Goal: Task Accomplishment & Management: Manage account settings

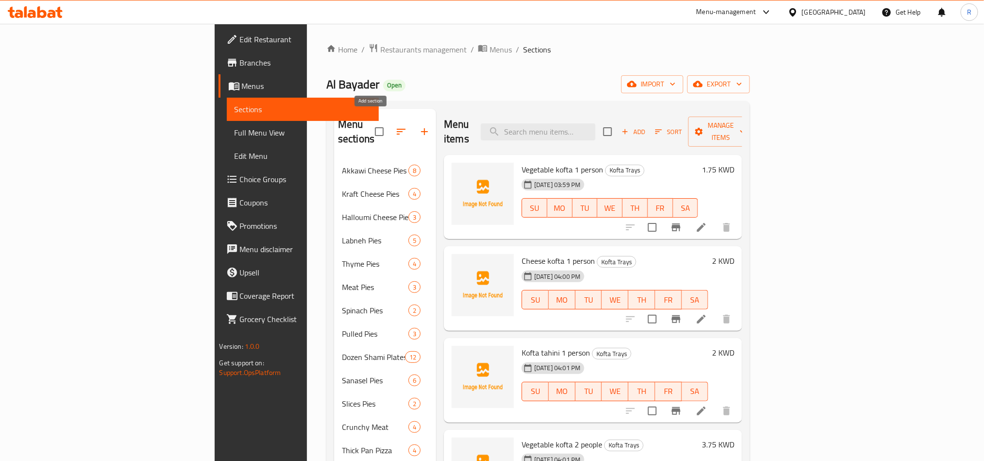
click at [418, 126] on icon "button" at bounding box center [424, 132] width 12 height 12
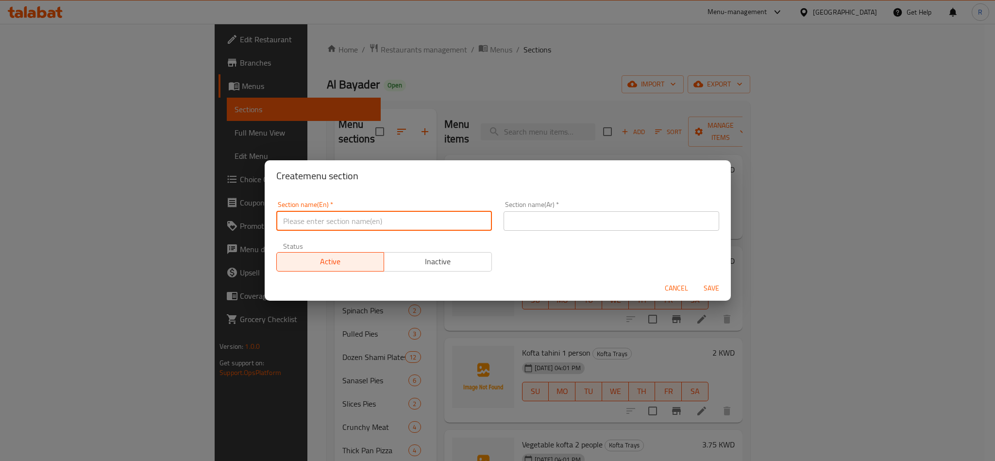
click at [384, 227] on input "text" at bounding box center [384, 220] width 216 height 19
paste input "Chicken Trays"
type input "Chicken Trays"
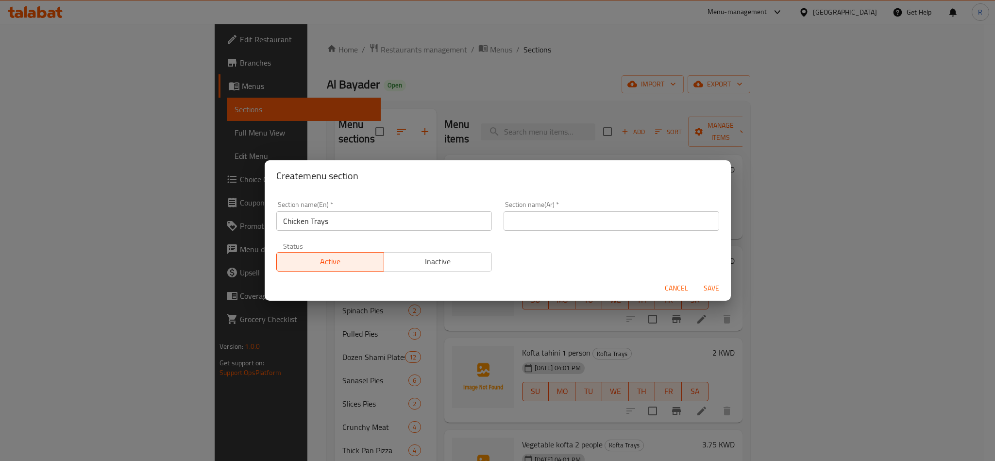
click at [472, 221] on input "Chicken Trays" at bounding box center [384, 220] width 216 height 19
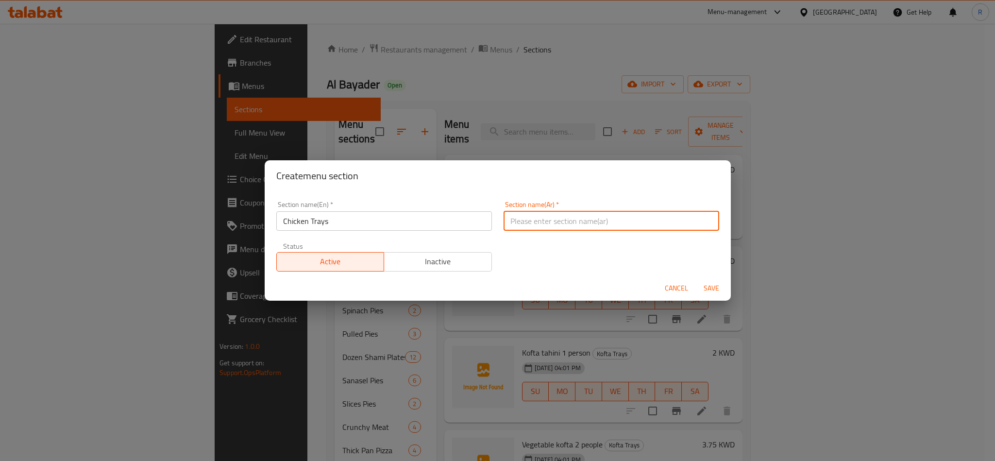
click at [553, 226] on input "text" at bounding box center [611, 220] width 216 height 19
paste input "صواني الدجاج"
type input "صواني الدجاج"
click at [714, 284] on span "Save" at bounding box center [711, 288] width 23 height 12
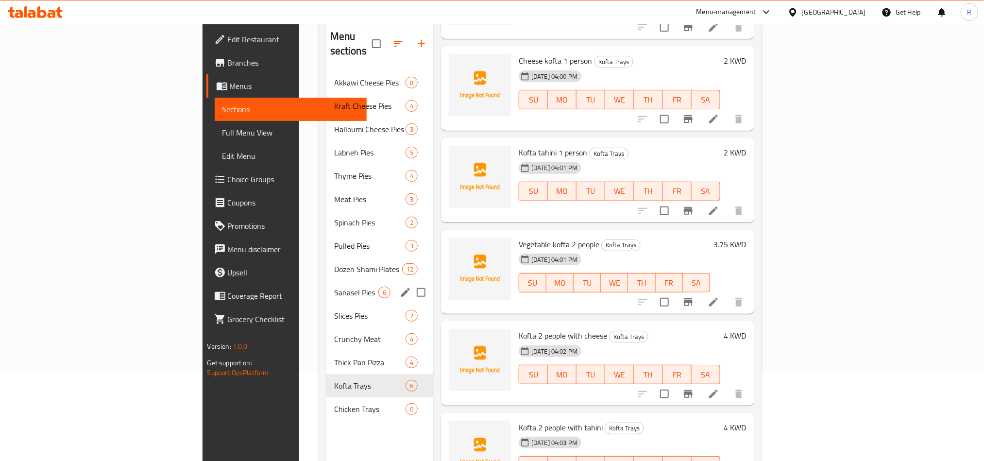
scroll to position [136, 0]
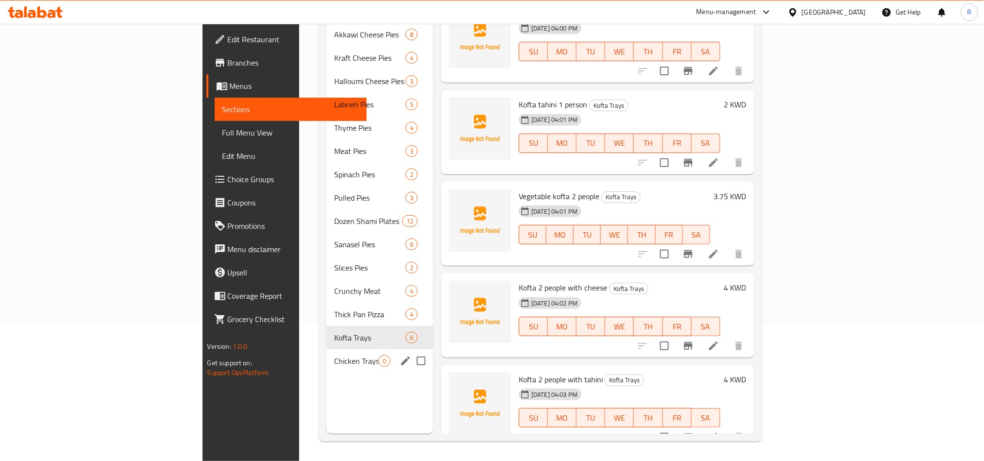
click at [326, 349] on div "Chicken Trays 0" at bounding box center [379, 360] width 107 height 23
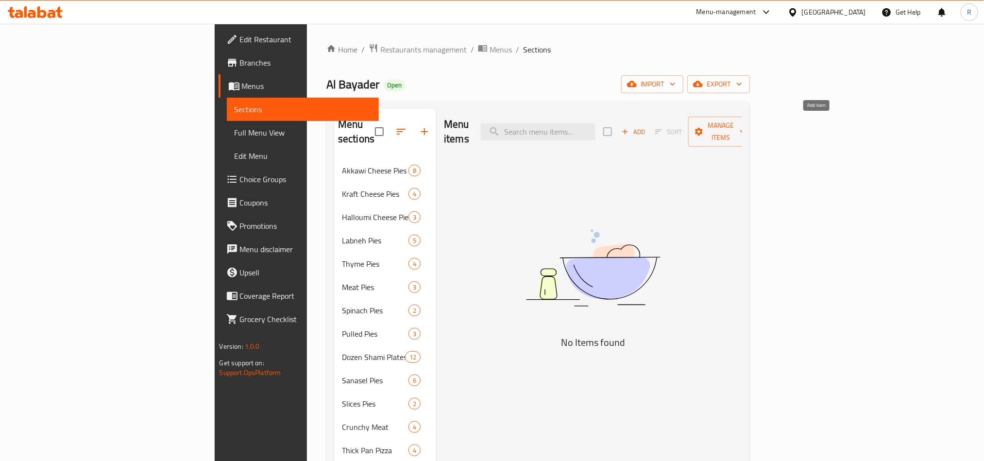
click at [646, 126] on span "Add" at bounding box center [633, 131] width 26 height 11
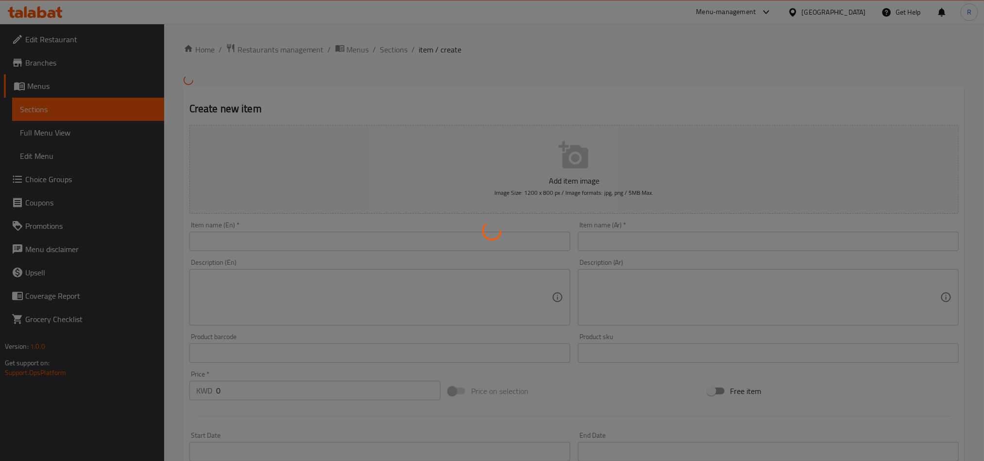
click at [470, 243] on div at bounding box center [492, 230] width 984 height 461
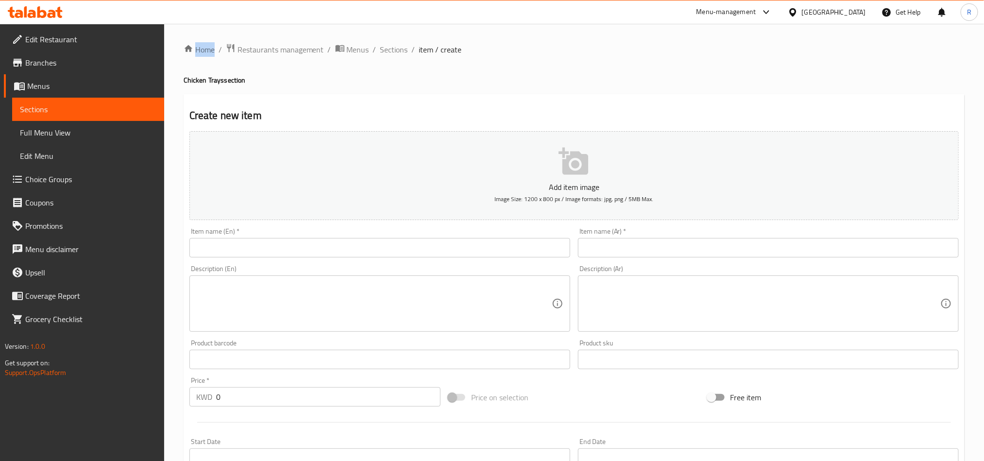
click at [469, 244] on div "Home / Restaurants management / Menus / Sections / item / create Chicken Trays …" at bounding box center [574, 354] width 781 height 623
click at [457, 249] on input "text" at bounding box center [379, 247] width 381 height 19
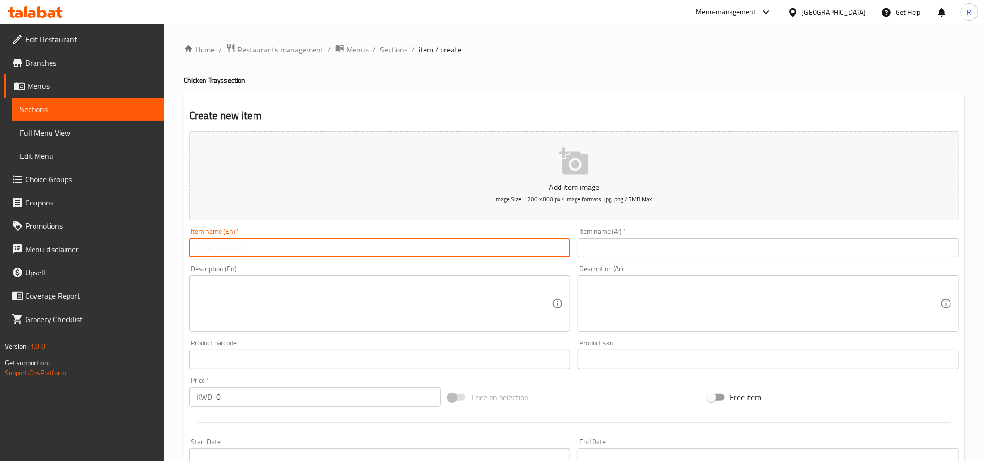
paste input "Chicken 1 person"
type input "Chicken 1 person"
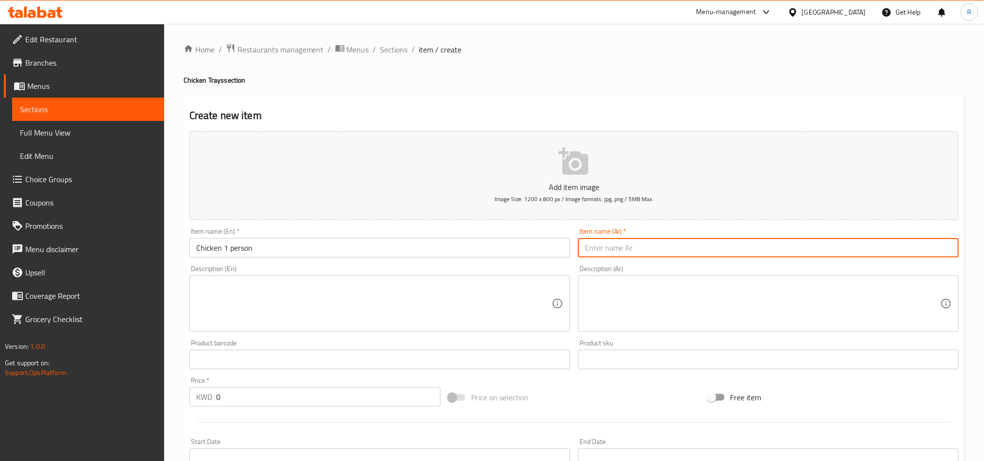
click at [726, 257] on input "text" at bounding box center [768, 247] width 381 height 19
paste input "دجاج لشخص"
click at [473, 327] on textarea at bounding box center [373, 304] width 355 height 46
click at [580, 250] on input "دجاج لشخص" at bounding box center [768, 247] width 381 height 19
click at [850, 263] on div "Description (Ar) Description (Ar)" at bounding box center [768, 298] width 388 height 74
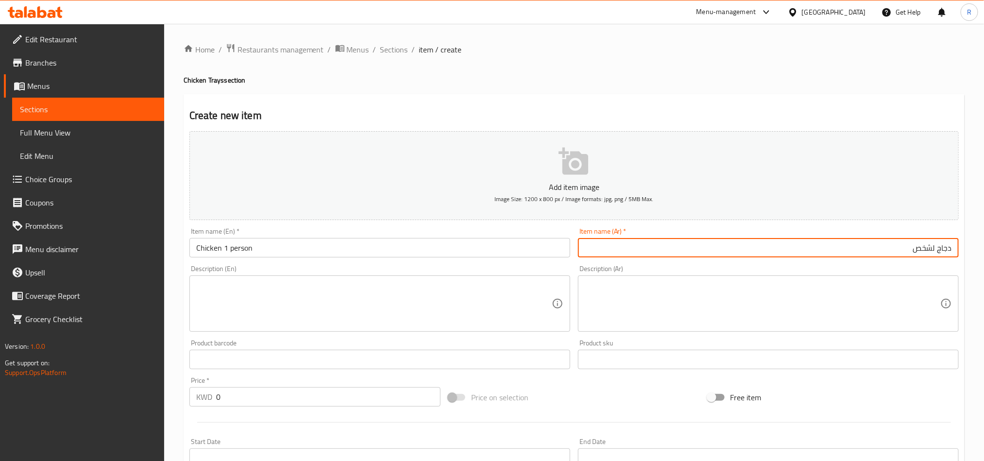
click at [893, 250] on input "دجاج لشخص" at bounding box center [768, 247] width 381 height 19
type input "دجاج لشخص 1"
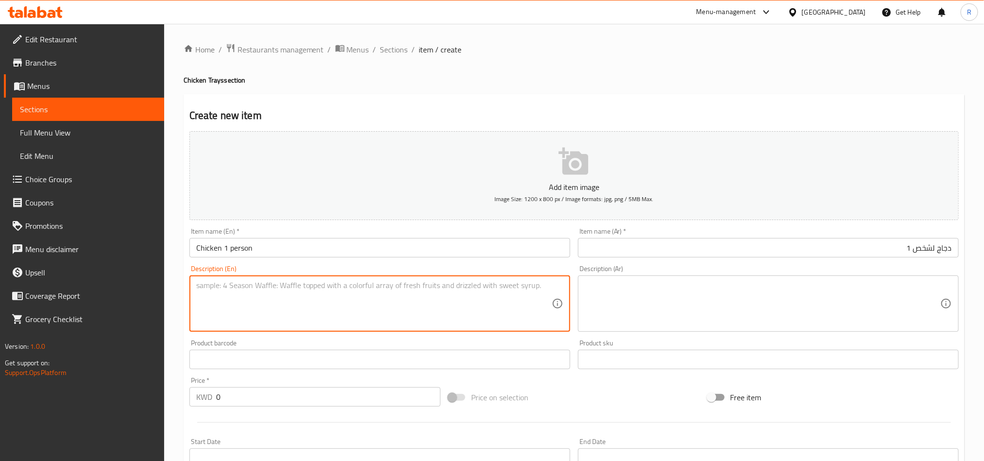
click at [486, 319] on textarea at bounding box center [373, 304] width 355 height 46
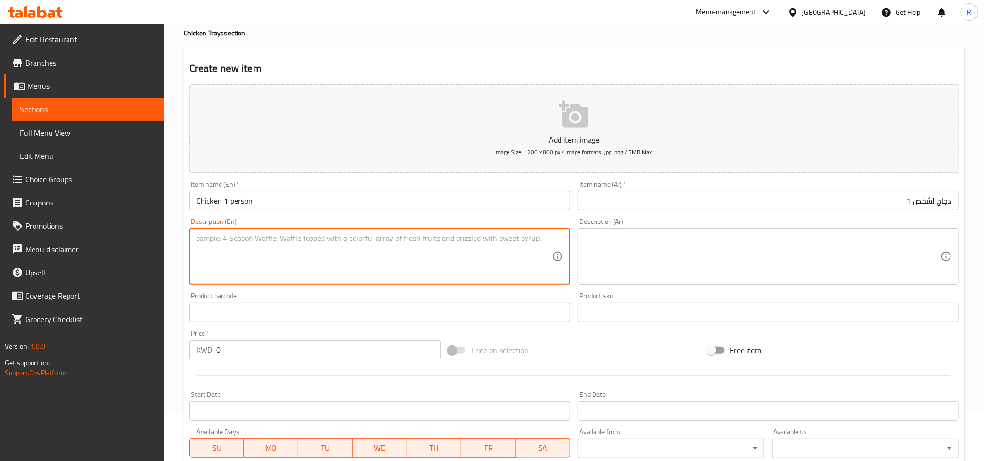
scroll to position [73, 0]
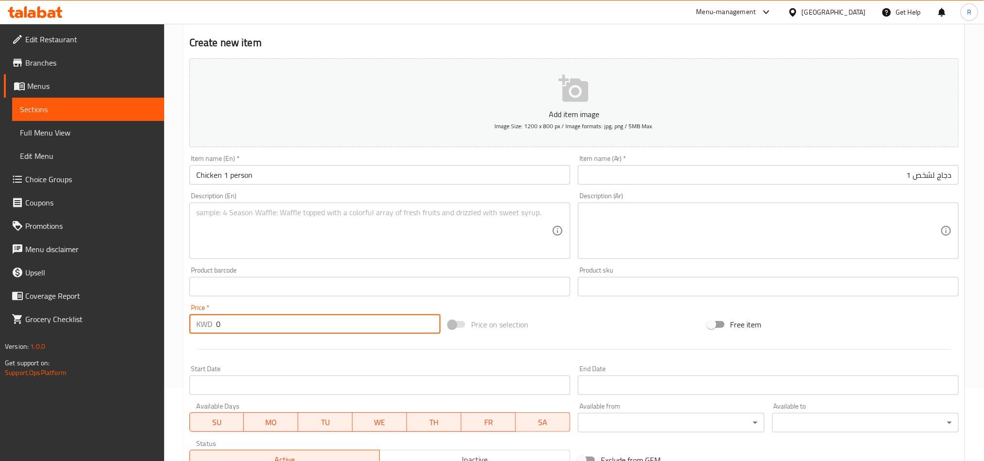
drag, startPoint x: 223, startPoint y: 323, endPoint x: 210, endPoint y: 323, distance: 13.1
click at [210, 323] on div "KWD 0 Price *" at bounding box center [314, 323] width 251 height 19
paste input "1.50"
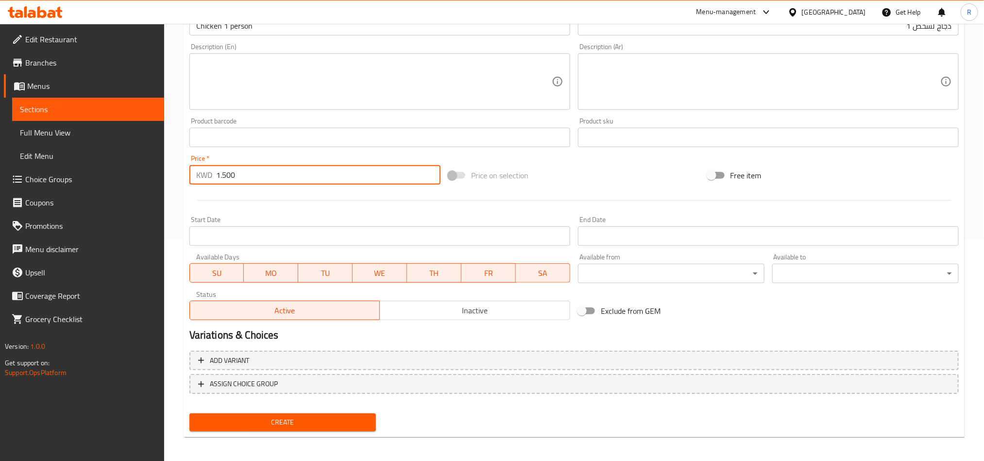
scroll to position [224, 0]
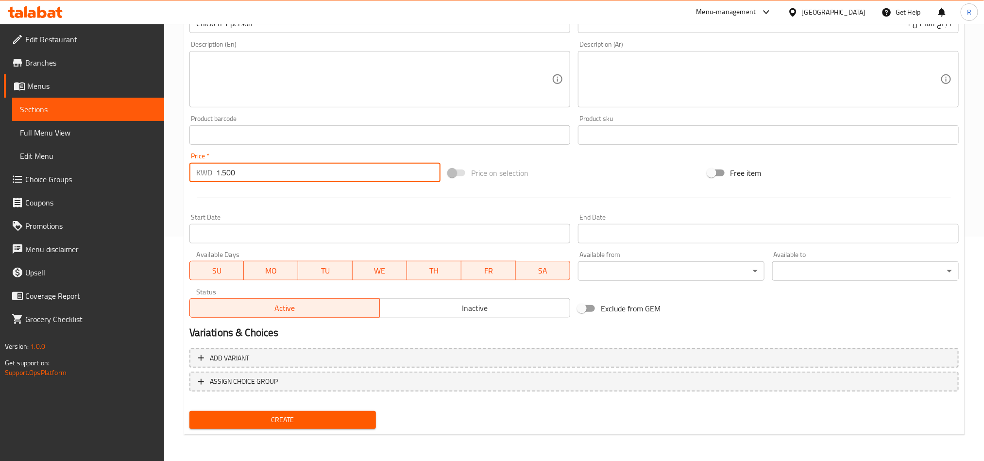
type input "1.500"
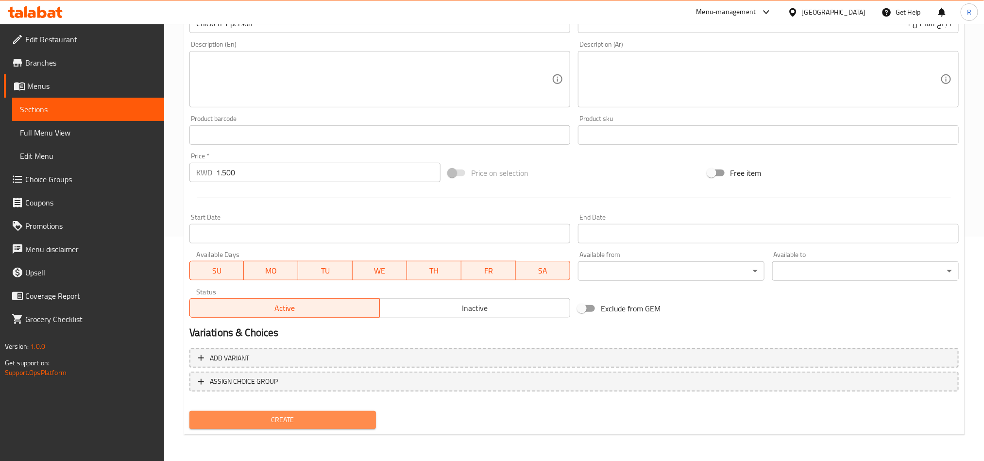
click at [329, 417] on span "Create" at bounding box center [282, 420] width 171 height 12
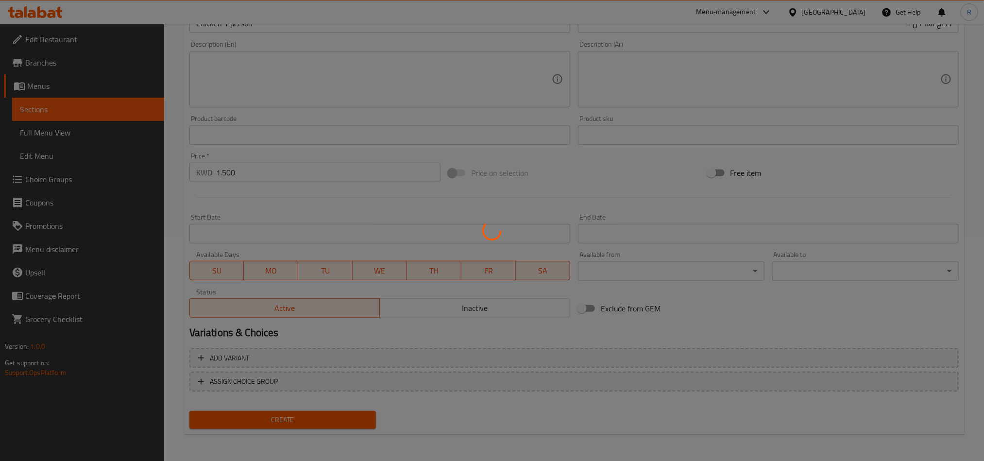
type input "0"
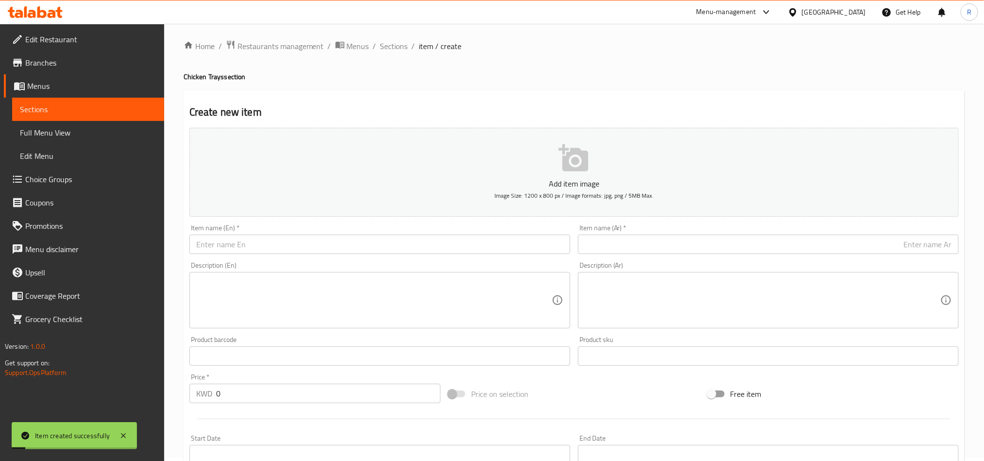
scroll to position [0, 0]
click at [711, 255] on input "text" at bounding box center [768, 247] width 381 height 19
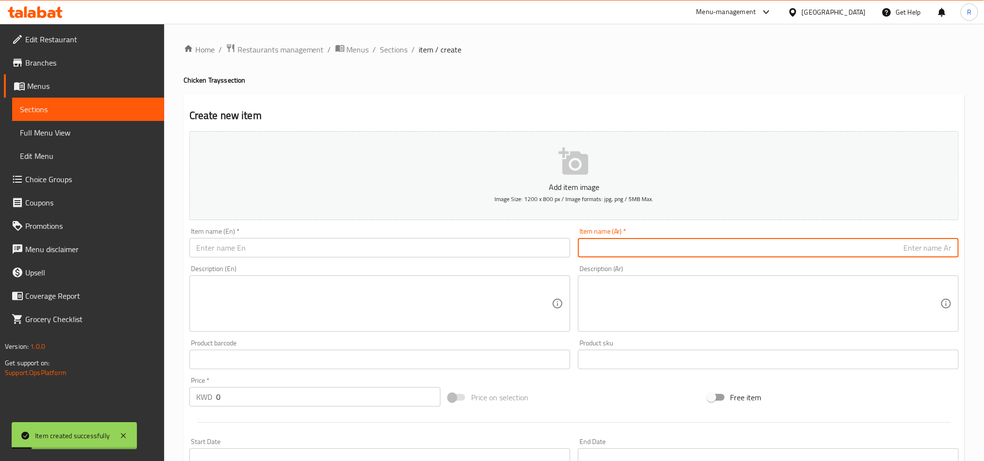
paste input "دجاج لشخصين"
click at [902, 250] on input "دجاج لشخصين" at bounding box center [768, 247] width 381 height 19
click at [934, 248] on input "دجاج لشخص" at bounding box center [768, 247] width 381 height 19
type input "دجاج ل 2 شخص"
click at [491, 247] on input "text" at bounding box center [379, 247] width 381 height 19
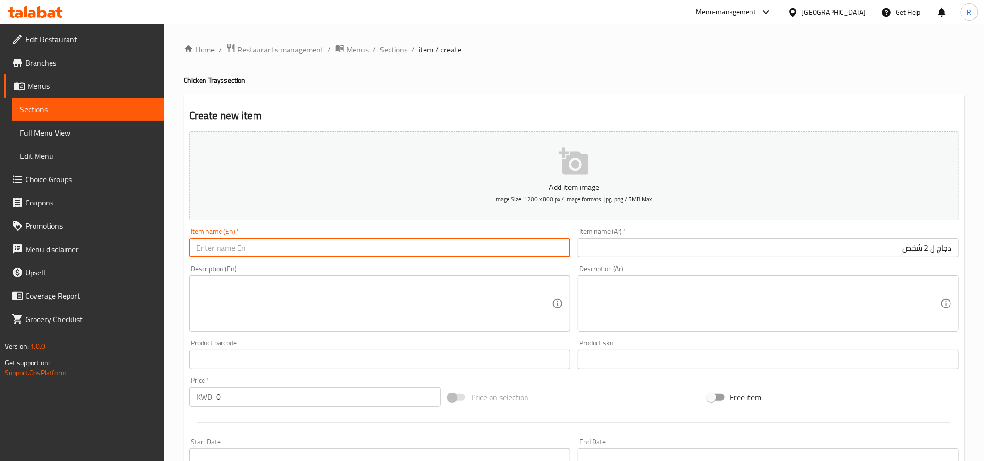
click at [335, 256] on input "text" at bounding box center [379, 247] width 381 height 19
paste input "Chicken 2 person"
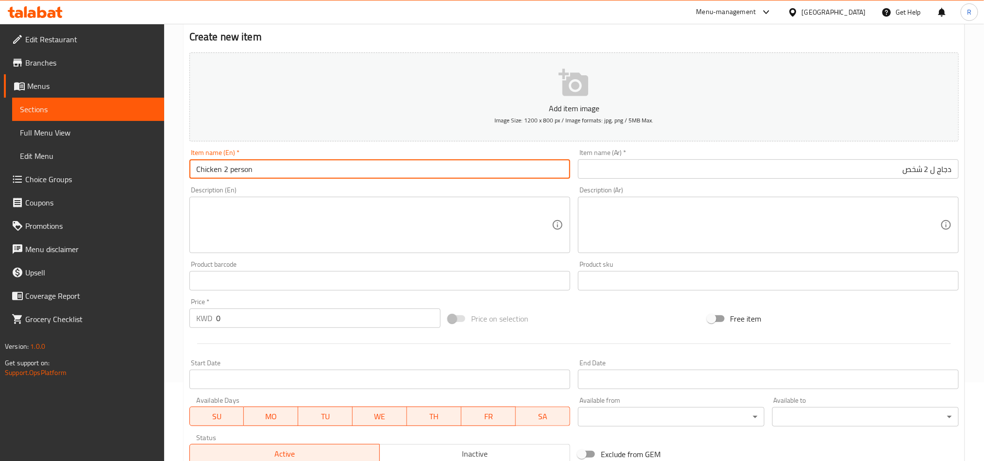
scroll to position [218, 0]
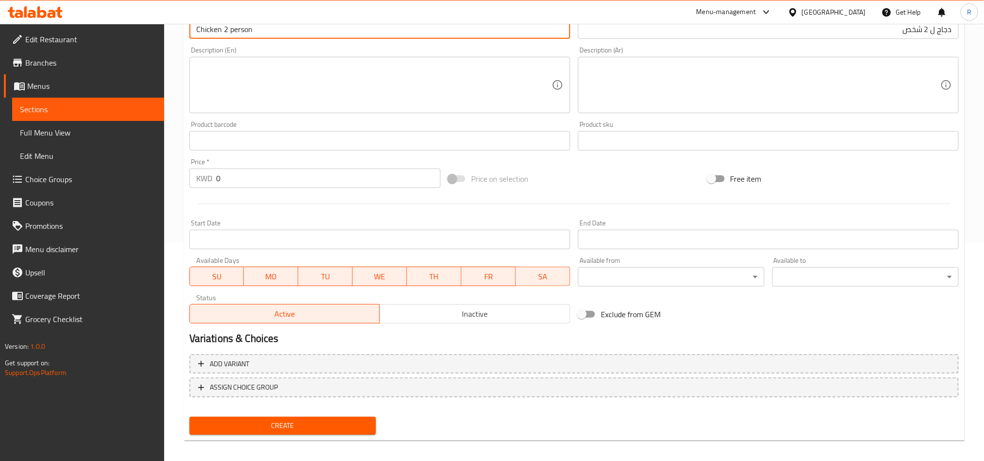
type input "Chicken 2 person"
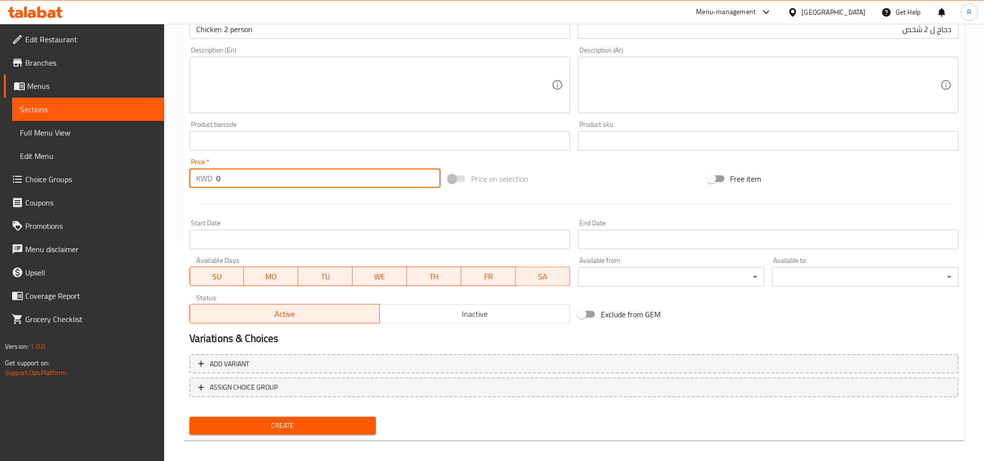
drag, startPoint x: 225, startPoint y: 182, endPoint x: 210, endPoint y: 179, distance: 14.9
click at [210, 179] on div "KWD 0 Price *" at bounding box center [314, 177] width 251 height 19
paste input "3.00"
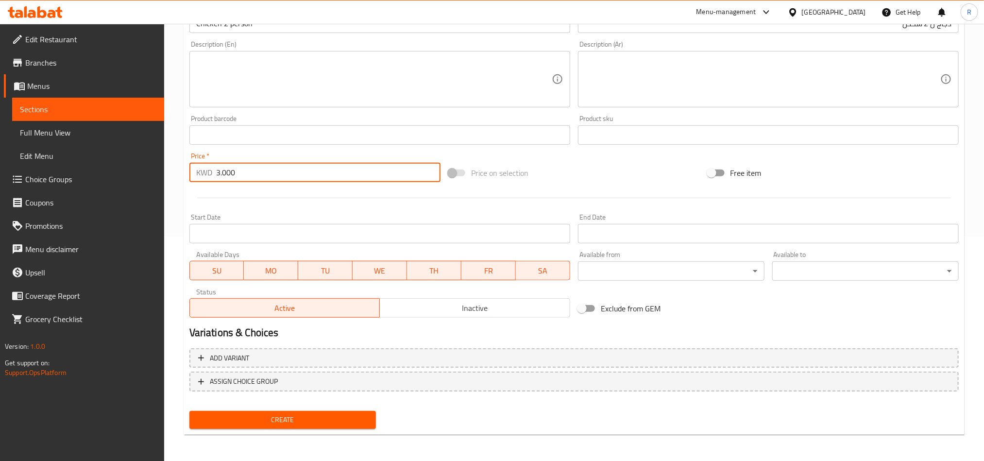
type input "3.000"
click at [340, 421] on span "Create" at bounding box center [282, 420] width 171 height 12
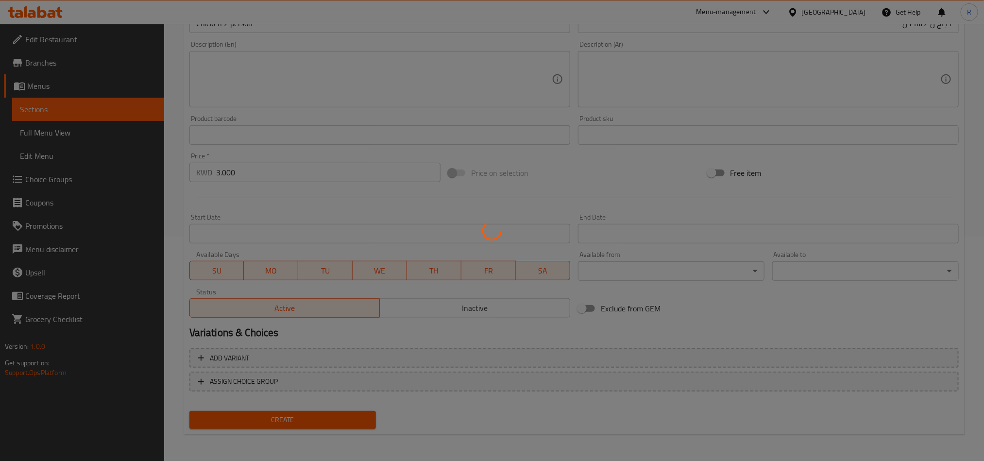
type input "0"
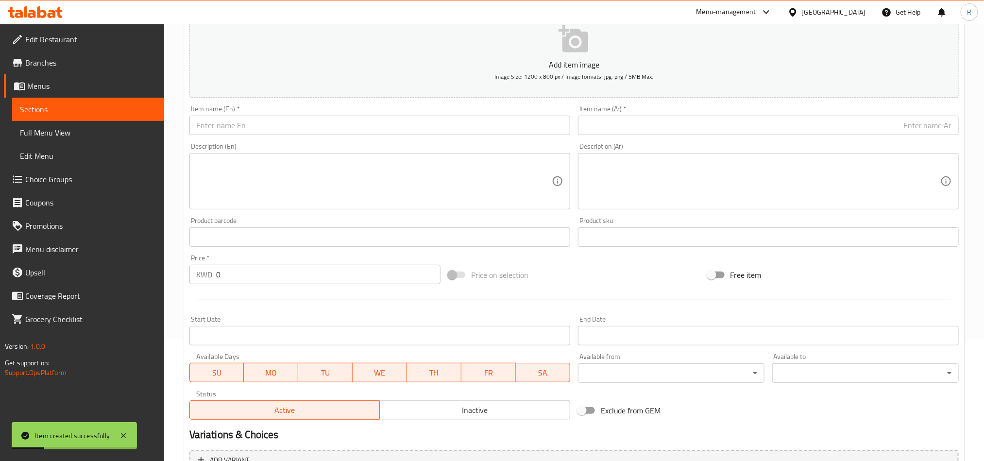
scroll to position [0, 0]
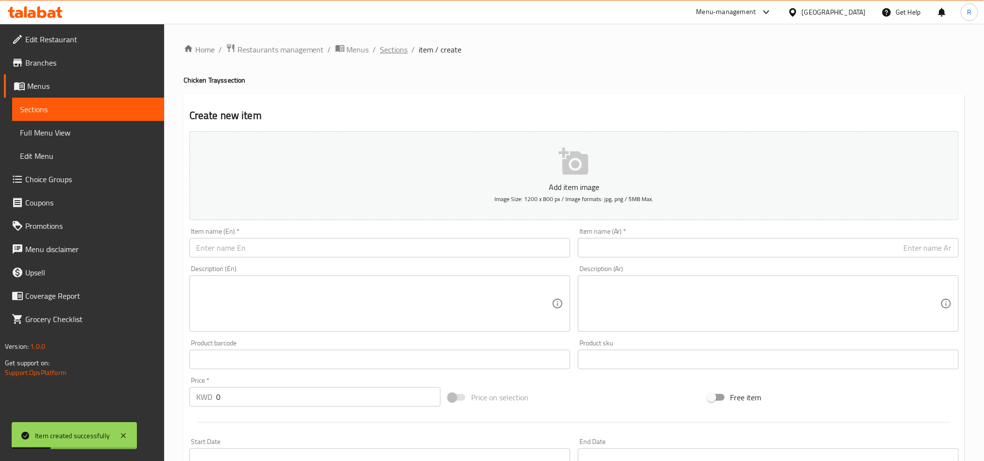
click at [392, 53] on span "Sections" at bounding box center [394, 50] width 28 height 12
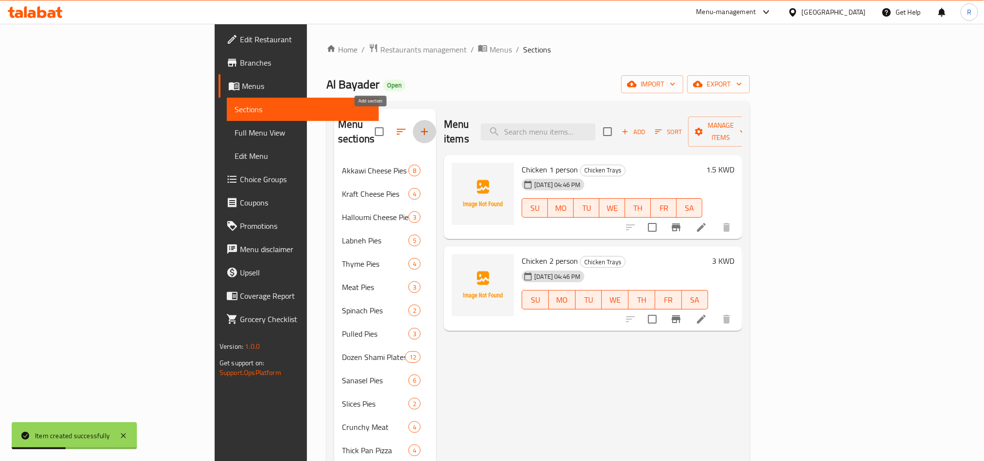
click at [413, 120] on button "button" at bounding box center [424, 131] width 23 height 23
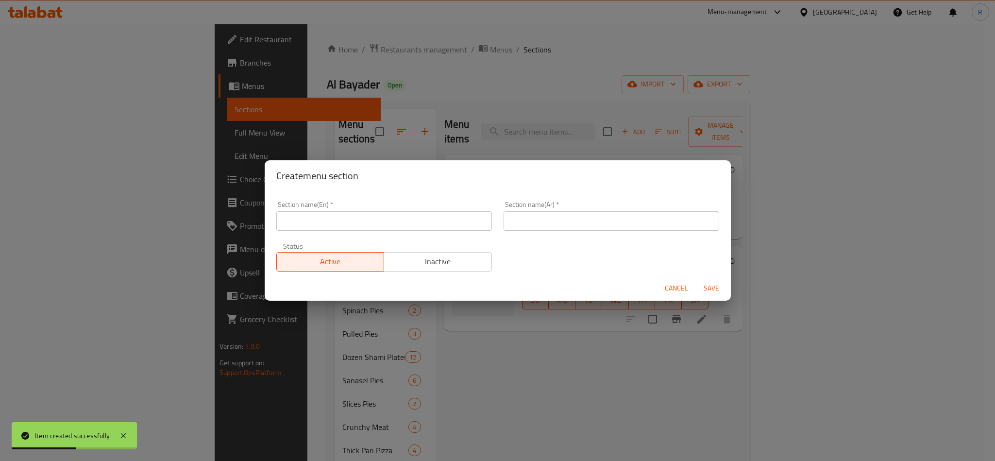
click at [436, 223] on input "text" at bounding box center [384, 220] width 216 height 19
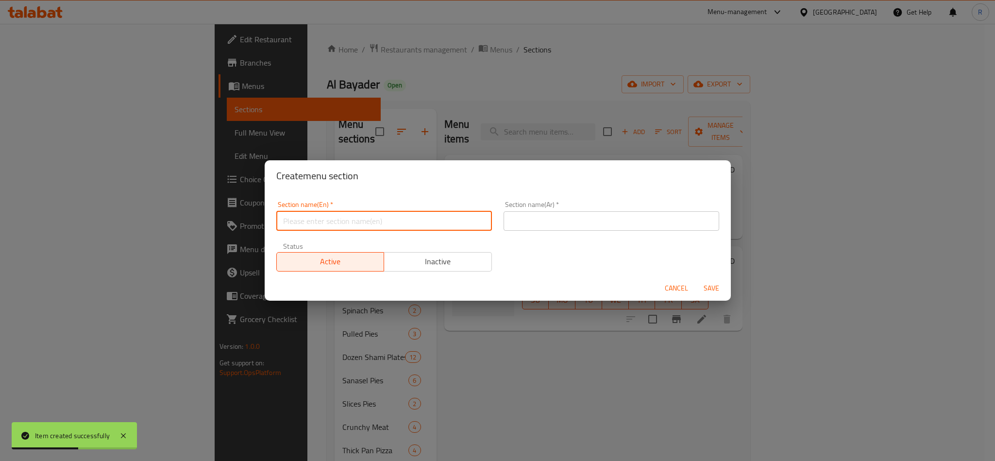
paste input "Bean Trays"
type input "Bean Trays"
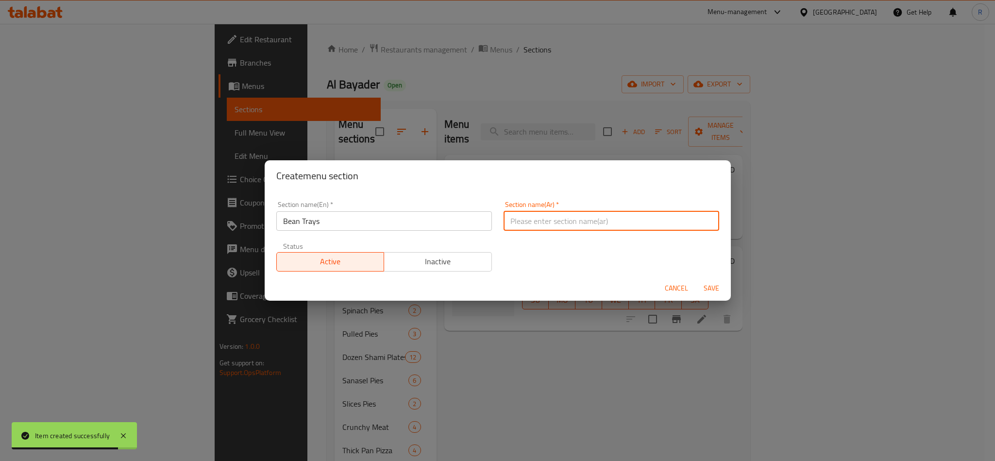
click at [560, 225] on input "text" at bounding box center [611, 220] width 216 height 19
paste input "صواني فاصولية"
type input "صواني فاصولية"
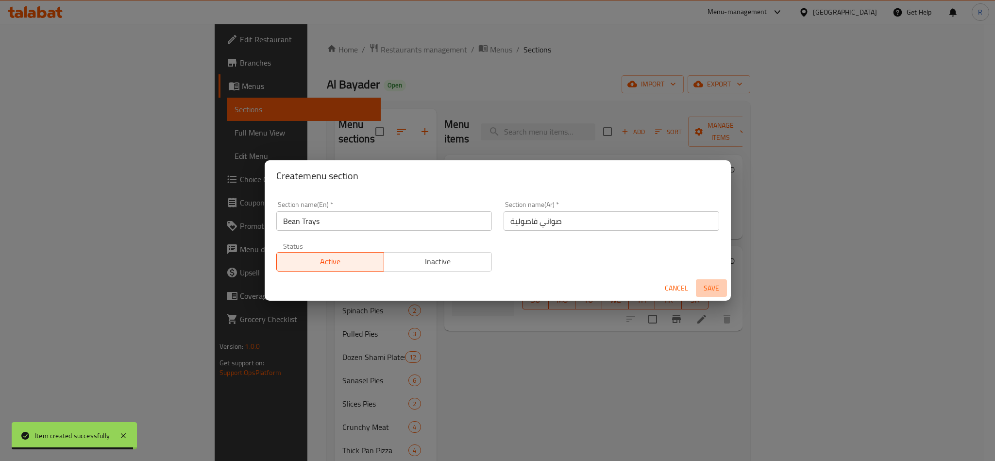
click at [708, 285] on span "Save" at bounding box center [711, 288] width 23 height 12
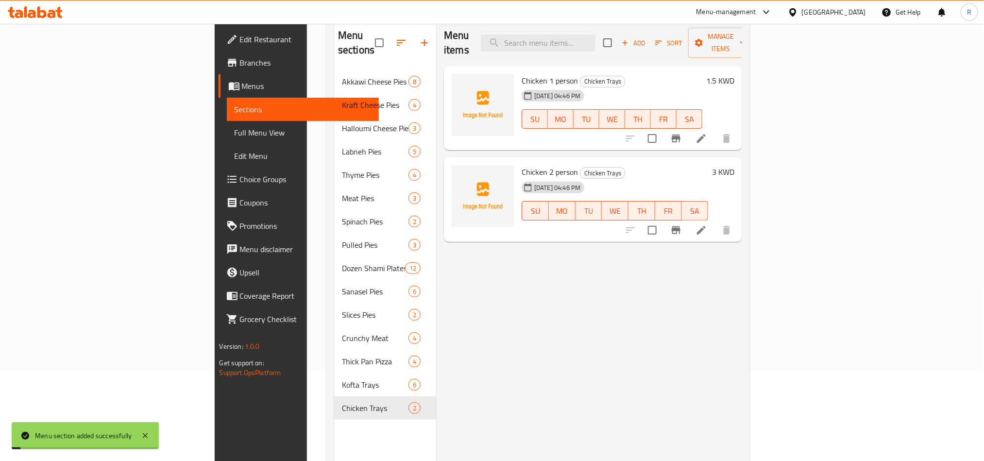
scroll to position [136, 0]
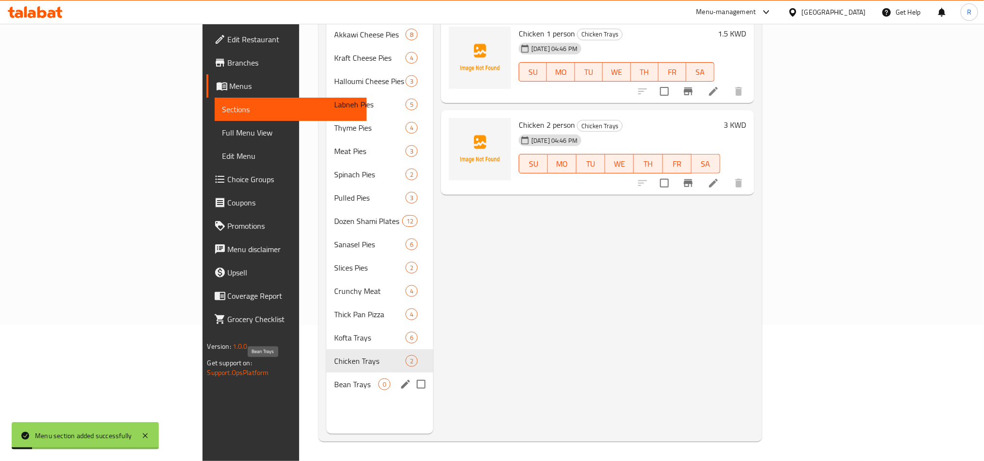
click at [334, 378] on span "Bean Trays" at bounding box center [356, 384] width 44 height 12
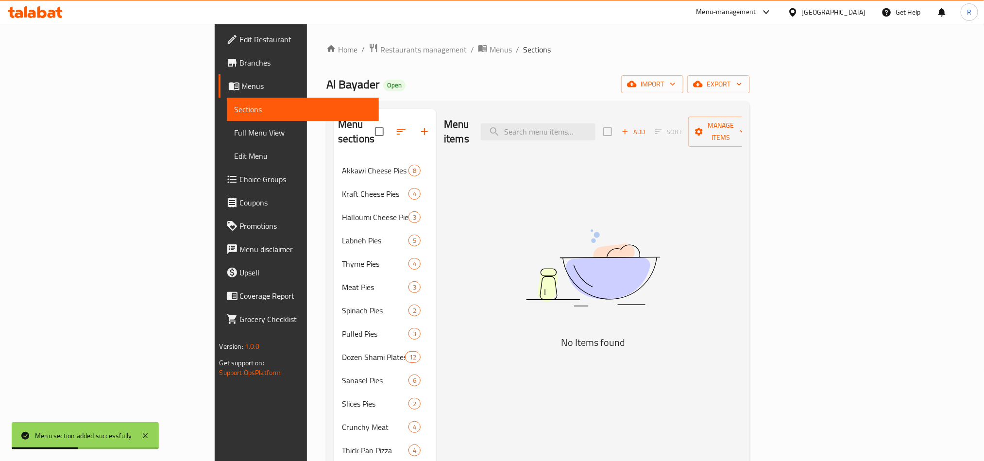
click at [753, 134] on div "Add Sort Manage items" at bounding box center [678, 132] width 150 height 30
click at [649, 124] on button "Add" at bounding box center [633, 131] width 31 height 15
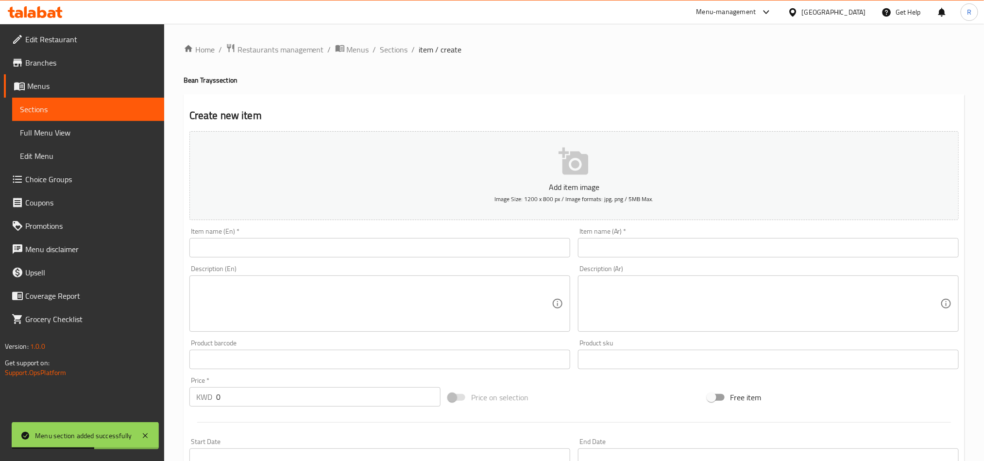
click at [770, 232] on div "Item name (Ar)   * Item name (Ar) *" at bounding box center [768, 243] width 381 height 30
click at [769, 248] on input "text" at bounding box center [768, 247] width 381 height 19
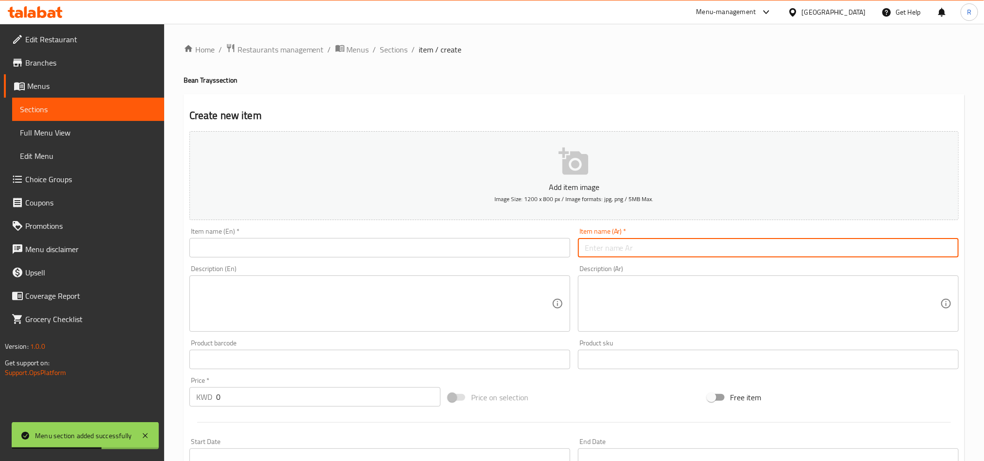
paste input "فصولية لشخص"
type input "فصولية لشخص"
click at [425, 248] on input "text" at bounding box center [379, 247] width 381 height 19
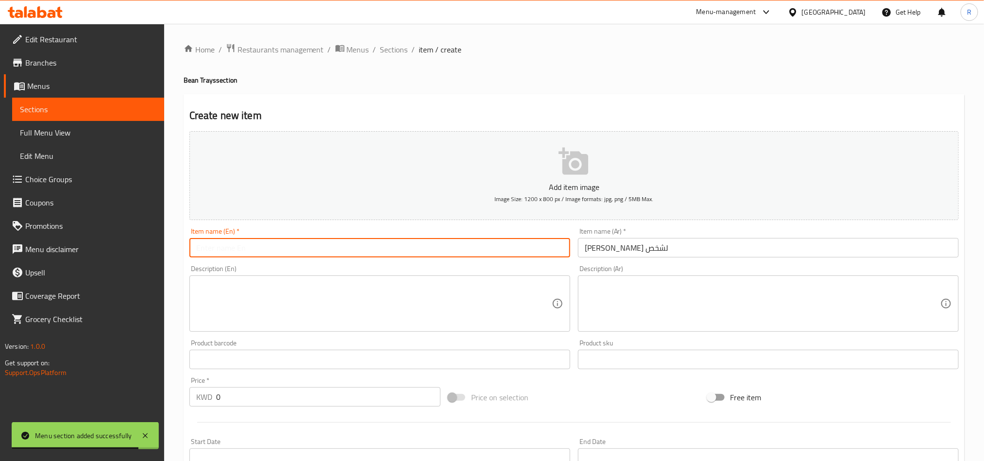
paste input "Bean 1 person"
type input "Bean 1 person"
click at [628, 245] on input "فصولية لشخص" at bounding box center [768, 247] width 381 height 19
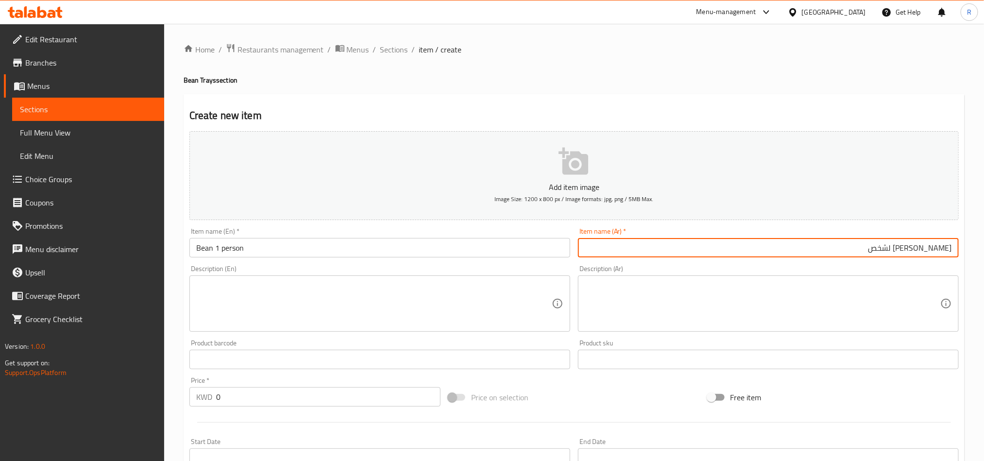
click at [788, 236] on div "Item name (Ar)   * فصولية لشخص Item name (Ar) *" at bounding box center [768, 243] width 381 height 30
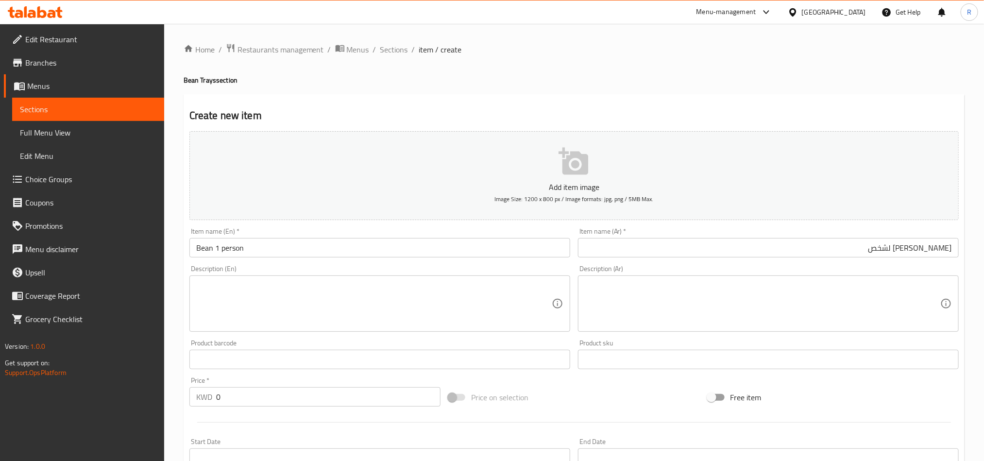
click at [801, 245] on input "فصولية لشخص" at bounding box center [768, 247] width 381 height 19
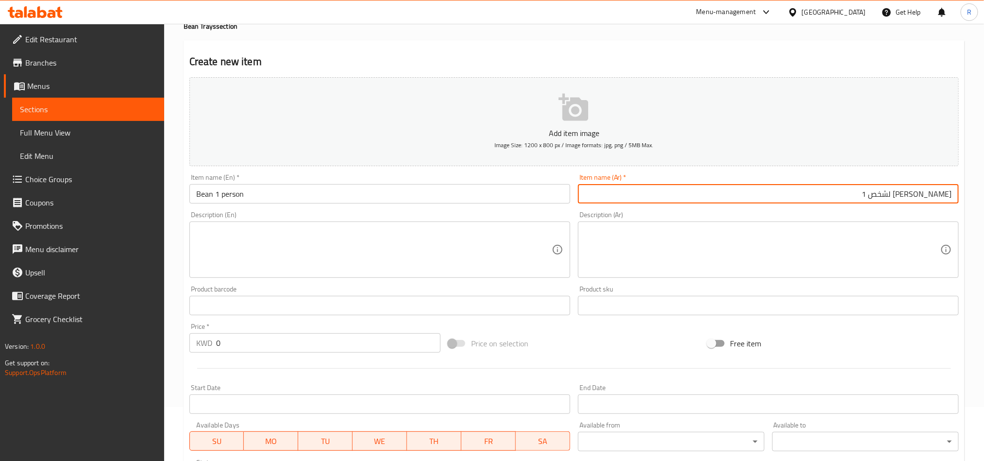
scroll to position [146, 0]
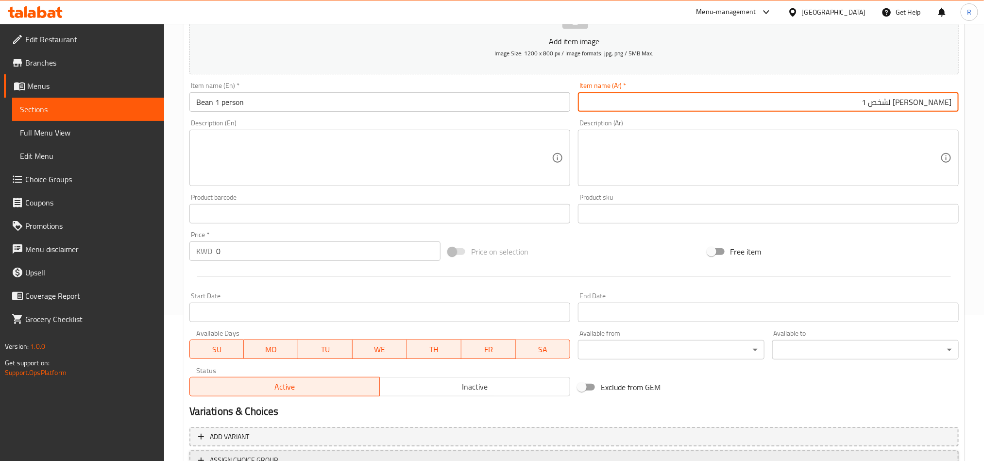
type input "فصولية لشخص 1"
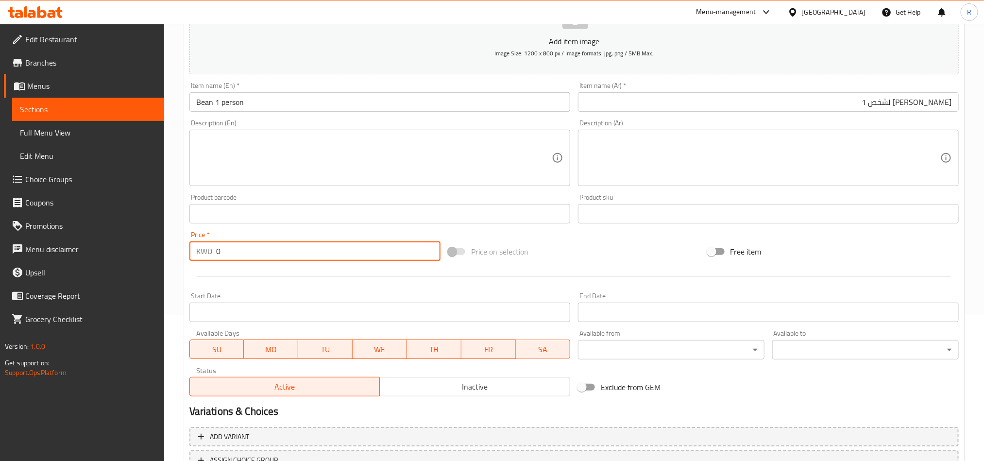
drag, startPoint x: 223, startPoint y: 255, endPoint x: 208, endPoint y: 252, distance: 15.3
click at [208, 252] on div "KWD 0 Price *" at bounding box center [314, 250] width 251 height 19
paste input "2.00"
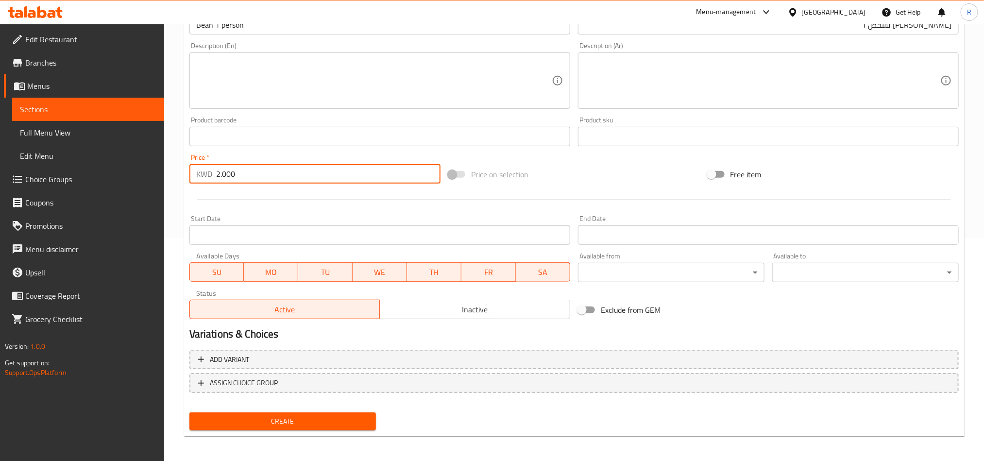
scroll to position [224, 0]
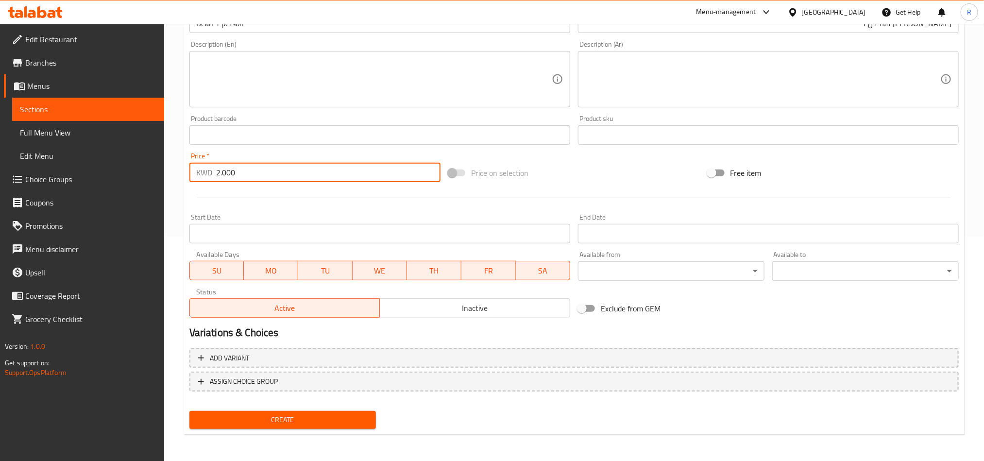
type input "2.000"
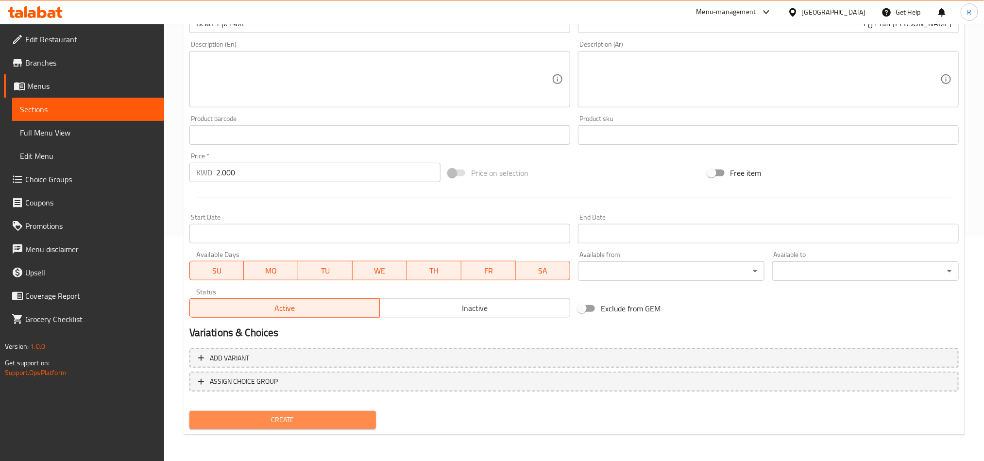
click at [300, 422] on span "Create" at bounding box center [282, 420] width 171 height 12
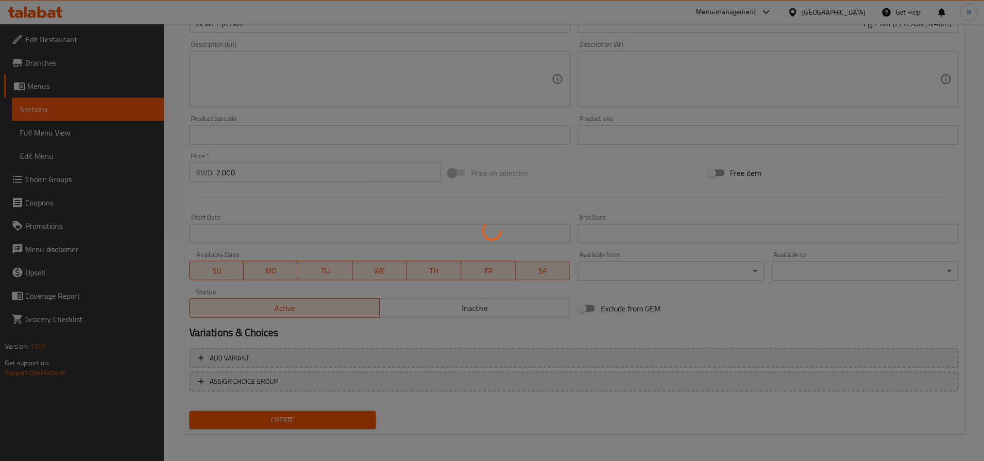
type input "0"
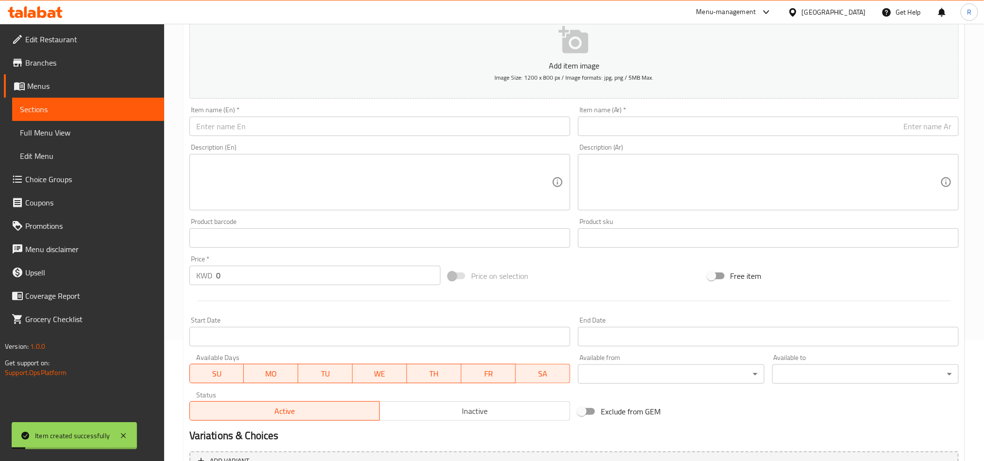
scroll to position [0, 0]
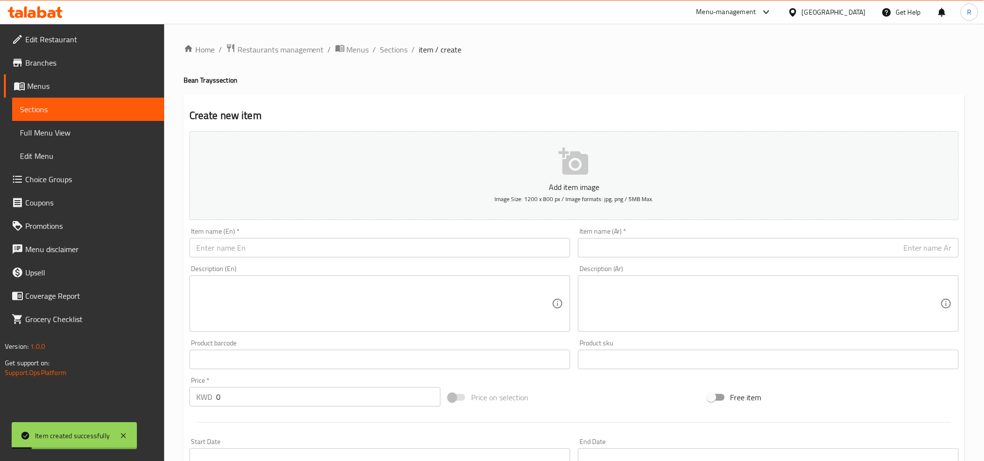
click at [676, 251] on input "text" at bounding box center [768, 247] width 381 height 19
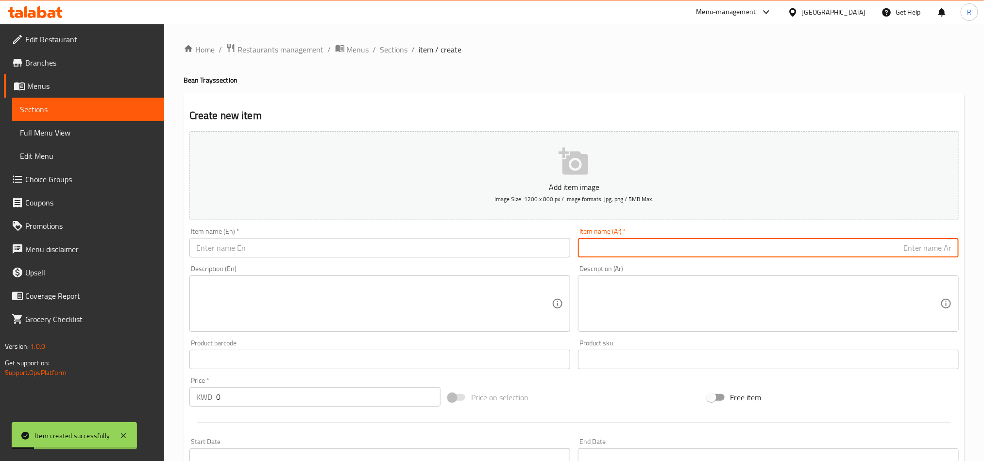
paste input "فصولية لشخصين"
click at [922, 249] on input "فصولية لشخصين" at bounding box center [768, 247] width 381 height 19
click at [868, 253] on input "فصولية ل 2 شخصين" at bounding box center [768, 247] width 381 height 19
type input "فصولية ل 2 شخص"
click at [420, 242] on input "text" at bounding box center [379, 247] width 381 height 19
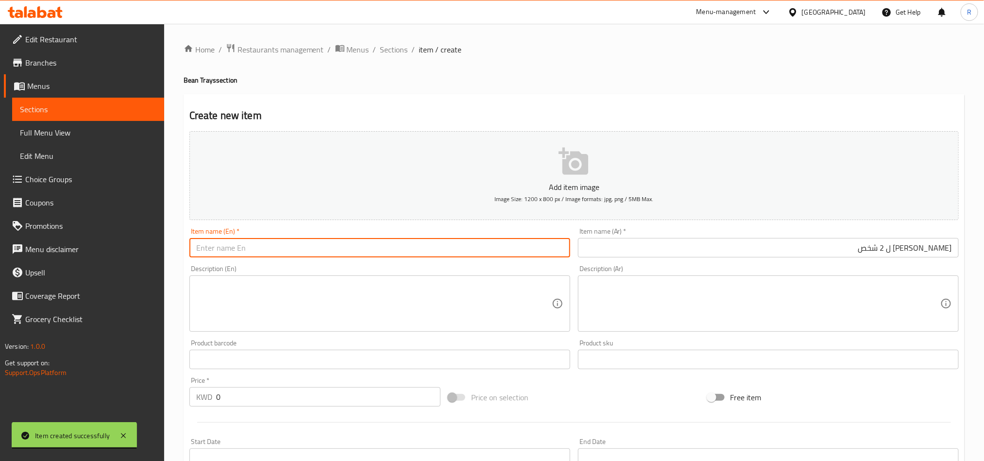
paste input "Bean 2 person"
type input "Bean 2 person"
click at [275, 387] on input "0" at bounding box center [328, 396] width 224 height 19
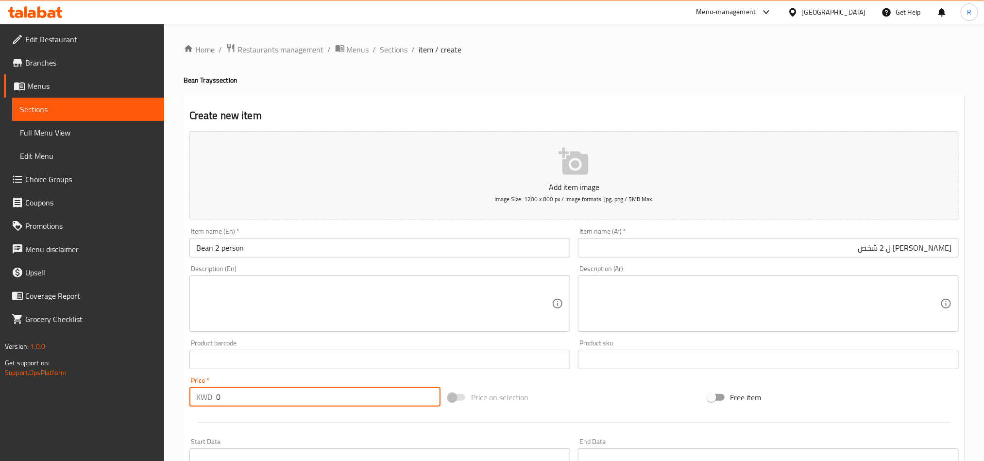
click at [275, 388] on input "0" at bounding box center [328, 396] width 224 height 19
click at [275, 389] on input "0" at bounding box center [328, 396] width 224 height 19
click at [277, 399] on input "0" at bounding box center [328, 396] width 224 height 19
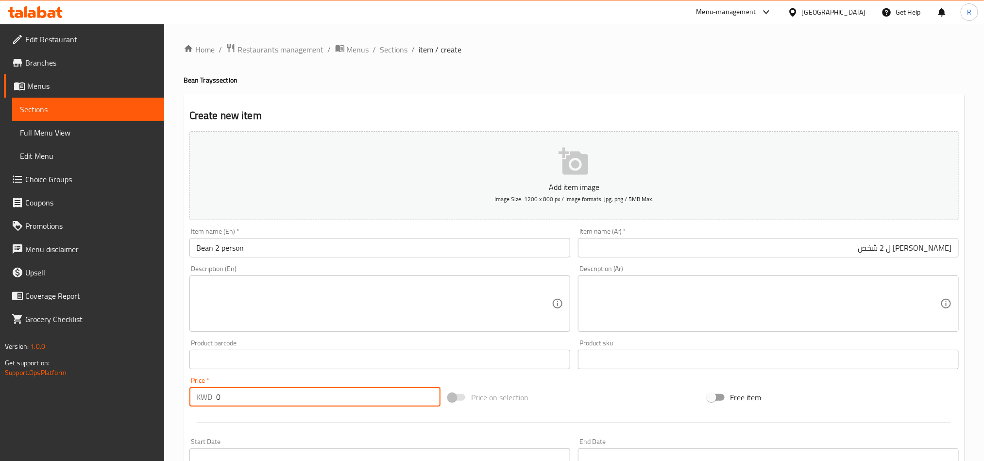
paste input "3.75"
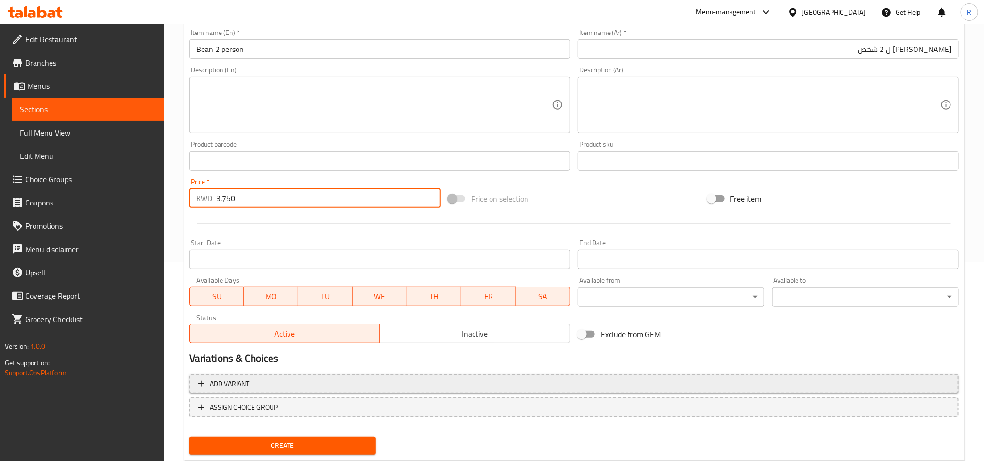
scroll to position [224, 0]
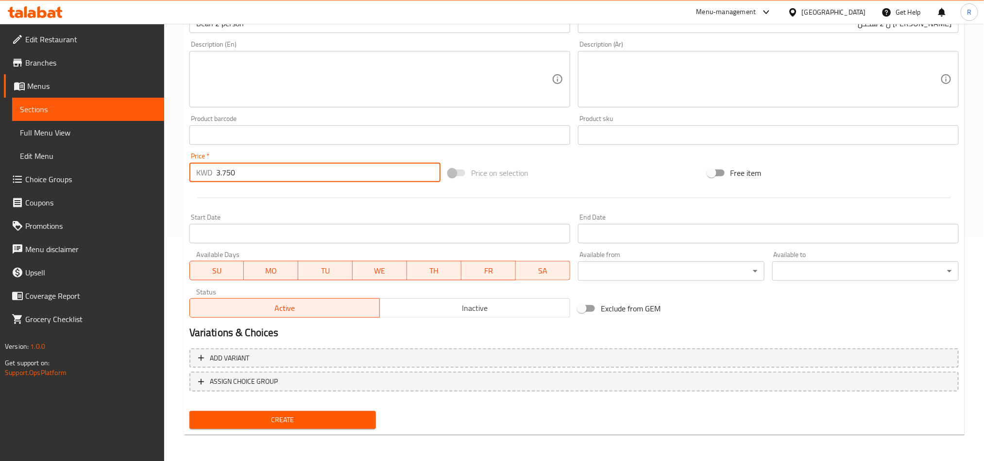
type input "3.750"
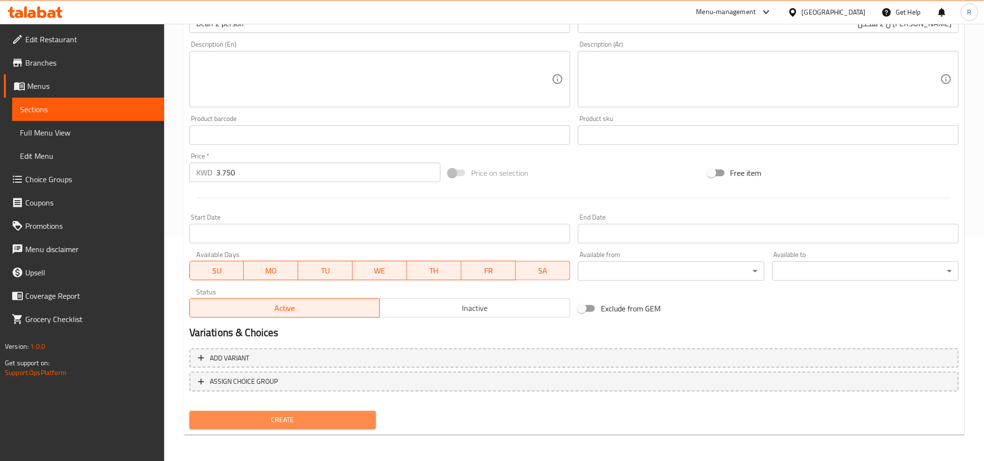
click at [340, 414] on span "Create" at bounding box center [282, 420] width 171 height 12
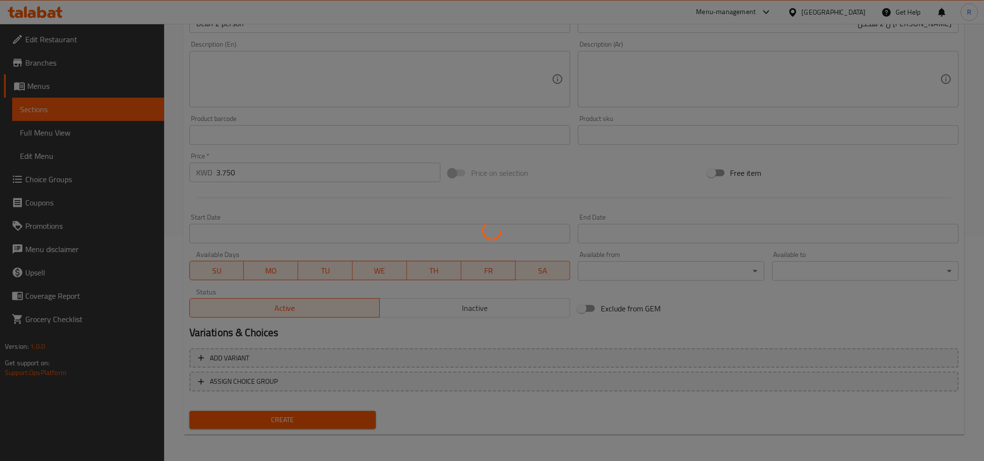
type input "0"
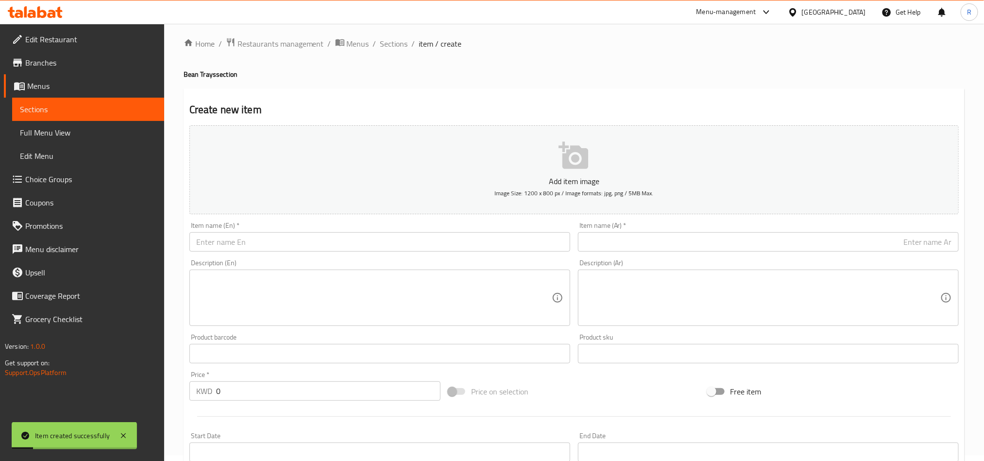
scroll to position [0, 0]
click at [398, 46] on span "Sections" at bounding box center [394, 50] width 28 height 12
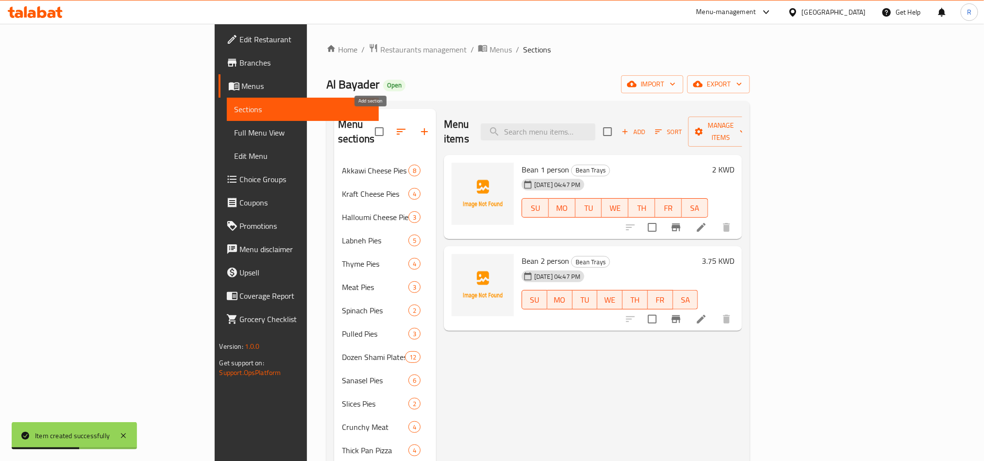
click at [418, 126] on icon "button" at bounding box center [424, 132] width 12 height 12
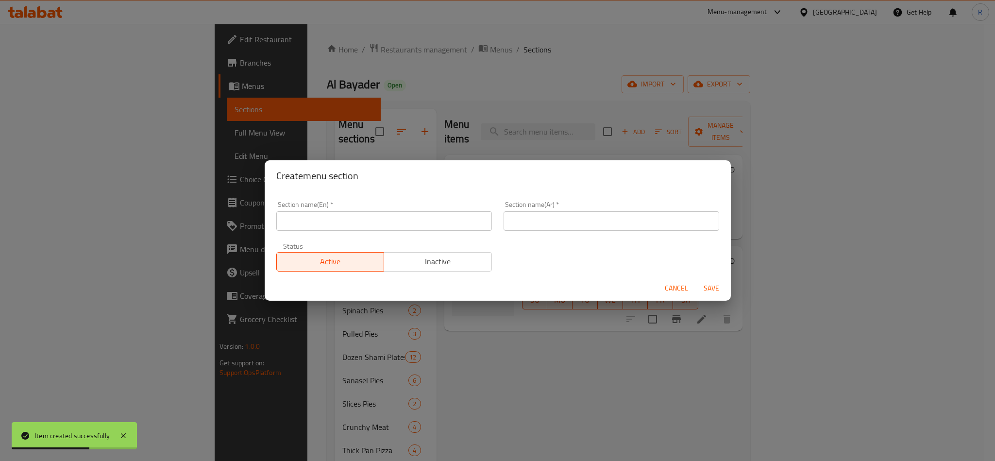
click at [401, 216] on input "text" at bounding box center [384, 220] width 216 height 19
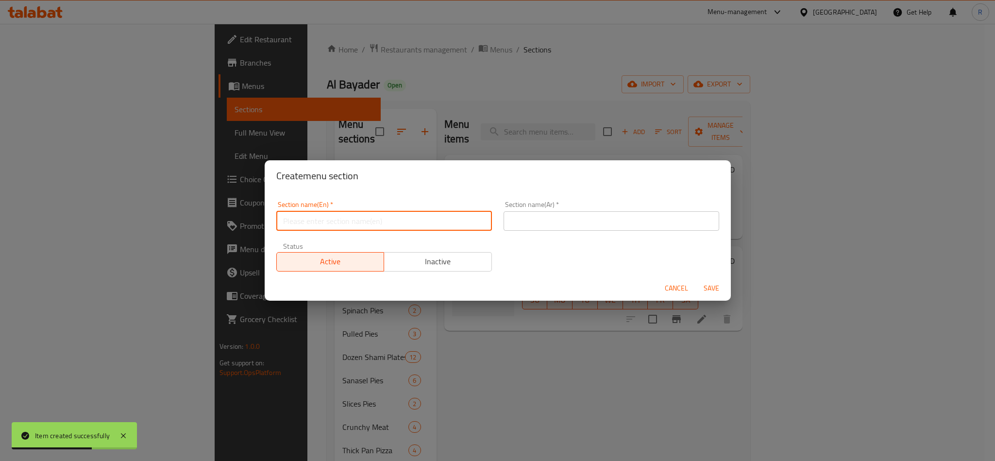
paste input "فطاير المحمرة (Mohamra Pies)"
drag, startPoint x: 334, startPoint y: 218, endPoint x: 322, endPoint y: 222, distance: 12.1
click at [322, 222] on input "فطاير المحمرة (Mohamra Pies)" at bounding box center [384, 220] width 216 height 19
drag, startPoint x: 340, startPoint y: 218, endPoint x: 346, endPoint y: 220, distance: 6.1
click at [346, 220] on input "فطMohamra Pies)" at bounding box center [384, 220] width 216 height 19
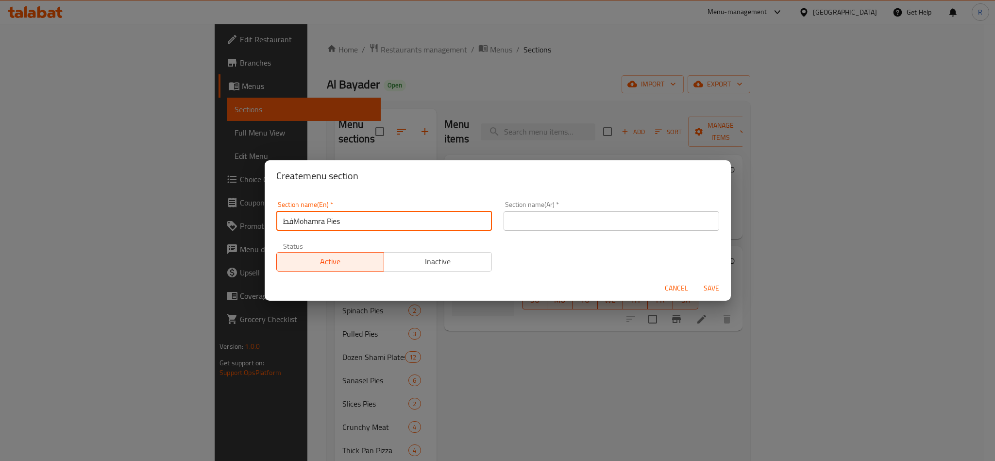
drag, startPoint x: 293, startPoint y: 220, endPoint x: 274, endPoint y: 220, distance: 18.4
click at [274, 220] on div "Section name(En)   * فطMohamra Pies Section name(En) *" at bounding box center [383, 215] width 227 height 41
type input "Mohamra Pies"
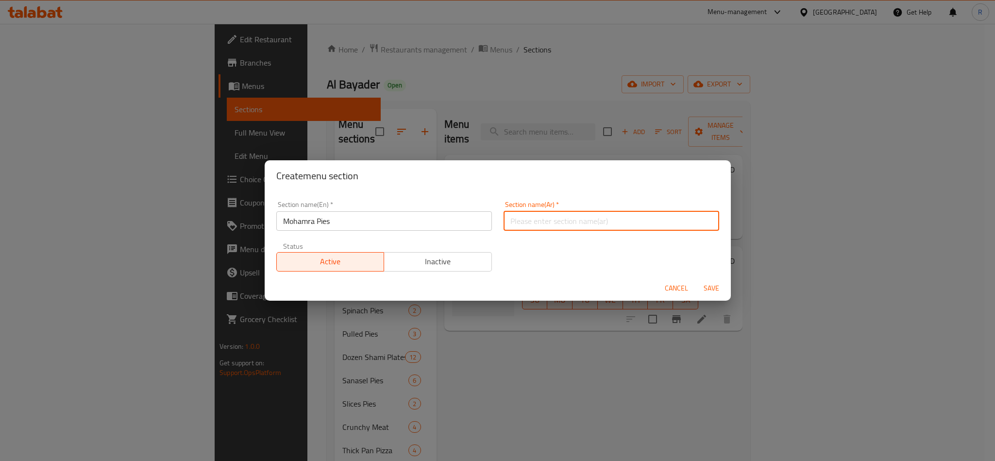
click at [565, 220] on input "text" at bounding box center [611, 220] width 216 height 19
paste input "فطاير المحمرة (Mohamra Pies)"
drag, startPoint x: 653, startPoint y: 220, endPoint x: 564, endPoint y: 229, distance: 89.3
click at [564, 229] on input "فطاير المحمرة (Mohamra Pies)" at bounding box center [611, 220] width 216 height 19
type input "فطاير المحمرة"
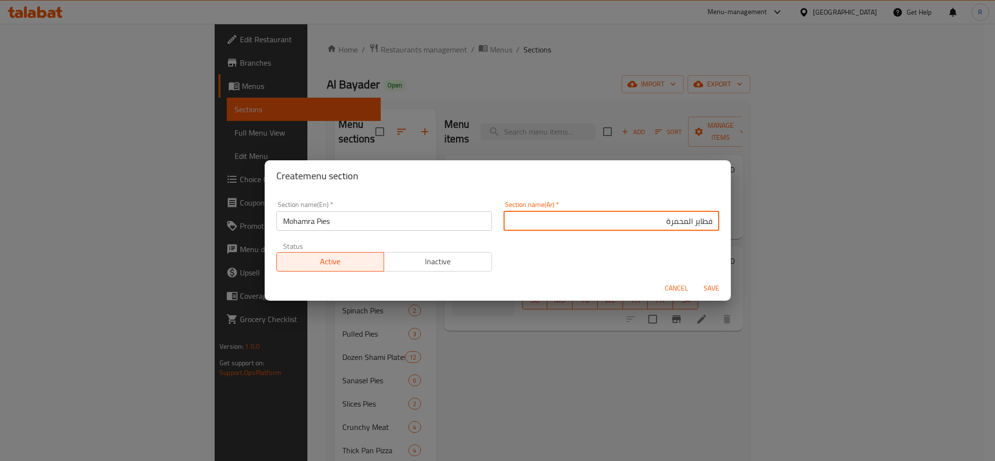
drag, startPoint x: 713, startPoint y: 296, endPoint x: 708, endPoint y: 291, distance: 6.2
click at [708, 292] on button "Save" at bounding box center [711, 288] width 31 height 18
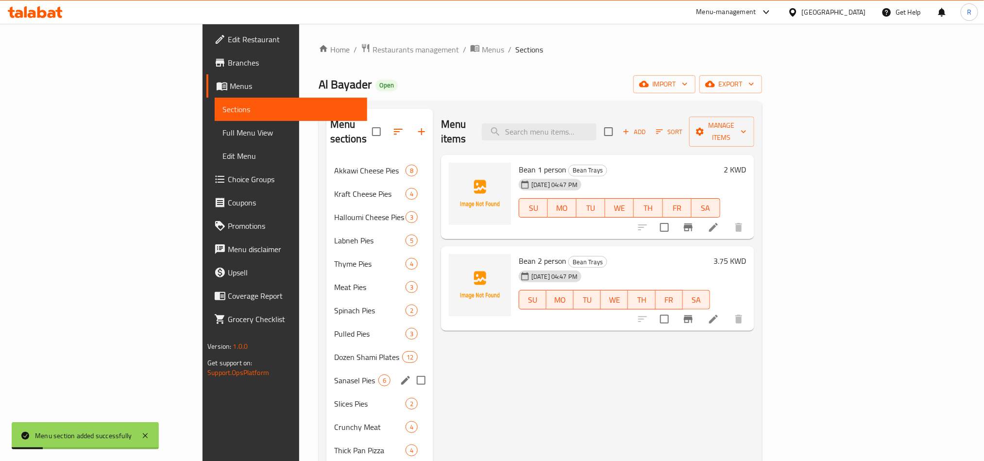
scroll to position [136, 0]
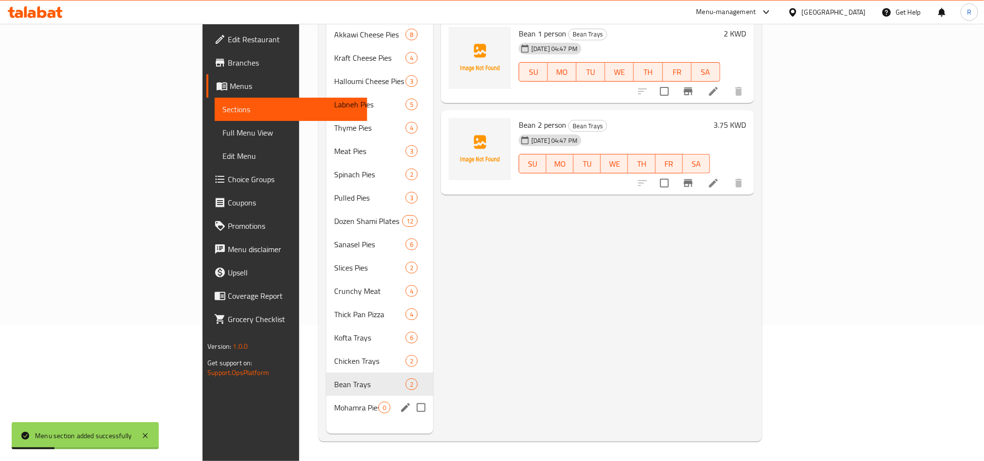
click at [326, 403] on div "Mohamra Pies 0" at bounding box center [379, 407] width 107 height 23
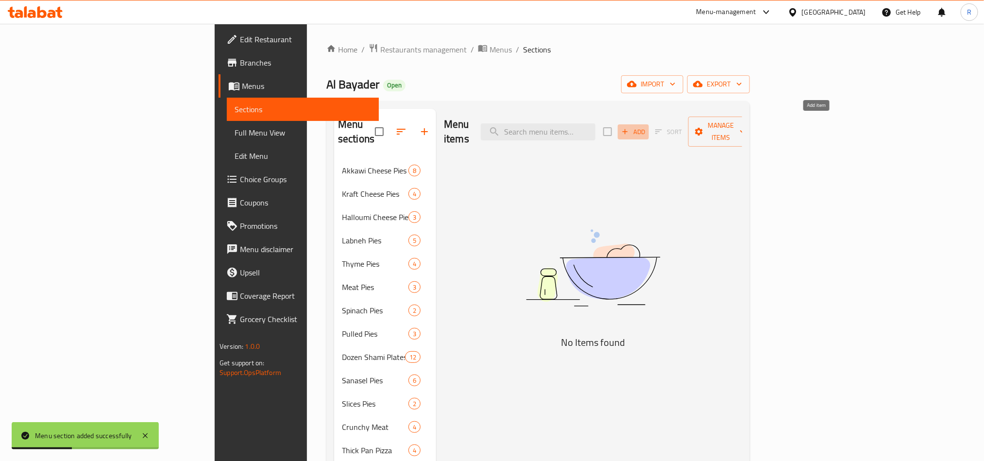
click at [646, 126] on span "Add" at bounding box center [633, 131] width 26 height 11
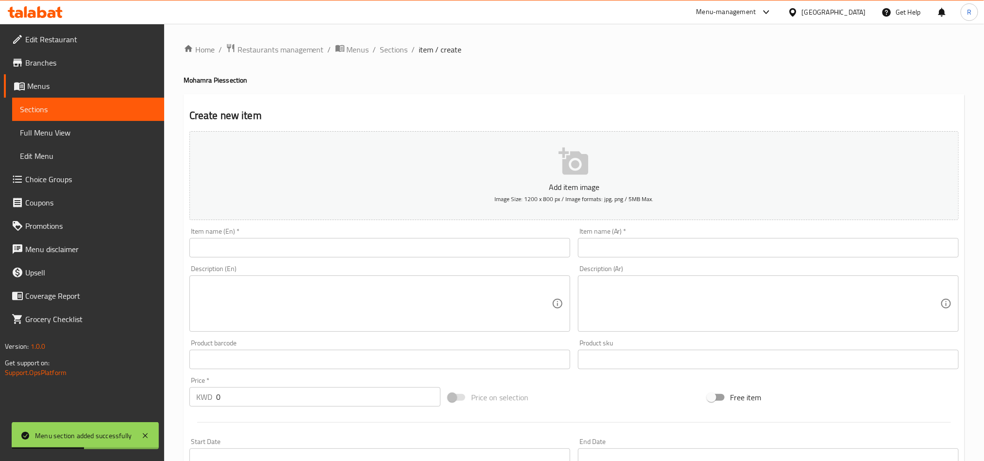
click at [784, 247] on input "text" at bounding box center [768, 247] width 381 height 19
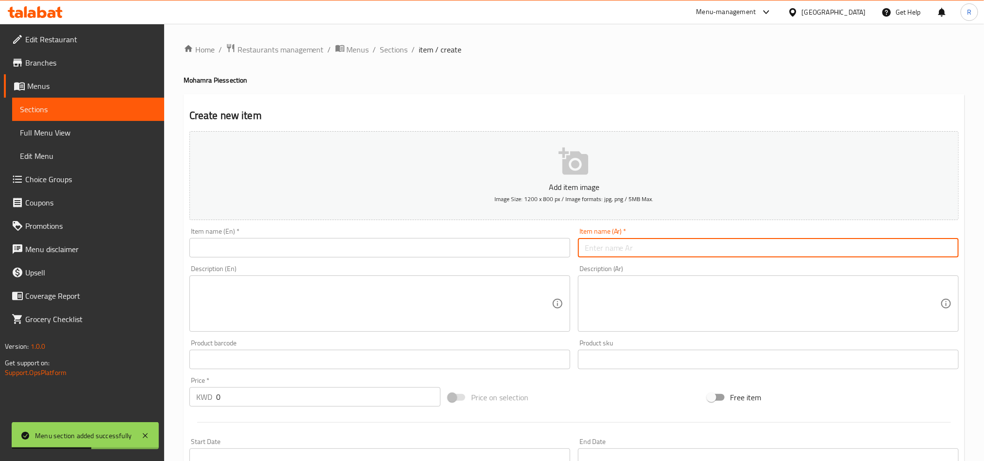
paste input "محمرة سادة"
type input "محمرة سادة"
click at [396, 242] on input "text" at bounding box center [379, 247] width 381 height 19
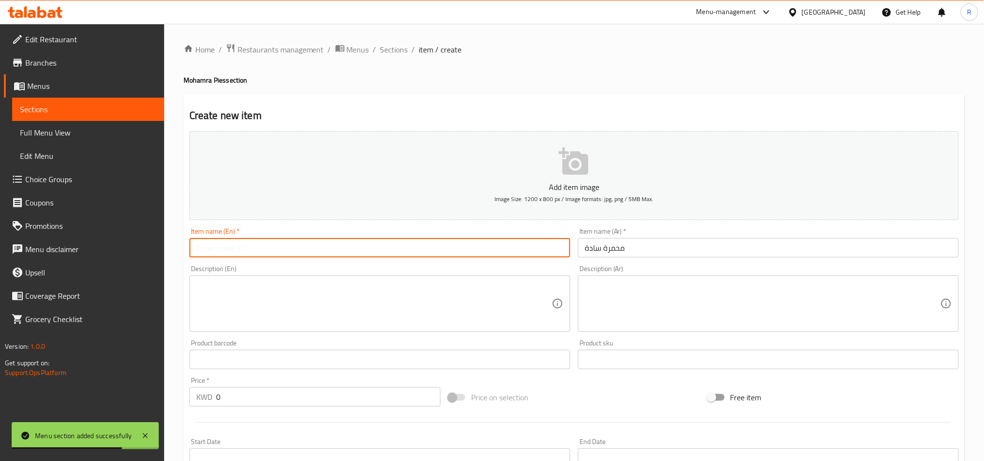
paste input "Mohamra"
click at [196, 245] on input "Mohamra" at bounding box center [379, 247] width 381 height 19
type input "Plain Mohamra"
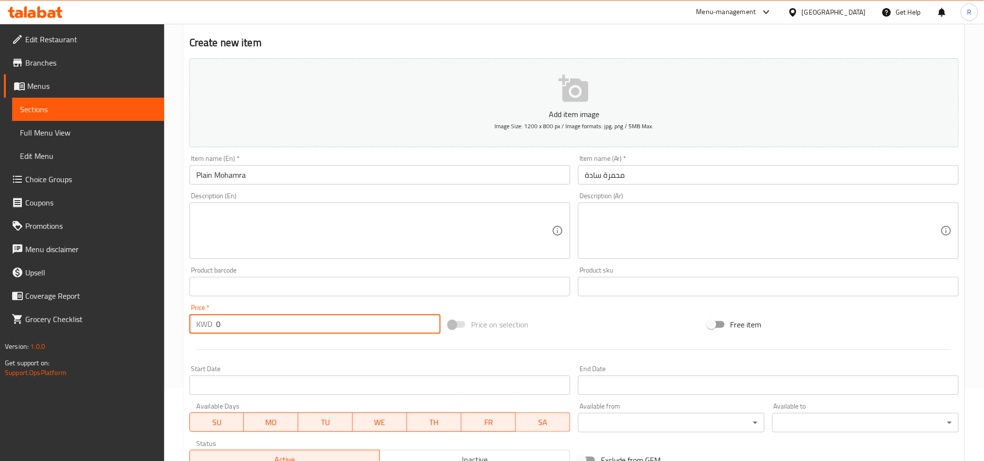
drag, startPoint x: 226, startPoint y: 327, endPoint x: 212, endPoint y: 327, distance: 14.1
click at [213, 327] on div "KWD 0 Price *" at bounding box center [314, 323] width 251 height 19
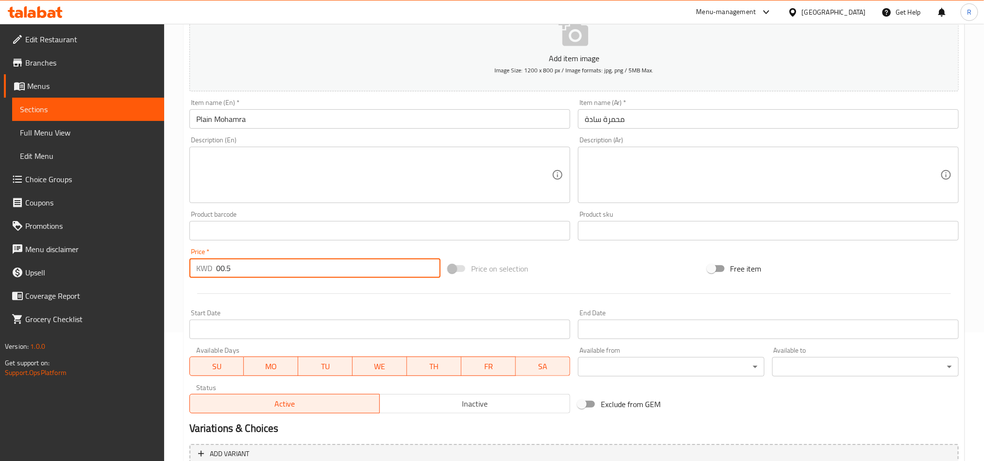
scroll to position [218, 0]
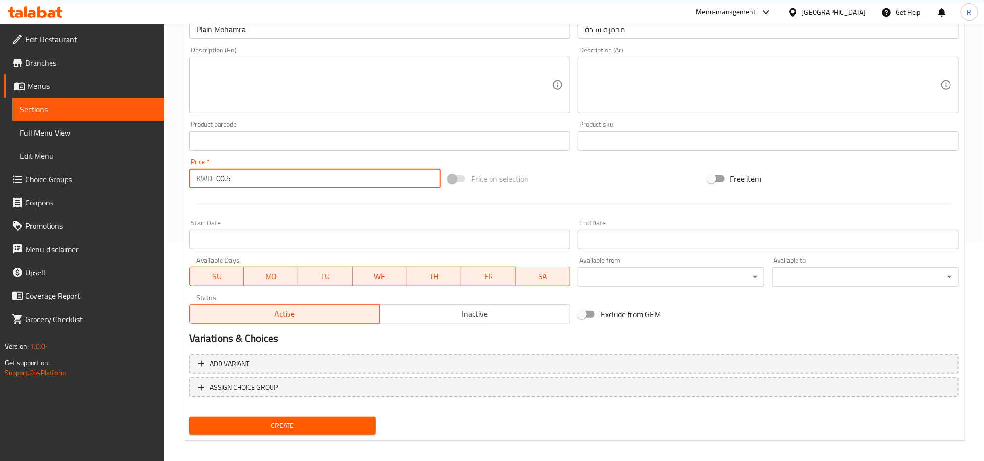
type input "00.5"
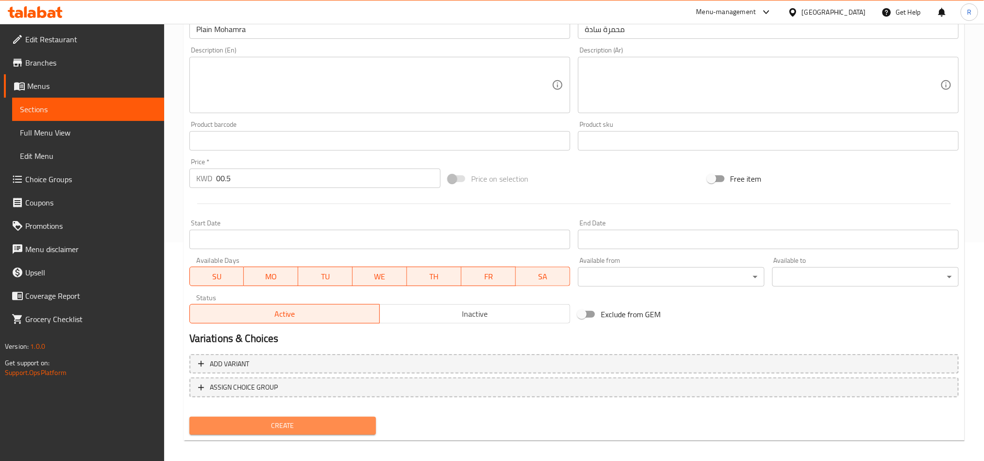
click at [286, 424] on span "Create" at bounding box center [282, 425] width 171 height 12
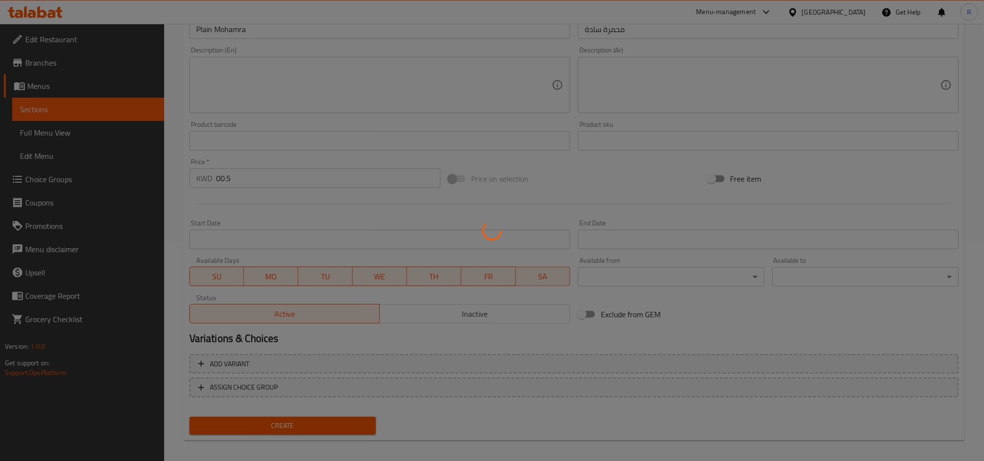
type input "0"
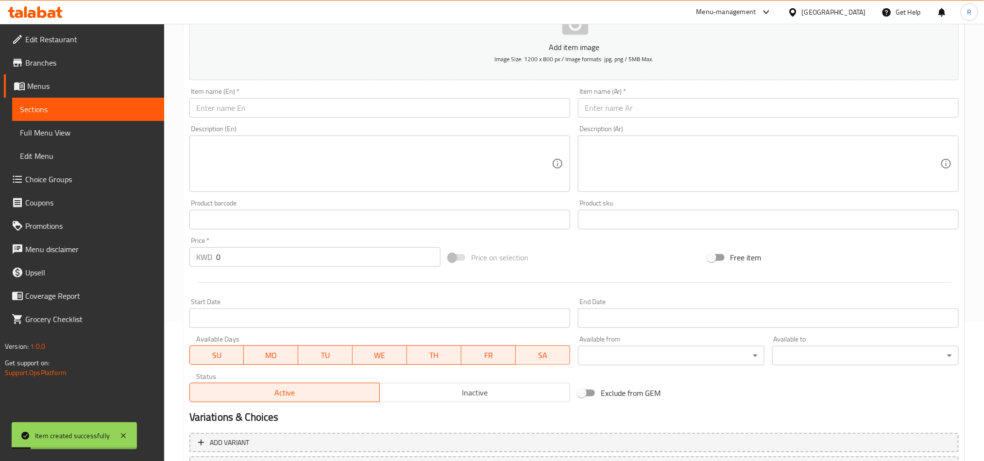
scroll to position [0, 0]
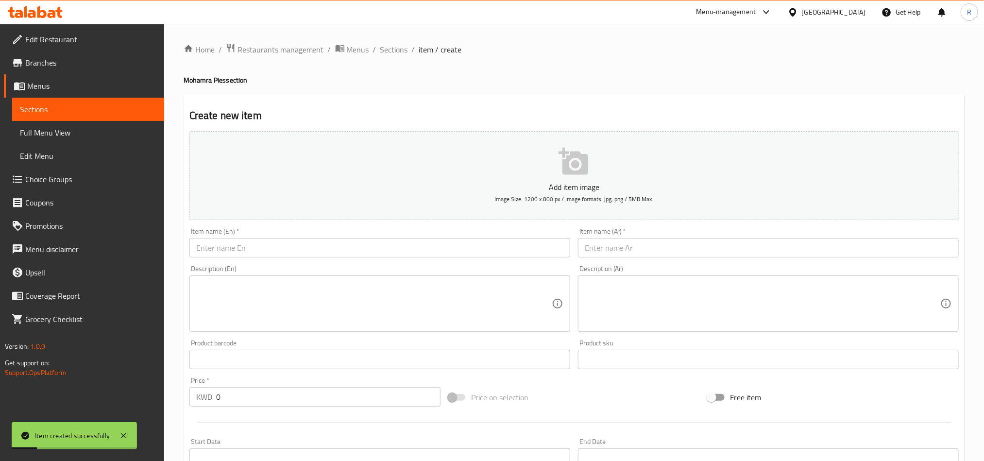
click at [271, 252] on input "text" at bounding box center [379, 247] width 381 height 19
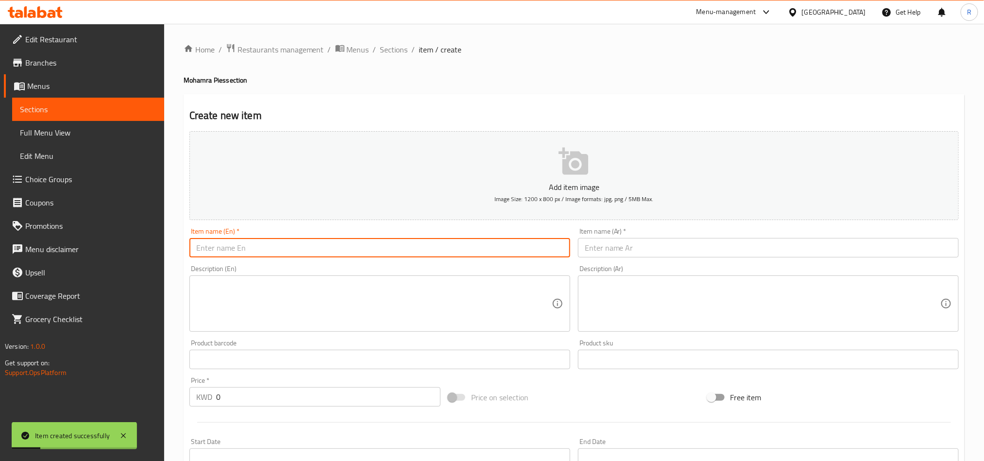
paste input "Mohamra Cheese"
type input "Mohamra Cheese"
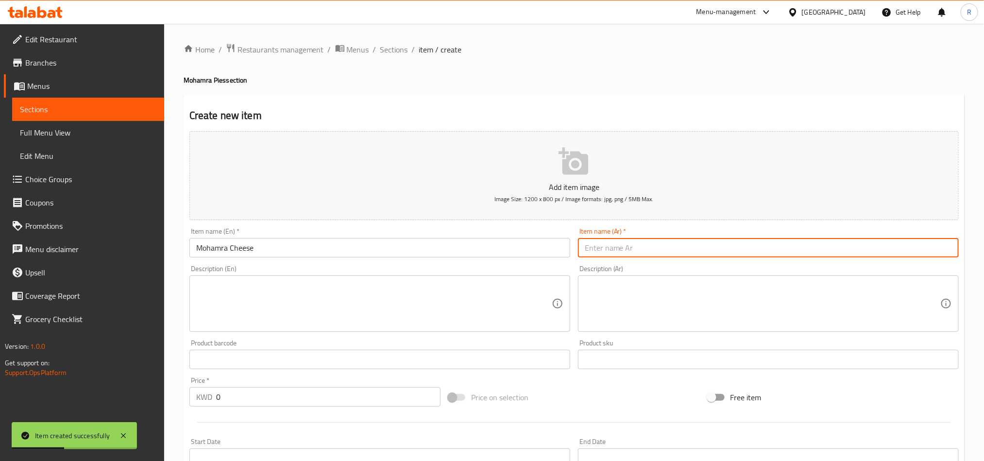
click at [768, 246] on input "text" at bounding box center [768, 247] width 381 height 19
paste input "محمرة مع جبنة"
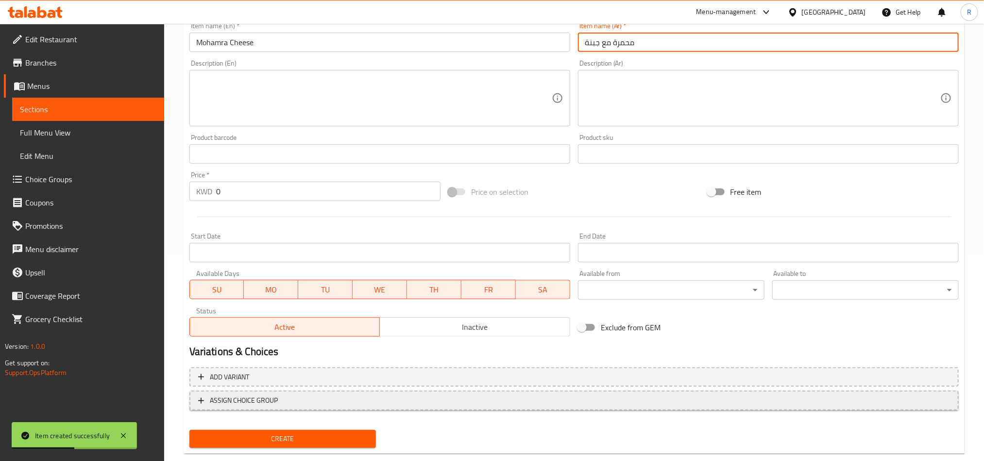
scroll to position [218, 0]
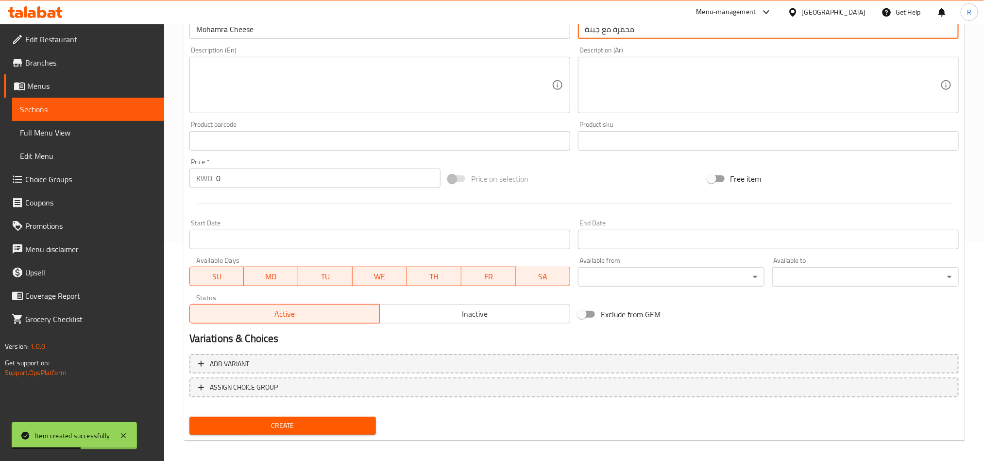
type input "محمرة مع جبنة"
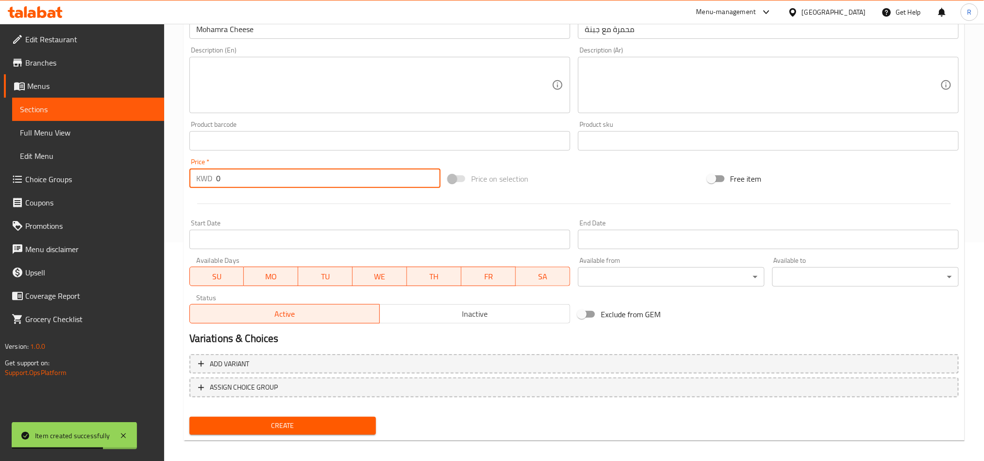
drag, startPoint x: 207, startPoint y: 181, endPoint x: 200, endPoint y: 181, distance: 7.8
click at [200, 181] on div "KWD 0 Price *" at bounding box center [314, 177] width 251 height 19
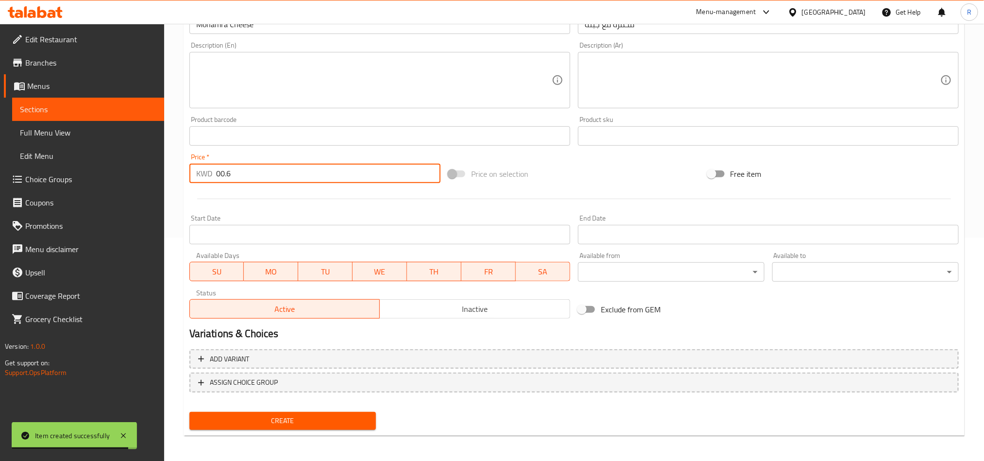
scroll to position [224, 0]
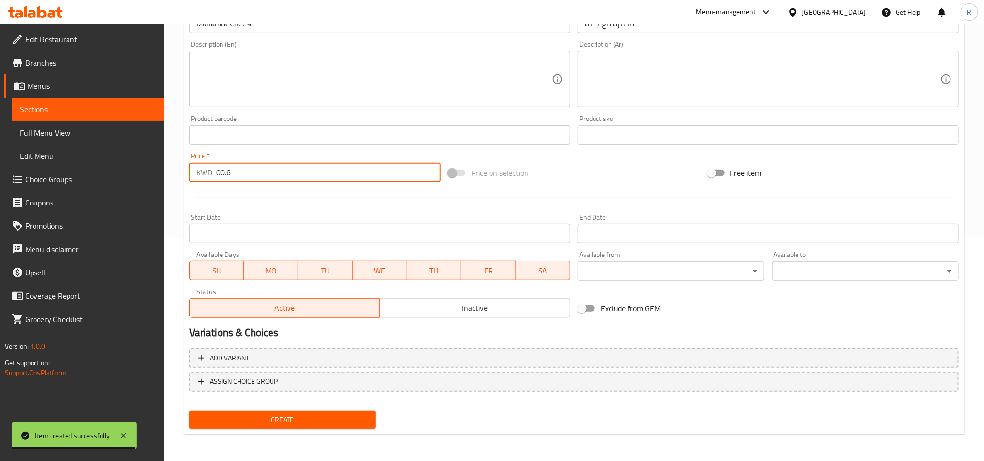
type input "00.6"
click at [318, 418] on span "Create" at bounding box center [282, 420] width 171 height 12
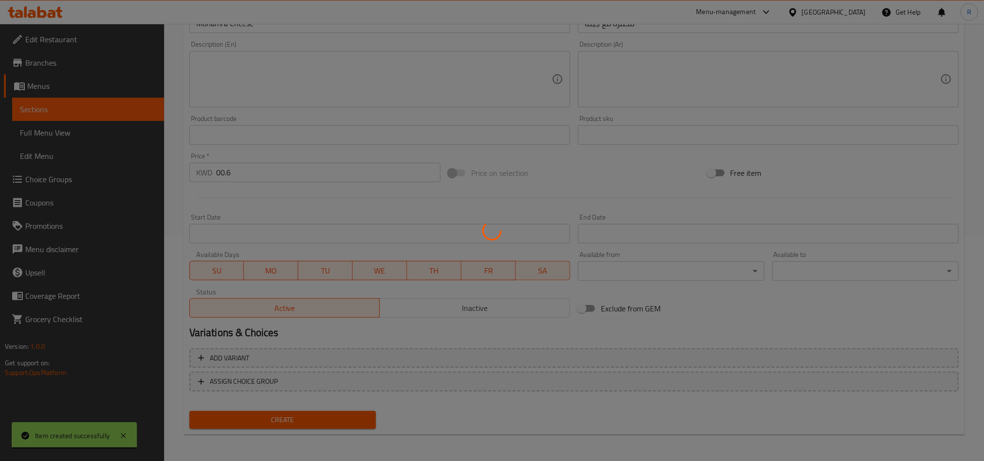
type input "0"
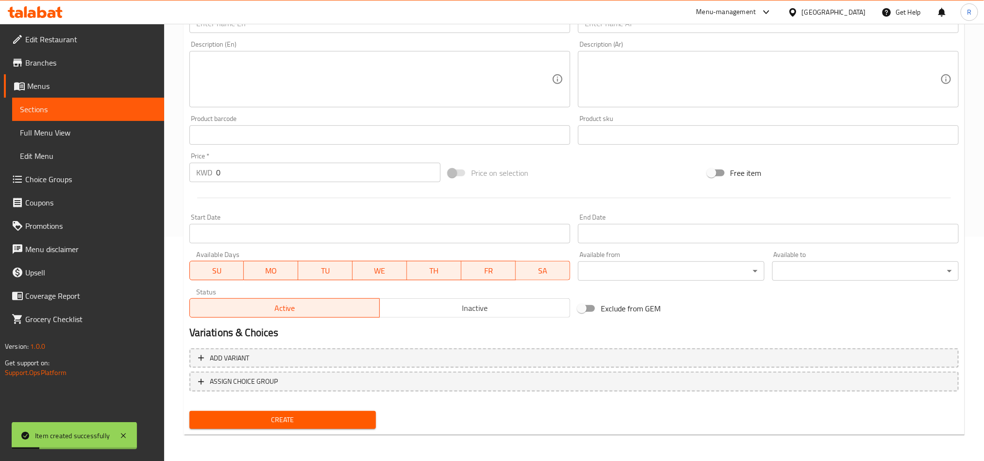
scroll to position [0, 0]
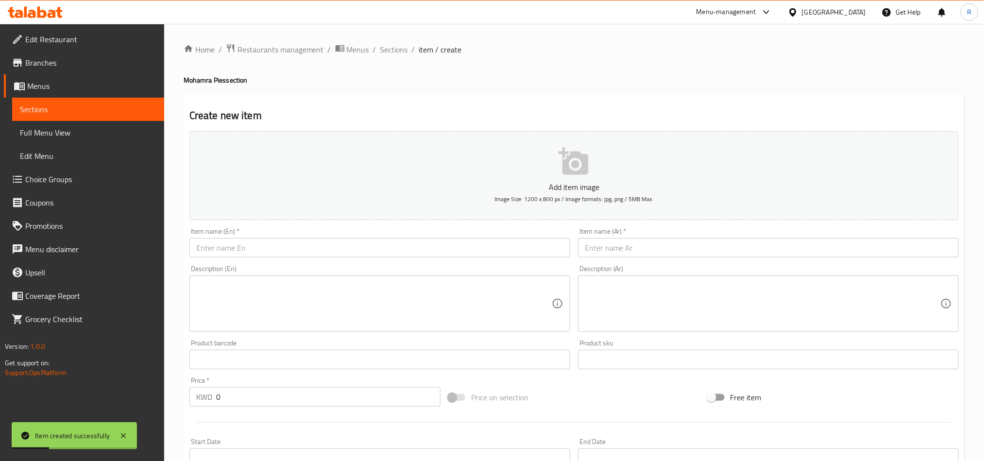
click at [393, 57] on div "Home / Restaurants management / Menus / Sections / item / create Mohamra Pies s…" at bounding box center [574, 354] width 781 height 623
click at [392, 54] on span "Sections" at bounding box center [394, 50] width 28 height 12
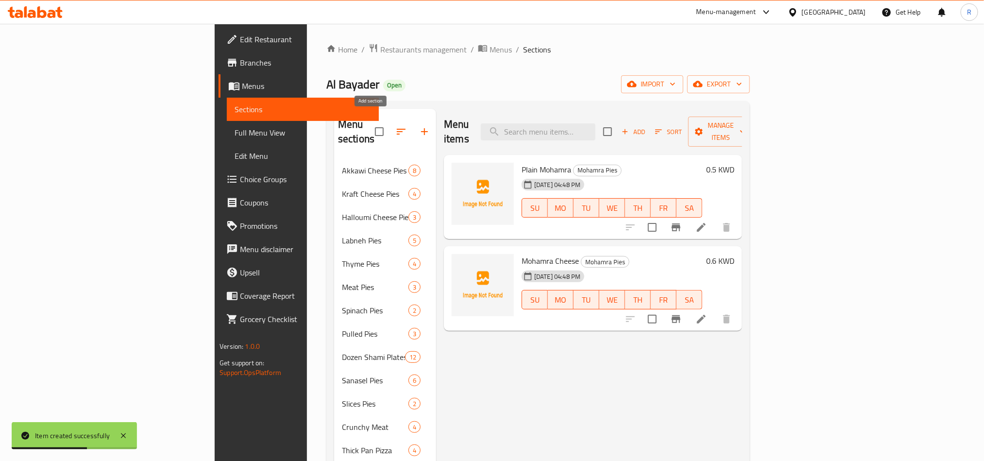
click at [418, 126] on icon "button" at bounding box center [424, 132] width 12 height 12
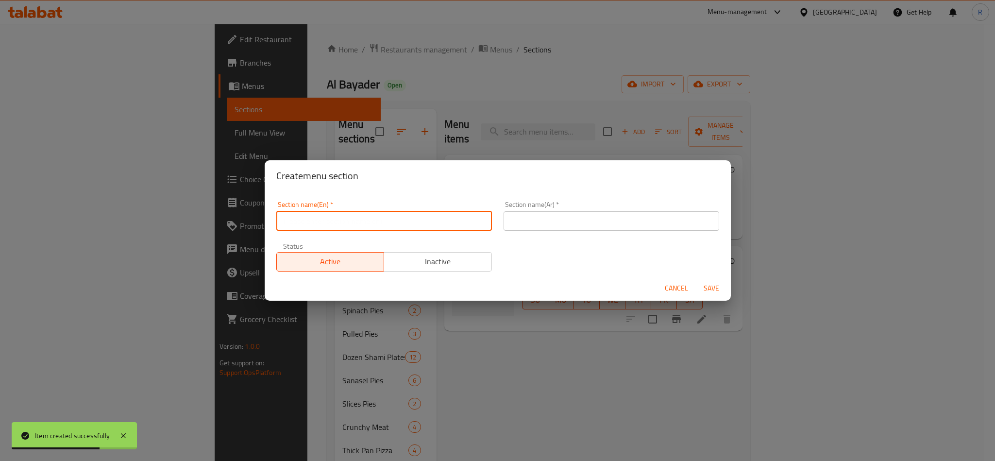
click at [416, 223] on input "text" at bounding box center [384, 220] width 216 height 19
paste input "صاج الأجبان (Saj Cheese)"
drag, startPoint x: 321, startPoint y: 223, endPoint x: 266, endPoint y: 229, distance: 55.7
click at [266, 229] on div "Section name(En)   * صاج الأجبان (Saj Cheese) Section name(En) * Section name(A…" at bounding box center [498, 233] width 466 height 84
click at [325, 222] on input "Saj Cheese)" at bounding box center [384, 220] width 216 height 19
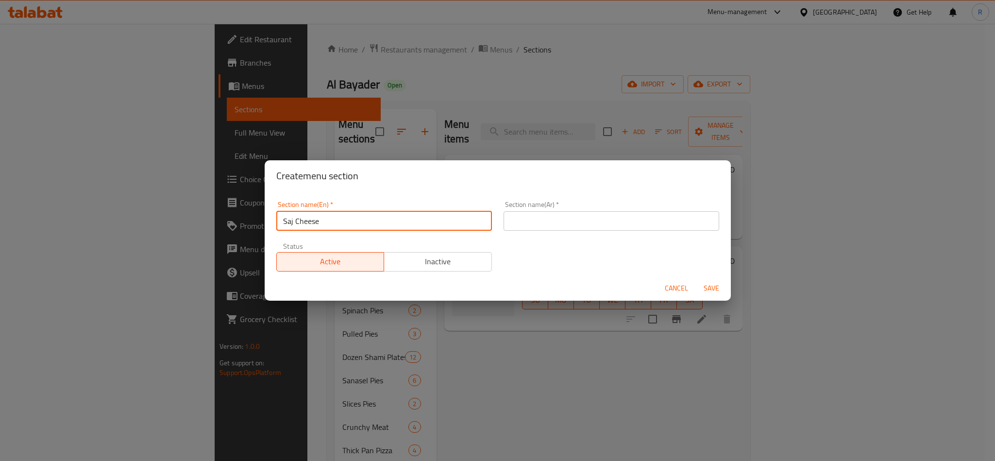
type input "Saj Cheese"
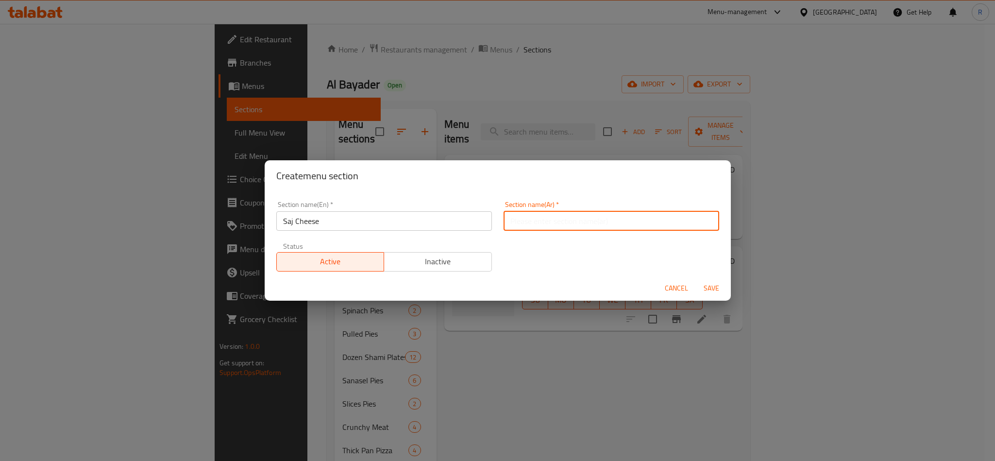
click at [523, 225] on input "text" at bounding box center [611, 220] width 216 height 19
paste input "صاج الأجبان (Saj Cheese)"
drag, startPoint x: 664, startPoint y: 221, endPoint x: 659, endPoint y: 220, distance: 5.4
click at [659, 220] on input "صاج الأجبان (Saj Cheese)" at bounding box center [611, 220] width 216 height 19
click at [657, 221] on input "صاج الأجبان e)" at bounding box center [611, 220] width 216 height 19
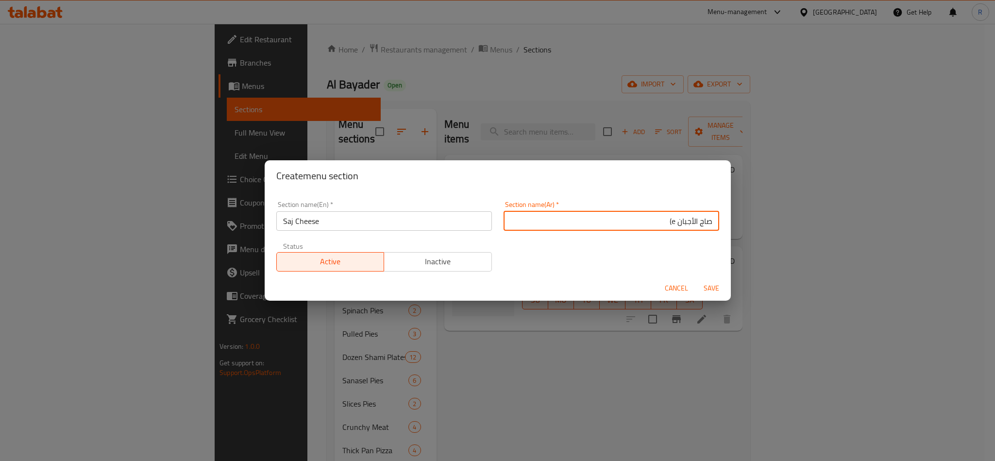
drag, startPoint x: 663, startPoint y: 220, endPoint x: 654, endPoint y: 220, distance: 8.7
click at [654, 220] on input "صاج الأجبان e)" at bounding box center [611, 220] width 216 height 19
type input "صاج الأجبان"
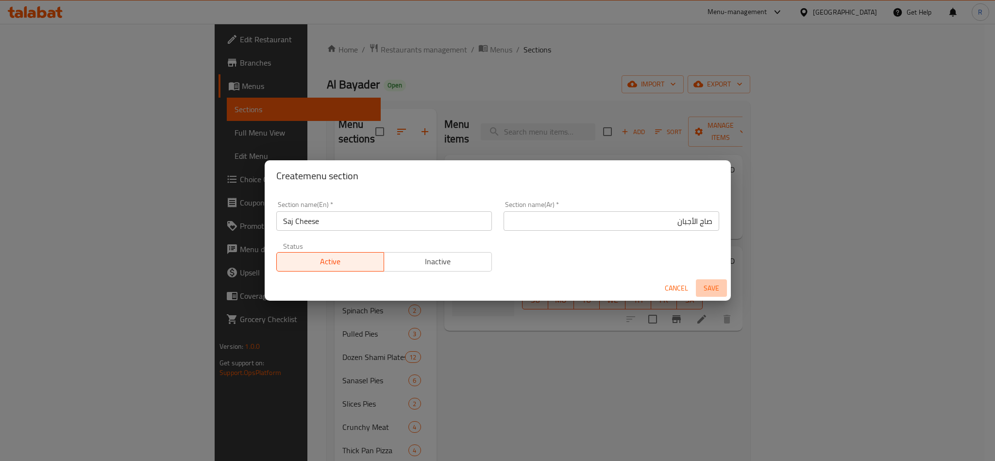
click at [717, 292] on span "Save" at bounding box center [711, 288] width 23 height 12
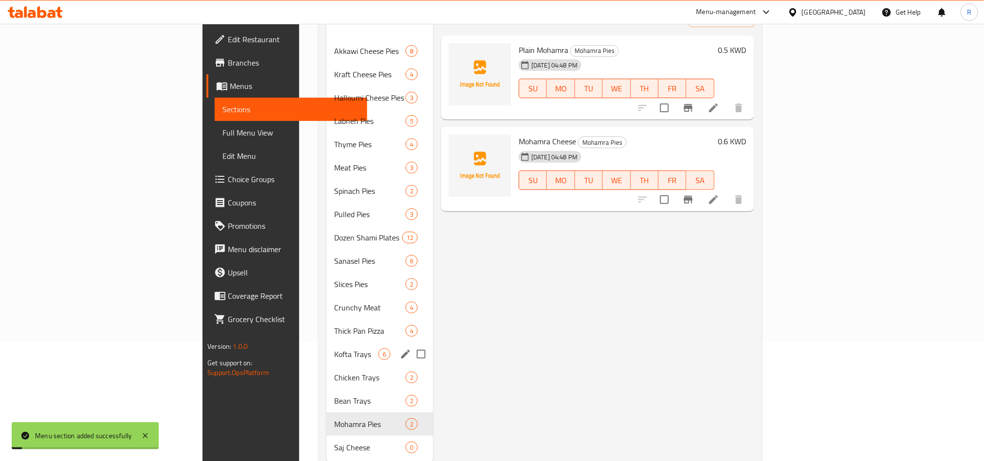
scroll to position [136, 0]
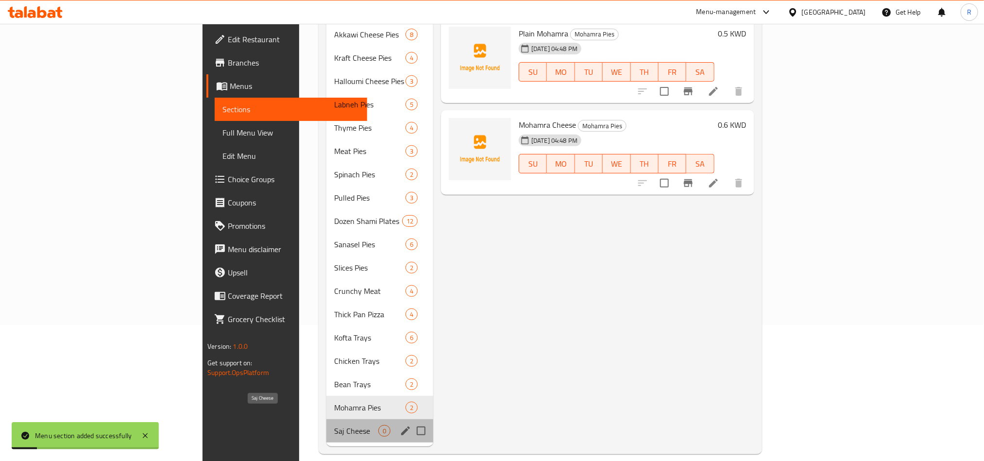
click at [334, 425] on span "Saj Cheese" at bounding box center [356, 431] width 44 height 12
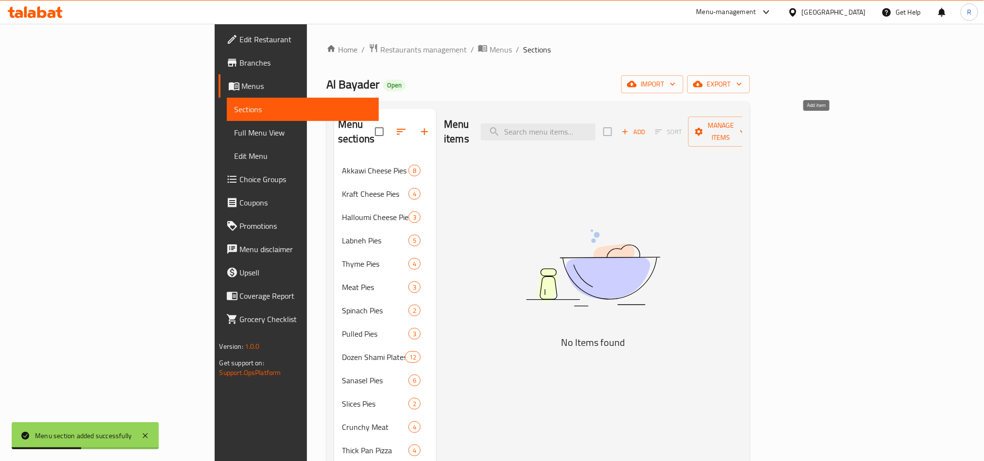
click at [646, 126] on span "Add" at bounding box center [633, 131] width 26 height 11
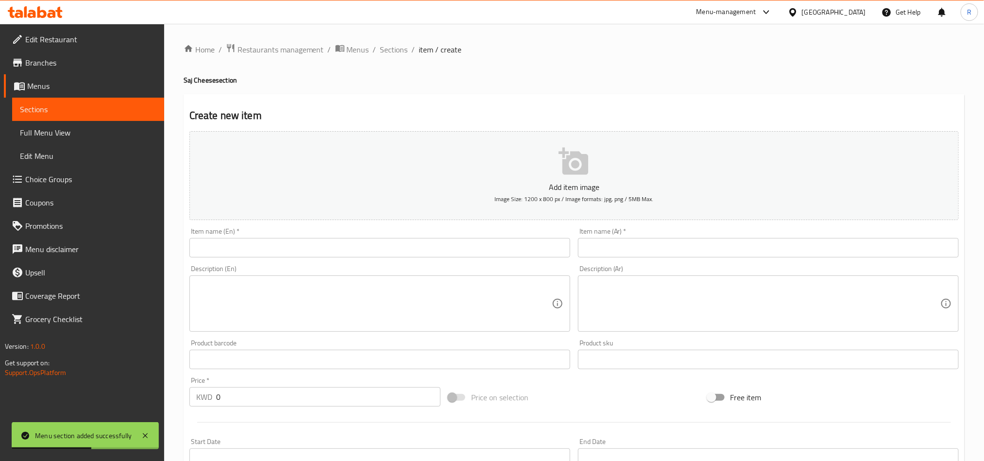
click at [802, 243] on input "text" at bounding box center [768, 247] width 381 height 19
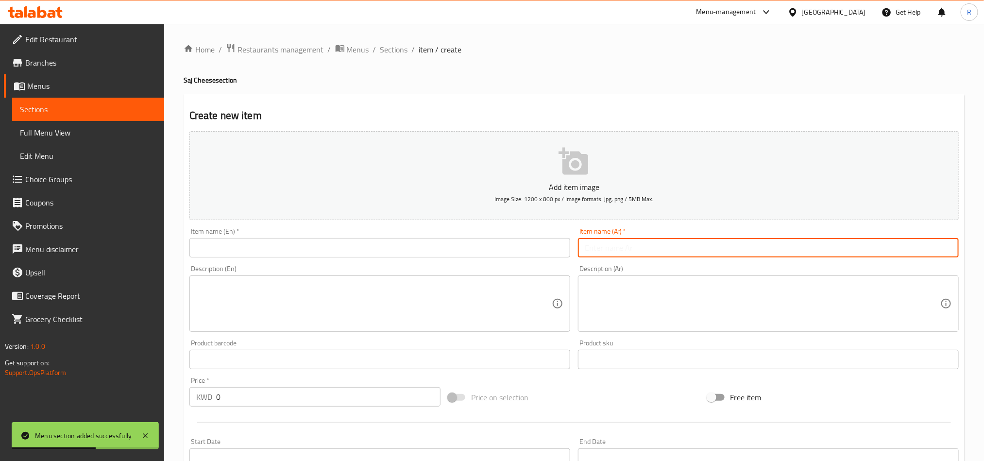
paste input "صاج حلوم سادة"
type input "صاج حلوم سادة"
click at [411, 251] on input "text" at bounding box center [379, 247] width 381 height 19
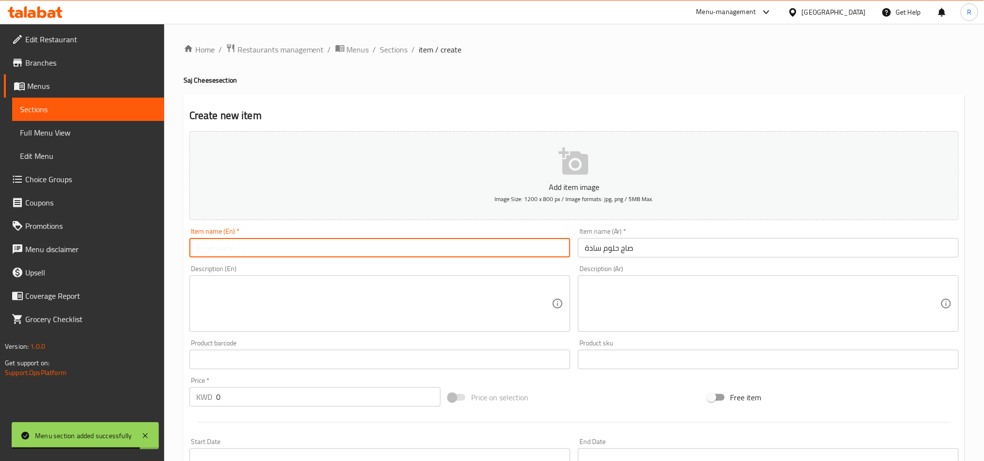
paste input "Plain Halloumi Saj"
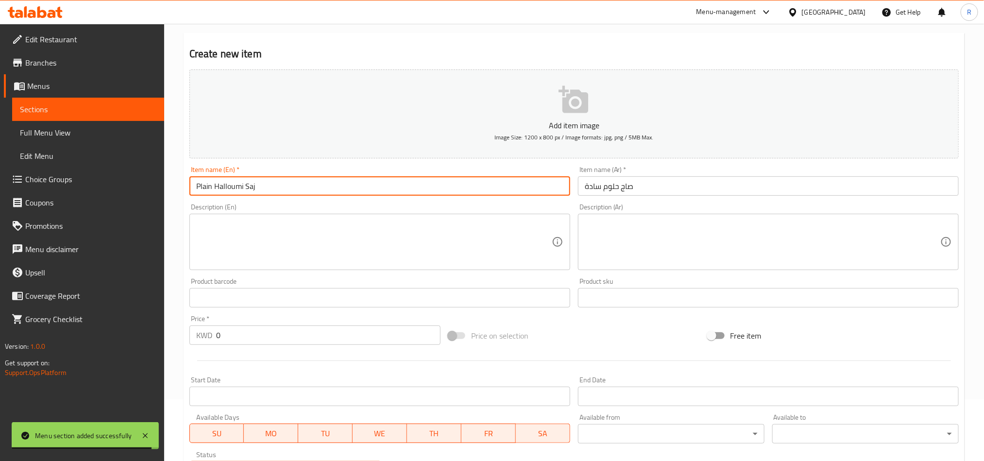
scroll to position [146, 0]
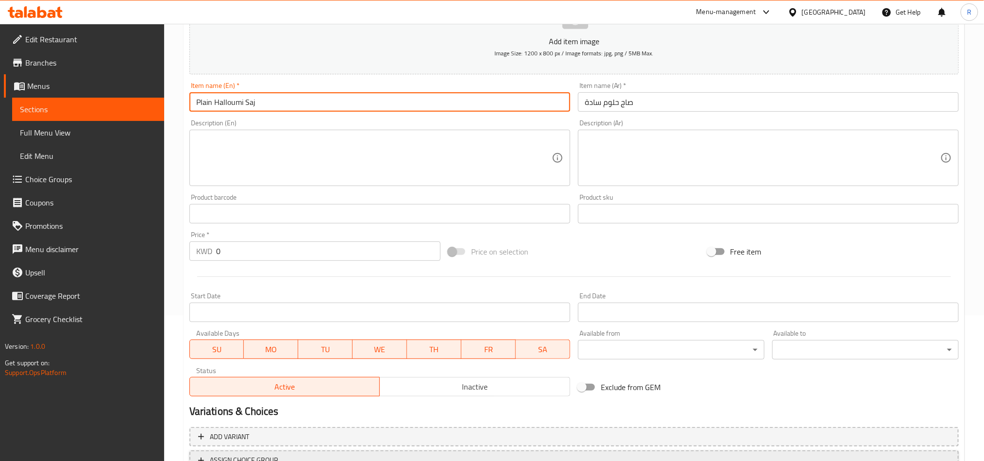
type input "Plain Halloumi Saj"
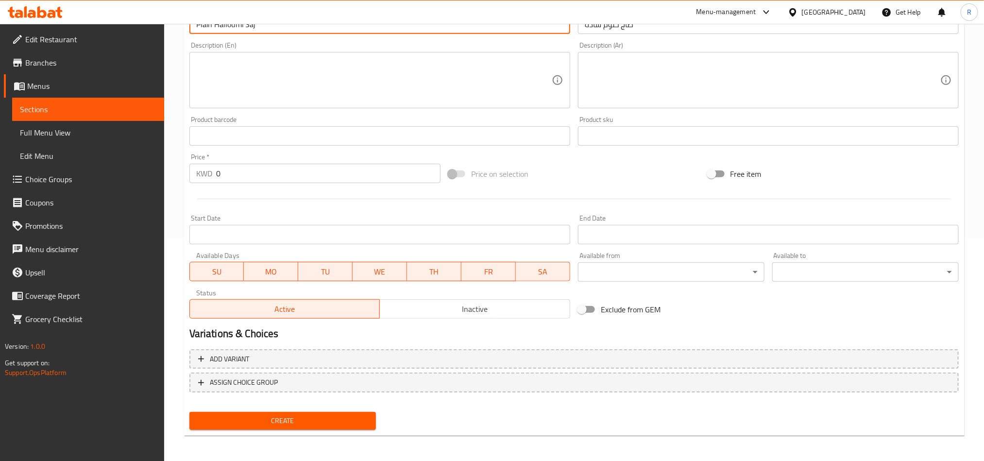
scroll to position [224, 0]
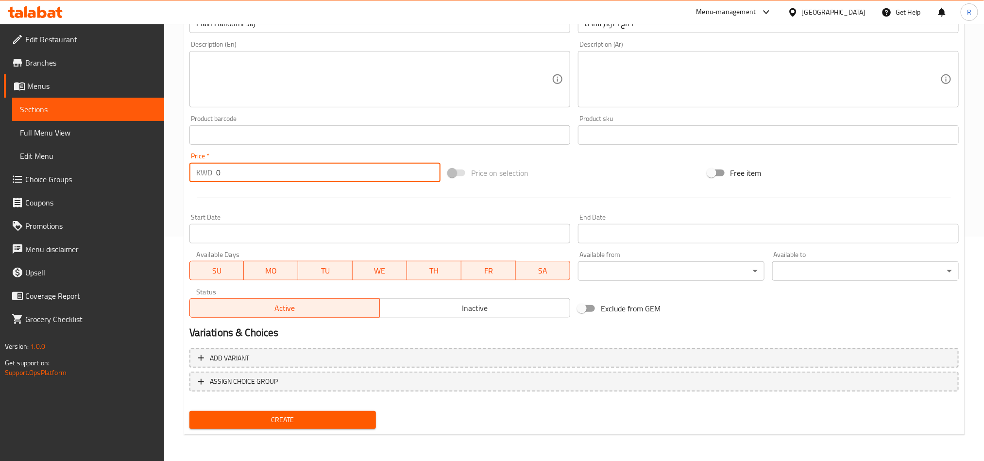
drag, startPoint x: 219, startPoint y: 178, endPoint x: 213, endPoint y: 178, distance: 5.8
click at [213, 178] on div "KWD 0 Price *" at bounding box center [314, 172] width 251 height 19
type input "00.5"
click at [306, 424] on span "Create" at bounding box center [282, 420] width 171 height 12
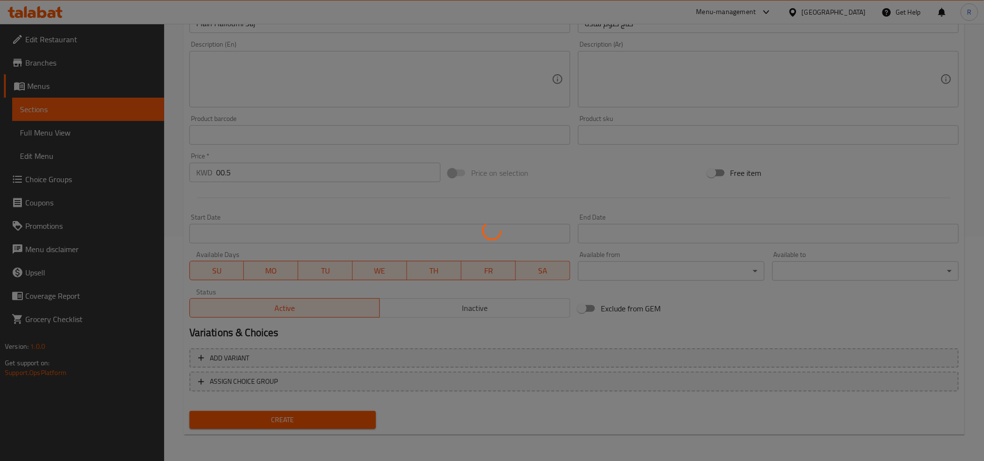
type input "0"
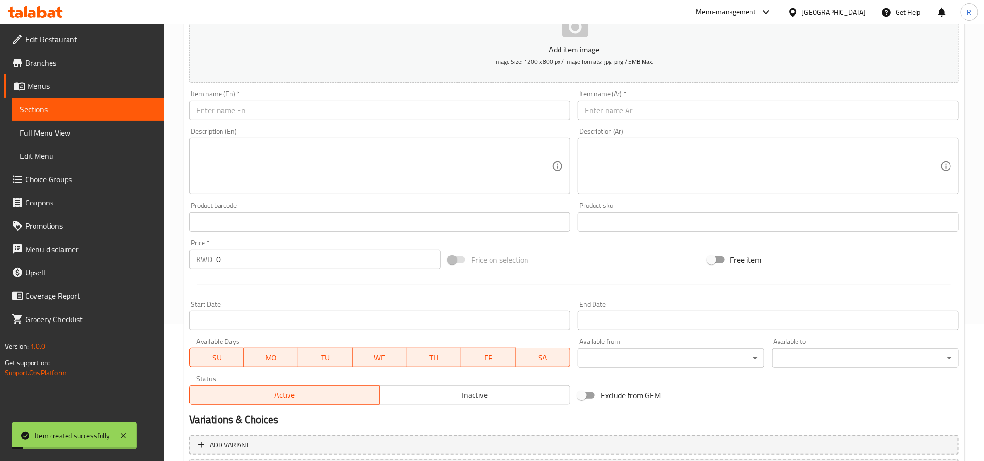
scroll to position [6, 0]
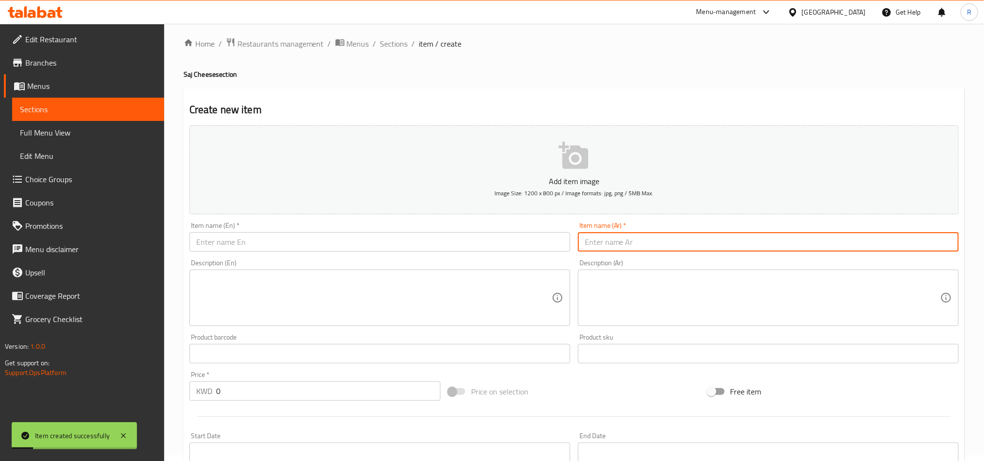
click at [698, 239] on input "text" at bounding box center [768, 241] width 381 height 19
paste input "صاج حلوم زعتر خضار"
type input "صاج حلوم زعتر خضار"
click at [316, 248] on input "text" at bounding box center [379, 241] width 381 height 19
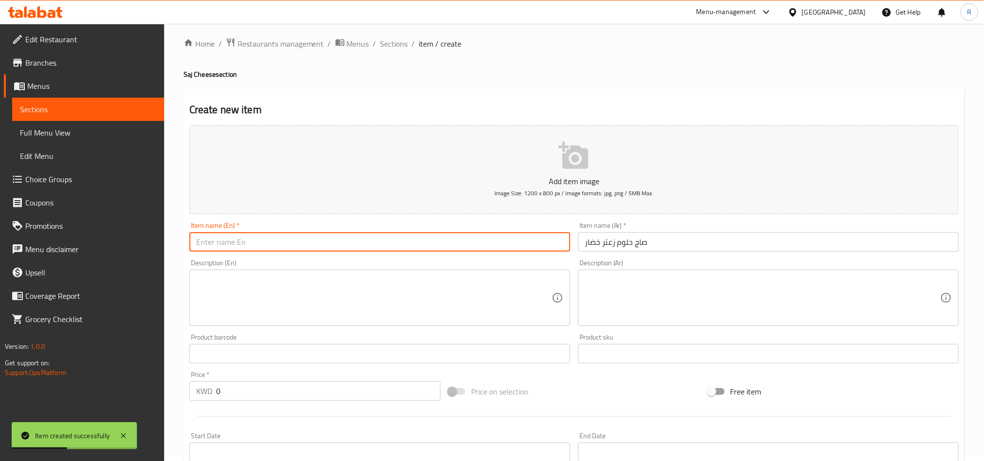
paste input "Saj Halloumi full"
click at [619, 243] on input "صاج حلوم زعتر خضار" at bounding box center [768, 241] width 381 height 19
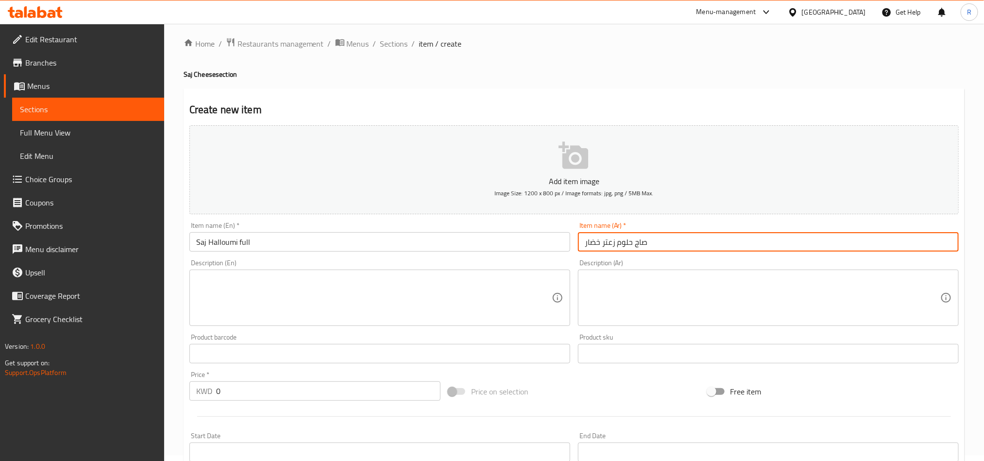
click at [619, 243] on input "صاج حلوم زعتر خضار" at bounding box center [768, 241] width 381 height 19
click at [262, 236] on input "Saj Halloumi full" at bounding box center [379, 241] width 381 height 19
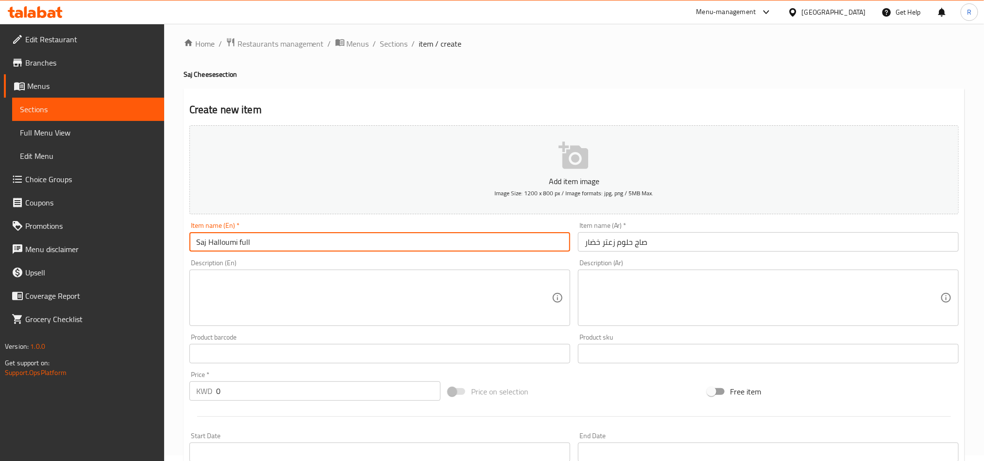
paste input "zaatar and vegetables"
type input "Saj Halloumi full zaatar and vegetables"
click at [657, 237] on input "صاج حلوم زعتر خضار" at bounding box center [768, 241] width 381 height 19
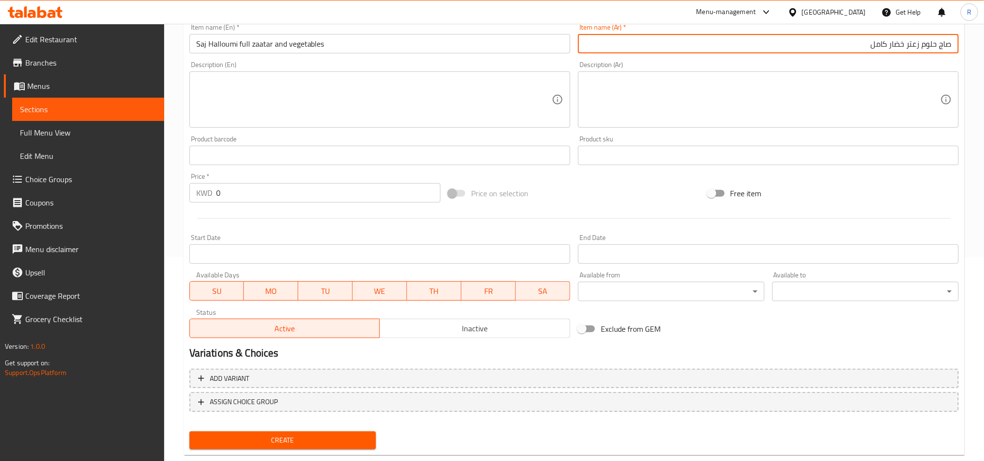
scroll to position [224, 0]
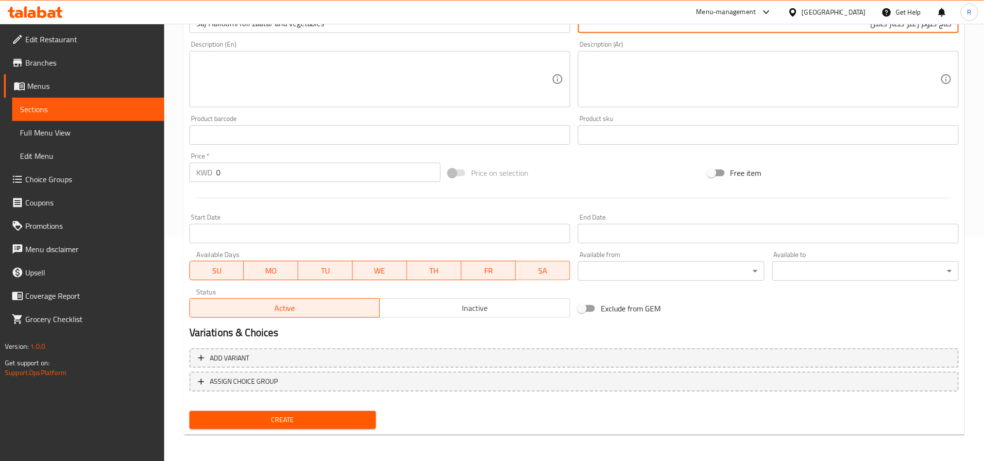
type input "صاج حلوم زعتر خضار كامل"
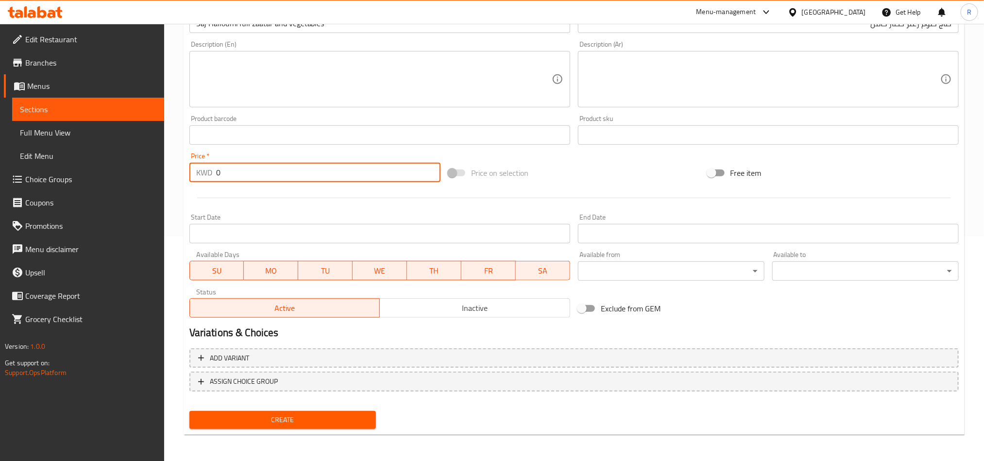
drag, startPoint x: 218, startPoint y: 175, endPoint x: 210, endPoint y: 172, distance: 9.1
click at [210, 172] on div "KWD 0 Price *" at bounding box center [314, 172] width 251 height 19
type input "00.6"
click at [327, 416] on span "Create" at bounding box center [282, 420] width 171 height 12
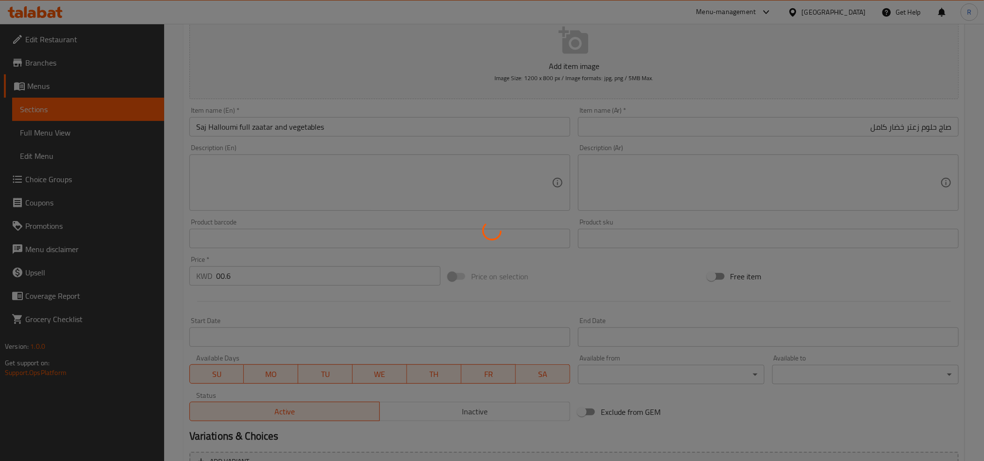
scroll to position [0, 0]
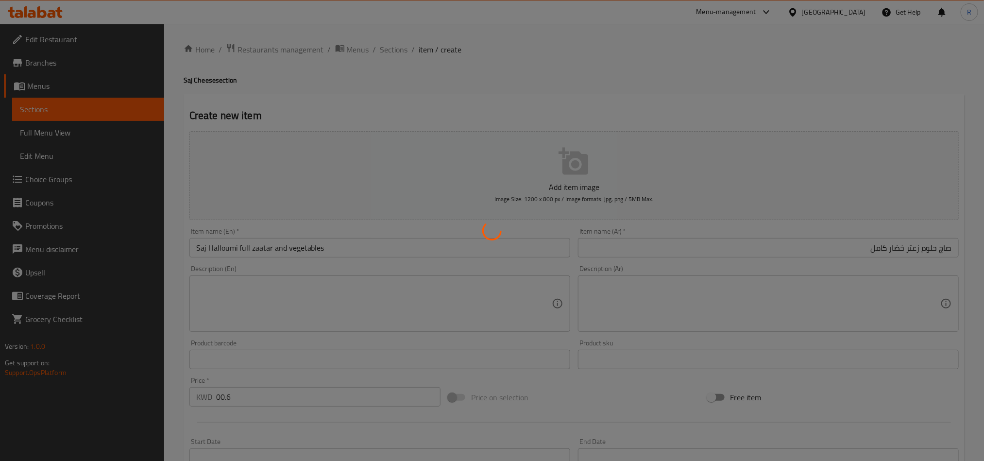
type input "0"
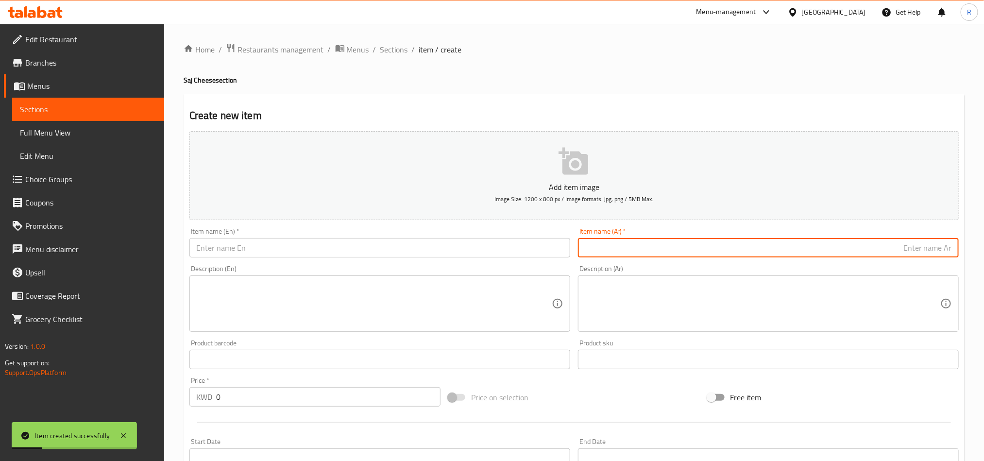
click at [676, 244] on input "text" at bounding box center [768, 247] width 381 height 19
paste input "صاج عكاوي سادة"
type input "صاج عكاوي سادة"
click at [331, 241] on input "text" at bounding box center [379, 247] width 381 height 19
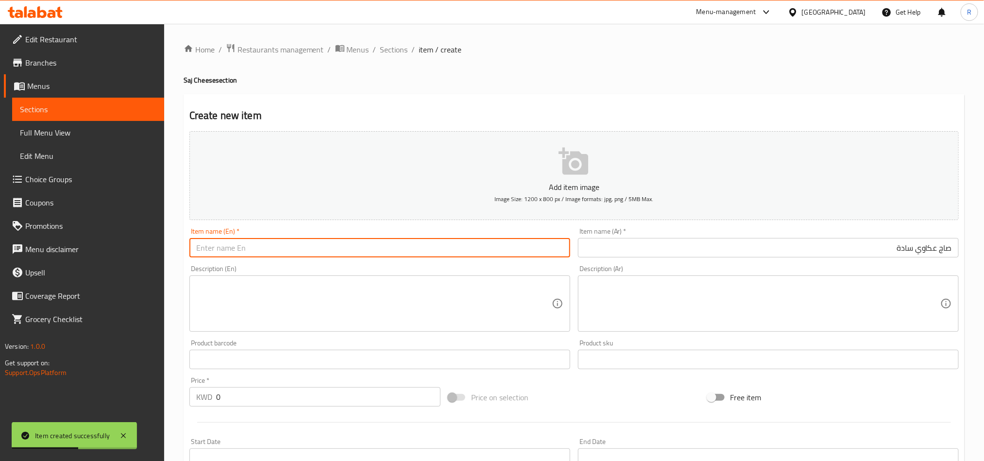
paste input "Plain Akawi Saj"
type input "Plain Akawi Saj"
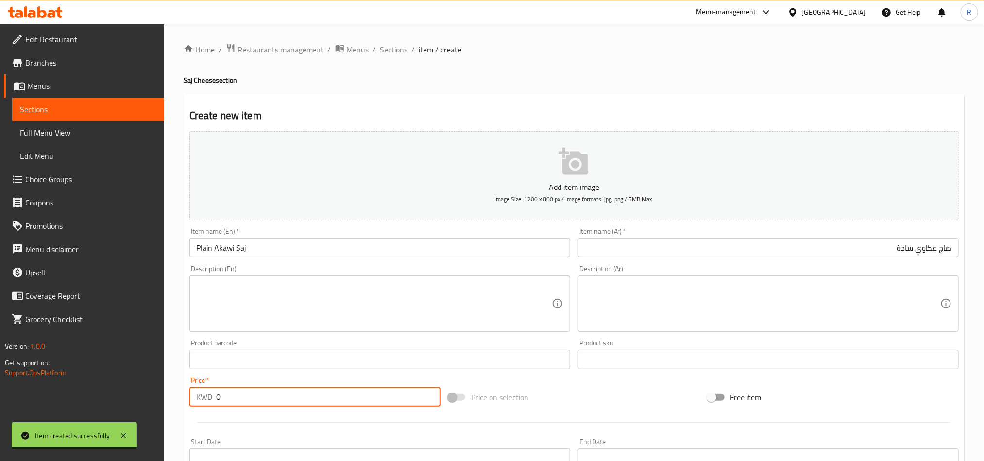
drag, startPoint x: 226, startPoint y: 401, endPoint x: 210, endPoint y: 402, distance: 15.6
click at [210, 402] on div "KWD 0 Price *" at bounding box center [314, 396] width 251 height 19
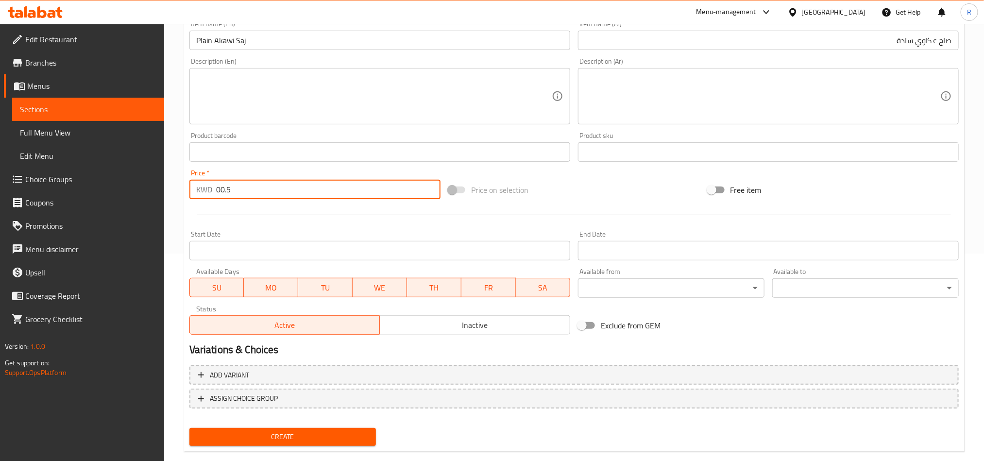
scroll to position [224, 0]
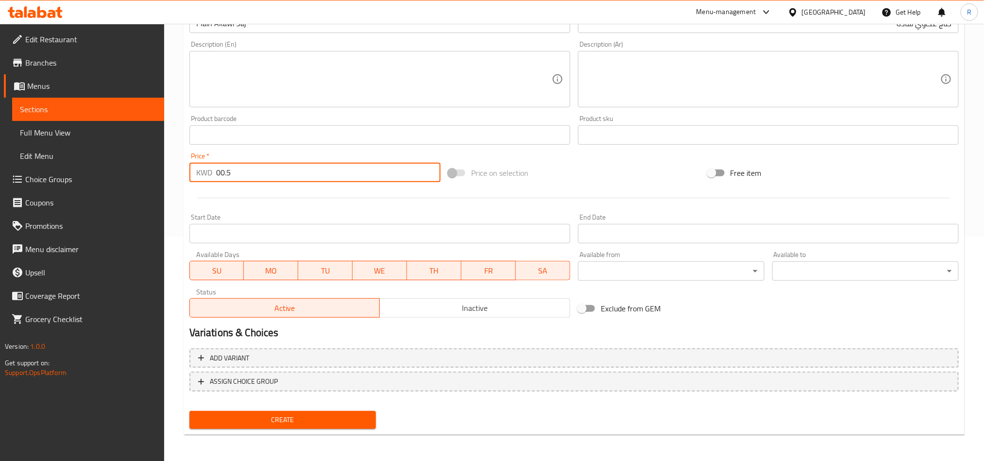
type input "00.5"
click at [274, 422] on span "Create" at bounding box center [282, 420] width 171 height 12
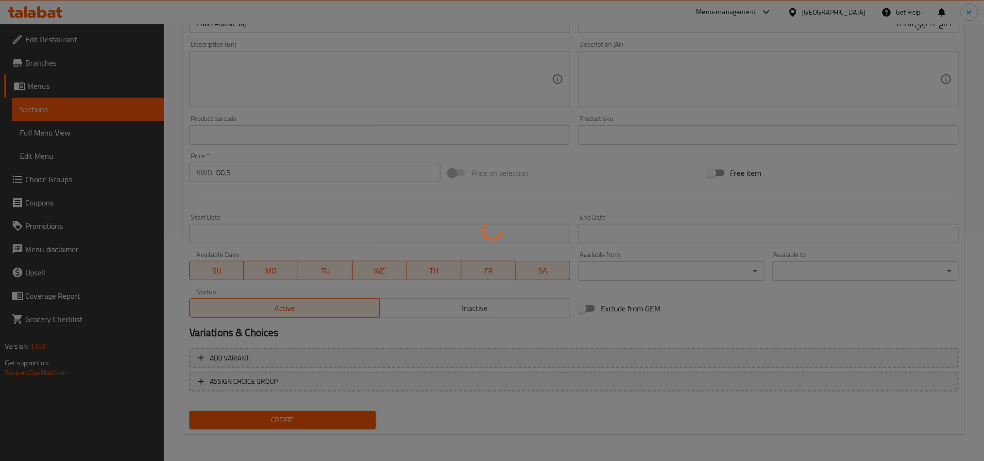
type input "0"
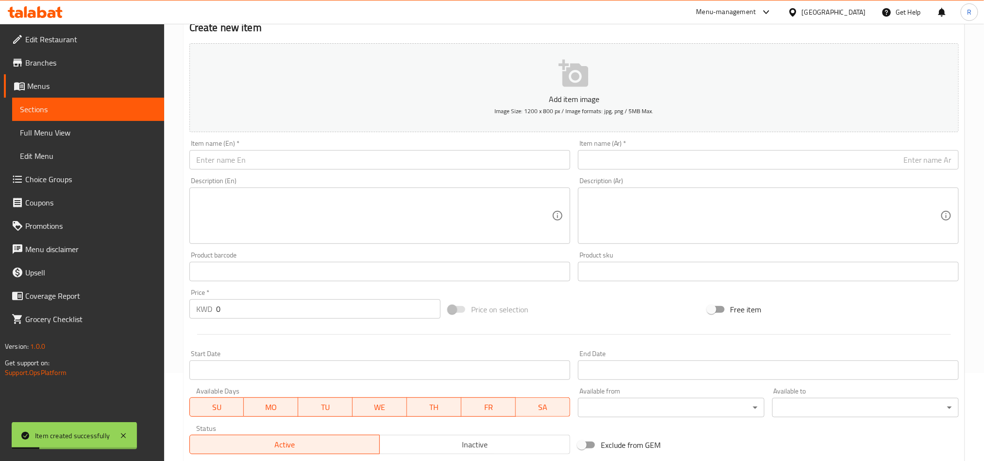
scroll to position [79, 0]
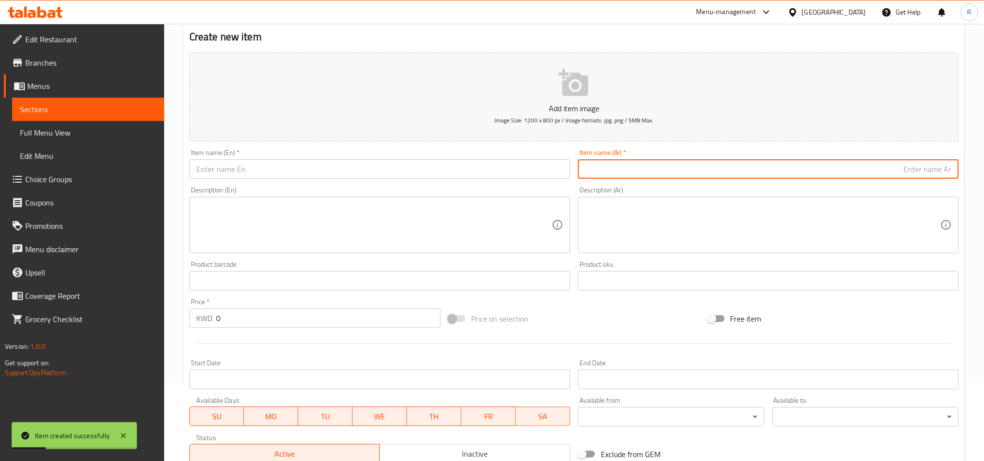
click at [698, 162] on input "text" at bounding box center [768, 168] width 381 height 19
paste input "صاج عكاوي مرتديلا"
type input "صاج عكاوي مرتديلا"
click at [326, 174] on input "text" at bounding box center [379, 168] width 381 height 19
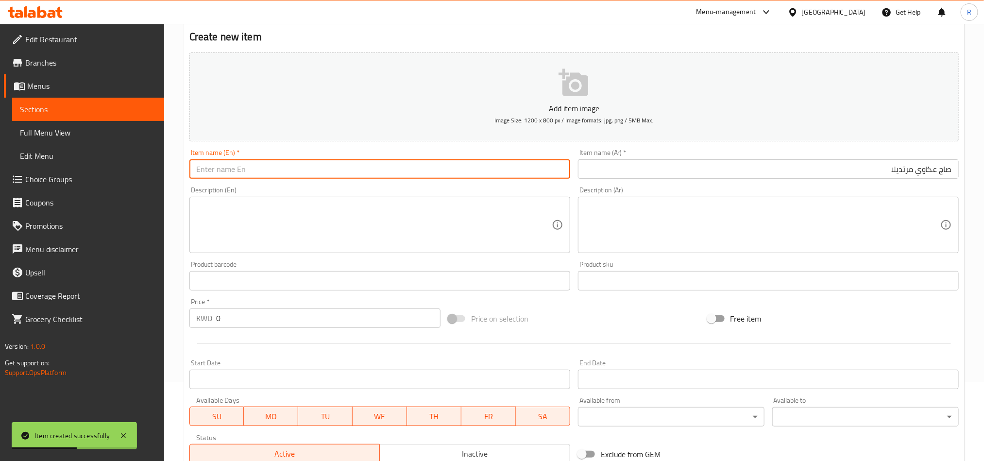
paste input "Saj Akawi Mortadella"
type input "Saj Akawi Mortadella"
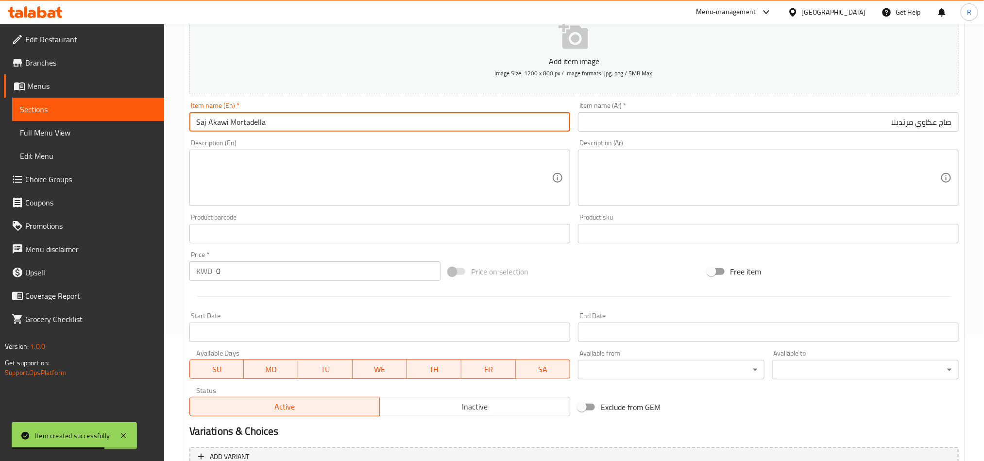
scroll to position [151, 0]
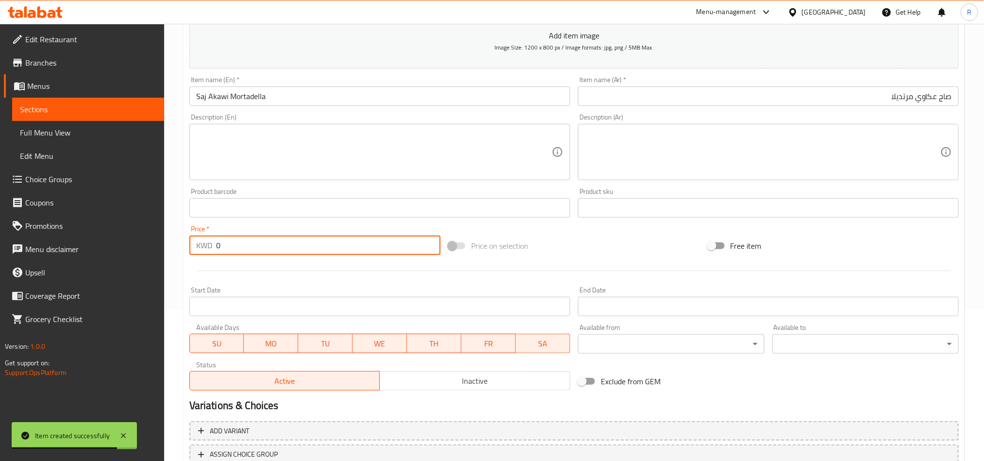
drag, startPoint x: 232, startPoint y: 242, endPoint x: 209, endPoint y: 245, distance: 23.5
click at [209, 245] on div "KWD 0 Price *" at bounding box center [314, 244] width 251 height 19
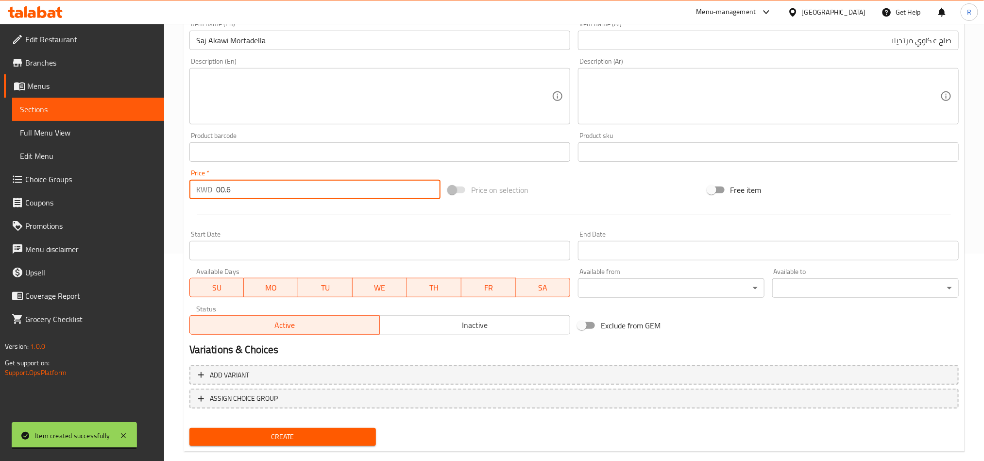
scroll to position [224, 0]
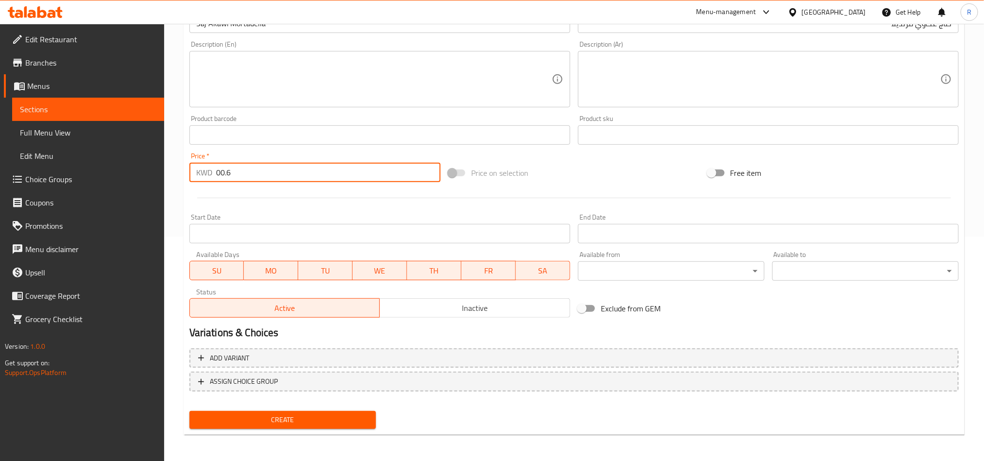
type input "00.6"
click at [306, 417] on span "Create" at bounding box center [282, 420] width 171 height 12
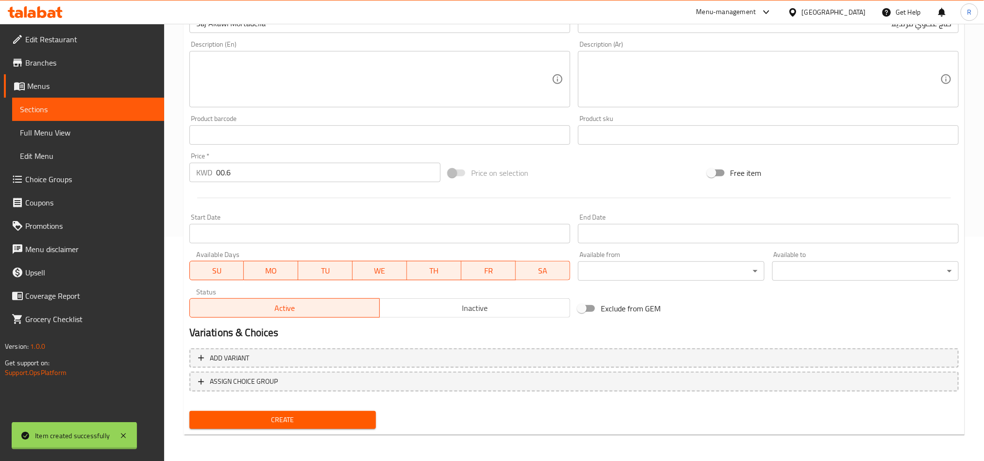
type input "0"
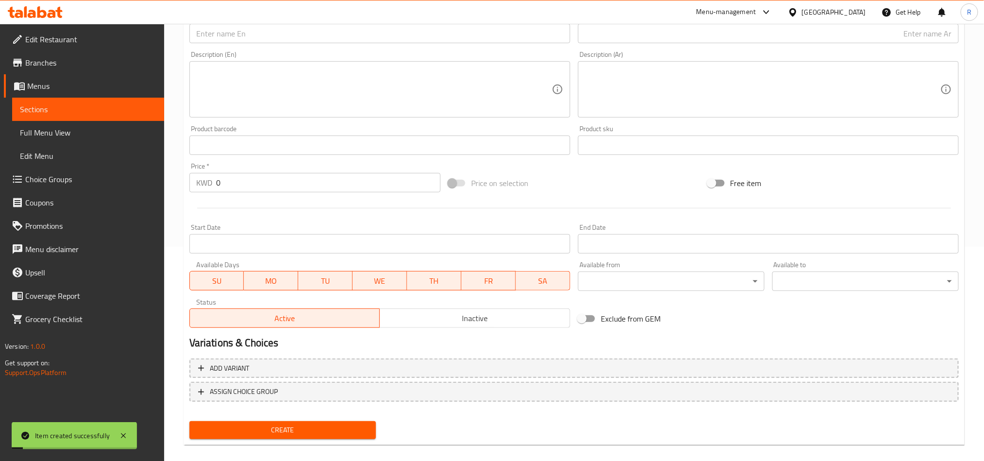
scroll to position [79, 0]
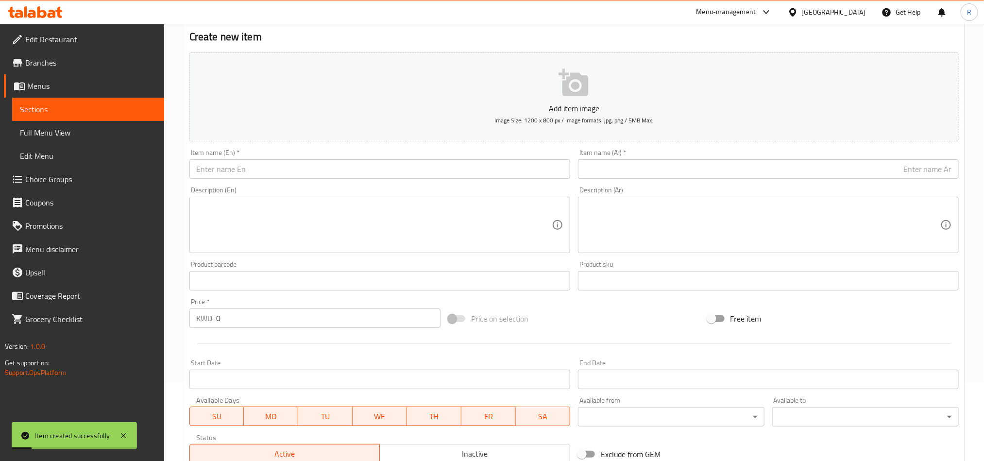
drag, startPoint x: 688, startPoint y: 170, endPoint x: 680, endPoint y: 181, distance: 12.8
click at [688, 170] on input "text" at bounding box center [768, 168] width 381 height 19
click at [298, 171] on input "text" at bounding box center [379, 168] width 381 height 19
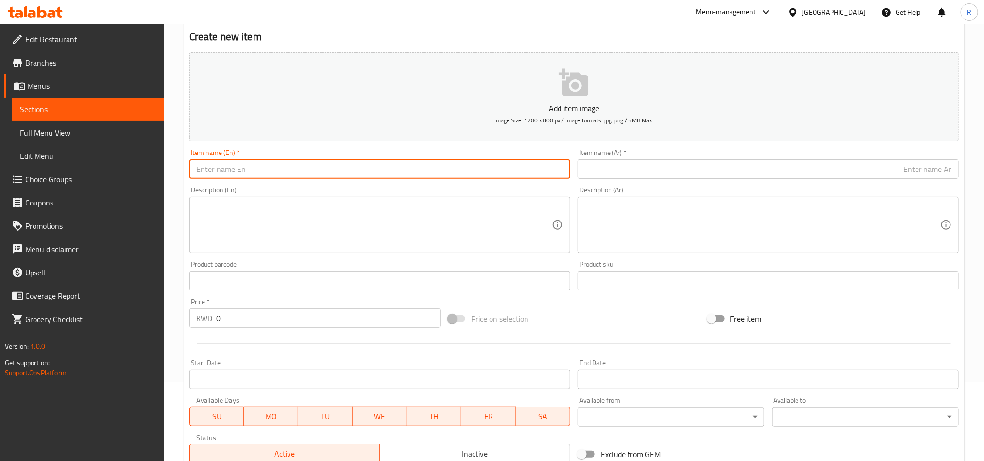
click at [283, 168] on input "text" at bounding box center [379, 168] width 381 height 19
paste input "Saj Kraft"
type input "Saj Kraft"
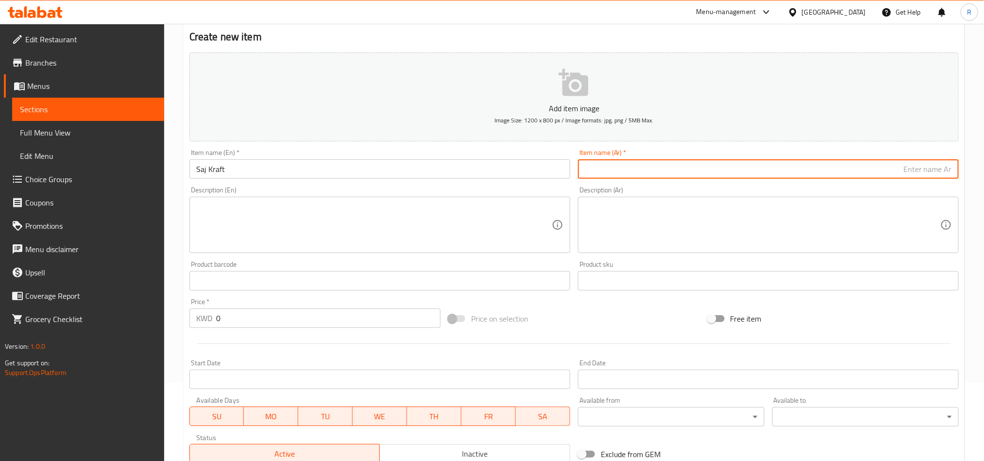
click at [666, 172] on input "text" at bounding box center [768, 168] width 381 height 19
paste input "صاج كرافت"
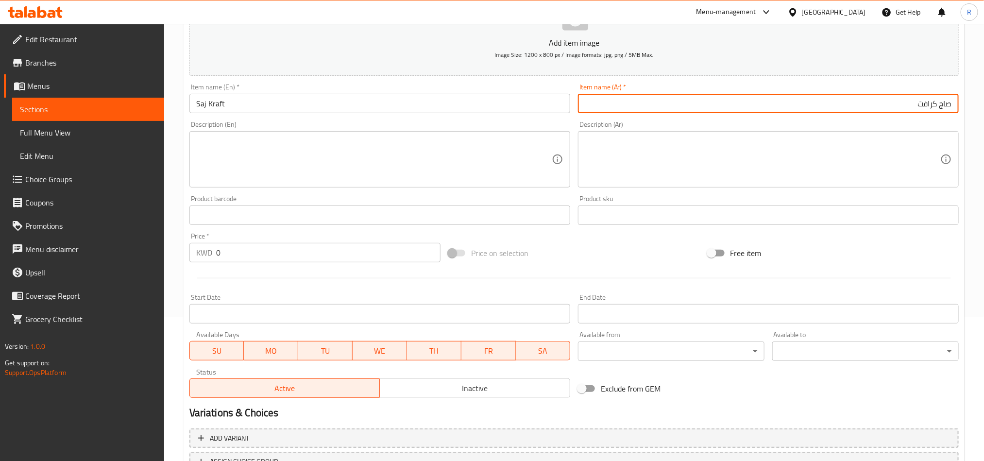
scroll to position [224, 0]
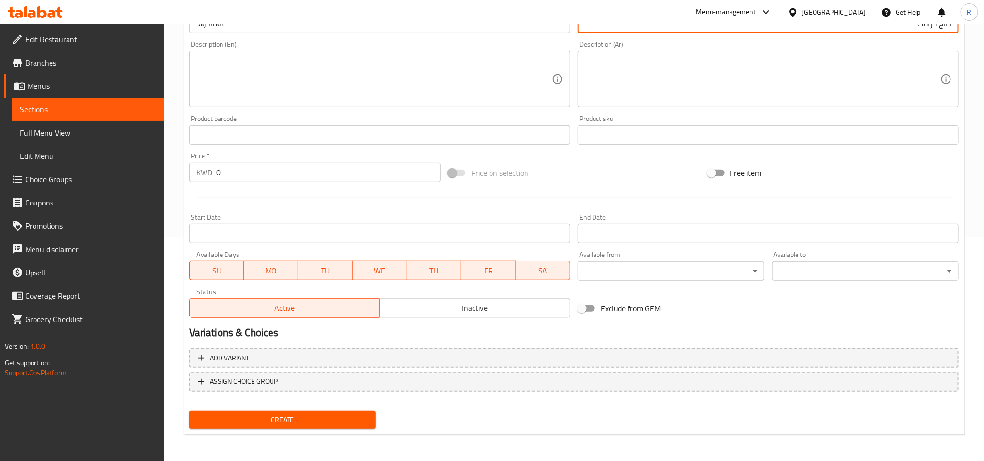
type input "صاج كرافت"
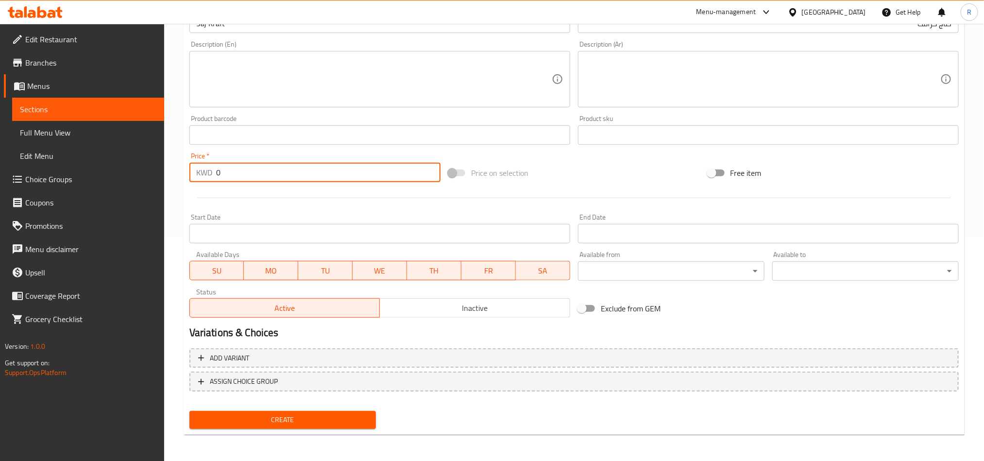
drag, startPoint x: 218, startPoint y: 174, endPoint x: 207, endPoint y: 174, distance: 11.2
click at [207, 174] on div "KWD 0 Price *" at bounding box center [314, 172] width 251 height 19
type input "00.5"
click at [332, 408] on div "Create" at bounding box center [282, 420] width 194 height 26
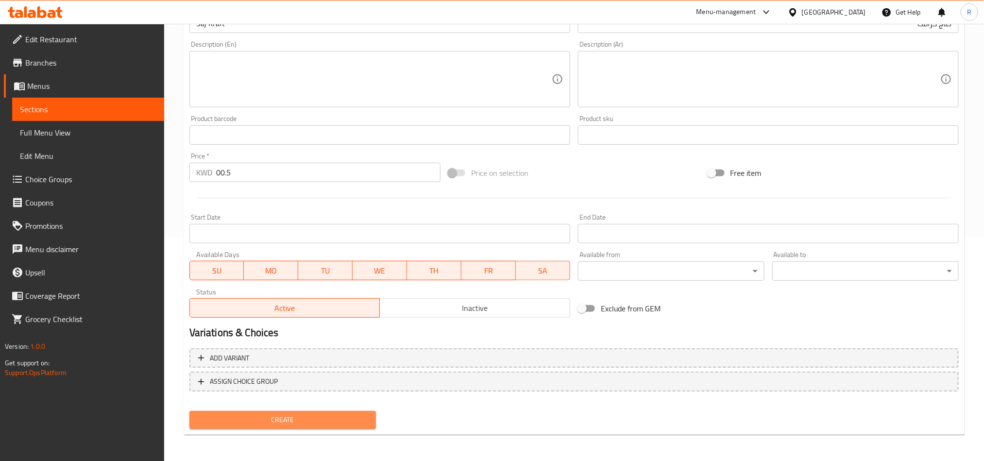
click at [347, 418] on span "Create" at bounding box center [282, 420] width 171 height 12
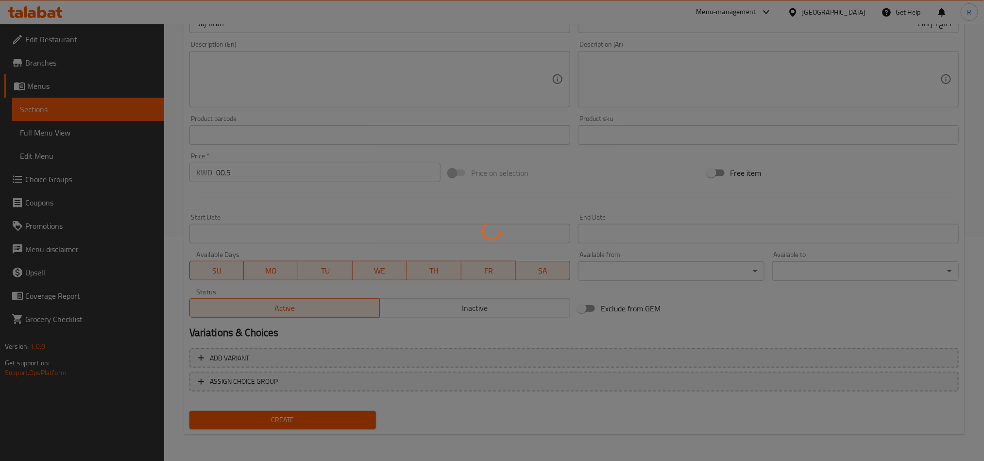
type input "0"
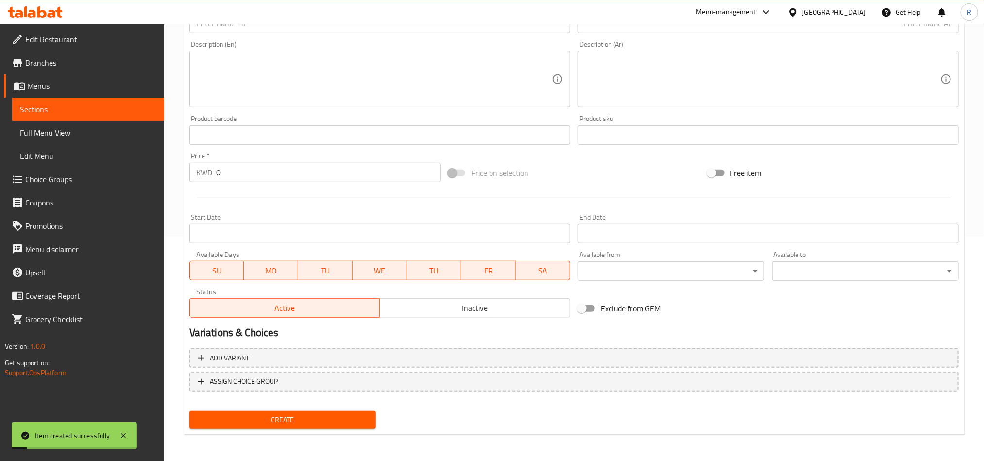
scroll to position [79, 0]
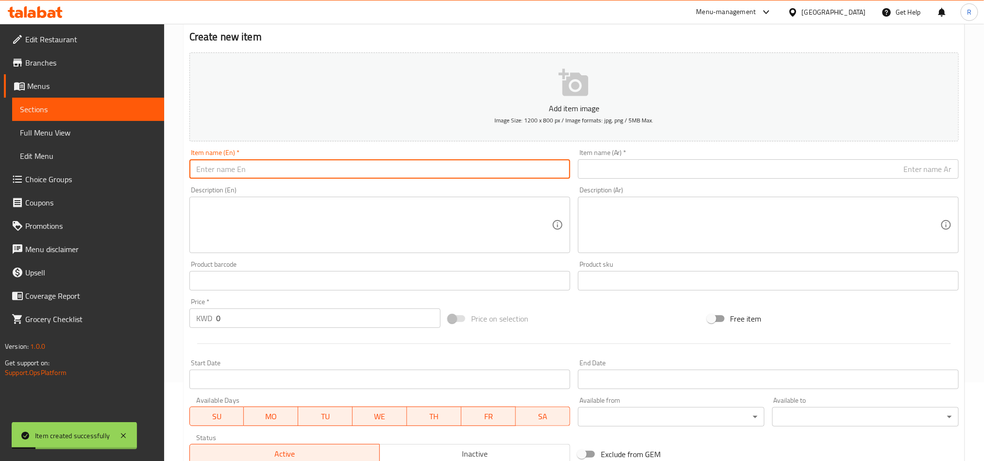
click at [267, 170] on input "text" at bounding box center [379, 168] width 381 height 19
paste input "Saj Kraft Mortadella"
type input "Saj Kraft Mortadella"
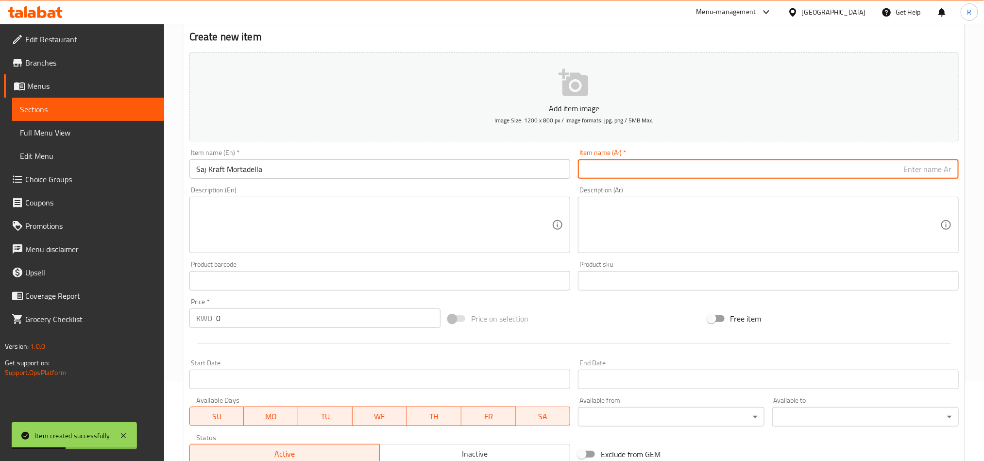
click at [627, 169] on input "text" at bounding box center [768, 168] width 381 height 19
paste input "صاج كرافت مرتديلا"
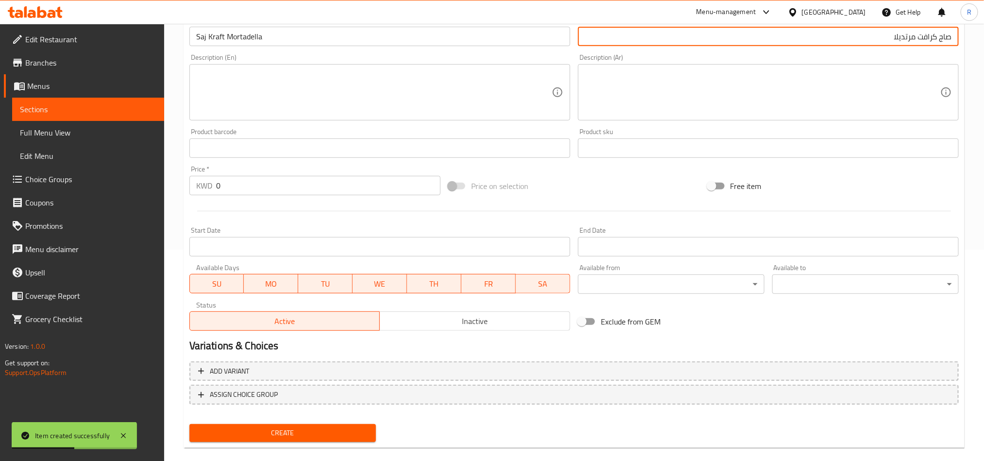
scroll to position [224, 0]
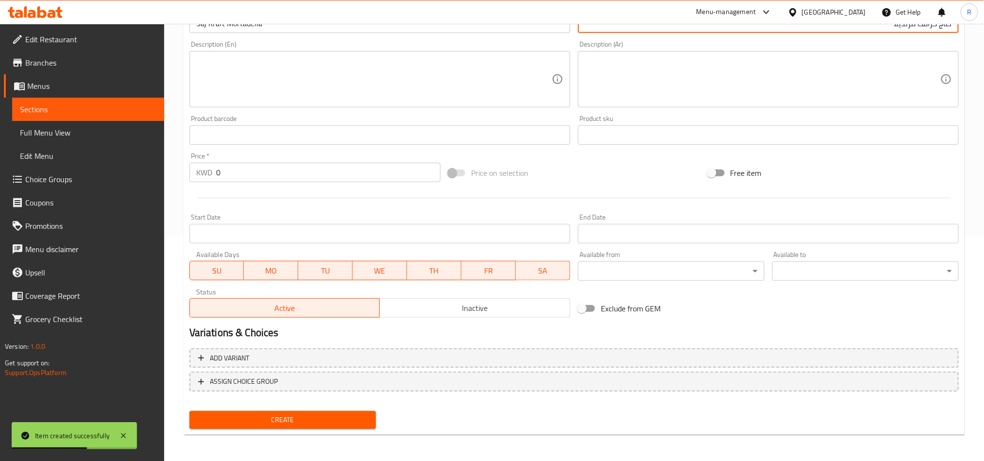
type input "صاج كرافت مرتديلا"
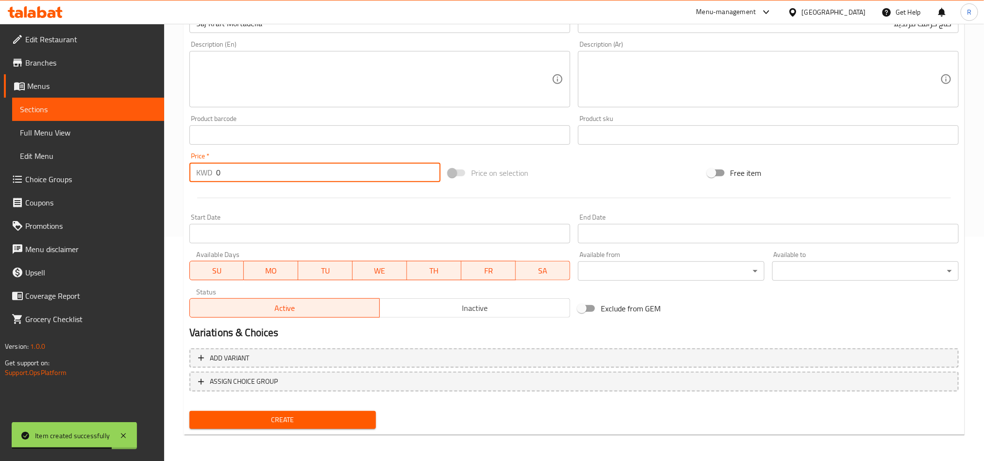
drag, startPoint x: 227, startPoint y: 175, endPoint x: 201, endPoint y: 162, distance: 29.1
click at [201, 162] on div "Price   * KWD 0 Price *" at bounding box center [314, 167] width 251 height 30
type input "00.6"
click at [311, 426] on button "Create" at bounding box center [282, 420] width 186 height 18
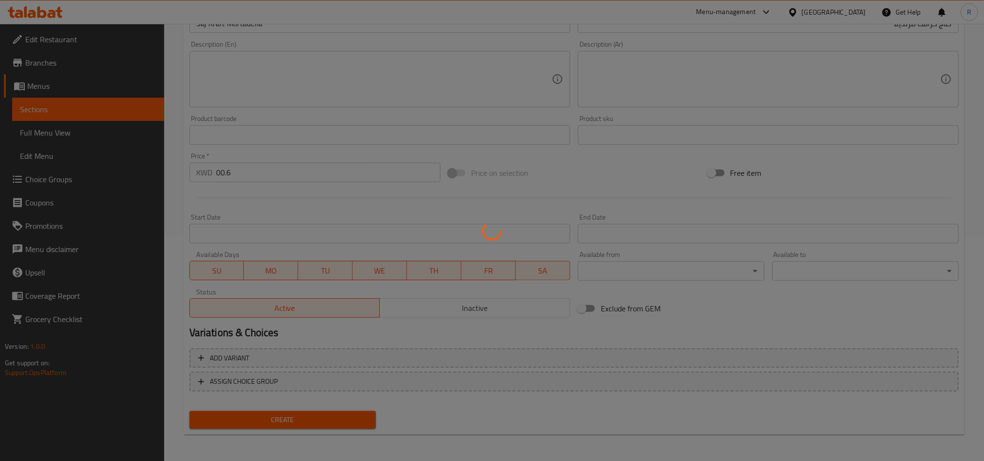
type input "0"
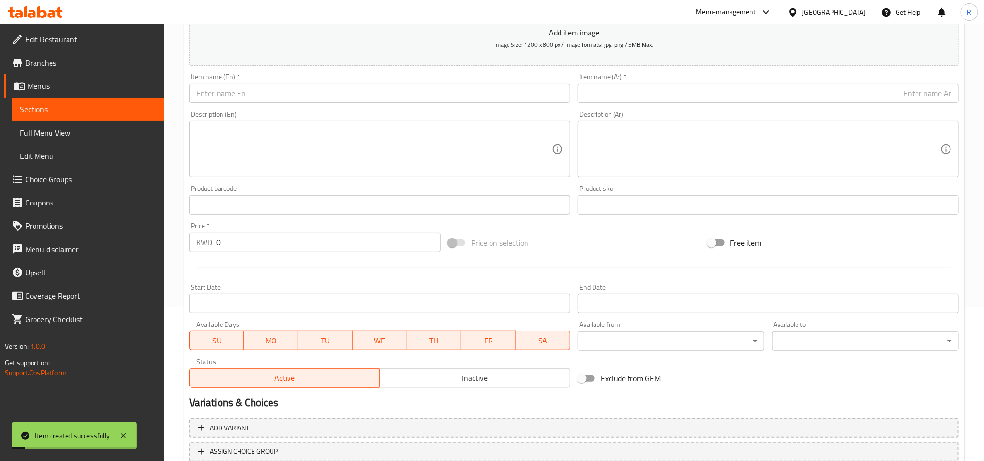
scroll to position [79, 0]
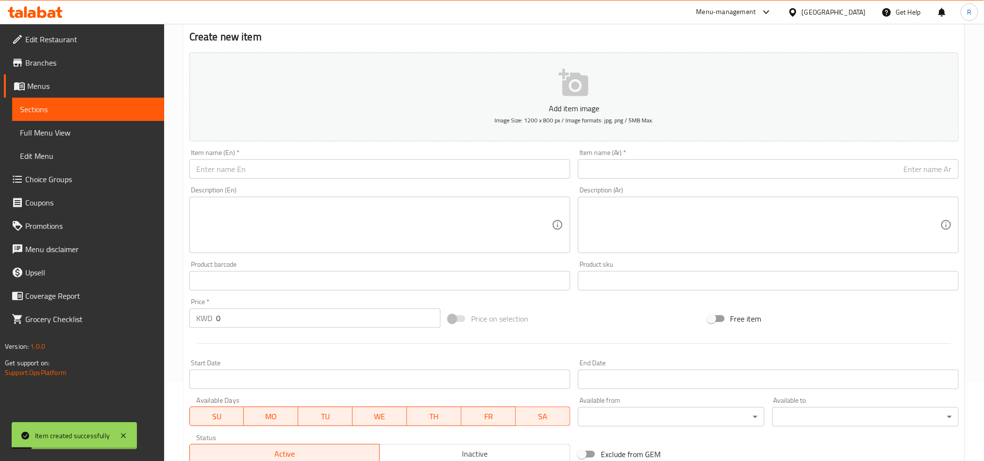
click at [304, 171] on input "text" at bounding box center [379, 168] width 381 height 19
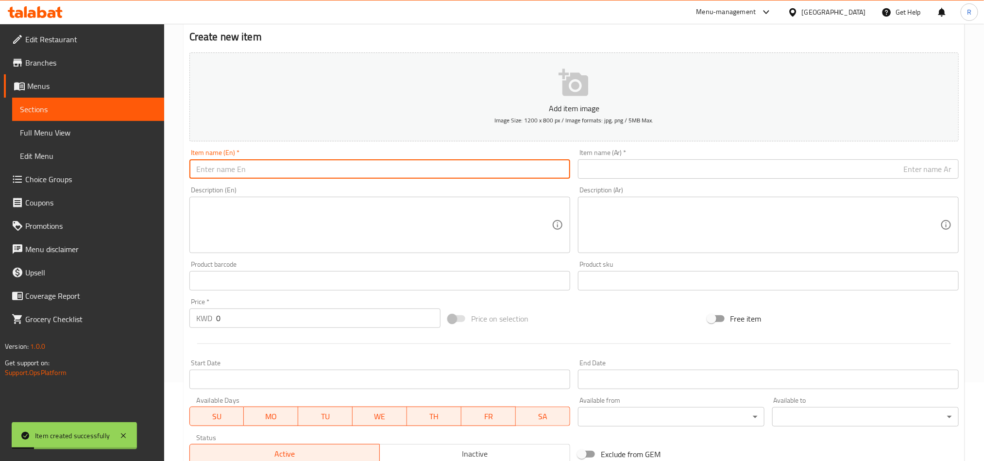
paste input "Saj Qashqawan"
type input "Saj Qashqawan"
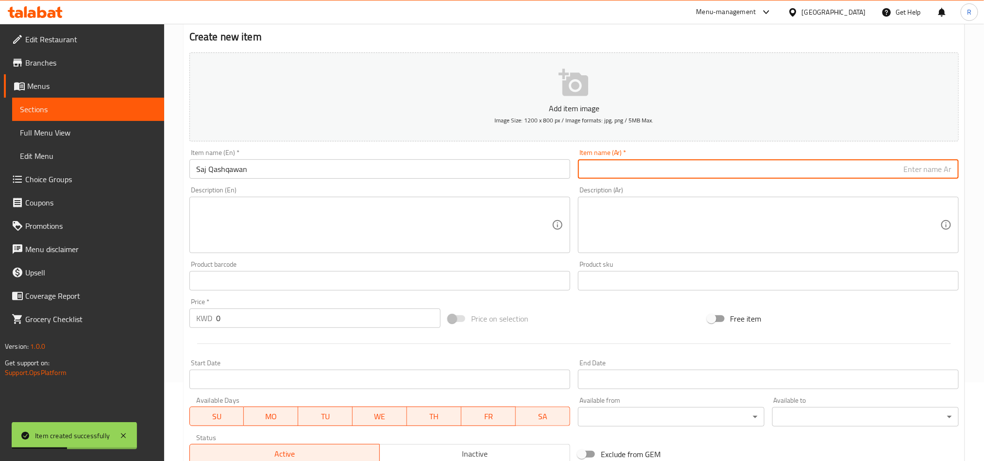
click at [652, 172] on input "text" at bounding box center [768, 168] width 381 height 19
paste input "صاج قشقوان"
type input "صاج قشقوان"
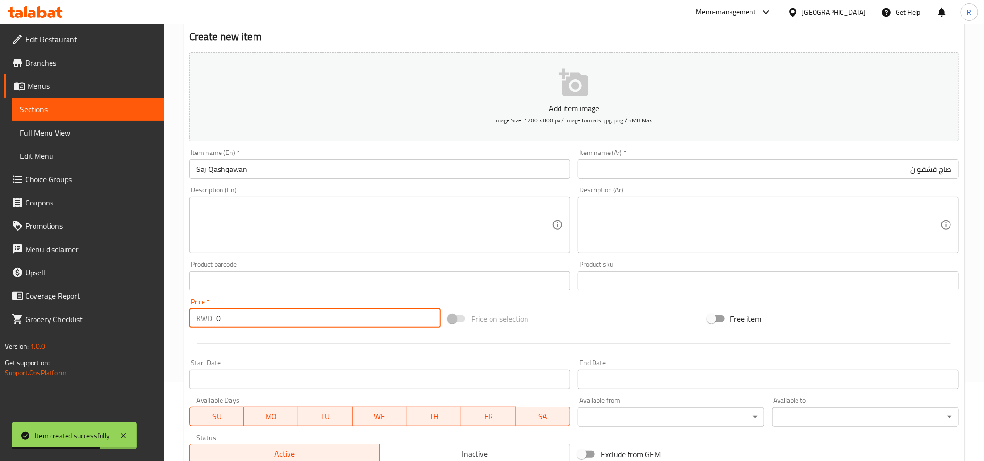
drag, startPoint x: 221, startPoint y: 312, endPoint x: 200, endPoint y: 313, distance: 21.9
click at [200, 313] on div "KWD 0 Price *" at bounding box center [314, 317] width 251 height 19
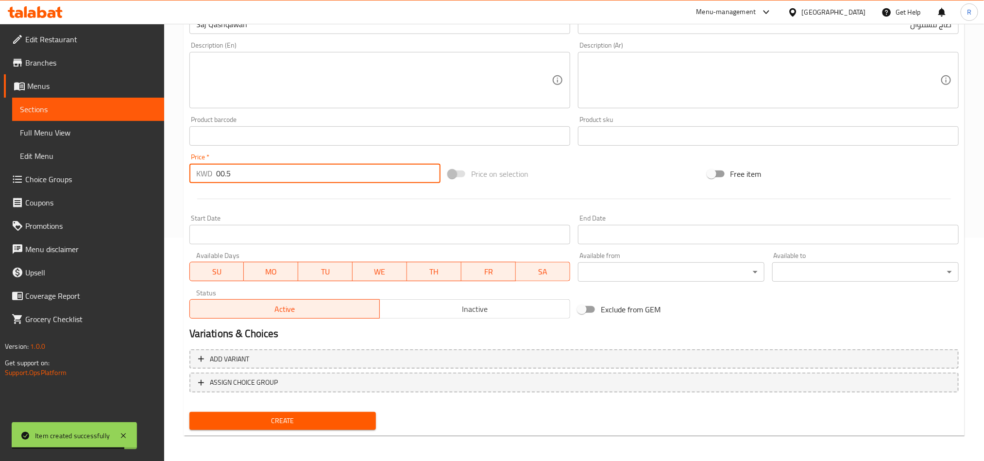
scroll to position [224, 0]
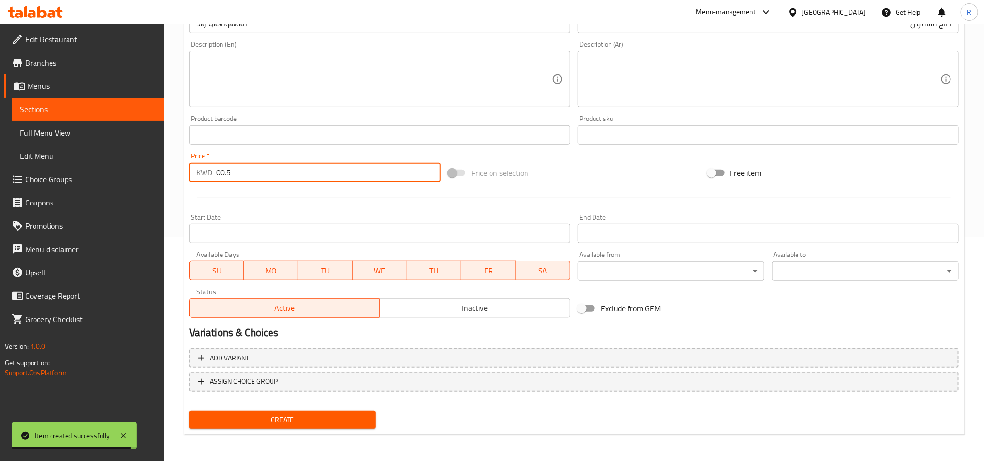
type input "00.5"
click at [368, 409] on div "Create" at bounding box center [282, 420] width 194 height 26
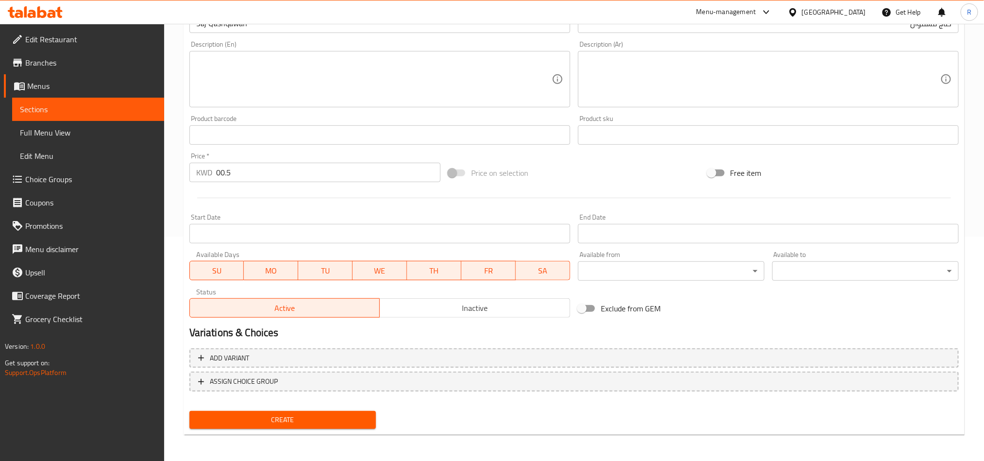
click at [363, 417] on span "Create" at bounding box center [282, 420] width 171 height 12
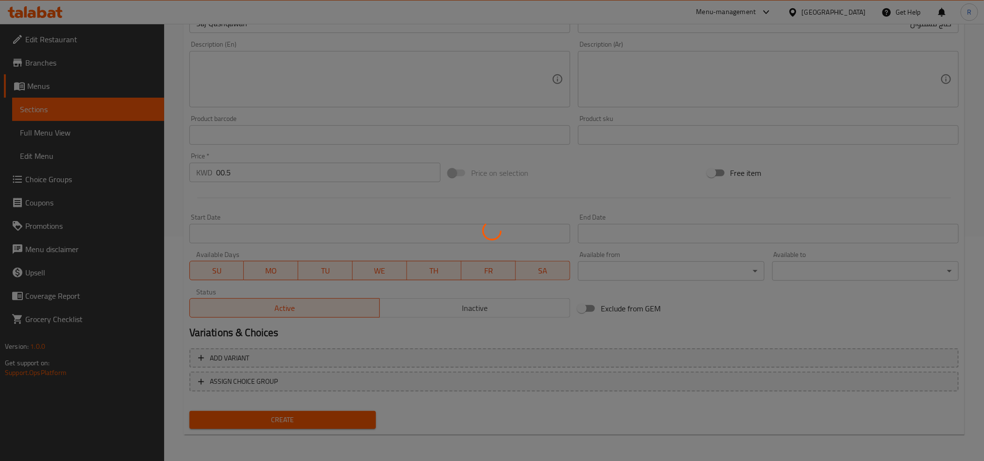
type input "0"
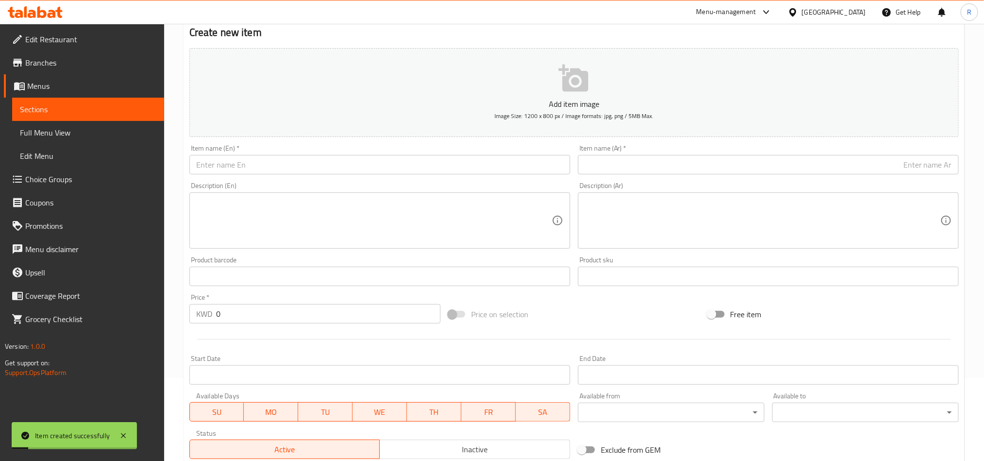
scroll to position [79, 0]
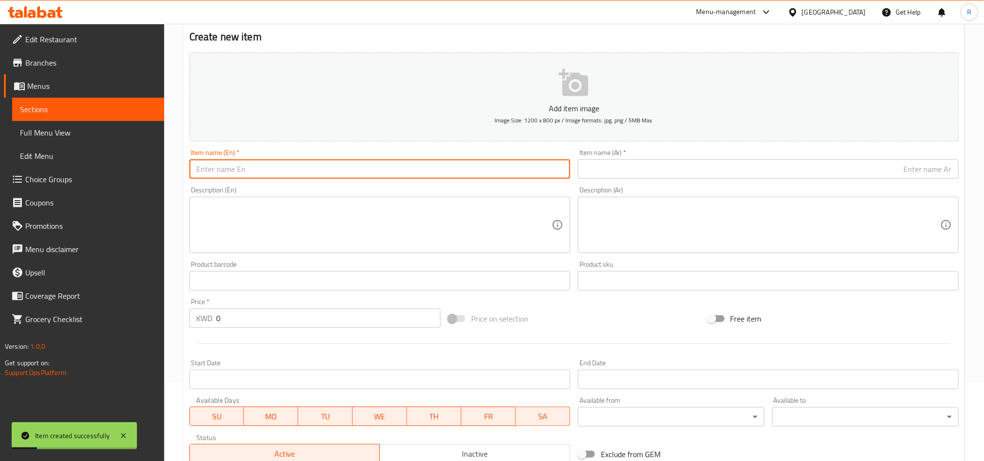
click at [237, 172] on input "text" at bounding box center [379, 168] width 381 height 19
paste input "Saj Three Cheese"
type input "Saj Three Cheese"
click at [654, 167] on input "text" at bounding box center [768, 168] width 381 height 19
paste input "صاج ثلاث أجبان"
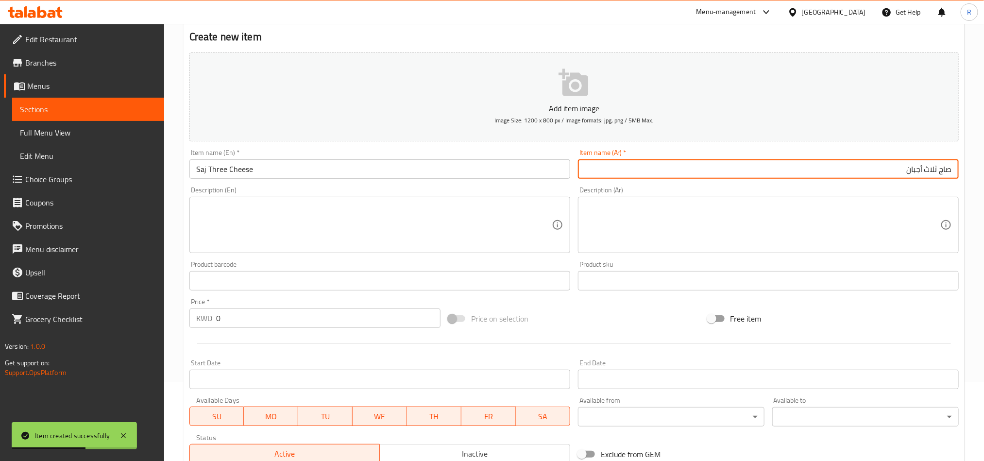
type input "صاج ثلاث أجبان"
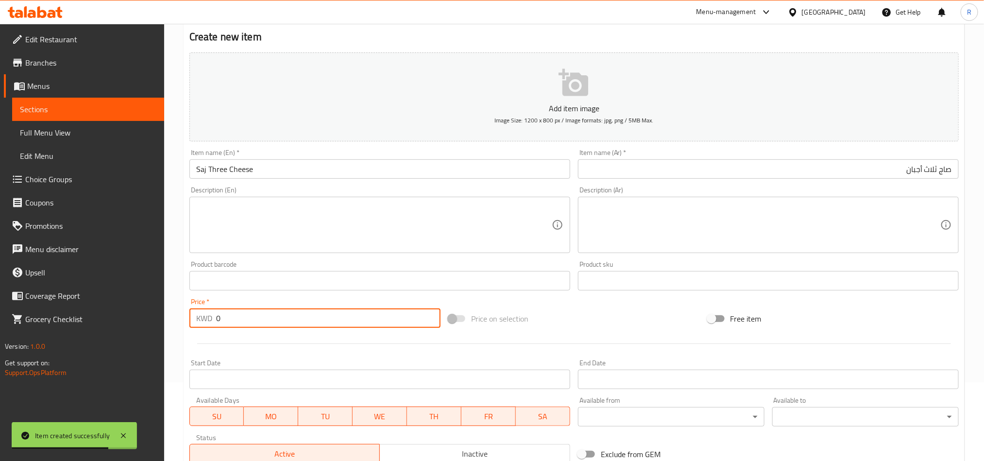
drag, startPoint x: 229, startPoint y: 316, endPoint x: 192, endPoint y: 314, distance: 37.0
click at [192, 314] on div "KWD 0 Price *" at bounding box center [314, 317] width 251 height 19
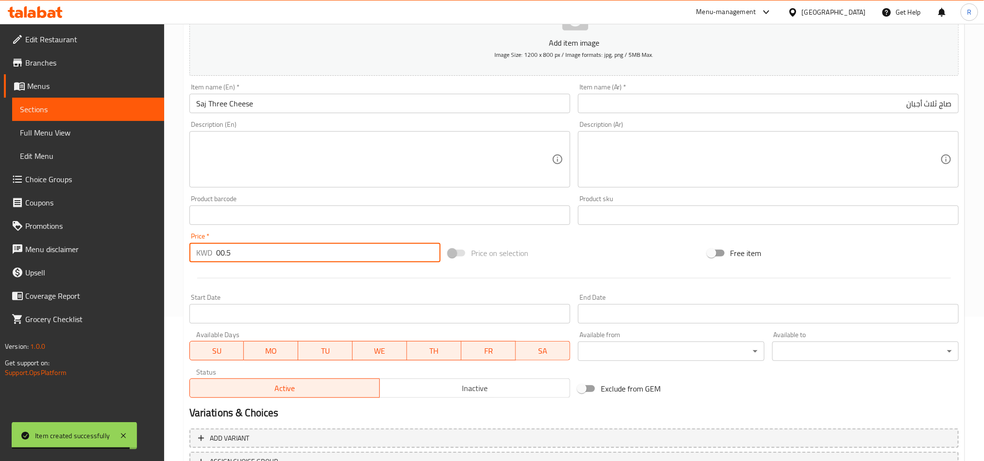
scroll to position [224, 0]
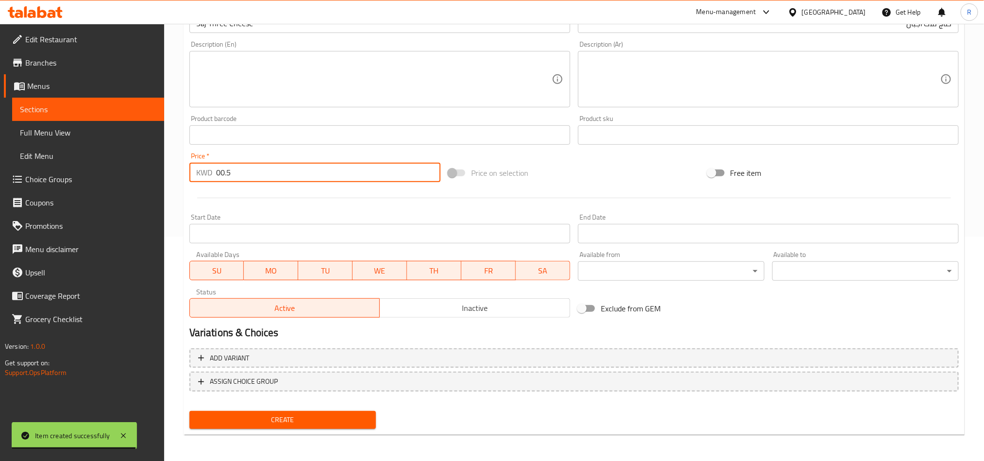
type input "00.5"
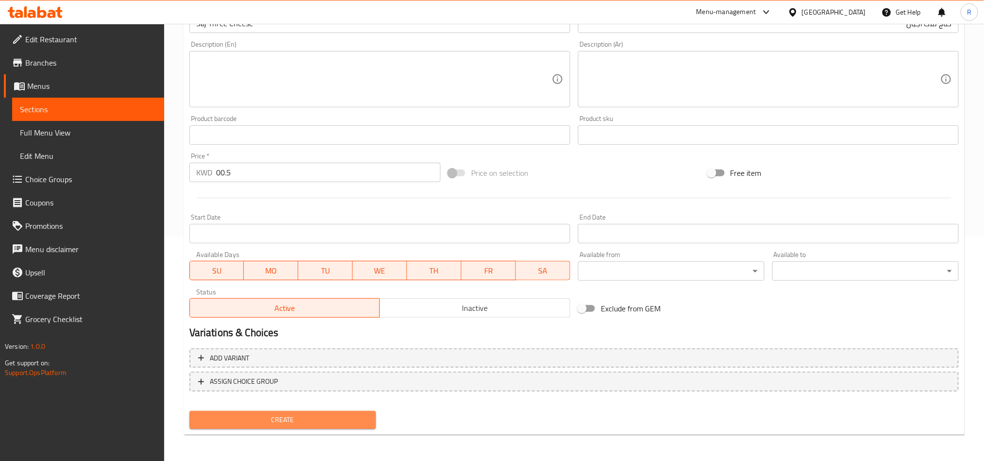
click at [307, 416] on span "Create" at bounding box center [282, 420] width 171 height 12
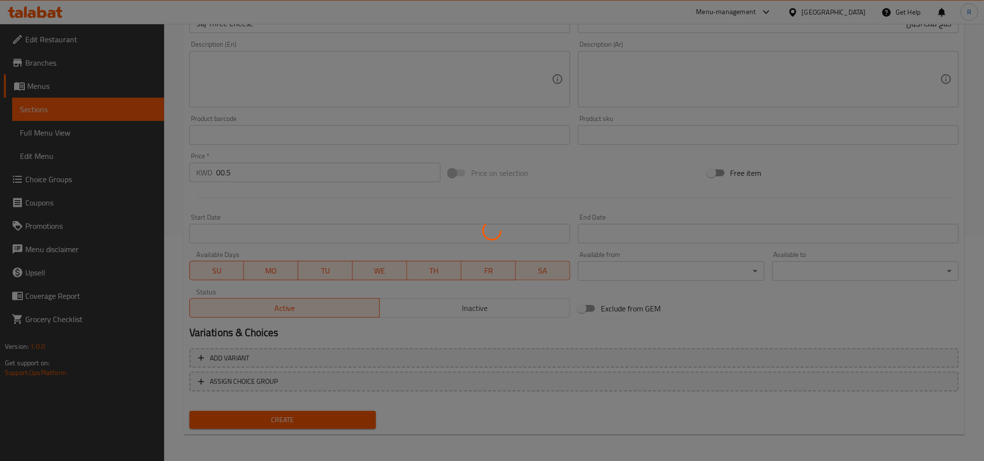
type input "0"
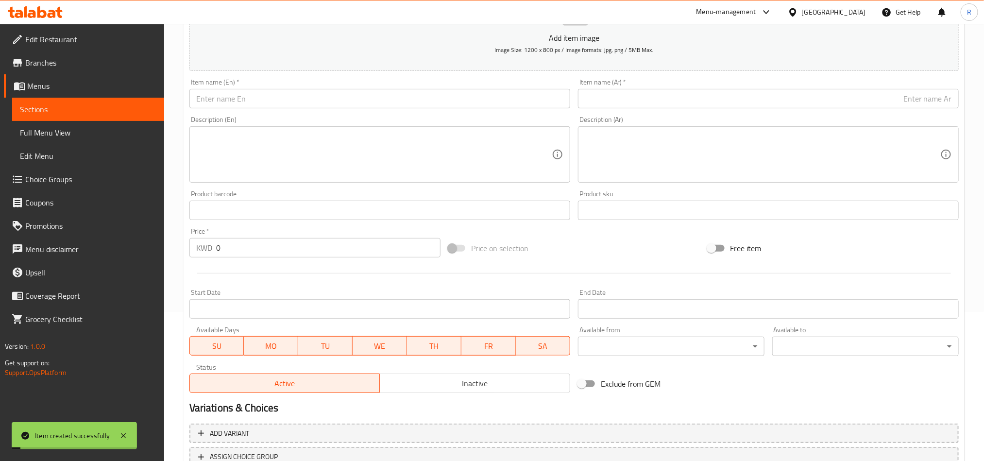
scroll to position [79, 0]
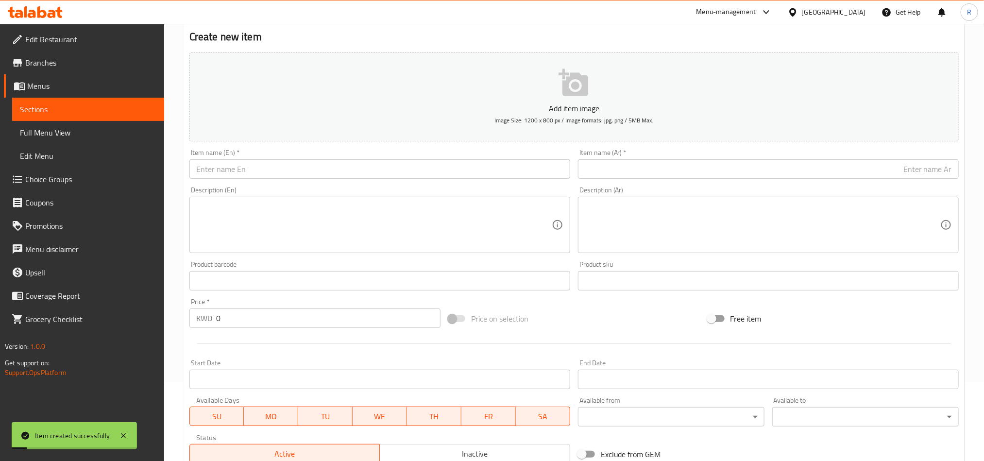
drag, startPoint x: 271, startPoint y: 183, endPoint x: 265, endPoint y: 178, distance: 7.3
click at [270, 183] on div "Description (En) Description (En)" at bounding box center [379, 220] width 388 height 74
click at [262, 176] on input "text" at bounding box center [379, 168] width 381 height 19
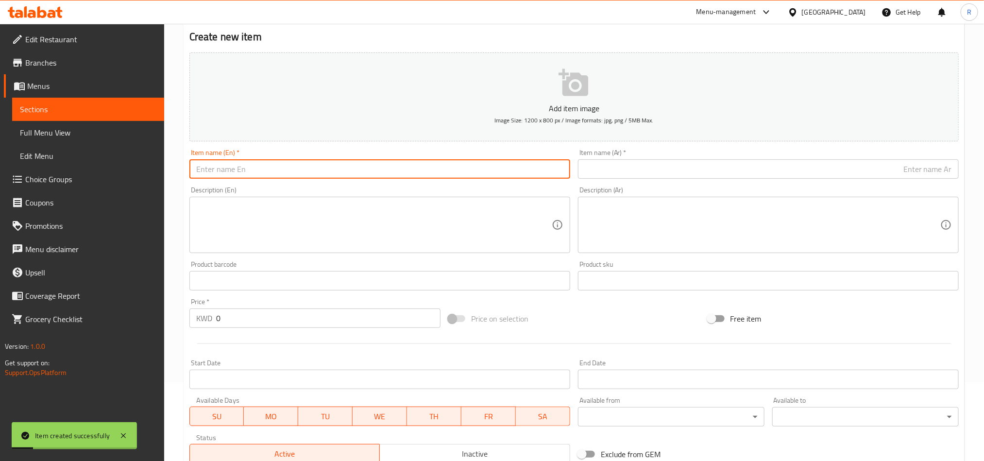
paste input "Saj Labneh"
type input "Saj Labneh"
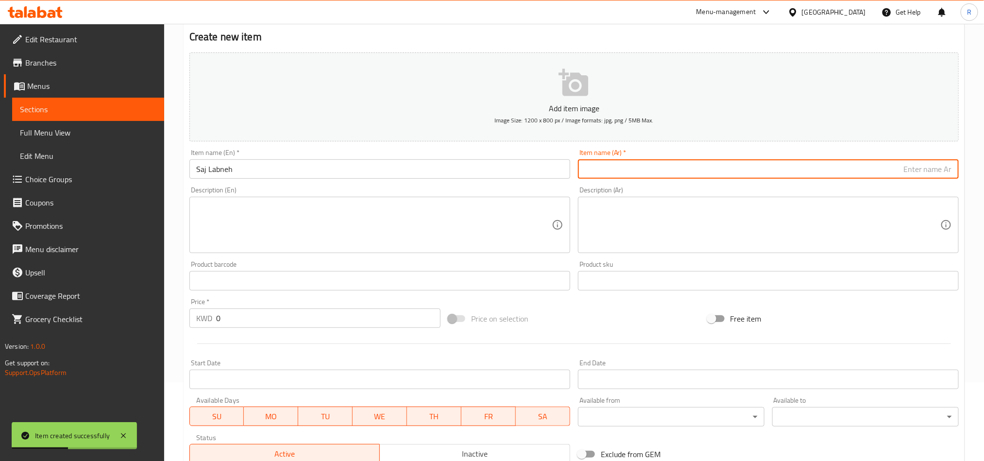
click at [612, 164] on input "text" at bounding box center [768, 168] width 381 height 19
paste input "صاج لبنة"
type input "صاج لبنة"
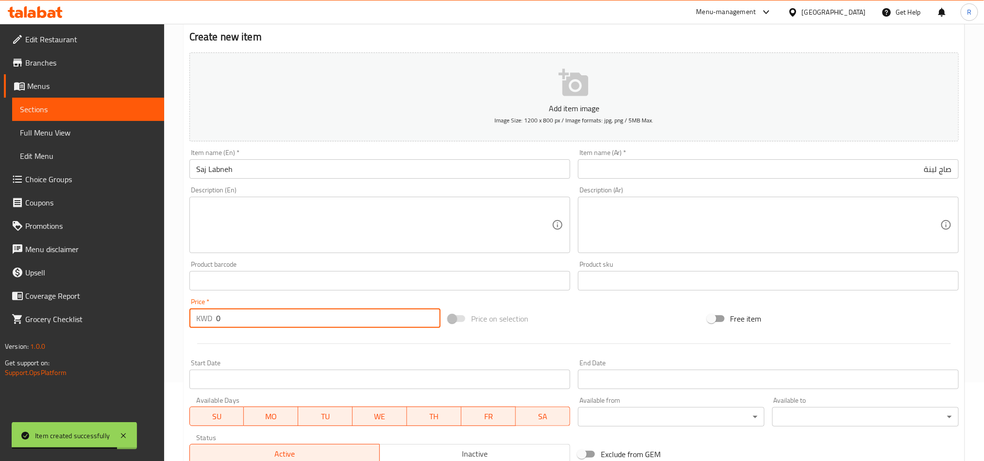
drag, startPoint x: 216, startPoint y: 323, endPoint x: 225, endPoint y: 324, distance: 9.2
click at [225, 324] on input "0" at bounding box center [328, 317] width 224 height 19
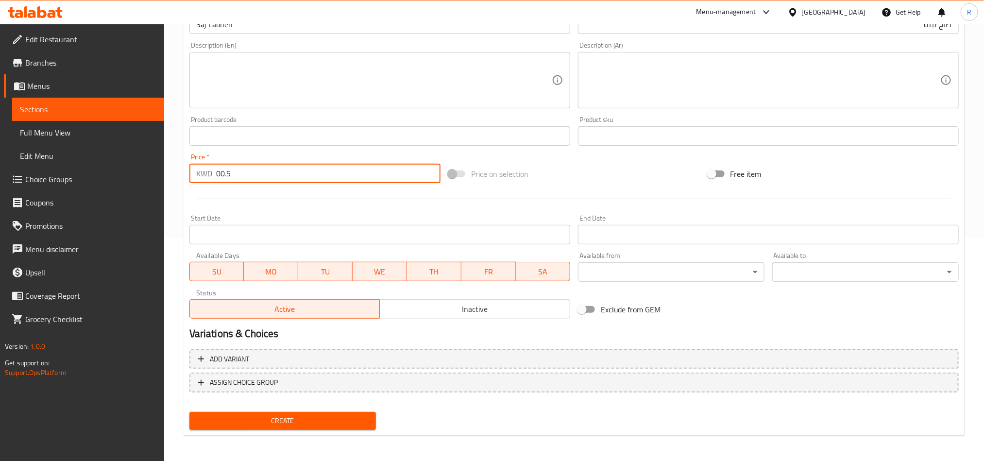
scroll to position [224, 0]
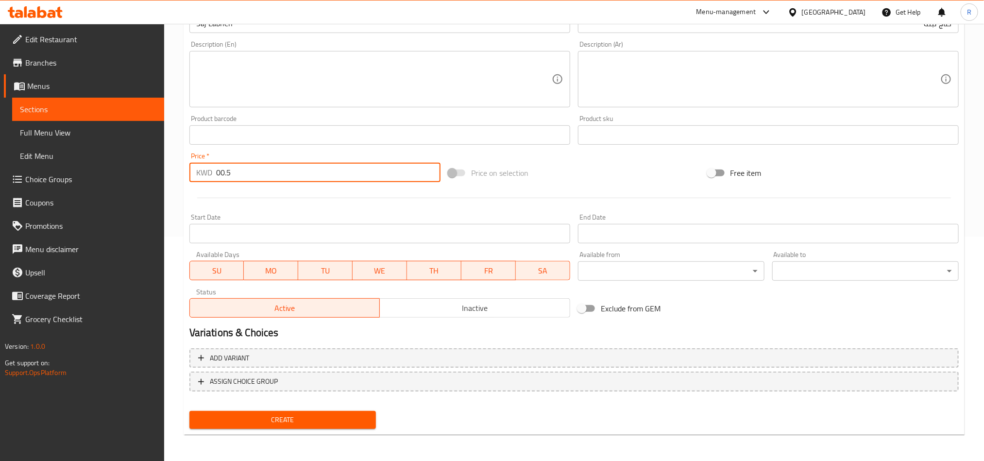
type input "00.5"
click at [305, 414] on span "Create" at bounding box center [282, 420] width 171 height 12
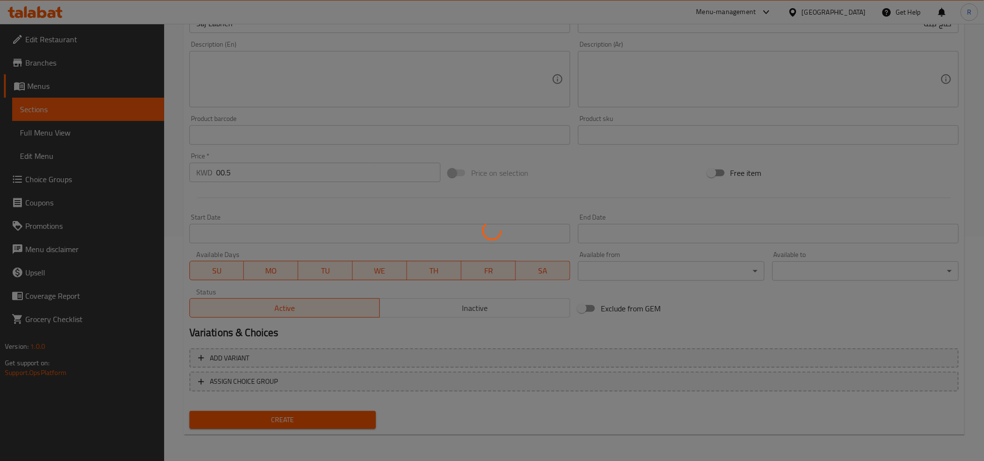
type input "0"
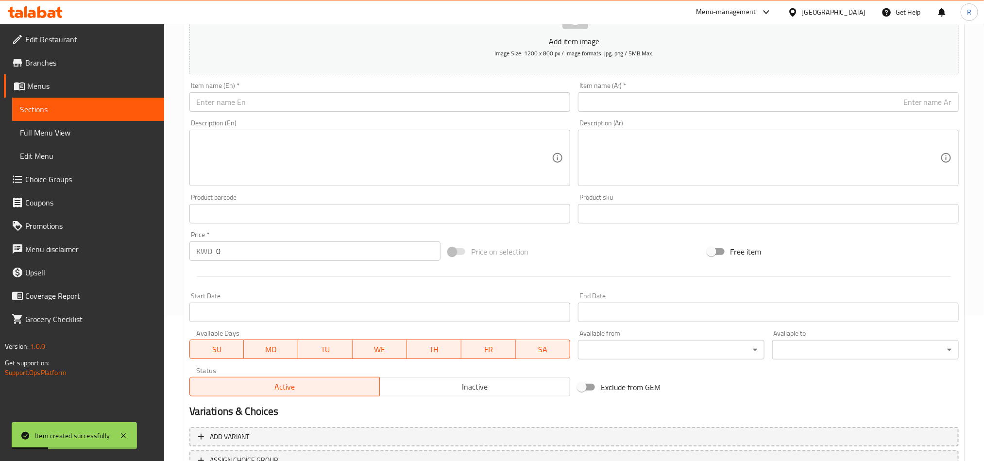
scroll to position [6, 0]
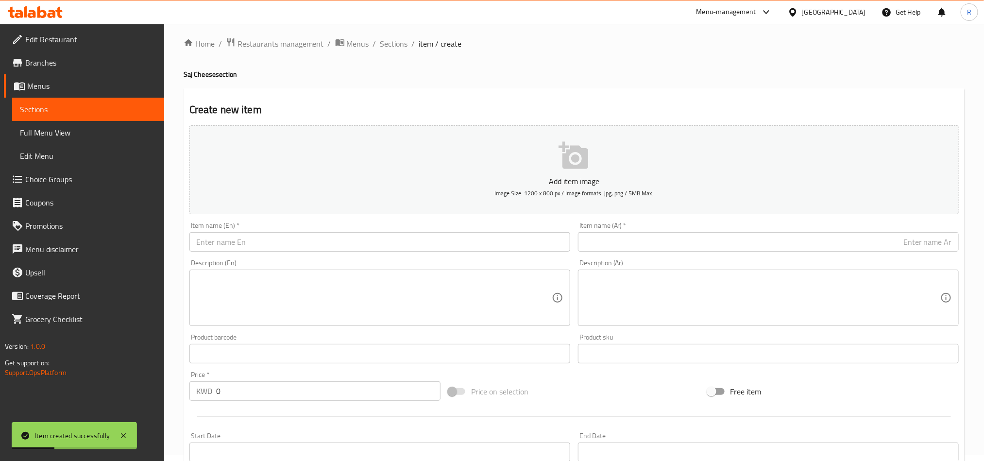
click at [288, 234] on input "text" at bounding box center [379, 241] width 381 height 19
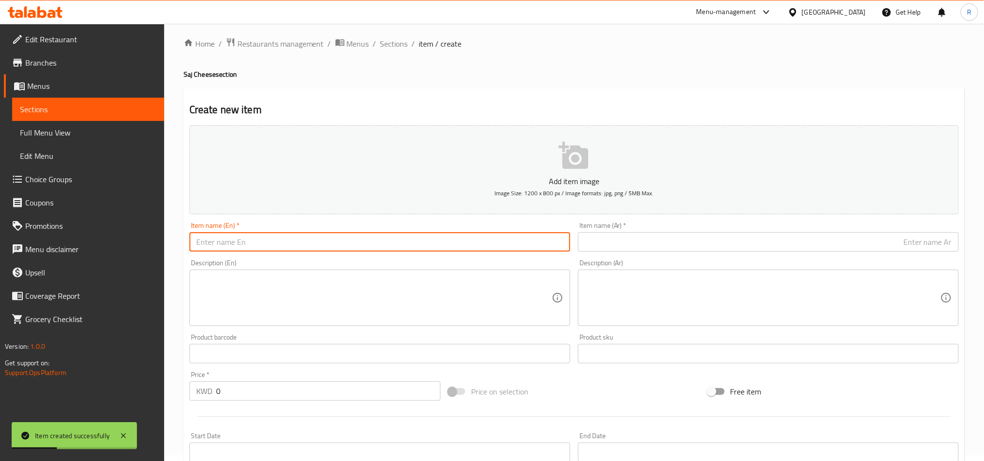
paste input "Saj Labneh full"
type input "Saj Labneh full"
click at [614, 236] on input "text" at bounding box center [768, 241] width 381 height 19
paste input "صاج لبنة زعتر خضار"
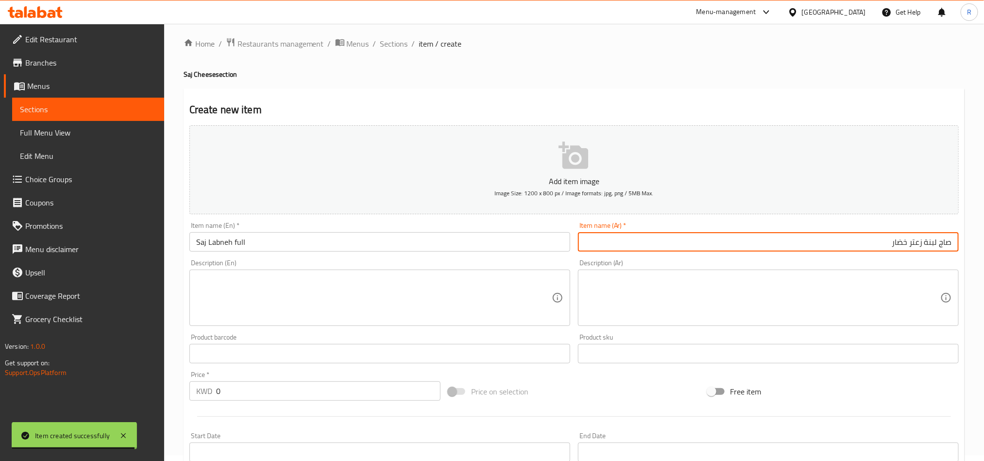
drag, startPoint x: 891, startPoint y: 244, endPoint x: 923, endPoint y: 245, distance: 32.1
click at [923, 245] on input "صاج لبنة زعتر خضار" at bounding box center [768, 241] width 381 height 19
type input "صاج لبنة زعتر خضار"
click at [258, 241] on input "Saj Labneh full" at bounding box center [379, 241] width 381 height 19
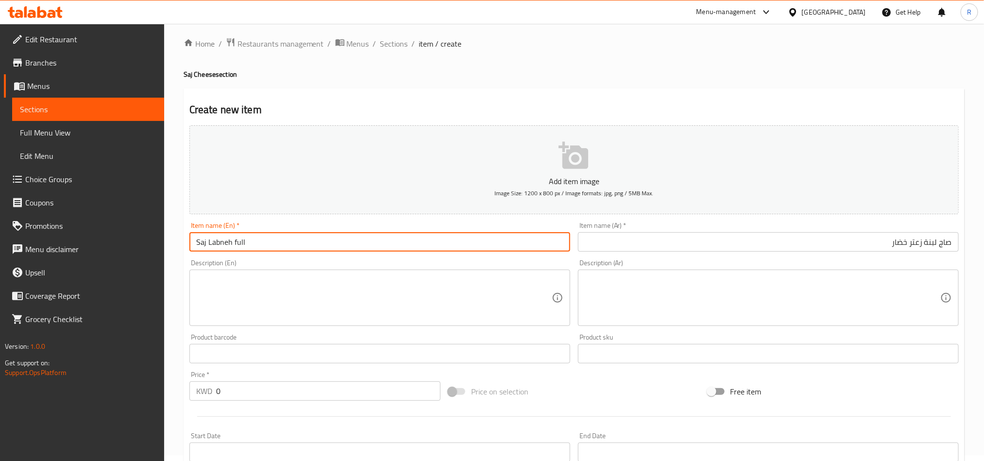
paste input "Vegetable thyme"
type input "Saj Labneh full Vegetable thyme"
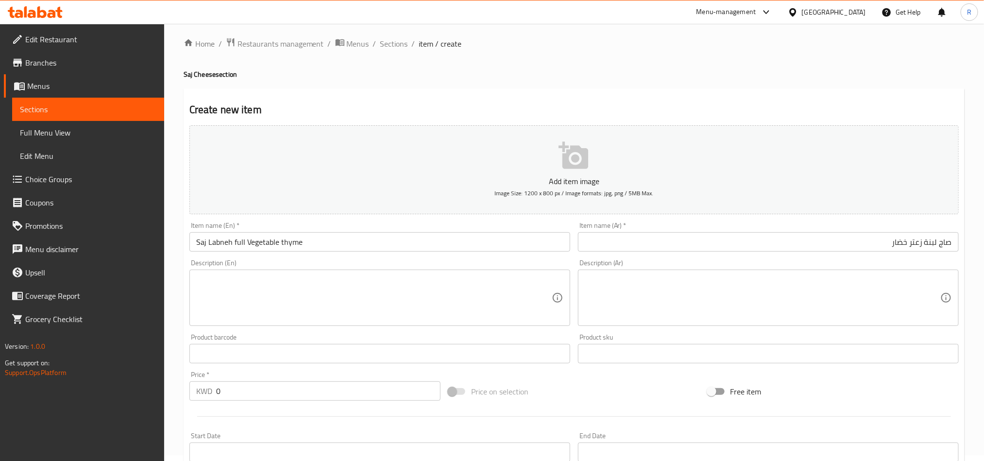
drag, startPoint x: 707, startPoint y: 255, endPoint x: 707, endPoint y: 248, distance: 6.8
click at [707, 252] on div "Item name (Ar)   * صاج لبنة زعتر خضار Item name (Ar) *" at bounding box center [768, 236] width 388 height 37
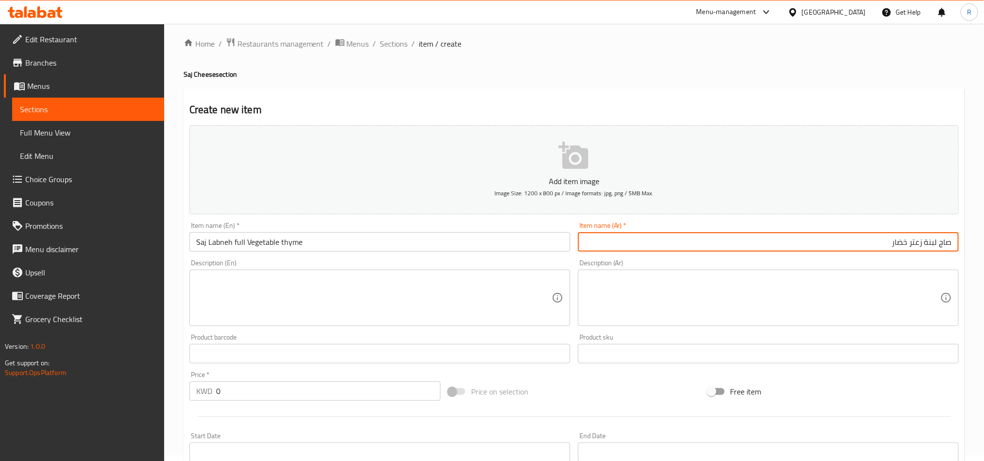
click at [707, 248] on input "صاج لبنة زعتر خضار" at bounding box center [768, 241] width 381 height 19
type input "صاج لبنة زعتر خضار كامل"
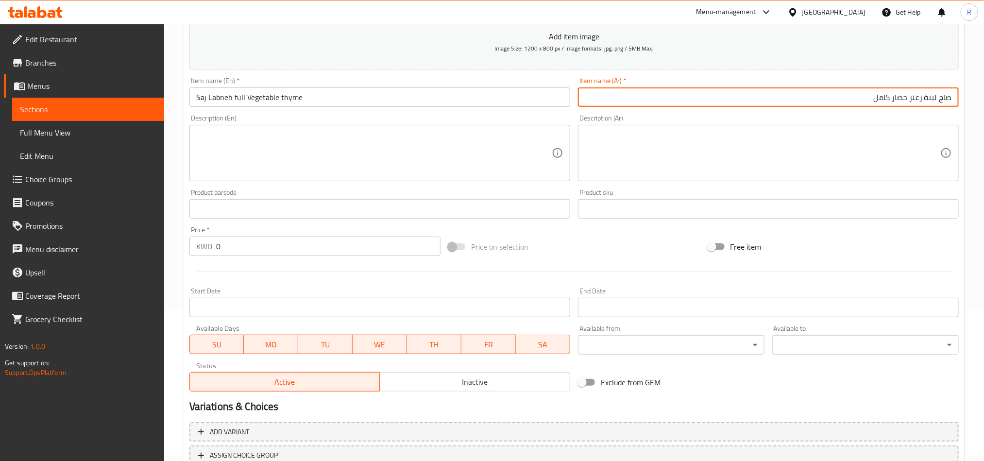
scroll to position [151, 0]
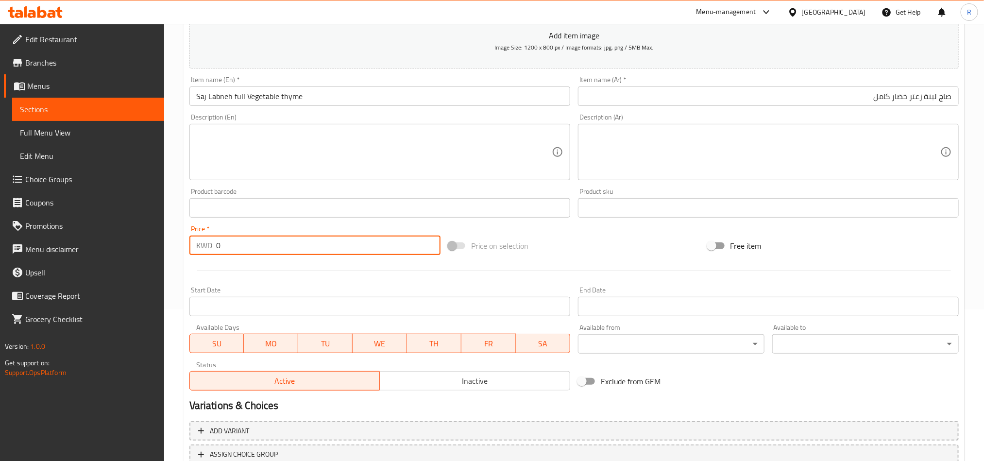
drag, startPoint x: 224, startPoint y: 248, endPoint x: 206, endPoint y: 248, distance: 18.4
click at [206, 248] on div "KWD 0 Price *" at bounding box center [314, 244] width 251 height 19
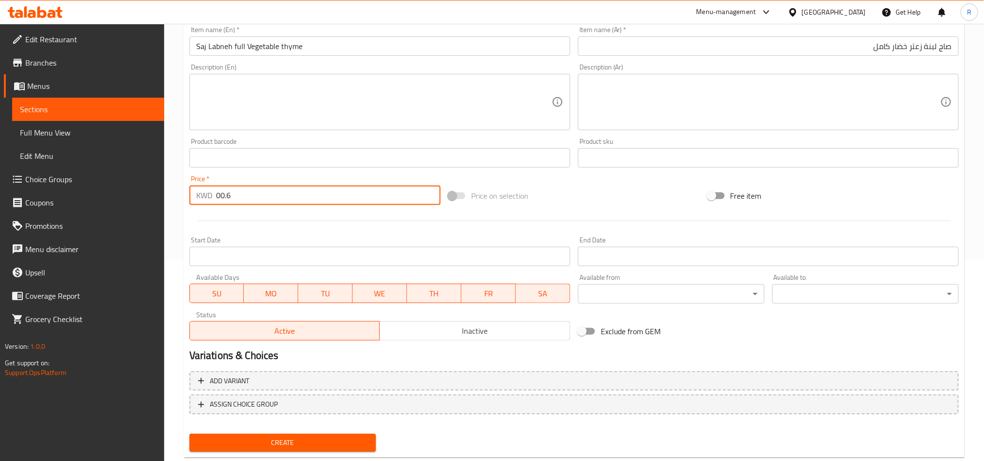
scroll to position [224, 0]
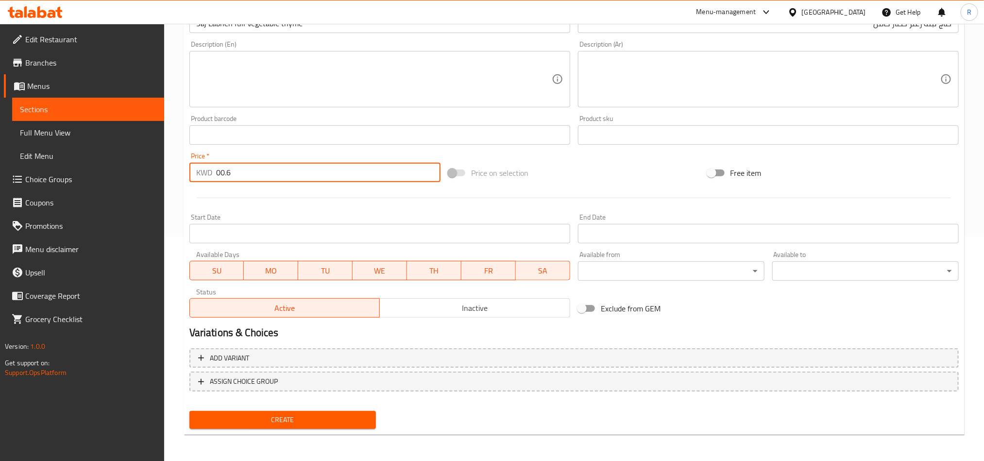
type input "00.6"
click at [327, 428] on div "Create" at bounding box center [282, 420] width 194 height 26
click at [322, 417] on span "Create" at bounding box center [282, 420] width 171 height 12
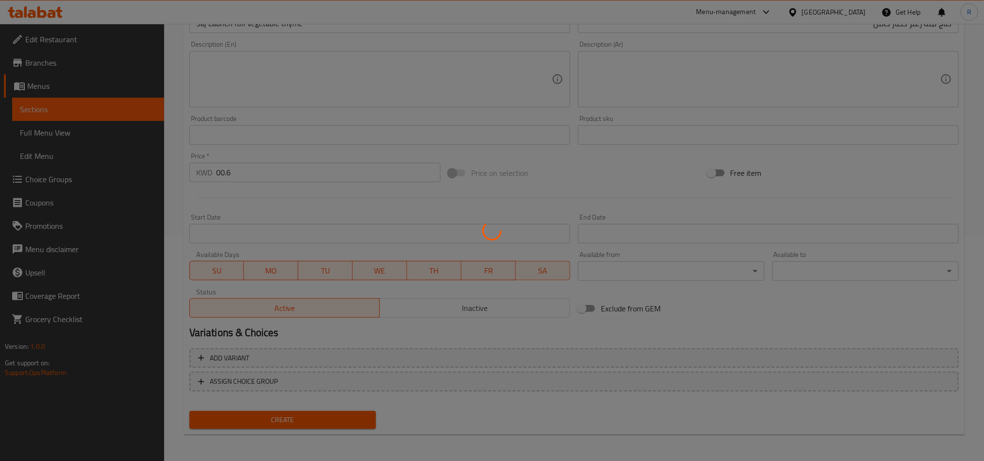
type input "0"
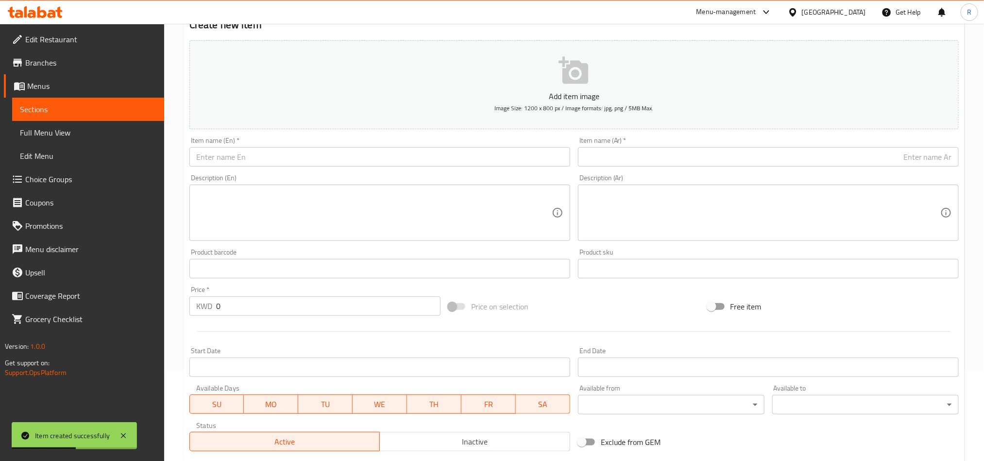
scroll to position [0, 0]
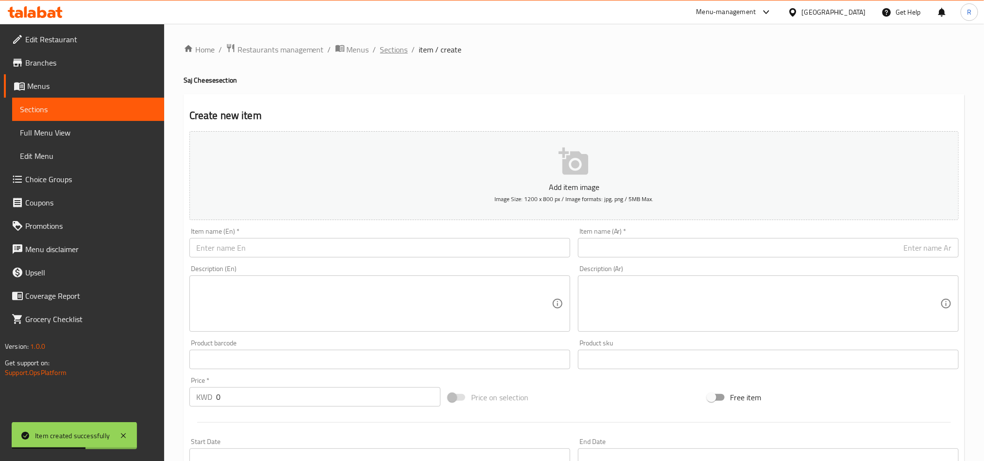
click at [389, 54] on span "Sections" at bounding box center [394, 50] width 28 height 12
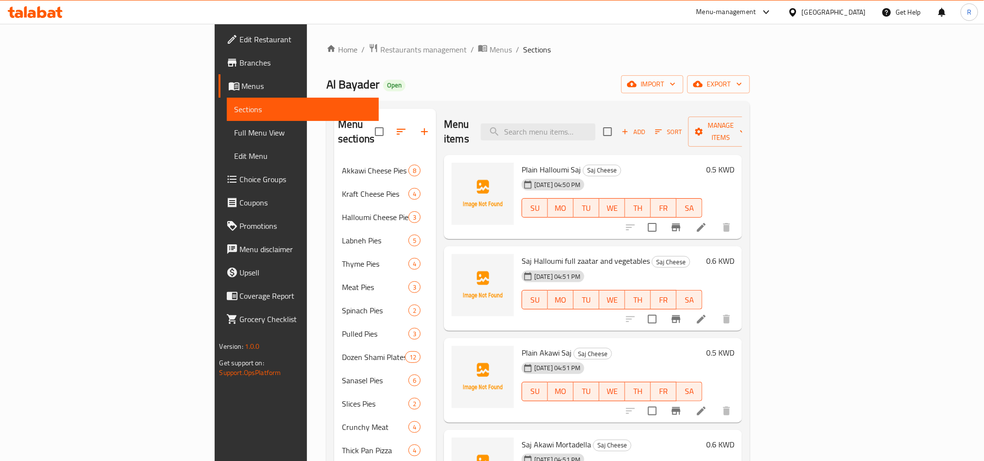
click at [629, 127] on icon "button" at bounding box center [624, 131] width 9 height 9
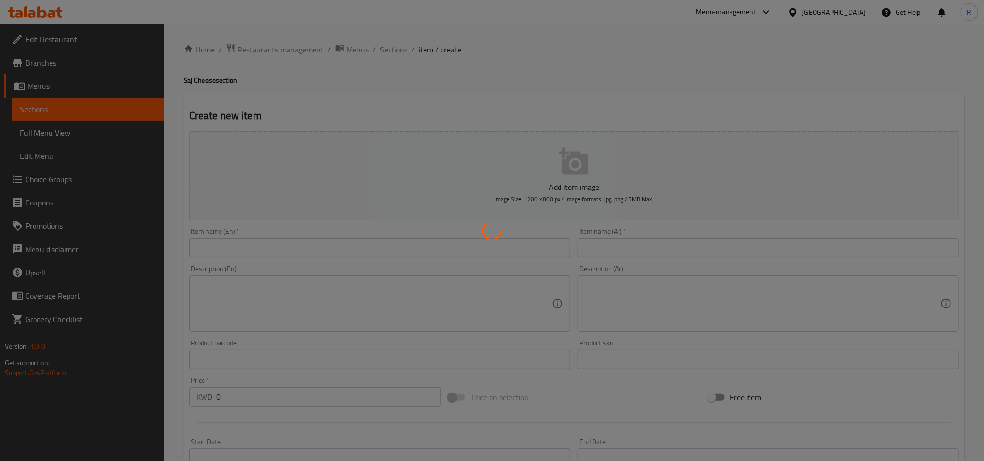
click at [446, 252] on div at bounding box center [492, 230] width 984 height 461
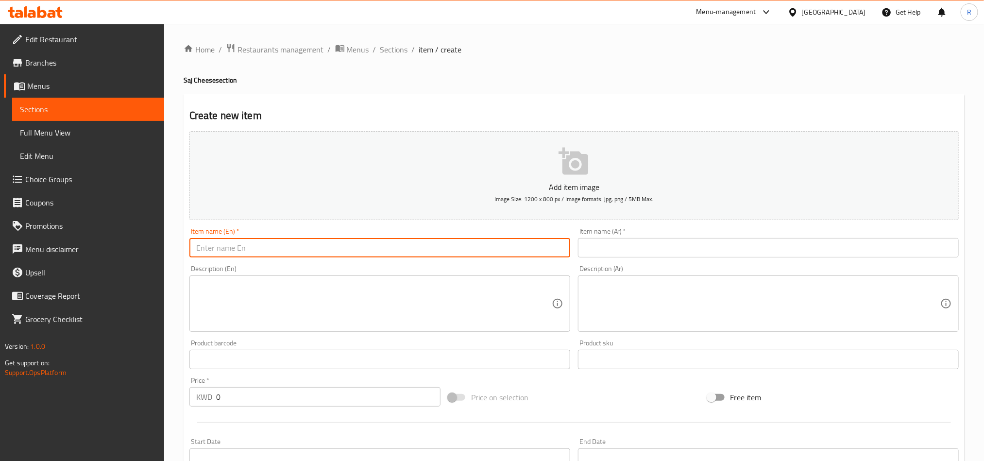
click at [410, 245] on input "text" at bounding box center [379, 247] width 381 height 19
paste input "Saj Falafel Labneh"
type input "Saj Falafel Labneh"
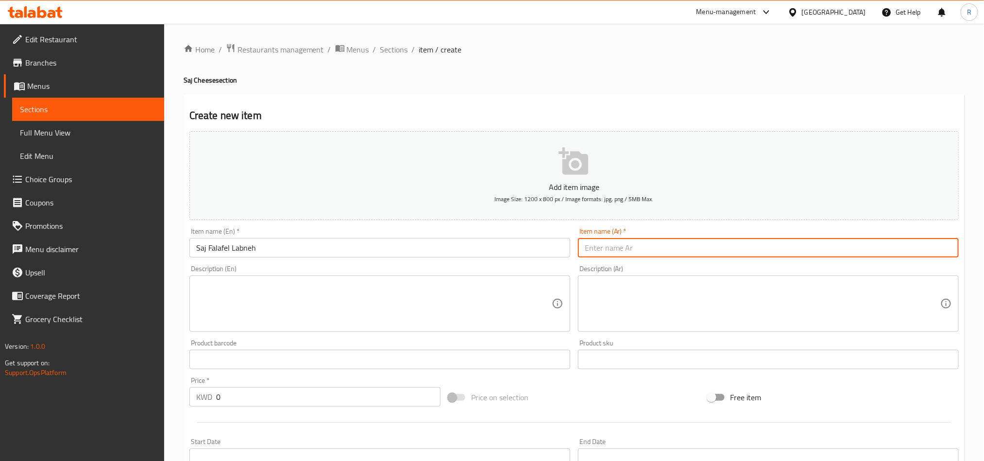
click at [667, 249] on input "text" at bounding box center [768, 247] width 381 height 19
paste input "صاج لبنة فلافل"
type input "صاج لبنة فلافل"
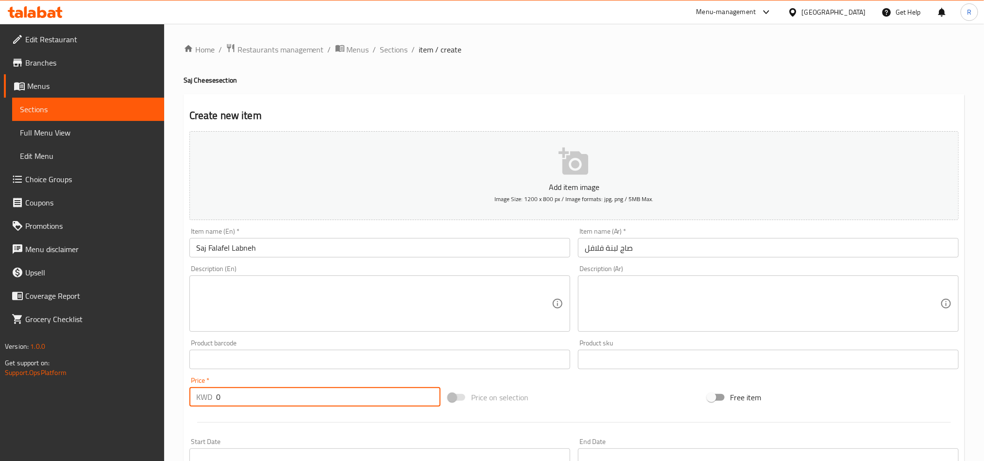
drag, startPoint x: 228, startPoint y: 401, endPoint x: 198, endPoint y: 401, distance: 29.6
click at [199, 401] on div "KWD 0 Price *" at bounding box center [314, 396] width 251 height 19
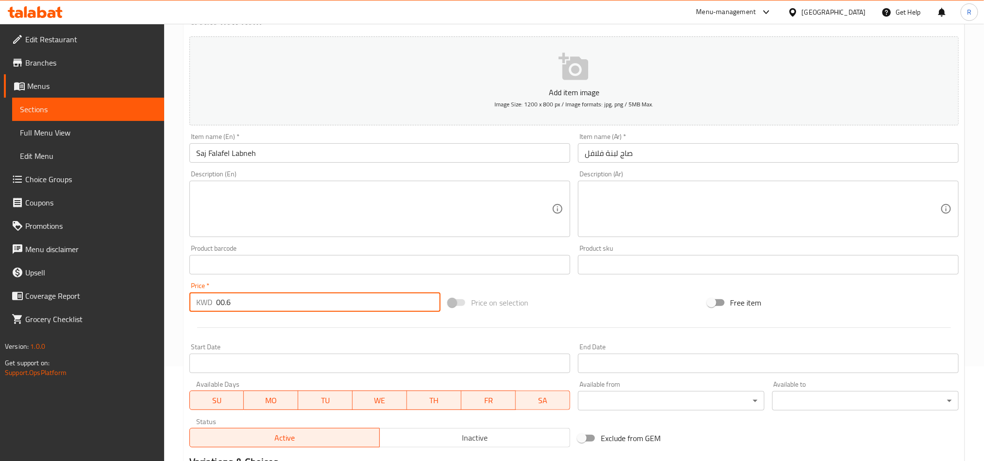
scroll to position [224, 0]
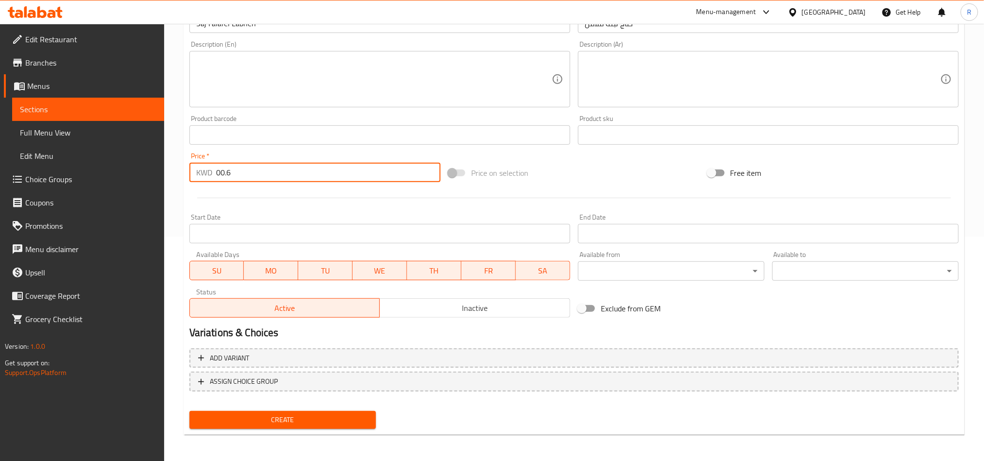
type input "00.6"
click at [290, 430] on div "Create" at bounding box center [282, 420] width 194 height 26
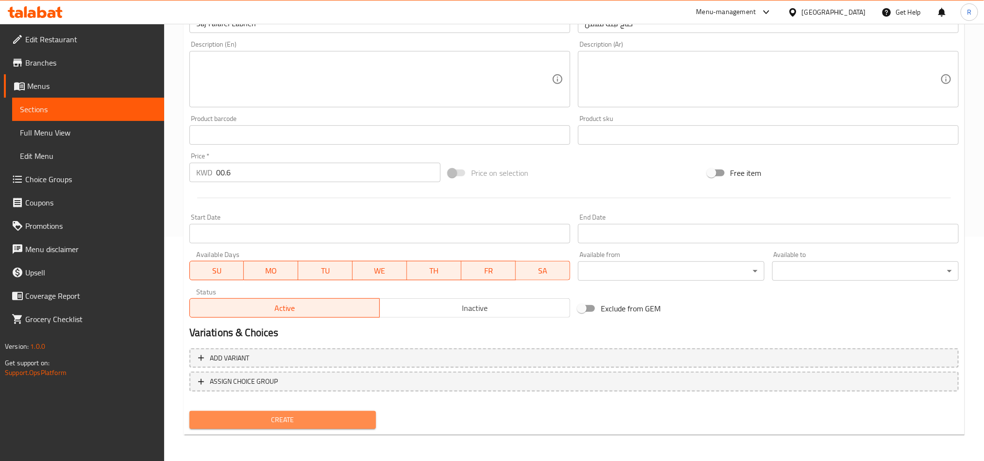
click at [306, 419] on span "Create" at bounding box center [282, 420] width 171 height 12
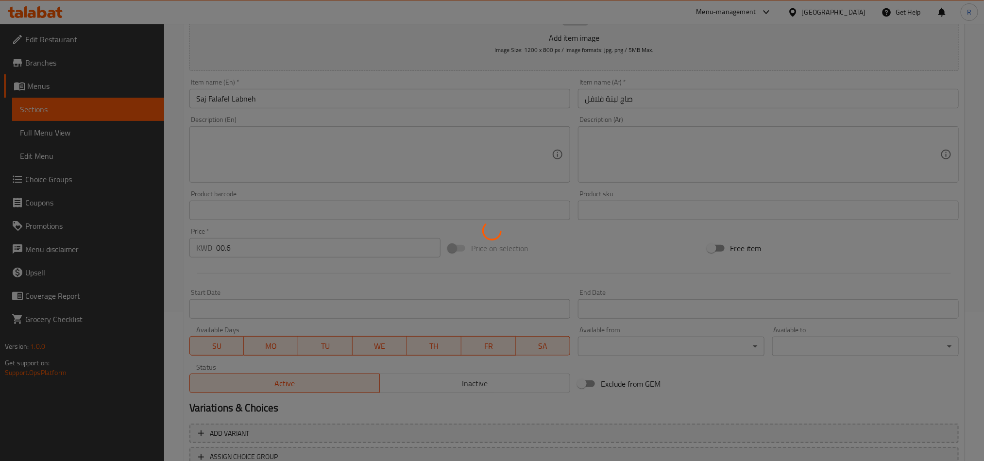
scroll to position [0, 0]
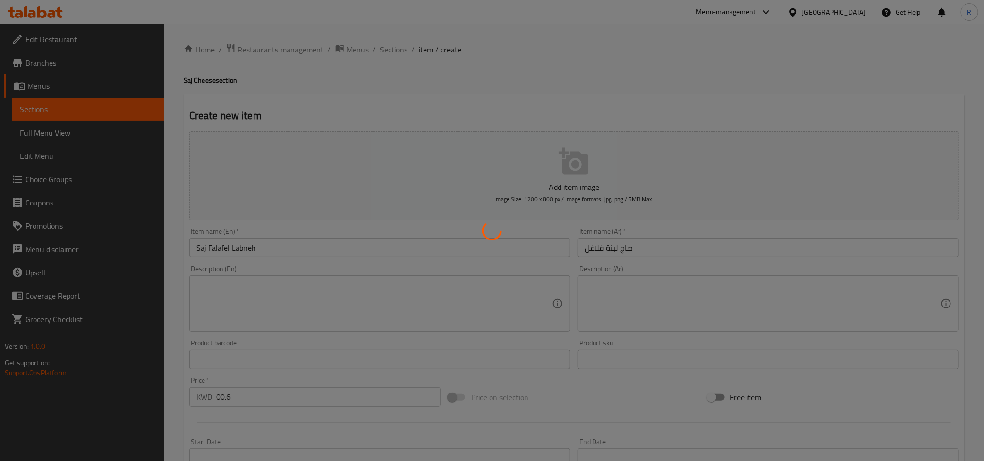
type input "0"
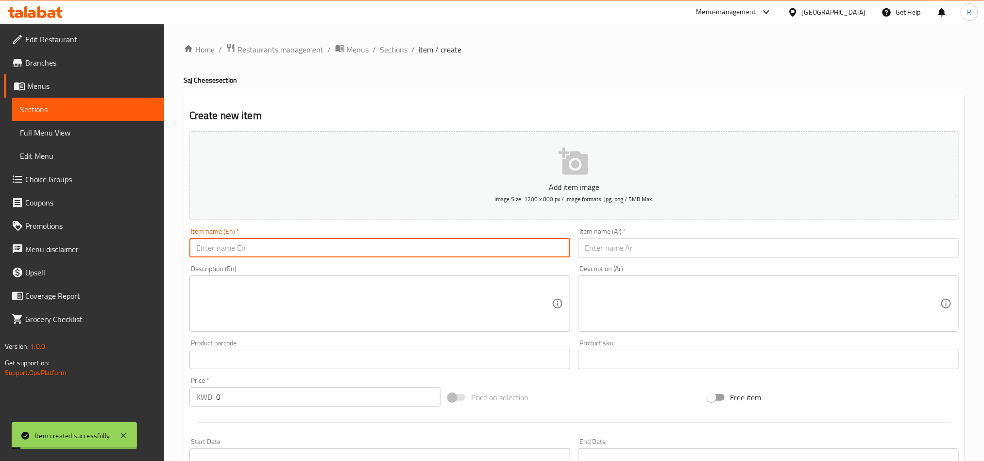
click at [287, 245] on input "text" at bounding box center [379, 247] width 381 height 19
paste input "Saj keshek"
type input "Saj keshek"
click at [611, 242] on input "text" at bounding box center [768, 247] width 381 height 19
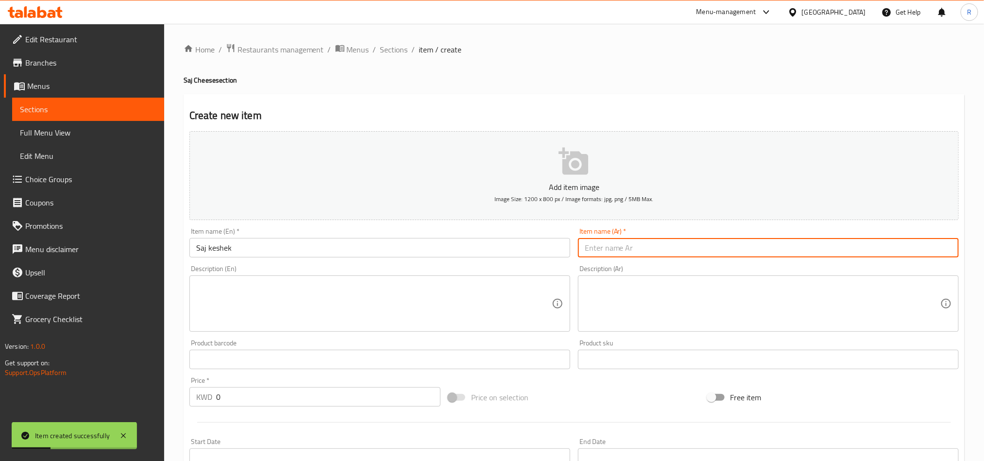
paste input "صاج كشك"
type input "صاج كشك"
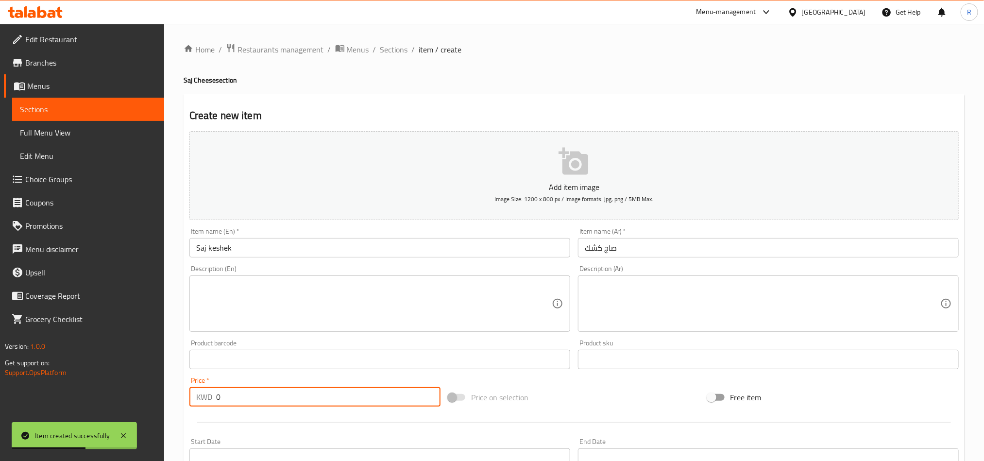
drag, startPoint x: 217, startPoint y: 399, endPoint x: 187, endPoint y: 399, distance: 30.6
click at [187, 399] on div "Price   * KWD 0 Price *" at bounding box center [314, 391] width 259 height 37
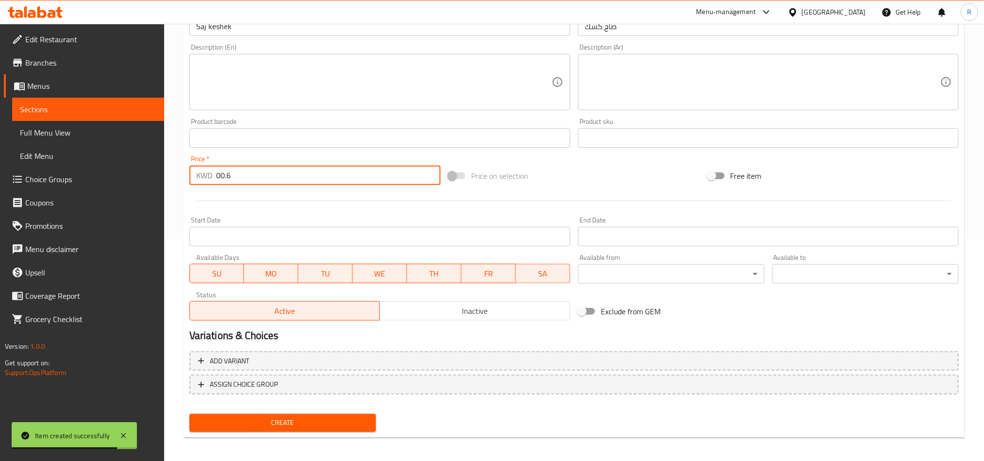
scroll to position [224, 0]
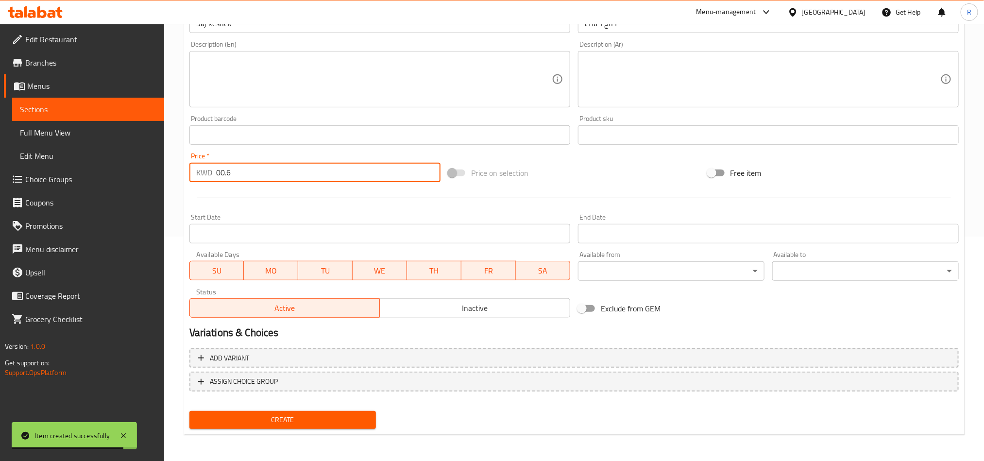
type input "00.6"
click at [313, 411] on button "Create" at bounding box center [282, 420] width 186 height 18
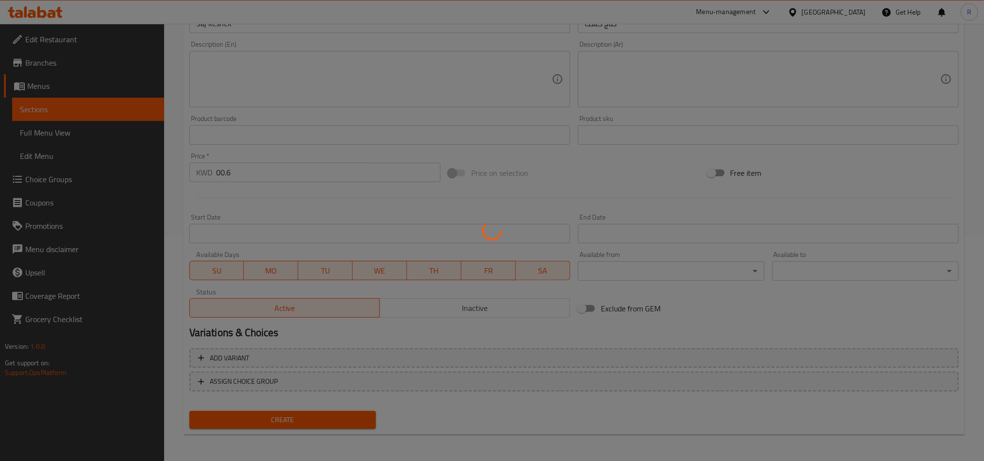
type input "0"
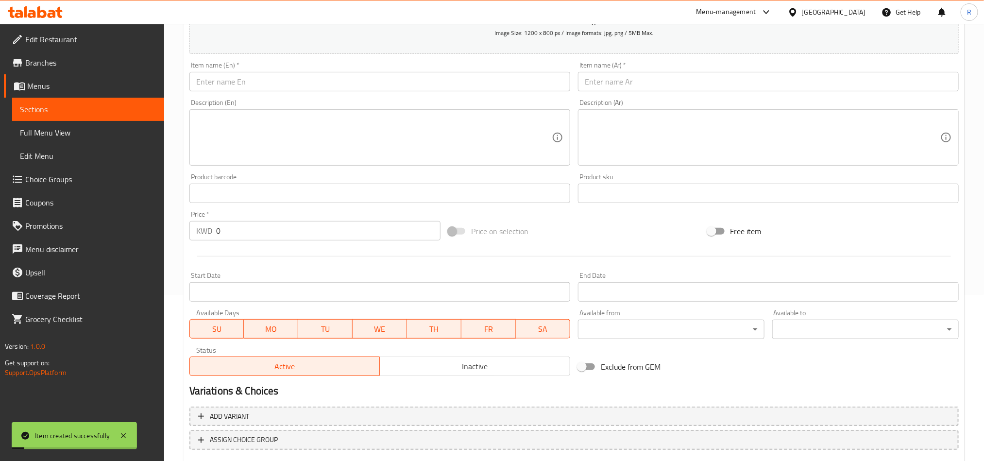
scroll to position [79, 0]
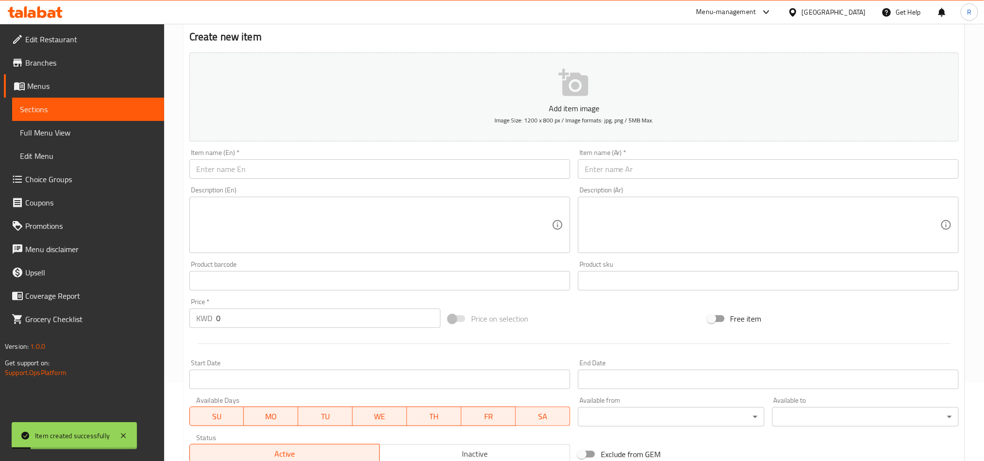
click at [267, 172] on input "text" at bounding box center [379, 168] width 381 height 19
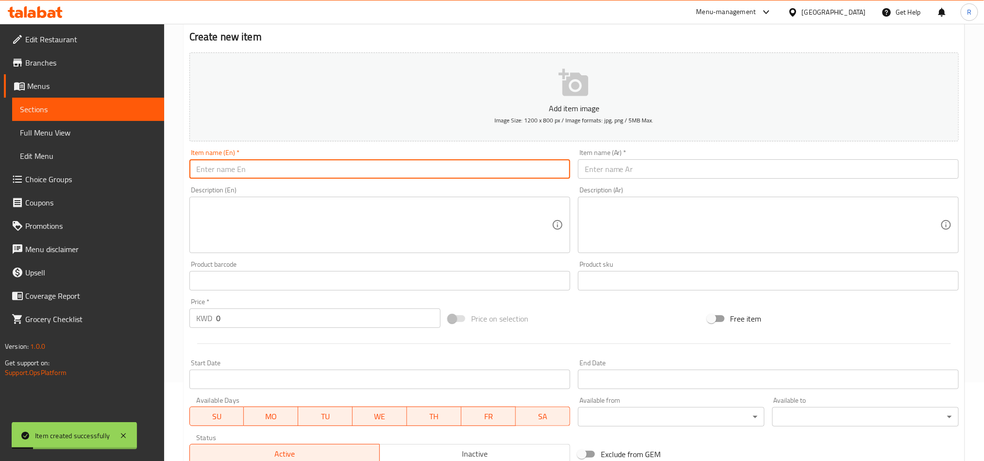
paste input "Saj beef burger"
type input "Saj beef burger"
click at [607, 170] on input "text" at bounding box center [768, 168] width 381 height 19
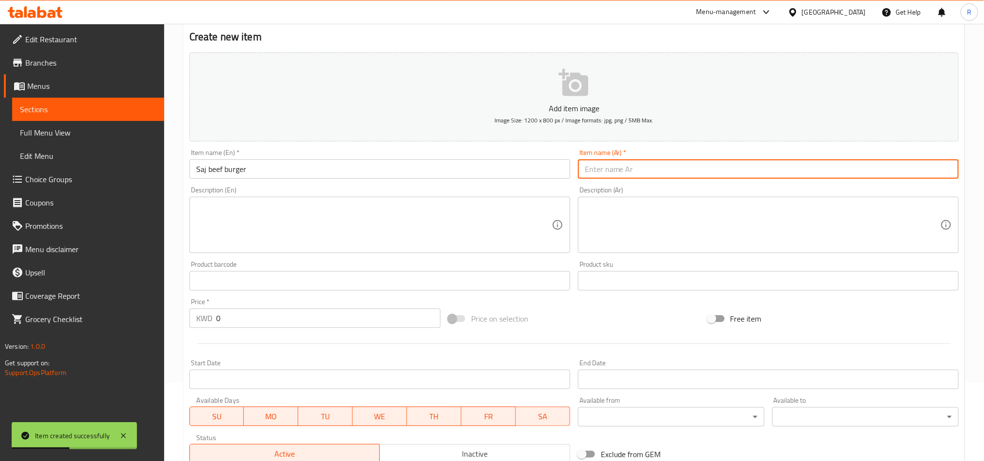
paste input "صاج برجر لحم"
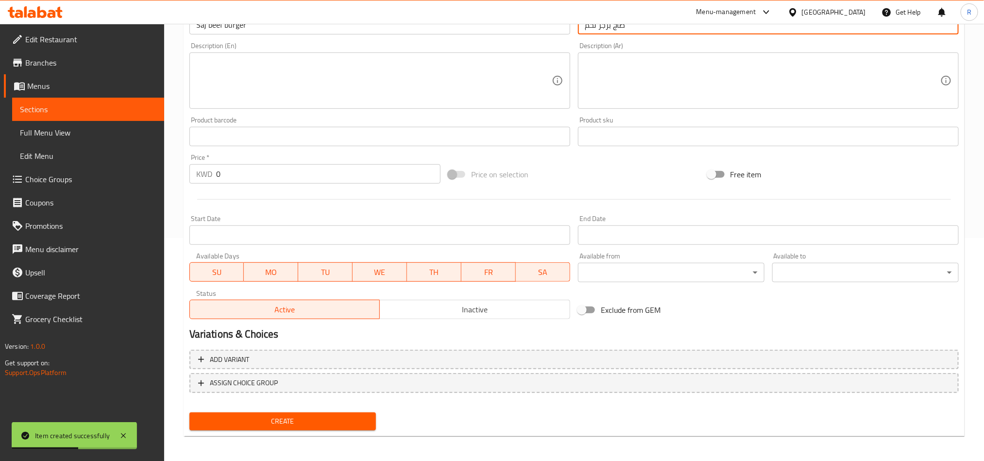
scroll to position [224, 0]
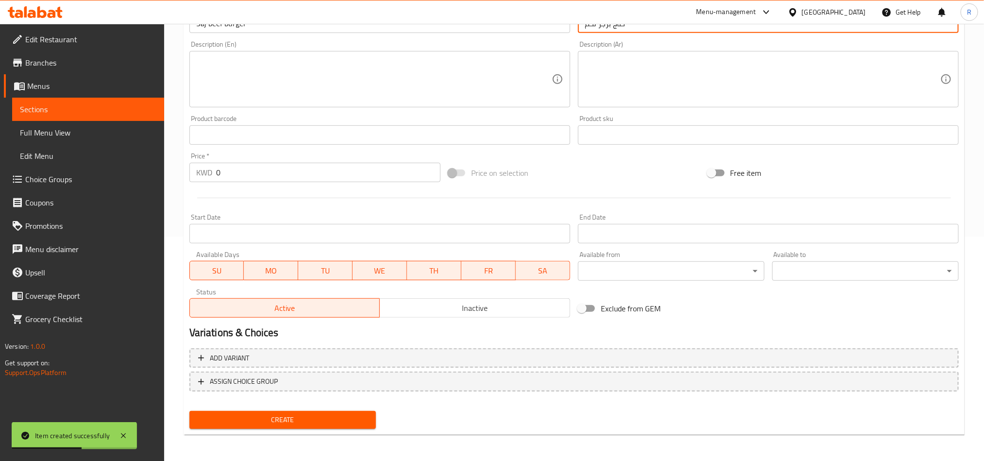
type input "صاج برجر لحم"
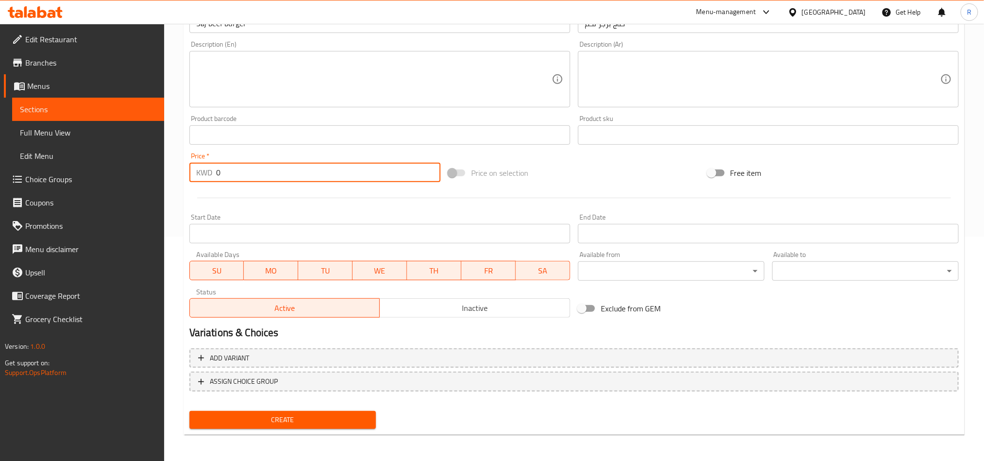
drag, startPoint x: 223, startPoint y: 174, endPoint x: 205, endPoint y: 177, distance: 18.2
click at [205, 177] on div "KWD 0 Price *" at bounding box center [314, 172] width 251 height 19
paste input "1.00"
type input "1.000"
click at [328, 409] on div "Create" at bounding box center [282, 420] width 194 height 26
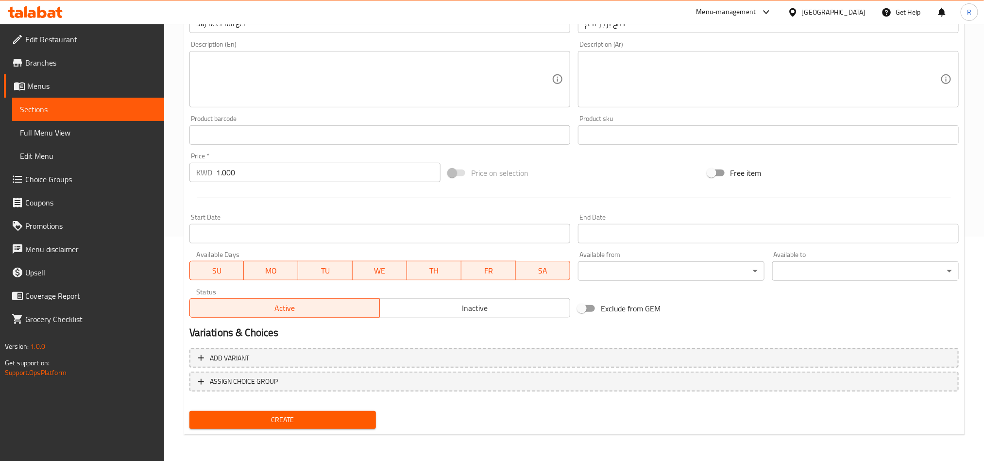
click at [329, 415] on span "Create" at bounding box center [282, 420] width 171 height 12
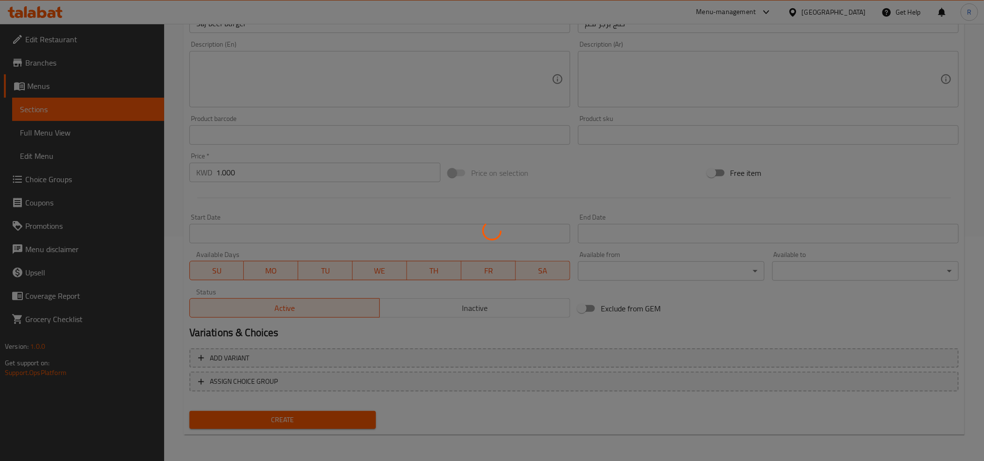
type input "0"
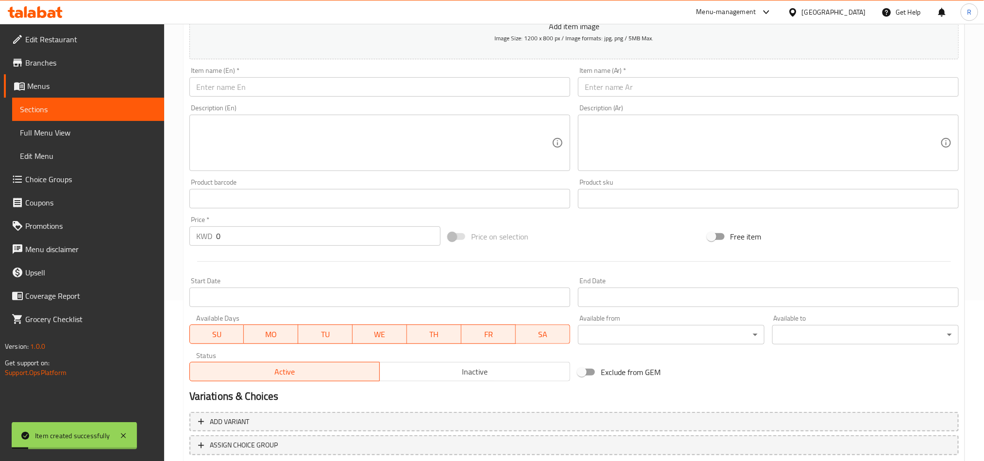
scroll to position [79, 0]
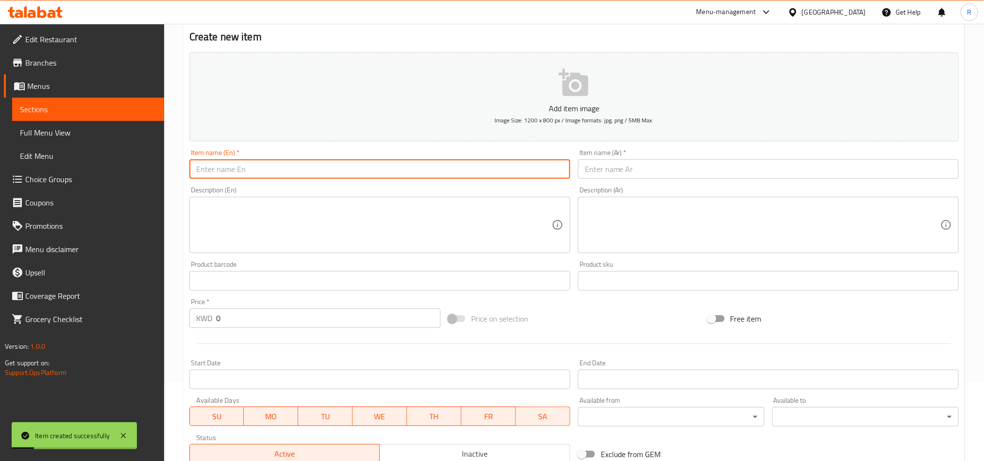
click at [252, 176] on input "text" at bounding box center [379, 168] width 381 height 19
paste input "Saj chicken burger"
type input "Saj chicken burger"
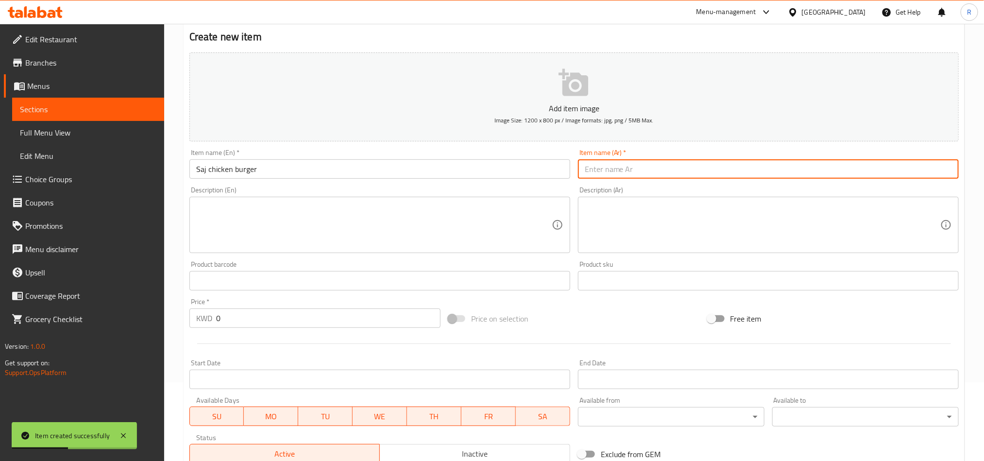
click at [657, 169] on input "text" at bounding box center [768, 168] width 381 height 19
paste input "صاج برجر دجاج"
type input "صاج برجر دجاج"
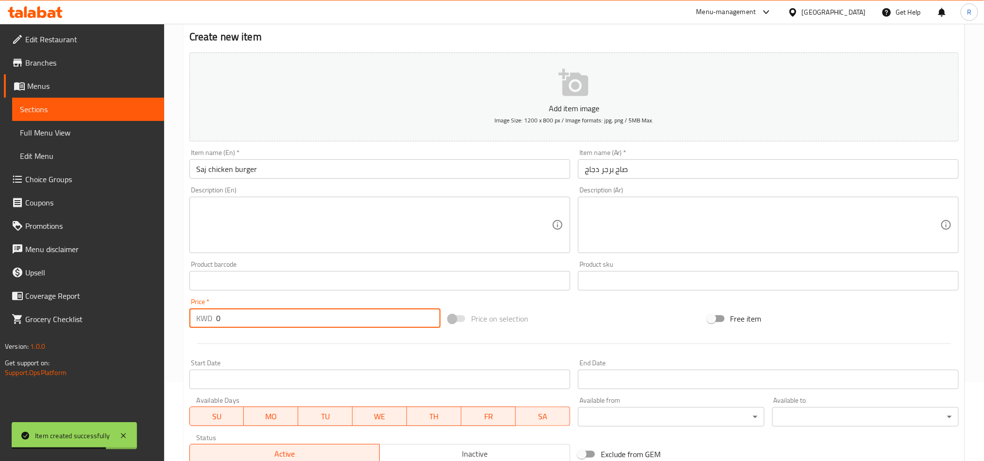
drag, startPoint x: 224, startPoint y: 315, endPoint x: 195, endPoint y: 322, distance: 29.9
click at [195, 322] on div "KWD 0 Price *" at bounding box center [314, 317] width 251 height 19
paste input "1.00"
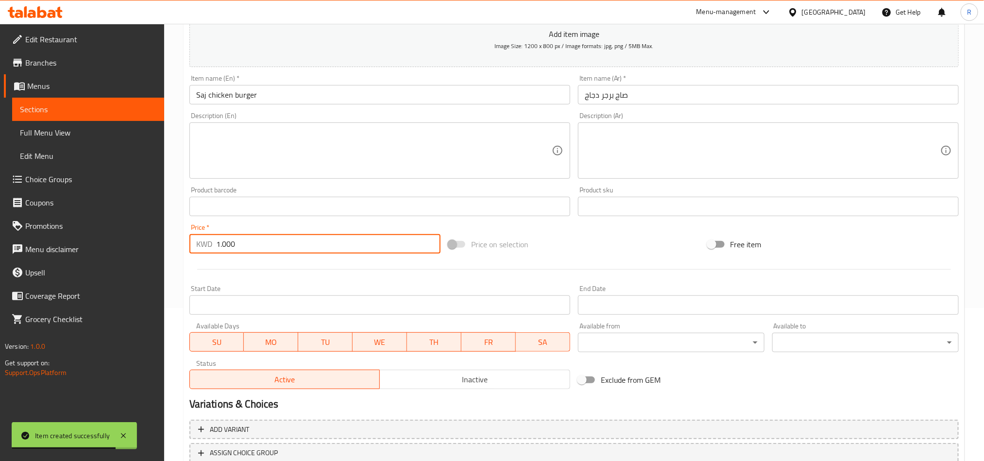
scroll to position [224, 0]
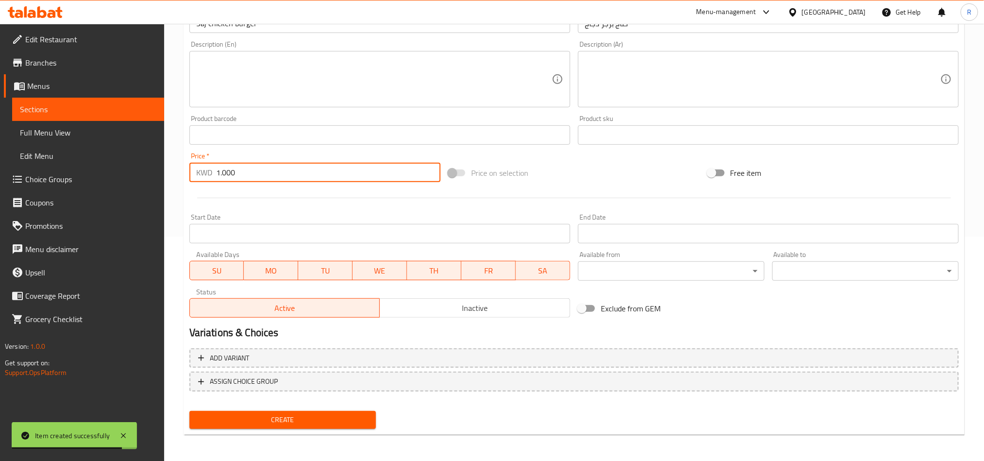
type input "1.000"
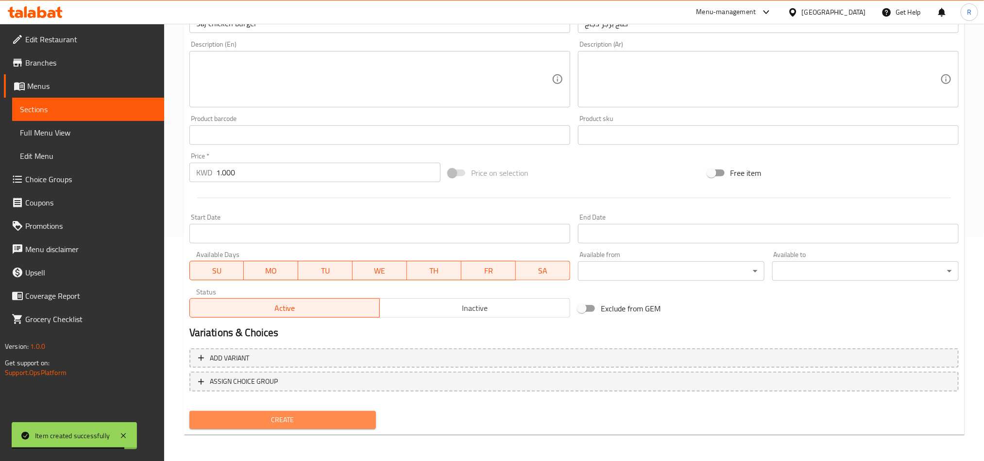
click at [332, 412] on button "Create" at bounding box center [282, 420] width 186 height 18
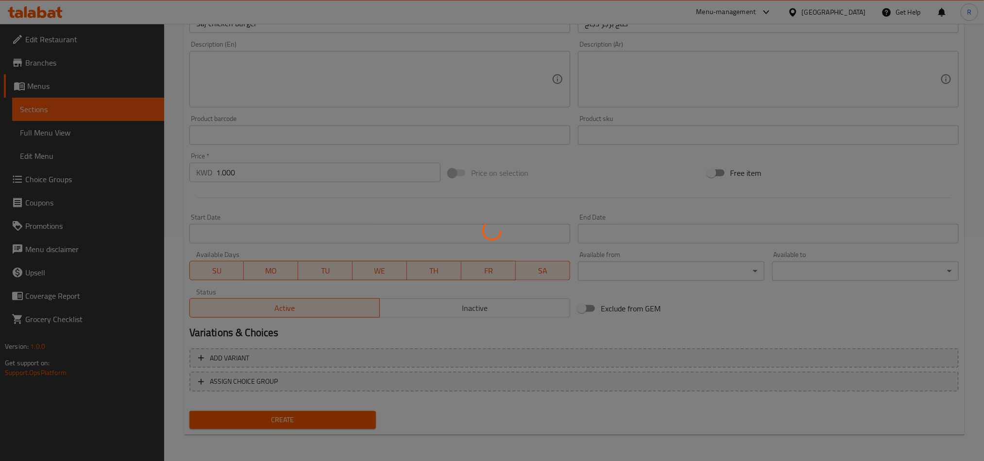
type input "0"
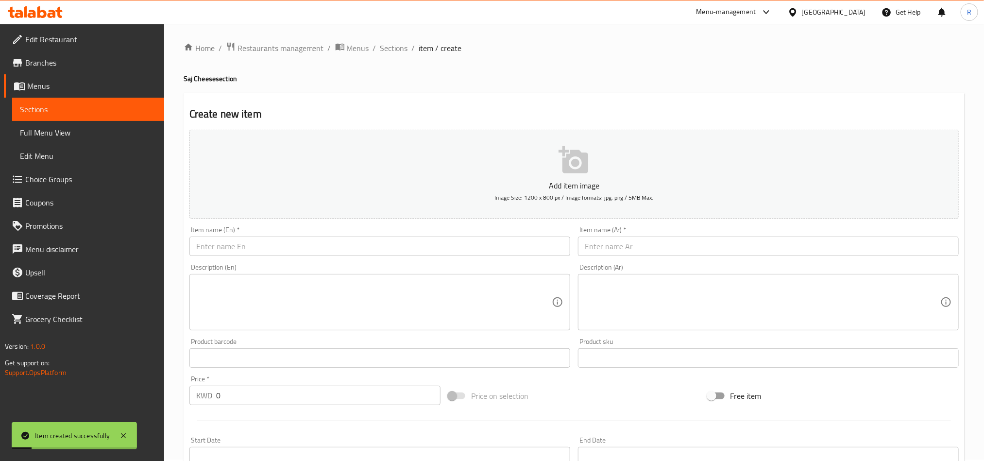
scroll to position [0, 0]
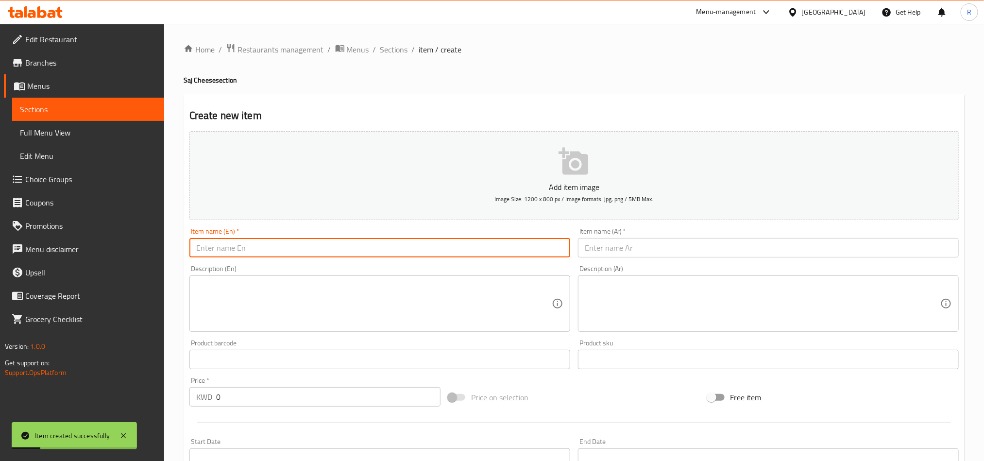
click at [290, 256] on input "text" at bounding box center [379, 247] width 381 height 19
paste input "Saj Italian"
type input "Saj Italian"
click at [615, 247] on input "text" at bounding box center [768, 247] width 381 height 19
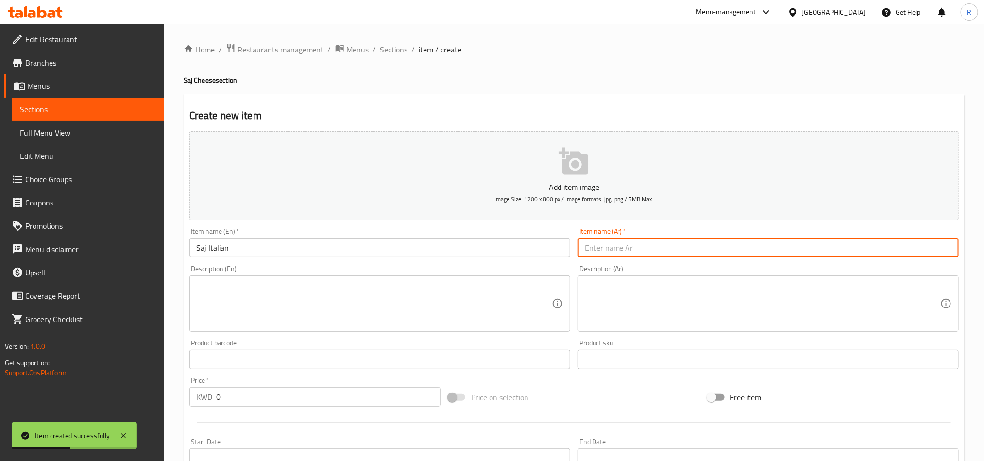
paste input "صاج طلياني"
type input "صاج طلياني"
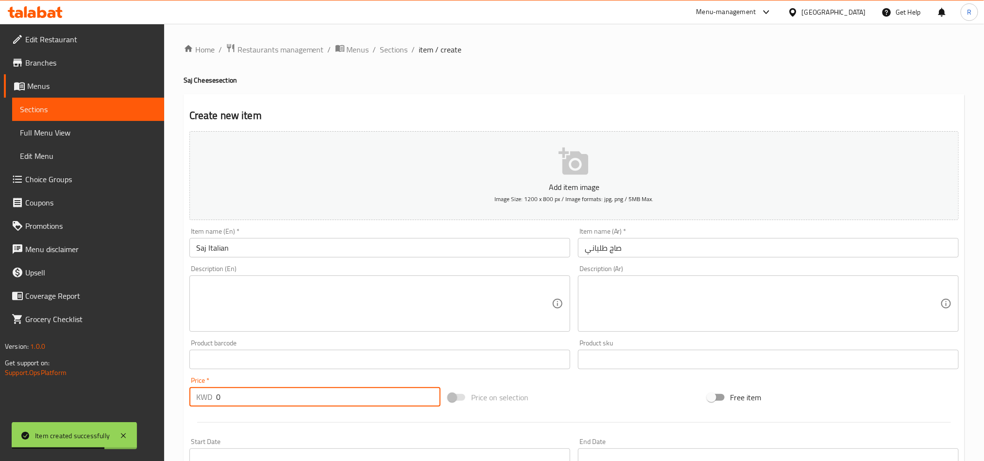
drag, startPoint x: 223, startPoint y: 401, endPoint x: 202, endPoint y: 403, distance: 20.6
click at [202, 402] on div "KWD 0 Price *" at bounding box center [314, 396] width 251 height 19
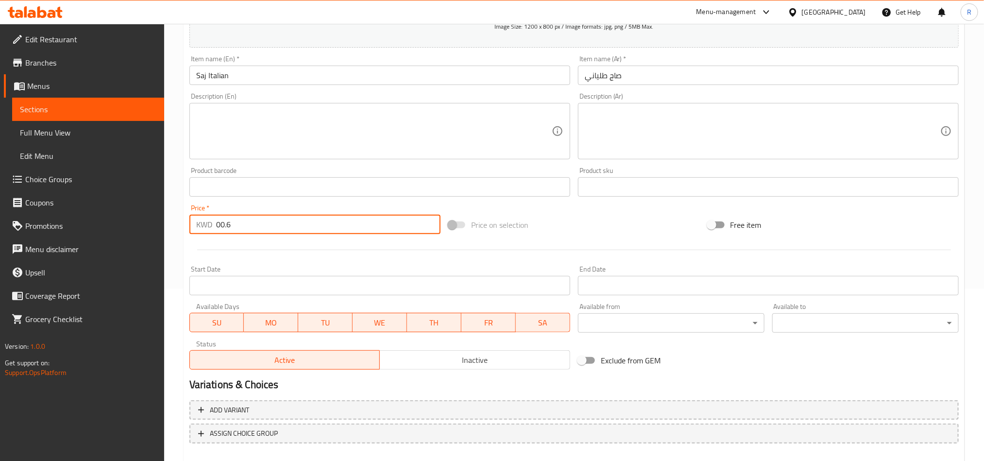
scroll to position [218, 0]
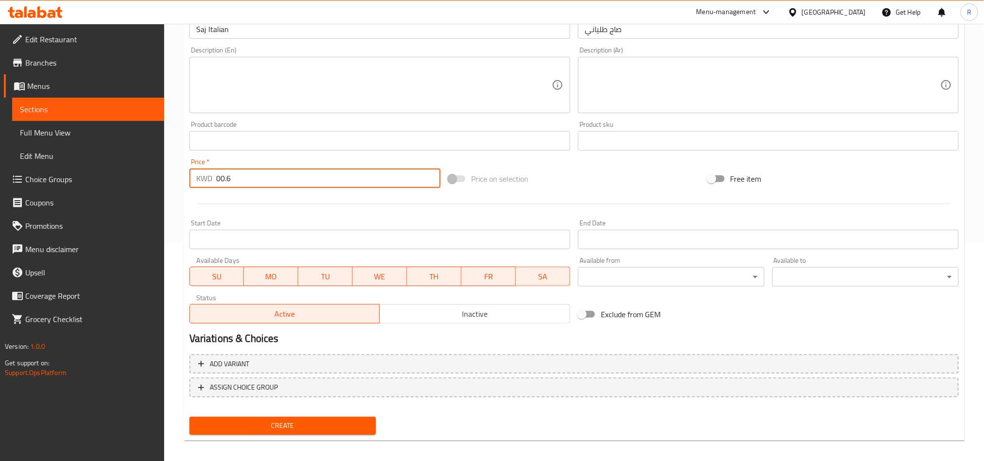
type input "00.6"
click at [245, 409] on div "Add variant ASSIGN CHOICE GROUP" at bounding box center [573, 381] width 777 height 63
click at [249, 414] on div "Create" at bounding box center [282, 426] width 194 height 26
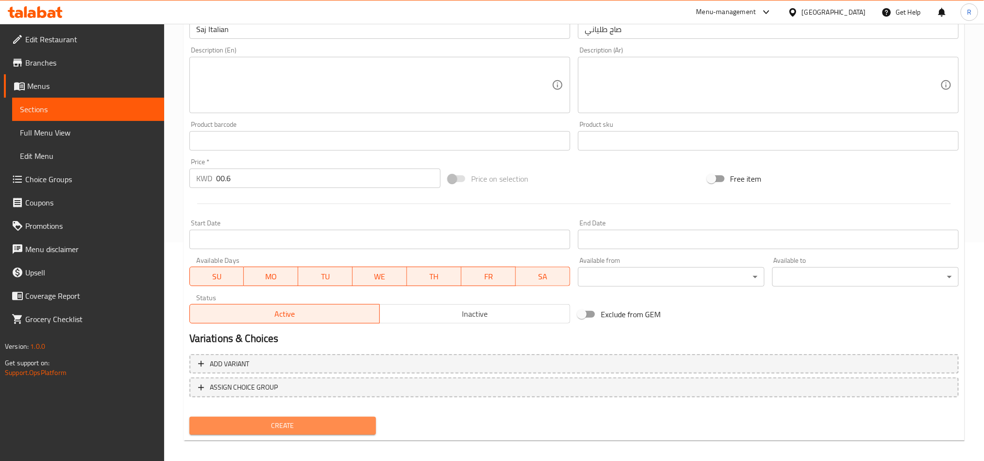
click at [249, 417] on button "Create" at bounding box center [282, 426] width 186 height 18
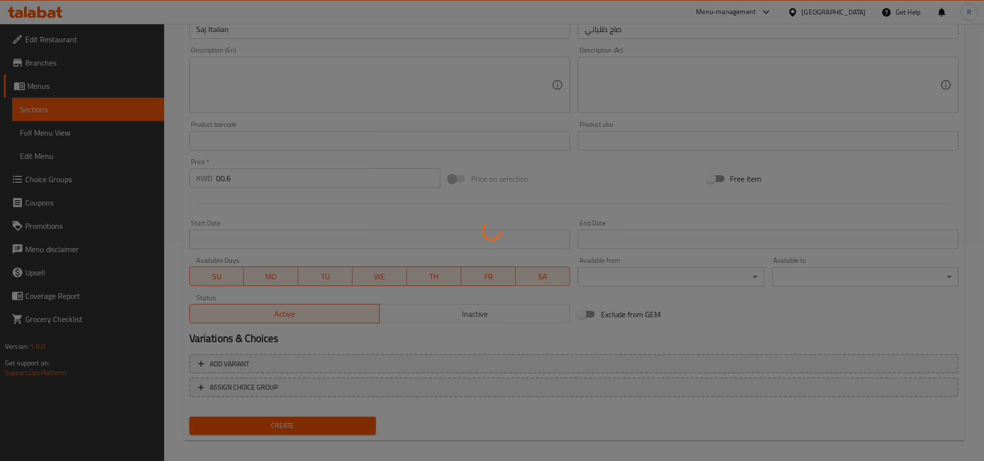
type input "0"
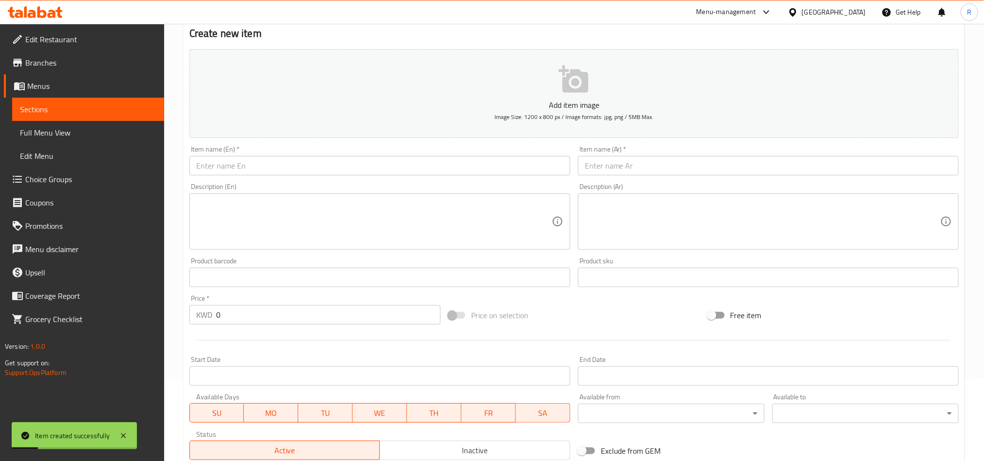
scroll to position [73, 0]
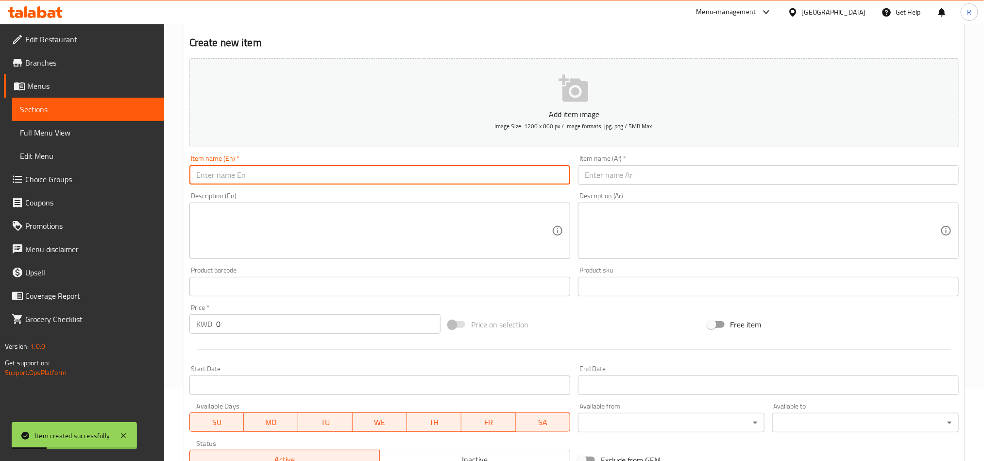
click at [265, 179] on input "text" at bounding box center [379, 174] width 381 height 19
paste input "Saj Pulled chicken"
type input "Saj Pulled chicken"
click at [705, 172] on input "text" at bounding box center [768, 174] width 381 height 19
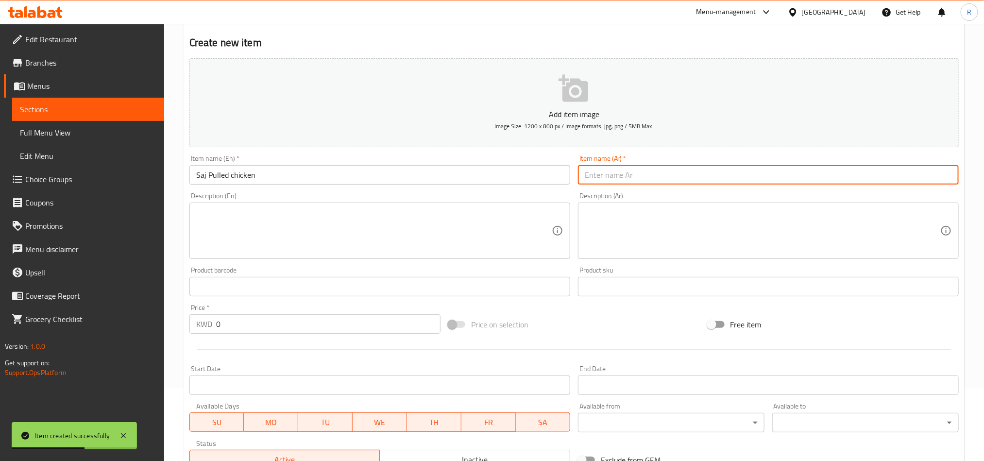
click at [662, 163] on div "Item name (Ar)   * Item name (Ar) *" at bounding box center [768, 170] width 381 height 30
click at [662, 175] on input "text" at bounding box center [768, 174] width 381 height 19
paste input "صاج مسحب"
click at [936, 178] on input "صاج مسحب" at bounding box center [768, 174] width 381 height 19
type input "صاج دجاج مسحب"
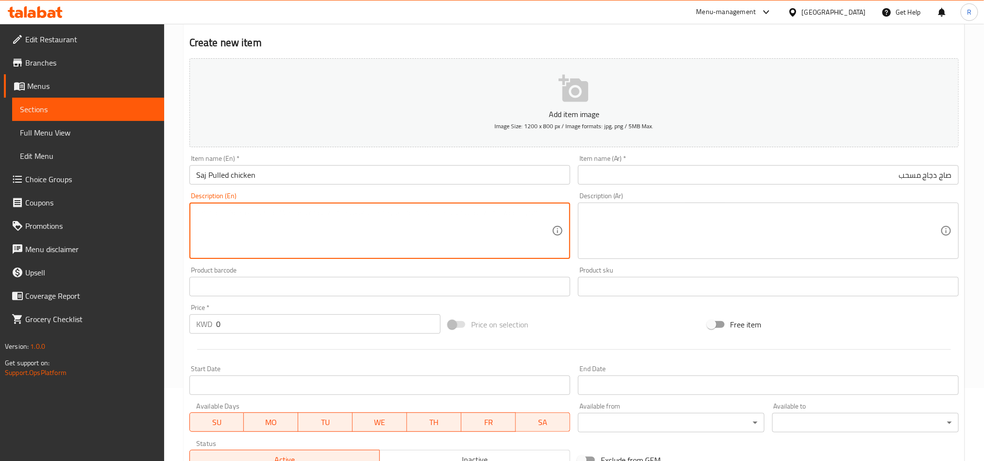
click at [427, 248] on textarea at bounding box center [373, 231] width 355 height 46
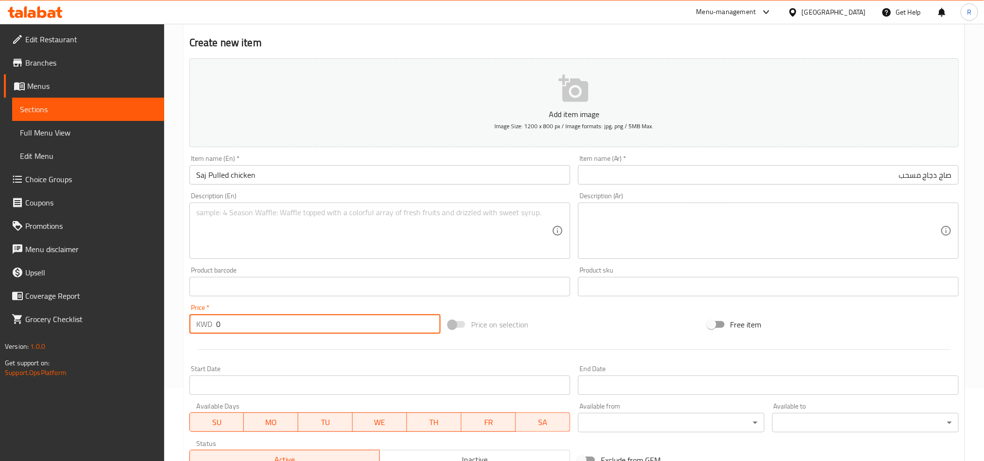
drag, startPoint x: 231, startPoint y: 322, endPoint x: 197, endPoint y: 325, distance: 34.1
click at [197, 324] on div "KWD 0 Price *" at bounding box center [314, 323] width 251 height 19
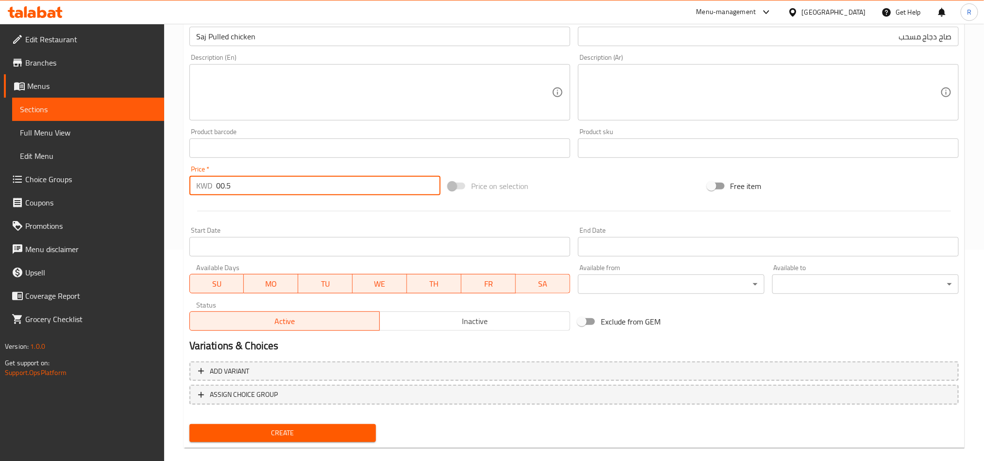
scroll to position [224, 0]
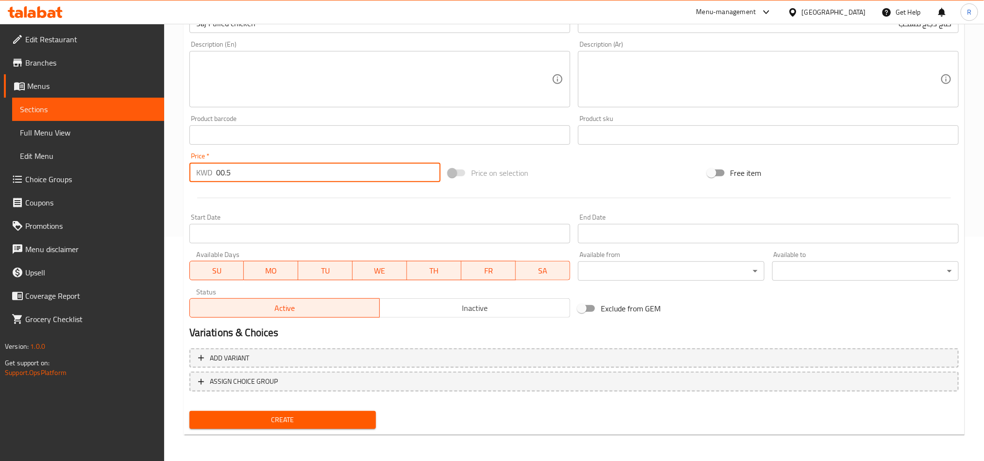
type input "00.5"
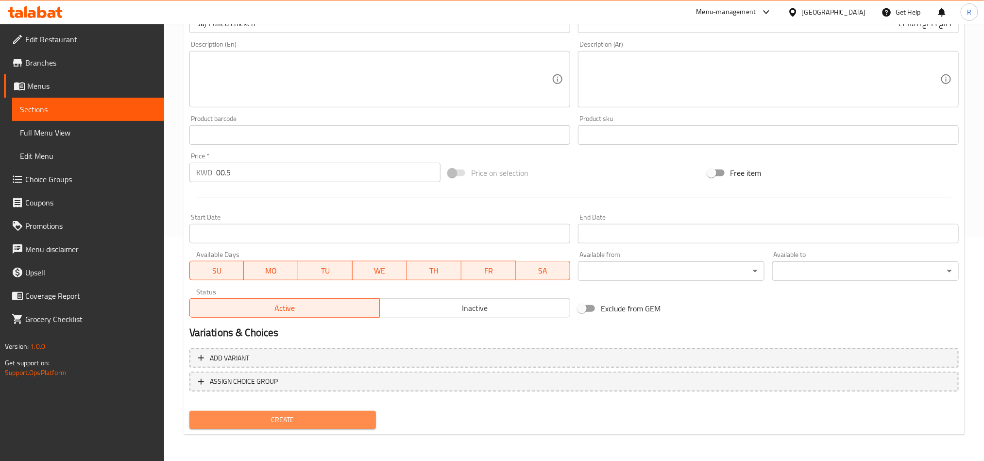
click at [277, 411] on button "Create" at bounding box center [282, 420] width 186 height 18
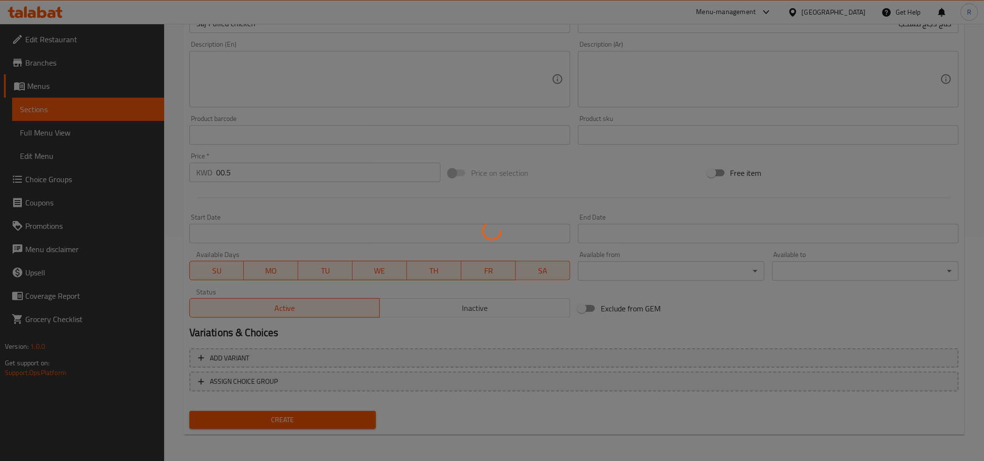
type input "0"
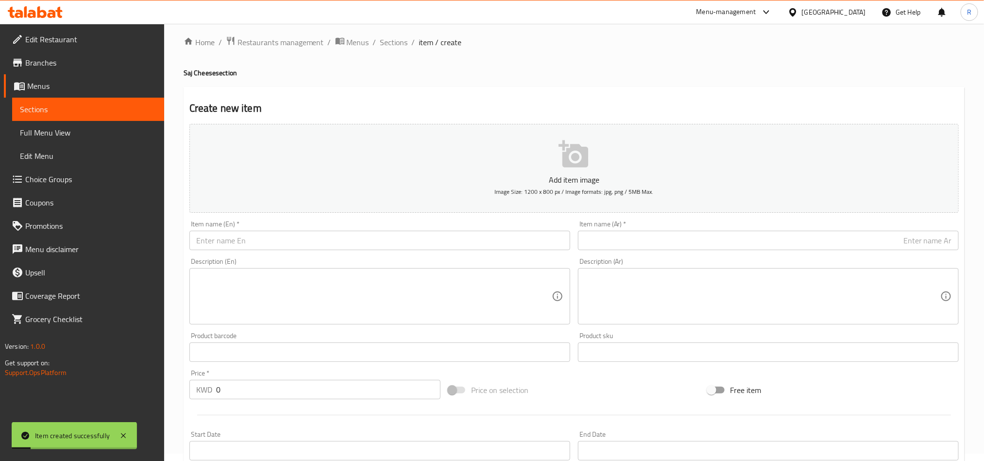
scroll to position [6, 0]
click at [277, 248] on input "text" at bounding box center [379, 241] width 381 height 19
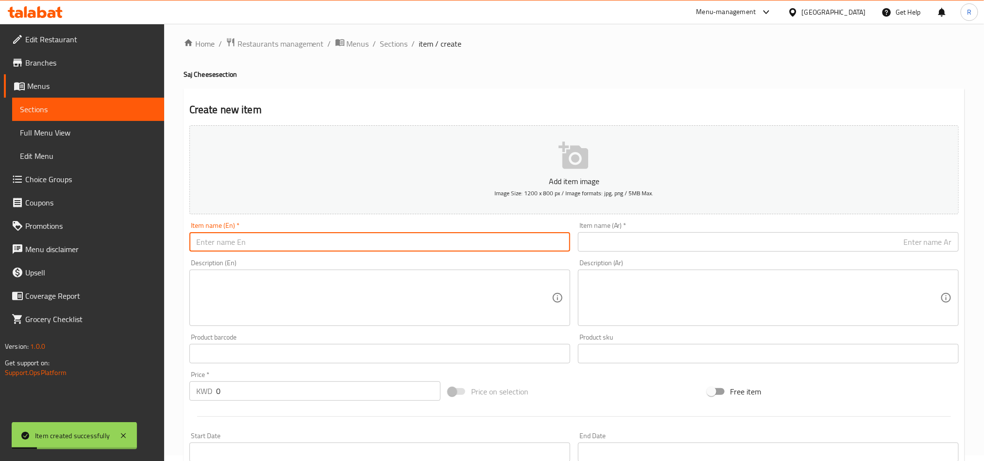
paste input "Saj chicken Cheese"
type input "Saj chicken Cheese"
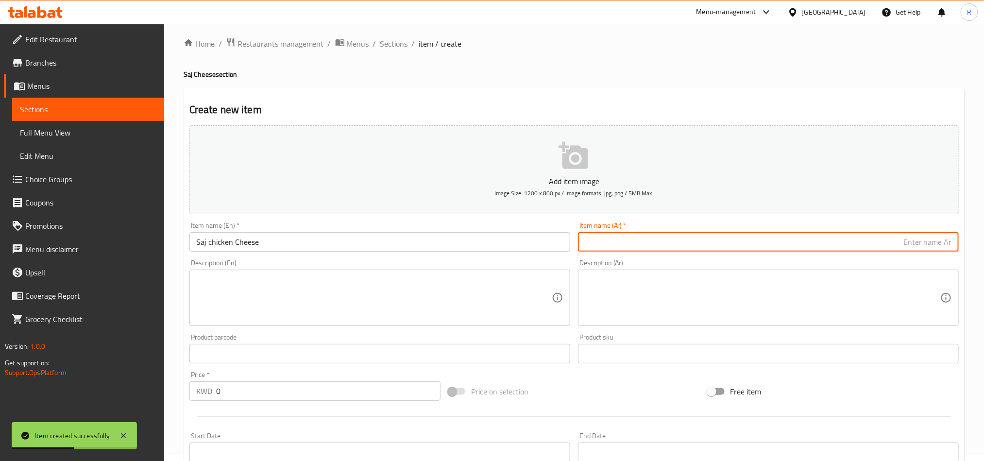
click at [618, 236] on input "text" at bounding box center [768, 241] width 381 height 19
paste input "صاج مسحب جبن"
click at [912, 244] on input "صاج مسحب جبن" at bounding box center [768, 241] width 381 height 19
type input "صاج مسحب دجاج جبن"
click at [234, 248] on input "Saj chicken Cheese" at bounding box center [379, 241] width 381 height 19
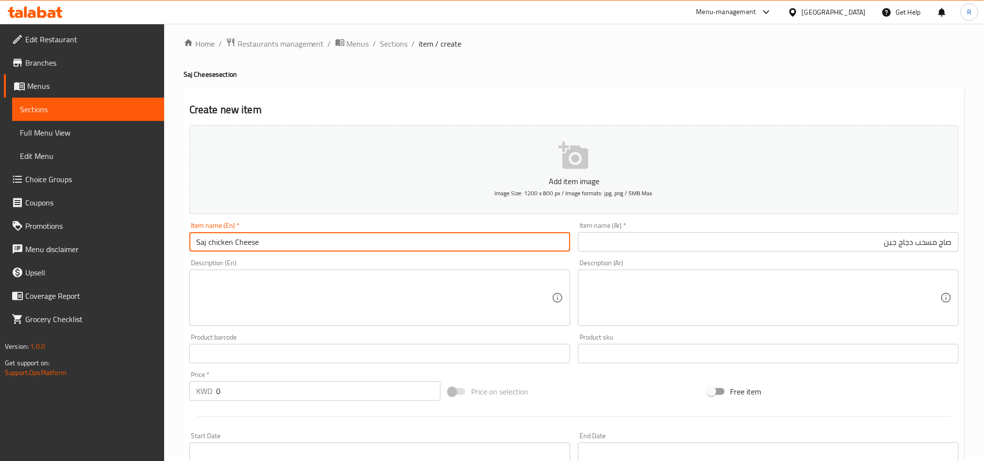
click at [211, 239] on input "Saj chicken Cheese" at bounding box center [379, 241] width 381 height 19
click at [209, 240] on input "Saj chicken Cheese" at bounding box center [379, 241] width 381 height 19
click at [921, 245] on input "صاج مسحب دجاج جبن" at bounding box center [768, 241] width 381 height 19
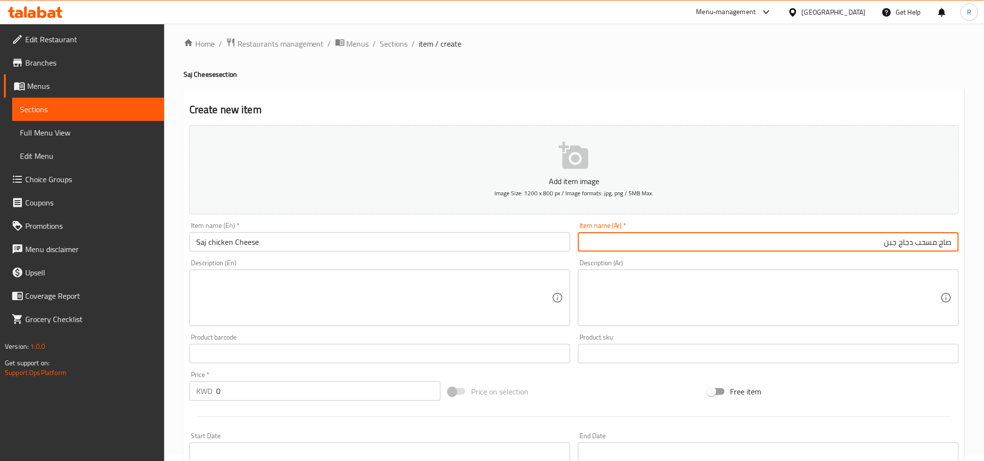
click at [921, 245] on input "صاج مسحب دجاج جبن" at bounding box center [768, 241] width 381 height 19
click at [916, 244] on input "صاج مسحب دجاج جبن" at bounding box center [768, 241] width 381 height 19
click at [229, 239] on input "Saj chicken Cheese" at bounding box center [379, 241] width 381 height 19
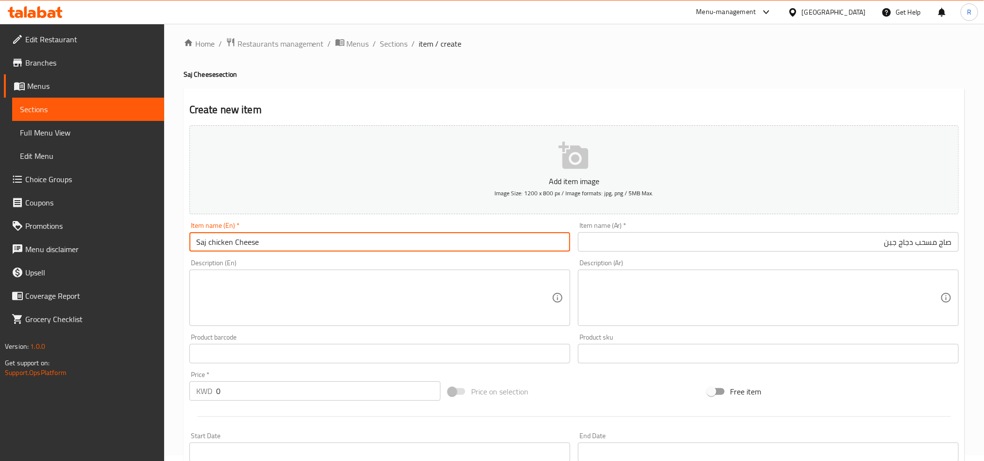
click at [207, 242] on input "Saj chicken Cheese" at bounding box center [379, 241] width 381 height 19
paste input "Boneless"
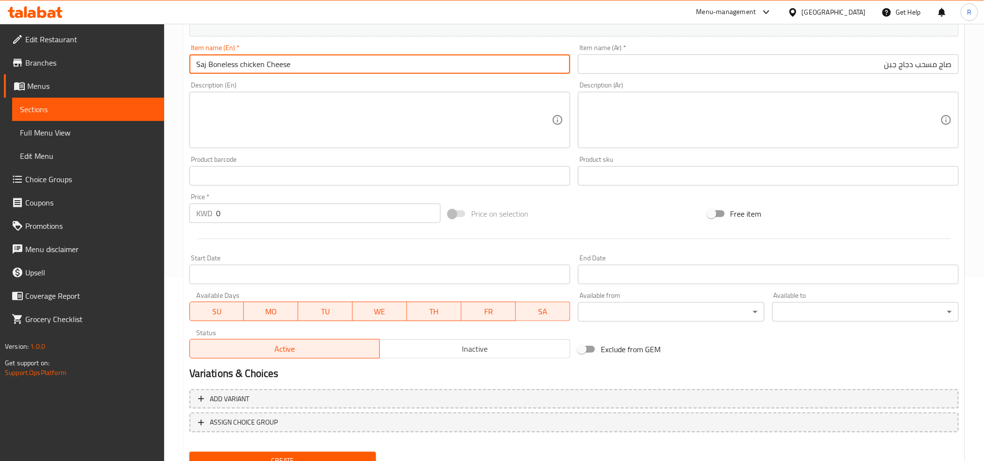
scroll to position [224, 0]
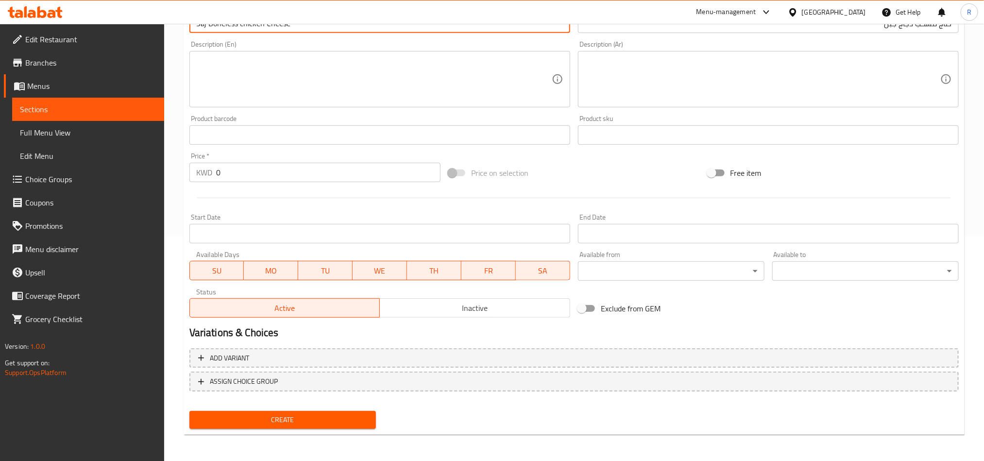
type input "Saj Boneless chicken Cheese"
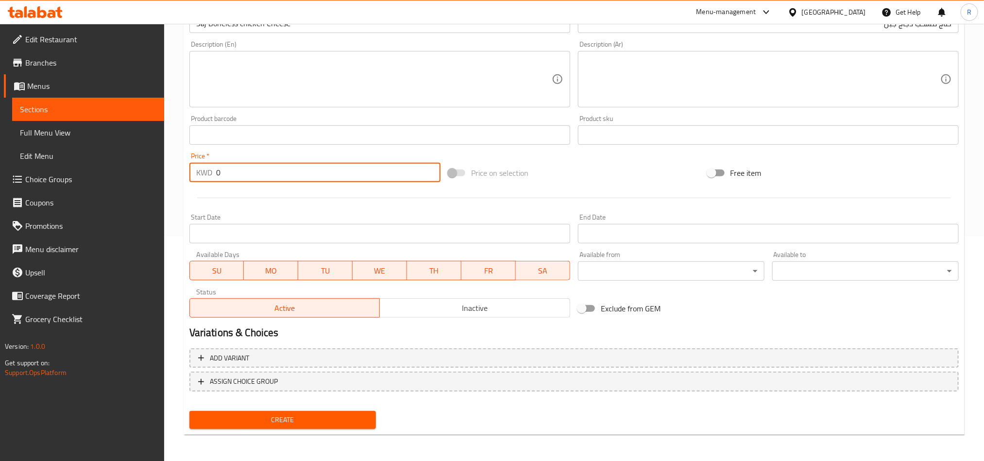
drag, startPoint x: 220, startPoint y: 169, endPoint x: 204, endPoint y: 171, distance: 16.1
click at [204, 171] on div "KWD 0 Price *" at bounding box center [314, 172] width 251 height 19
type input "00.6"
click at [339, 417] on span "Create" at bounding box center [282, 420] width 171 height 12
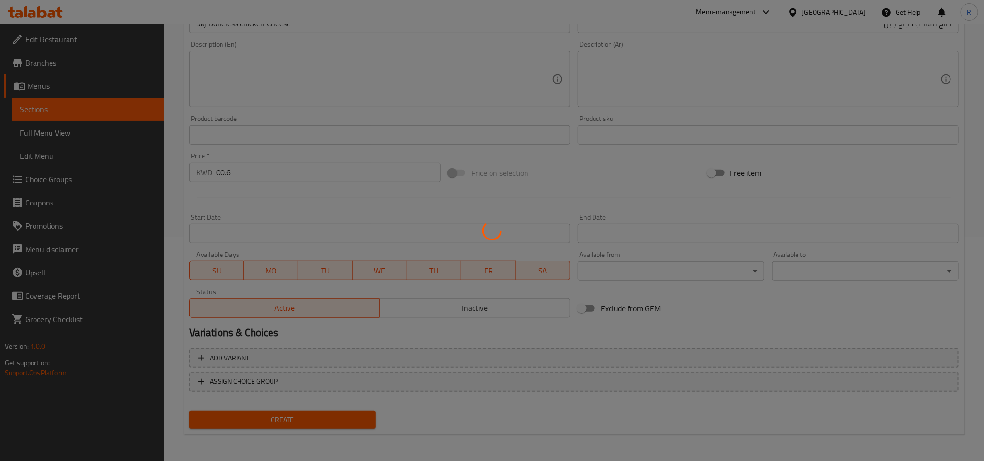
type input "0"
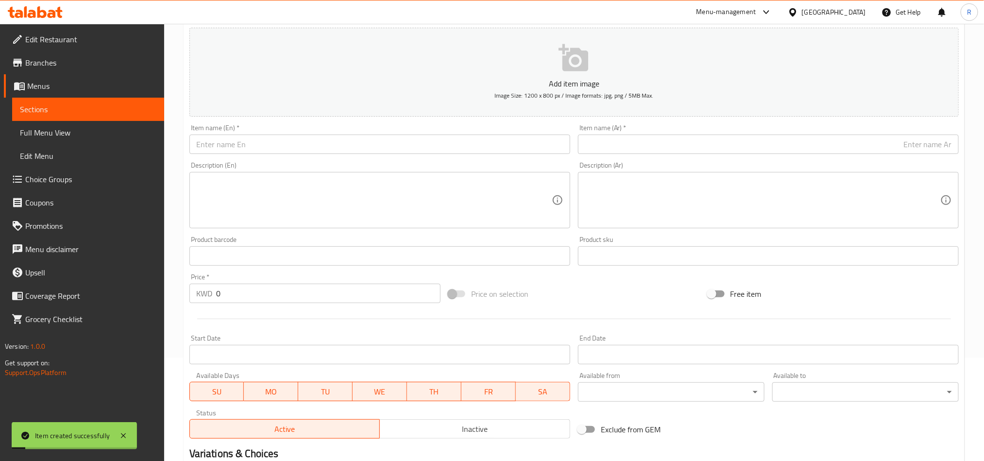
scroll to position [0, 0]
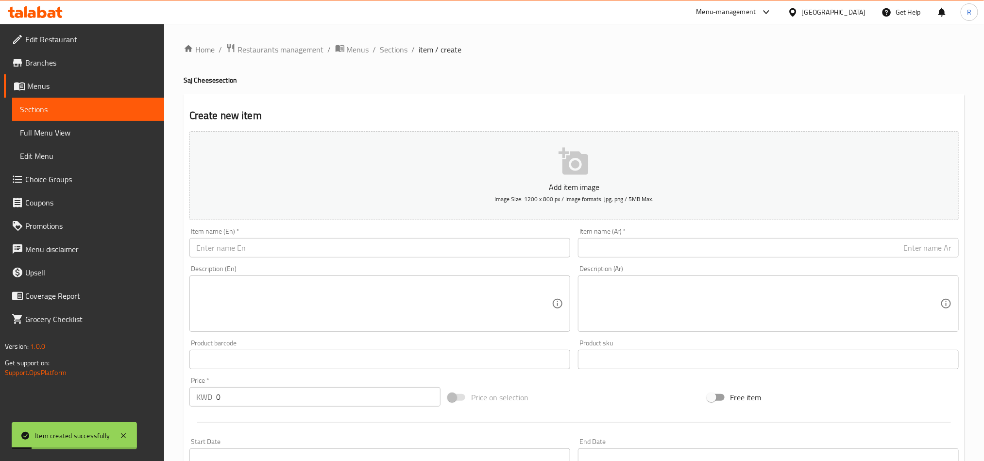
click at [322, 244] on input "text" at bounding box center [379, 247] width 381 height 19
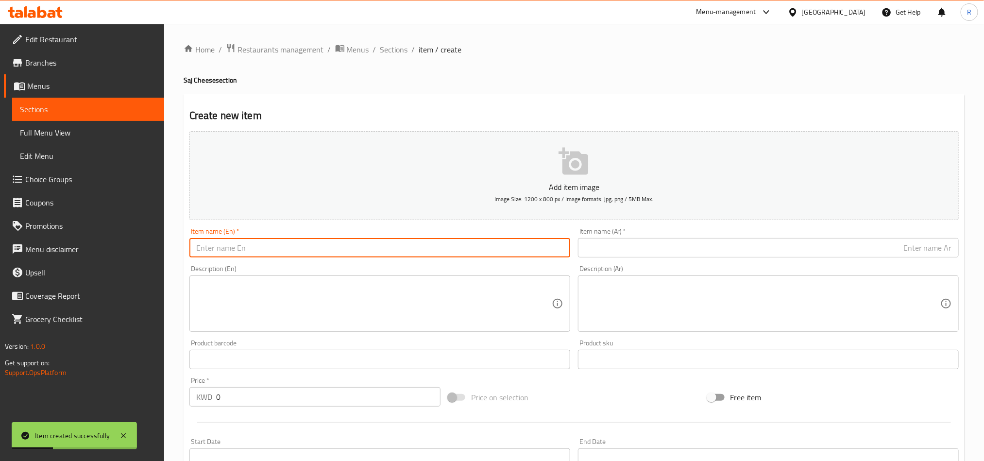
click at [252, 251] on input "text" at bounding box center [379, 247] width 381 height 19
paste input "Saj sausage"
type input "Saj sausage"
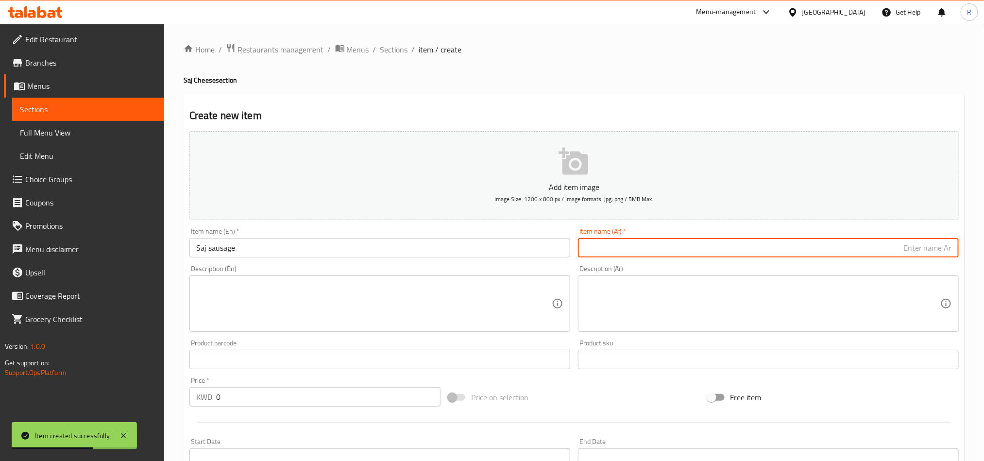
click at [653, 254] on input "text" at bounding box center [768, 247] width 381 height 19
paste input "صاج سجق"
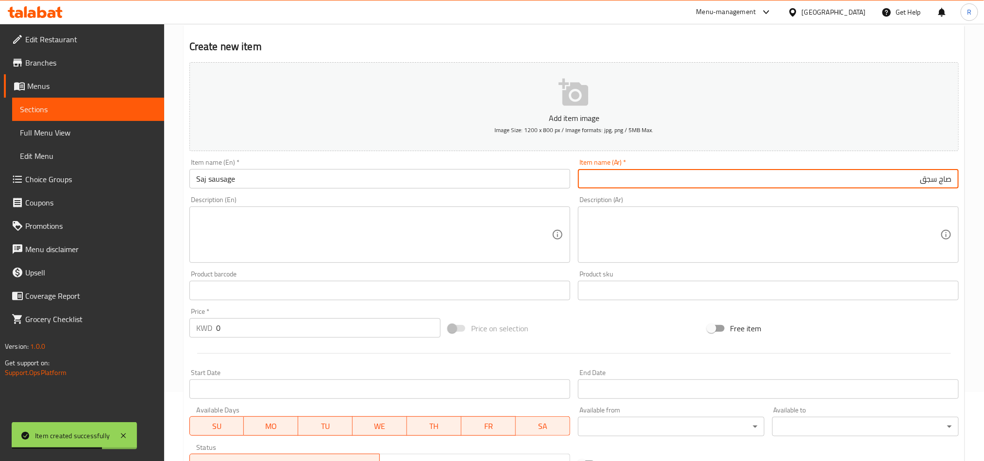
scroll to position [218, 0]
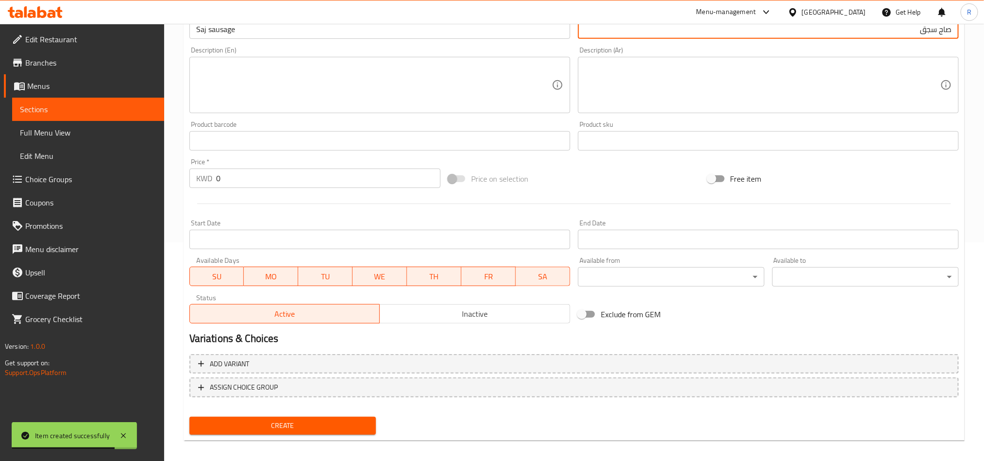
type input "صاج سجق"
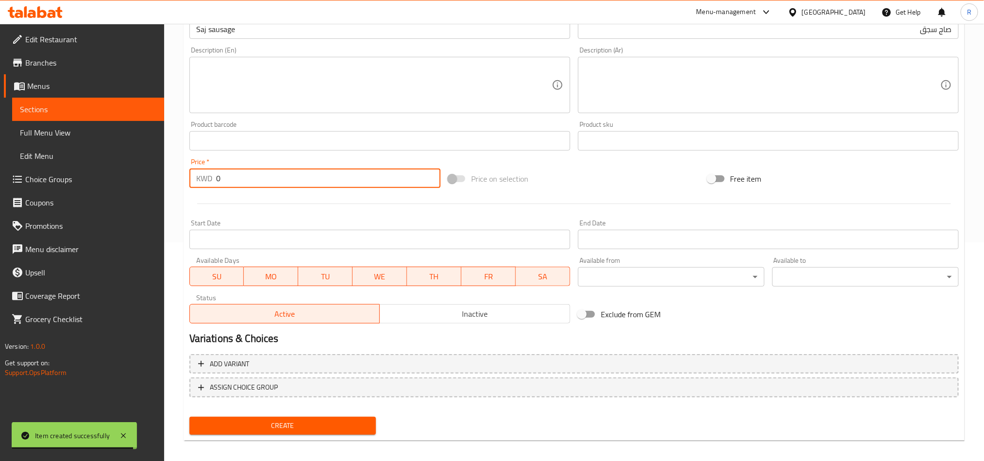
drag, startPoint x: 222, startPoint y: 182, endPoint x: 213, endPoint y: 182, distance: 8.7
click at [215, 182] on div "KWD 0 Price *" at bounding box center [314, 177] width 251 height 19
type input "00.5"
click at [333, 430] on span "Create" at bounding box center [282, 425] width 171 height 12
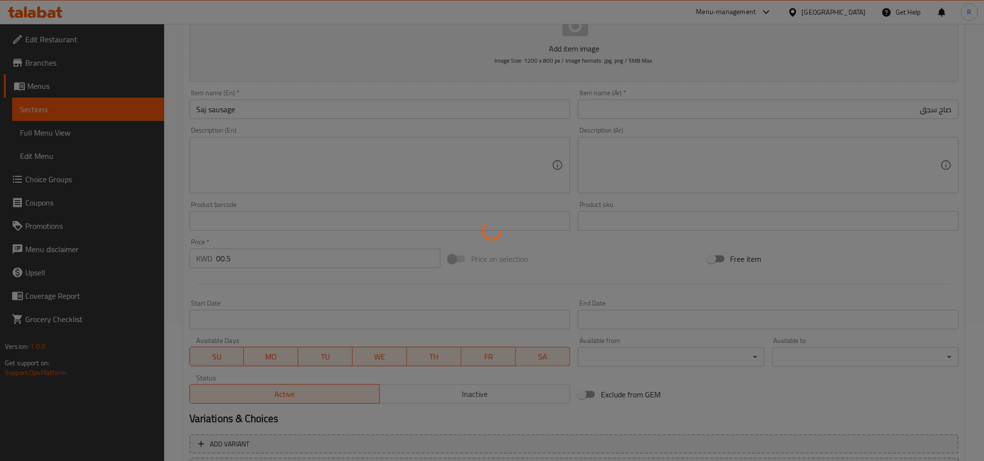
scroll to position [0, 0]
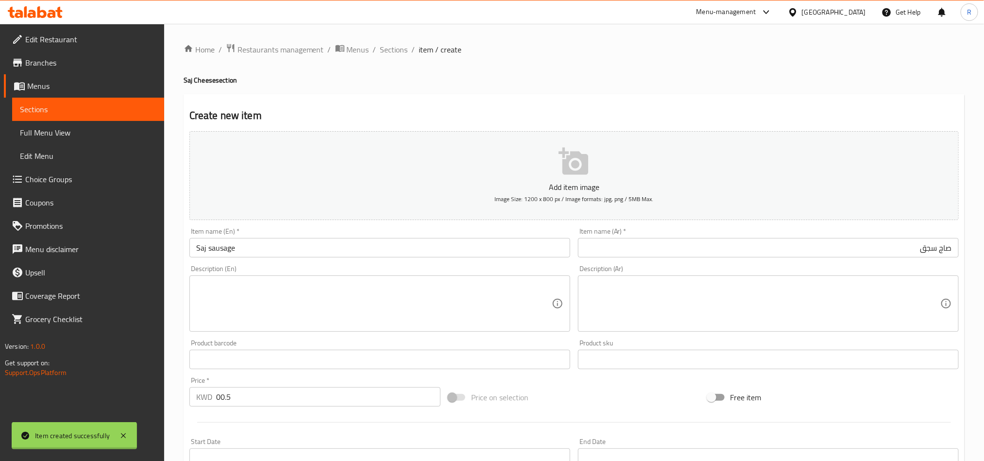
type input "0"
click at [275, 256] on input "text" at bounding box center [379, 247] width 381 height 19
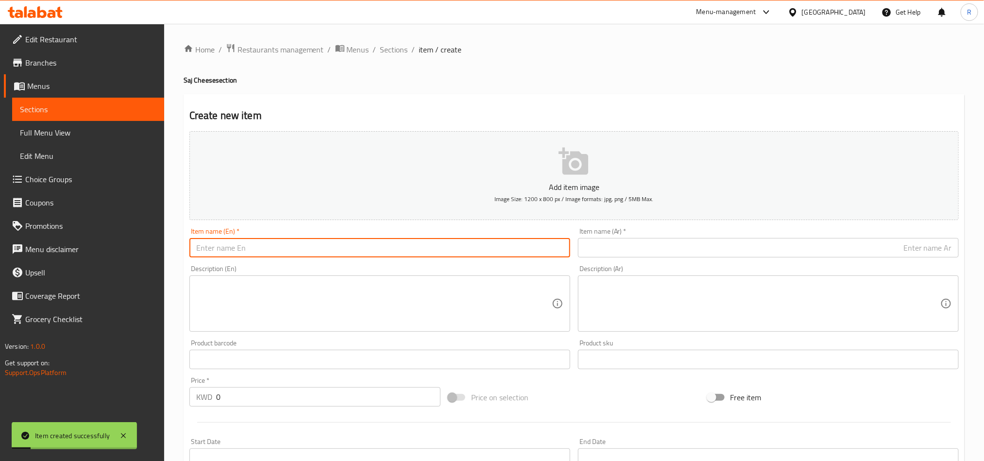
paste input "Saj meat"
type input "Saj meat"
click at [628, 252] on input "text" at bounding box center [768, 247] width 381 height 19
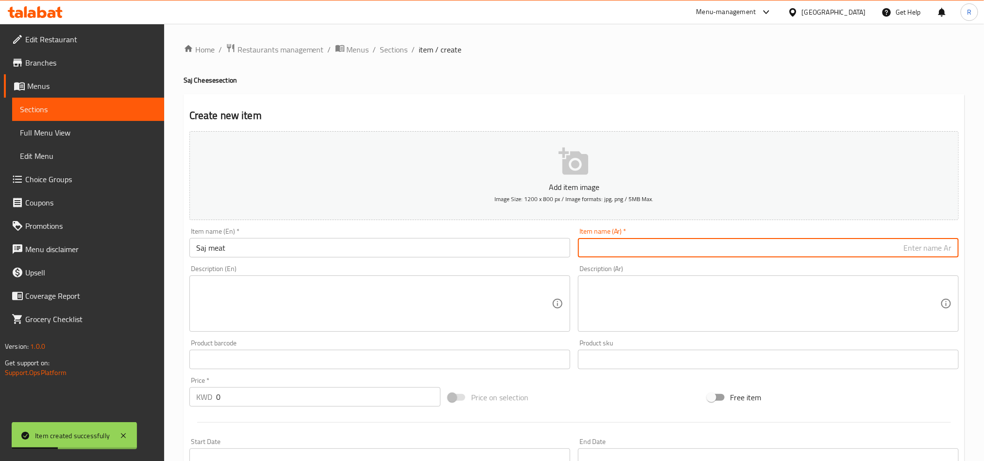
paste input "صاج لحم"
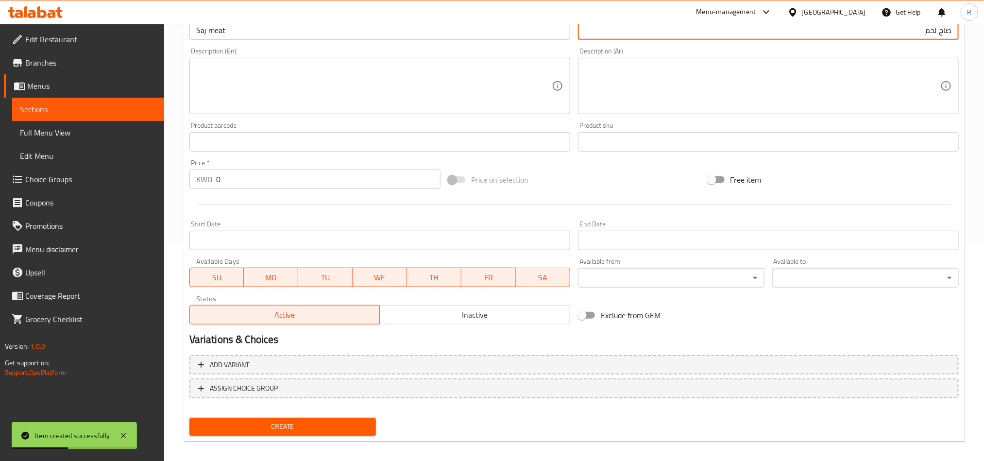
scroll to position [224, 0]
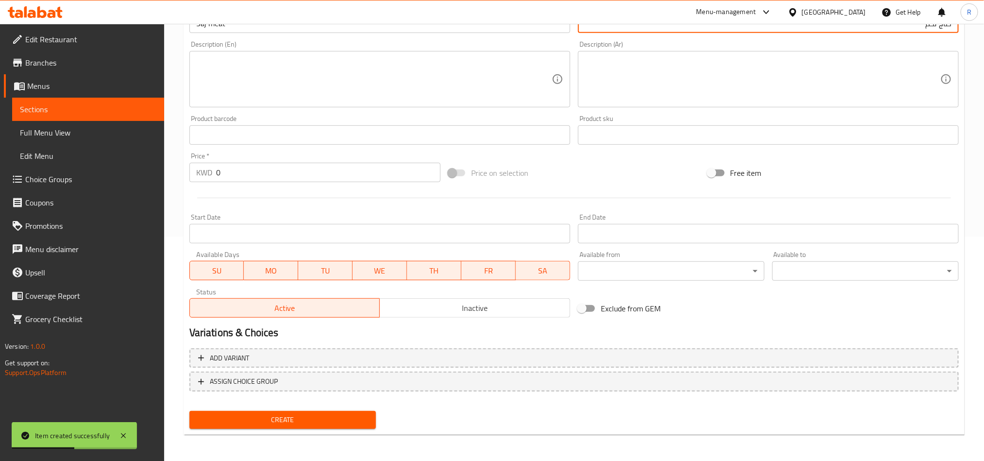
type input "صاج لحم"
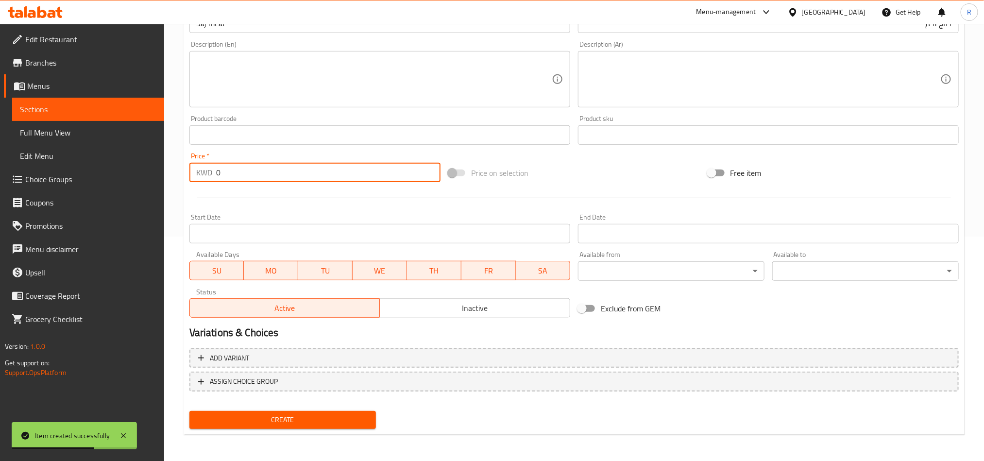
drag, startPoint x: 222, startPoint y: 178, endPoint x: 196, endPoint y: 173, distance: 26.6
click at [196, 173] on div "KWD 0 Price *" at bounding box center [314, 172] width 251 height 19
type input "00.5"
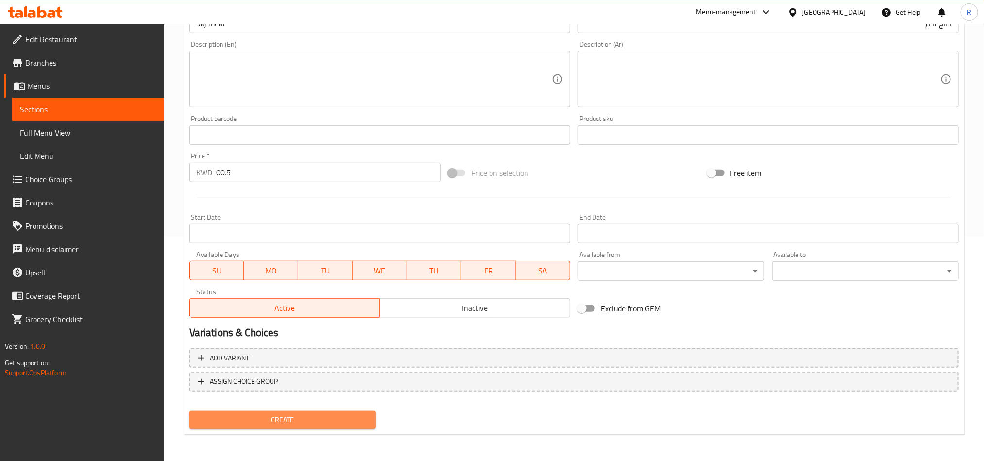
click at [346, 415] on span "Create" at bounding box center [282, 420] width 171 height 12
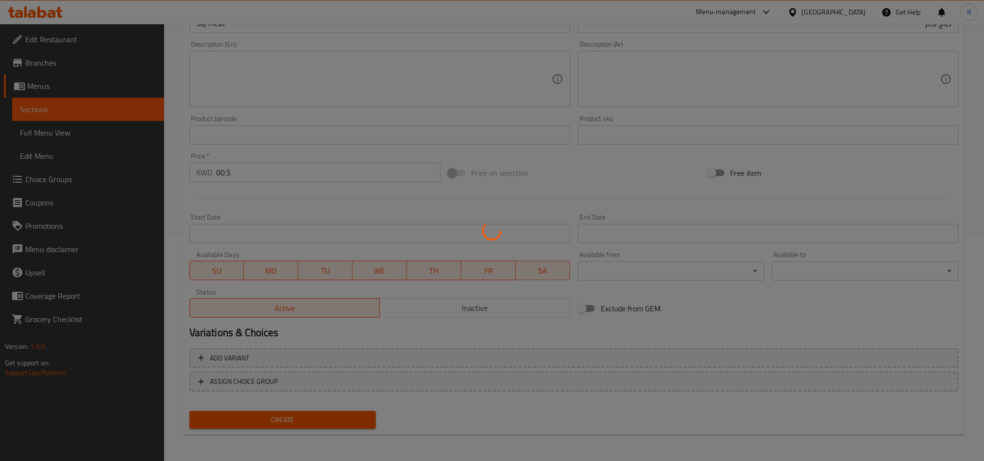
type input "0"
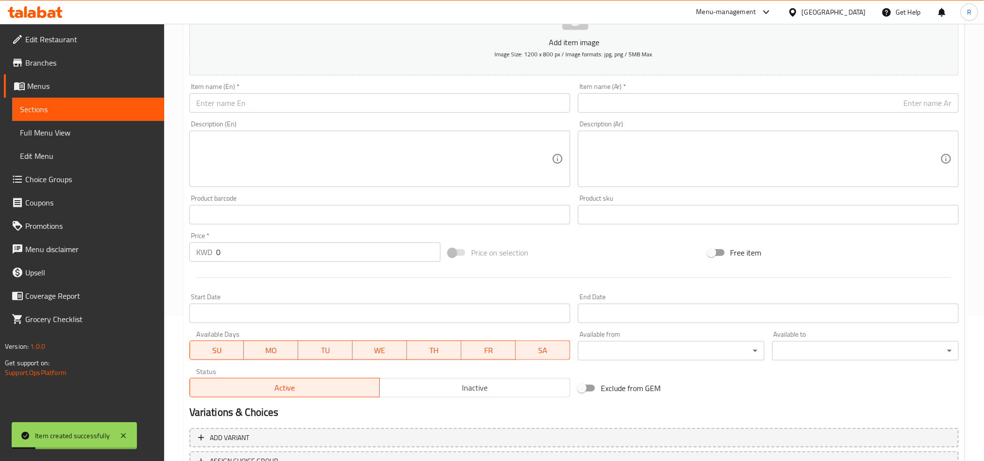
scroll to position [6, 0]
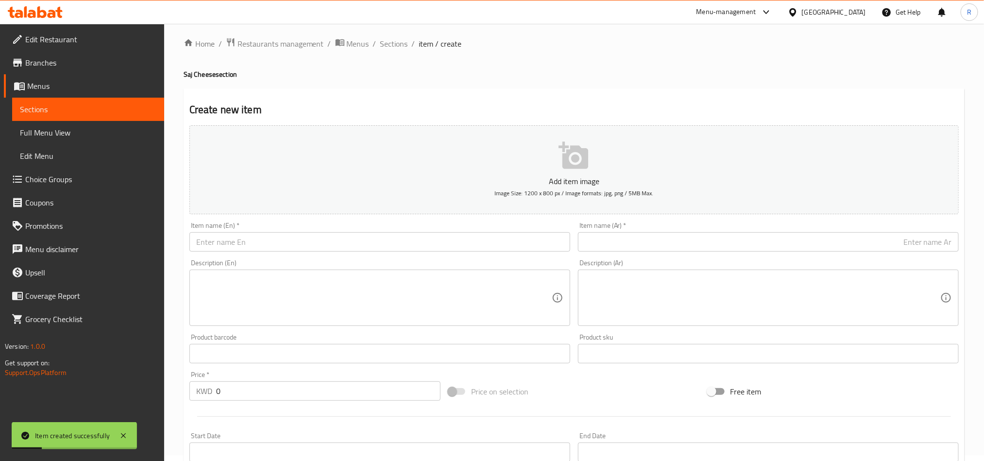
click at [266, 239] on input "text" at bounding box center [379, 241] width 381 height 19
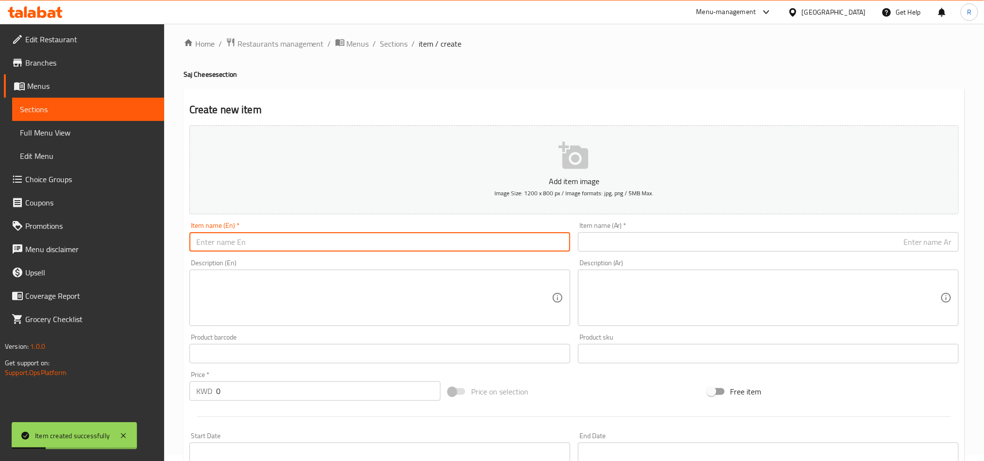
paste input "Saj Cheese meat"
type input "Saj Cheese meat"
click at [623, 246] on input "text" at bounding box center [768, 241] width 381 height 19
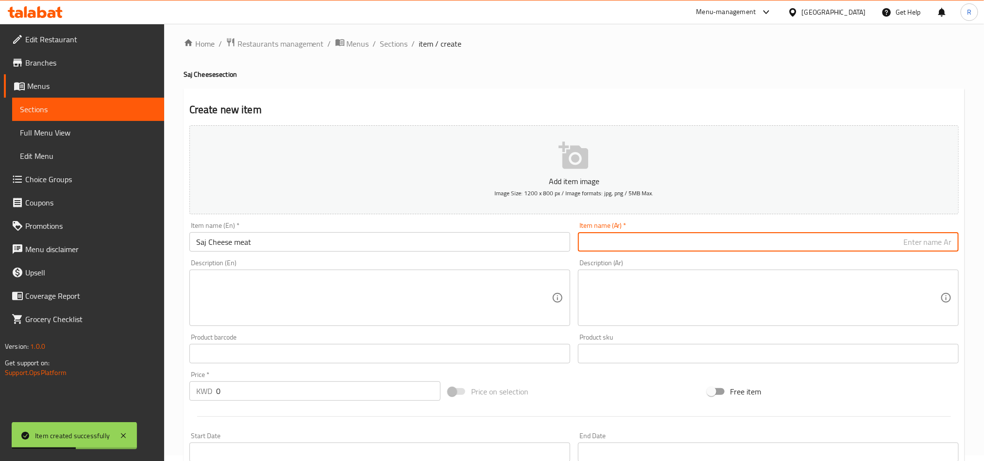
paste input "صاج لحم جبن"
type input "صاج لحم جبن"
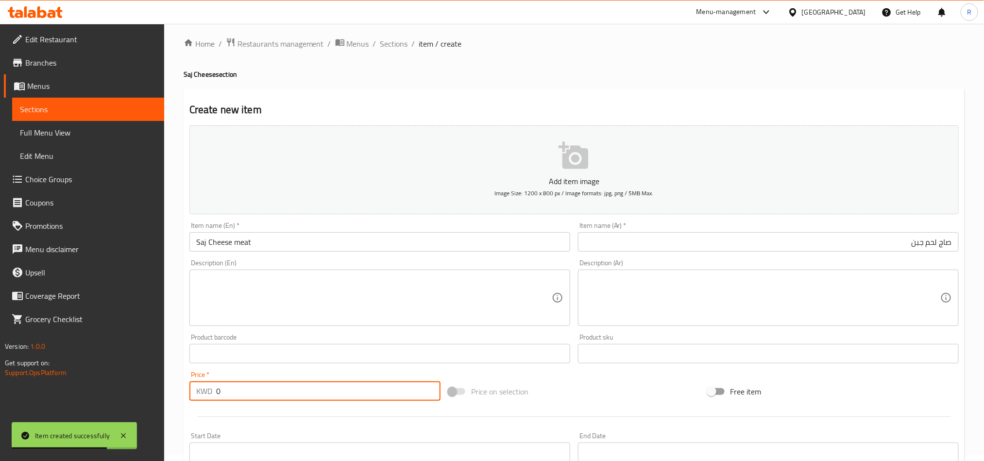
drag, startPoint x: 229, startPoint y: 386, endPoint x: 211, endPoint y: 391, distance: 18.0
click at [211, 391] on div "KWD 0 Price *" at bounding box center [314, 390] width 251 height 19
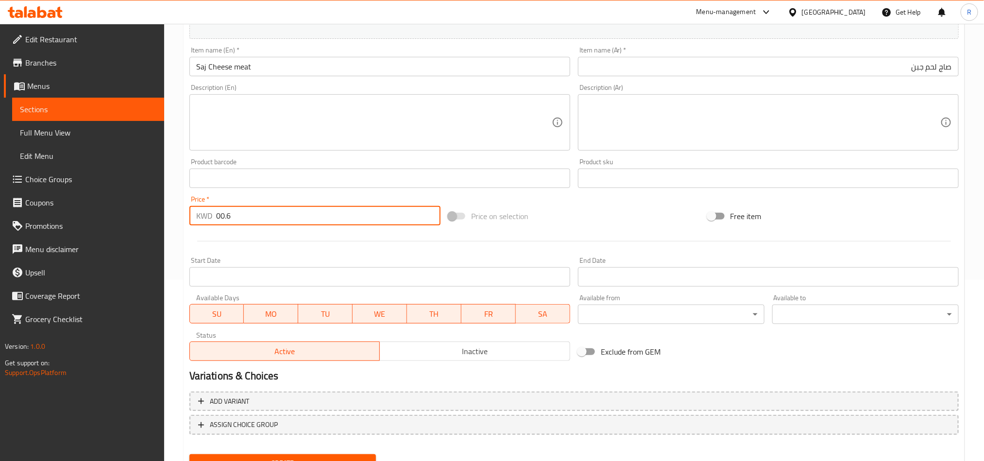
scroll to position [224, 0]
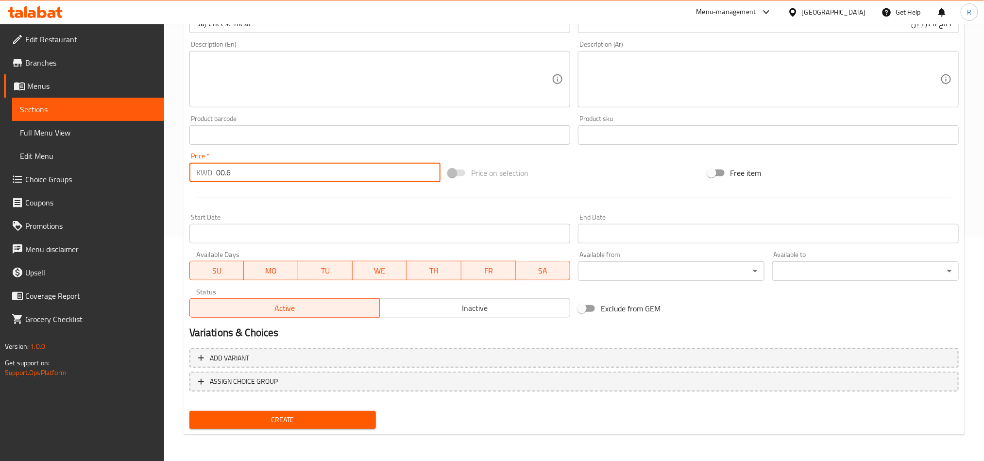
type input "00.6"
click at [303, 419] on span "Create" at bounding box center [282, 420] width 171 height 12
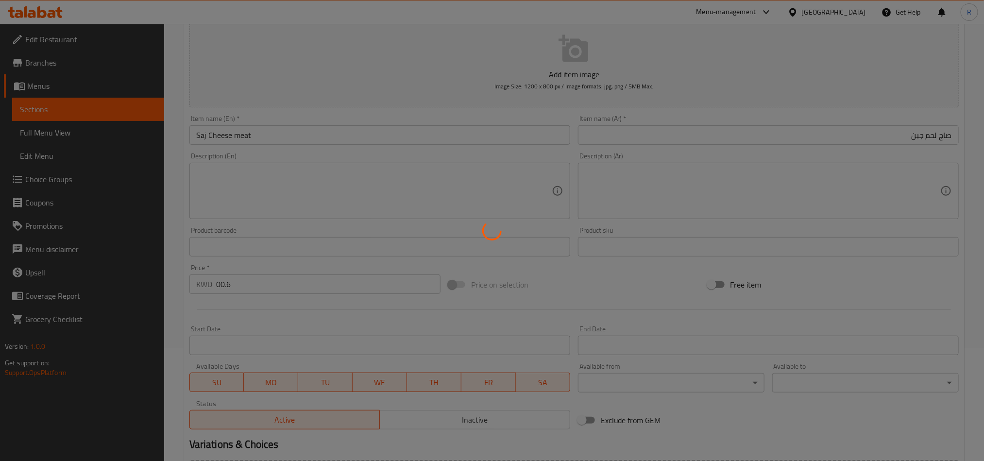
scroll to position [0, 0]
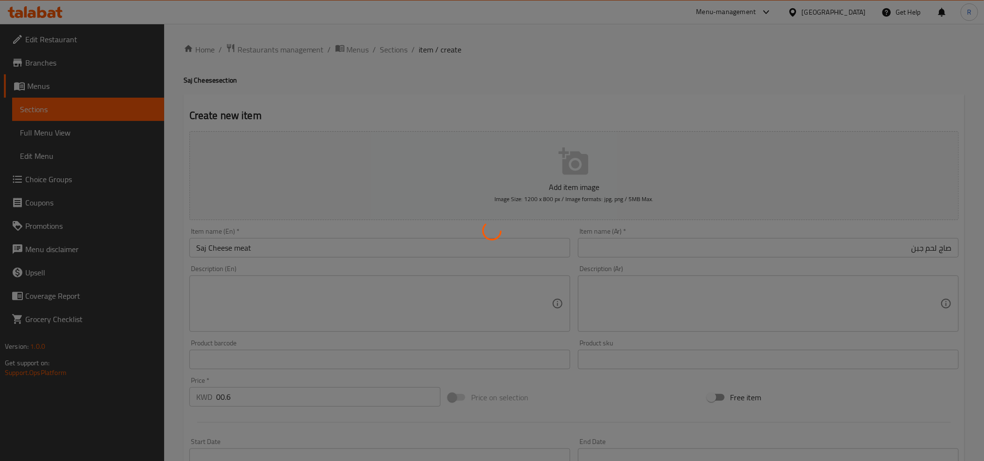
type input "0"
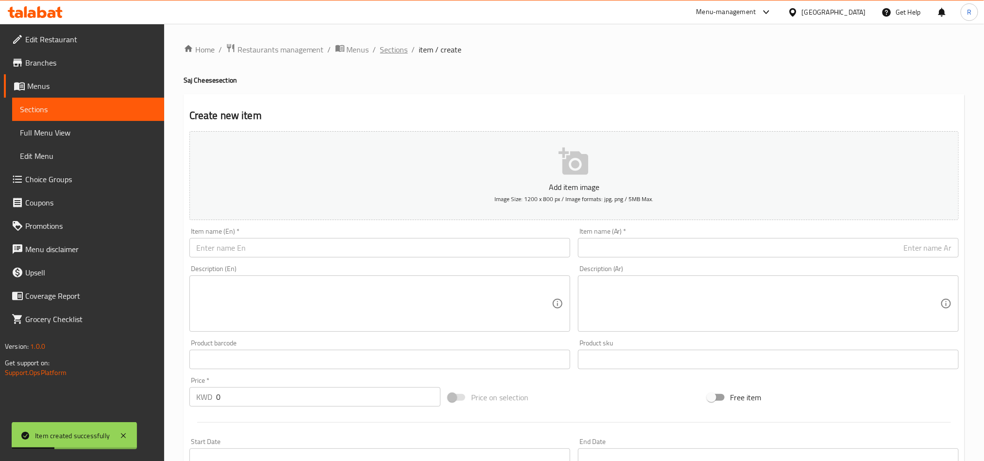
click at [389, 51] on span "Sections" at bounding box center [394, 50] width 28 height 12
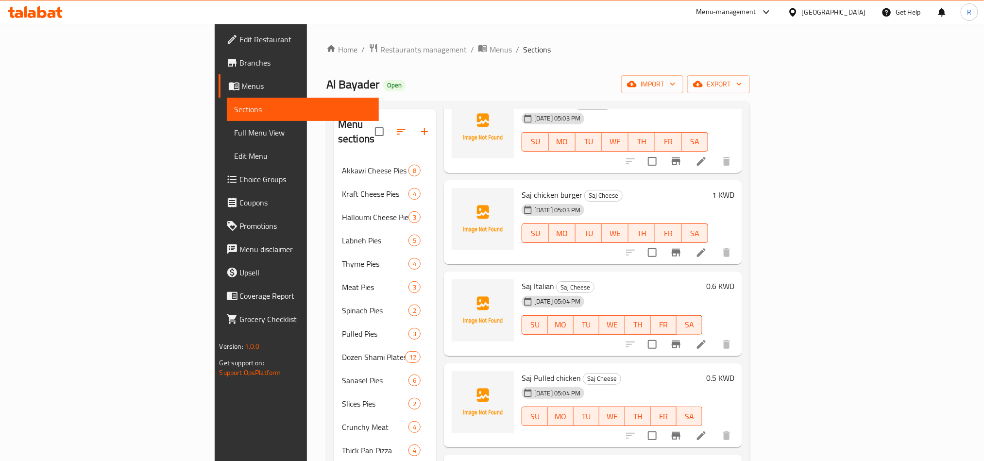
scroll to position [1238, 0]
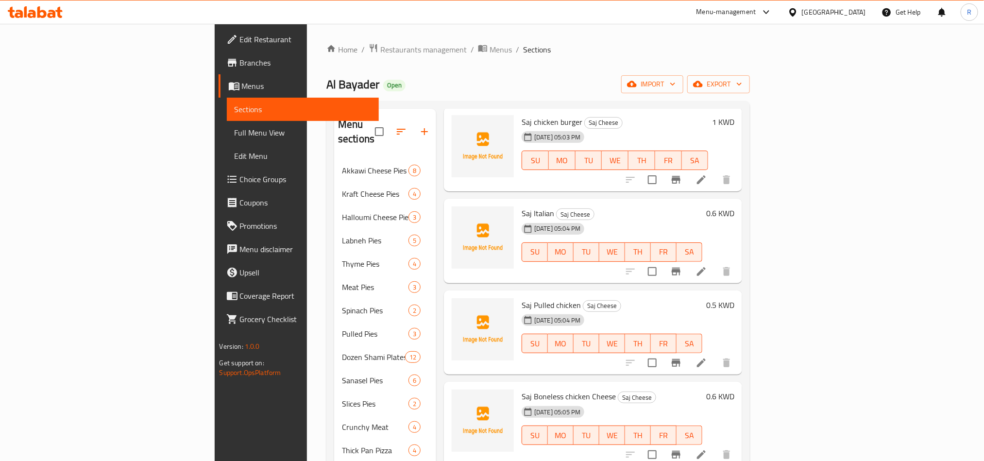
click at [707, 357] on icon at bounding box center [701, 363] width 12 height 12
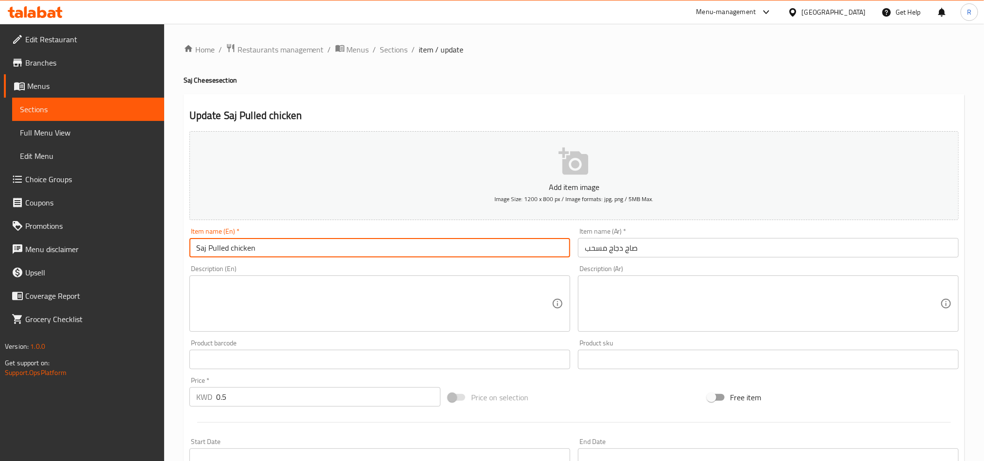
click at [218, 242] on input "Saj Pulled chicken" at bounding box center [379, 247] width 381 height 19
paste input "Boneless"
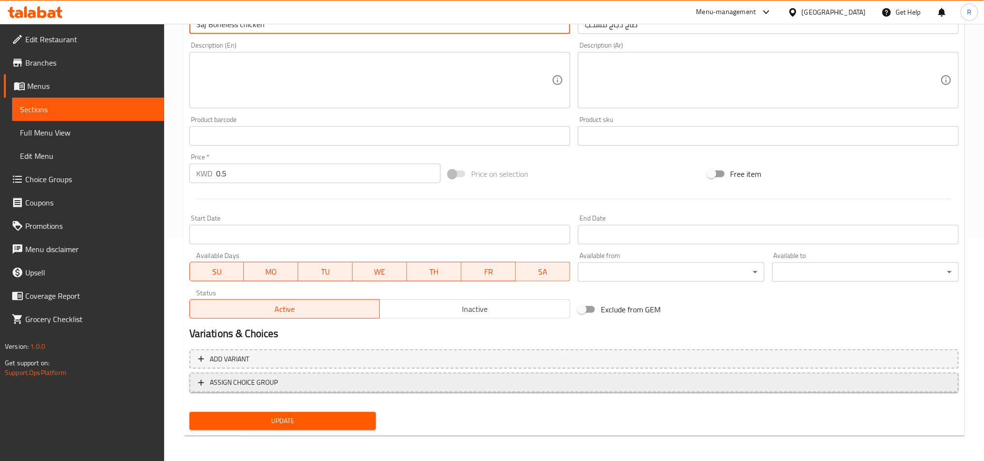
scroll to position [224, 0]
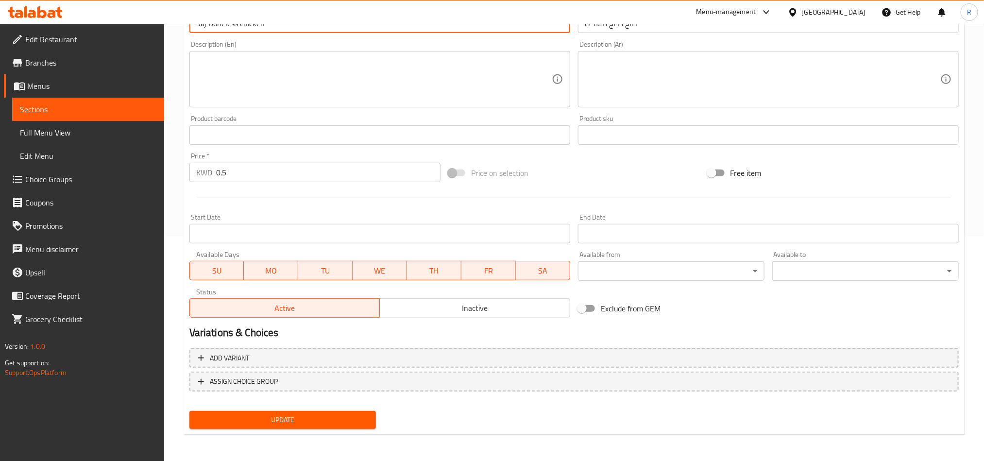
type input "Saj Boneless chicken"
click at [368, 416] on button "Update" at bounding box center [282, 420] width 186 height 18
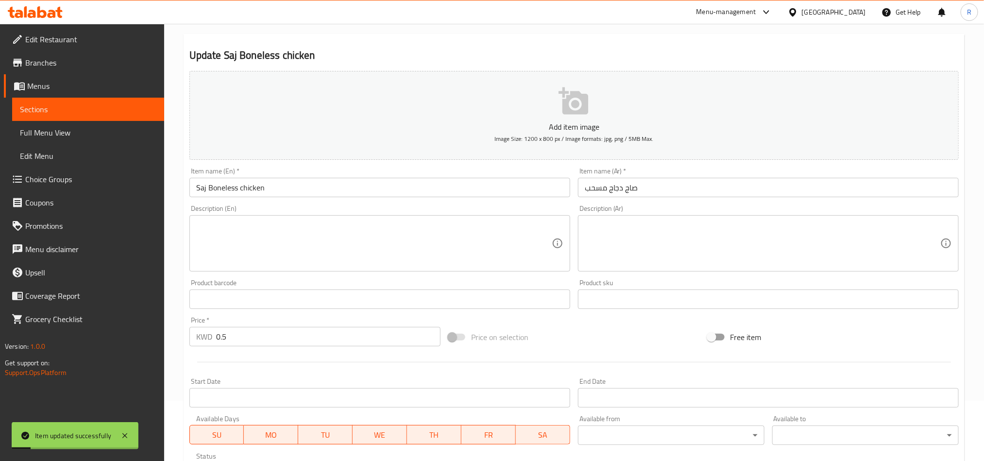
scroll to position [0, 0]
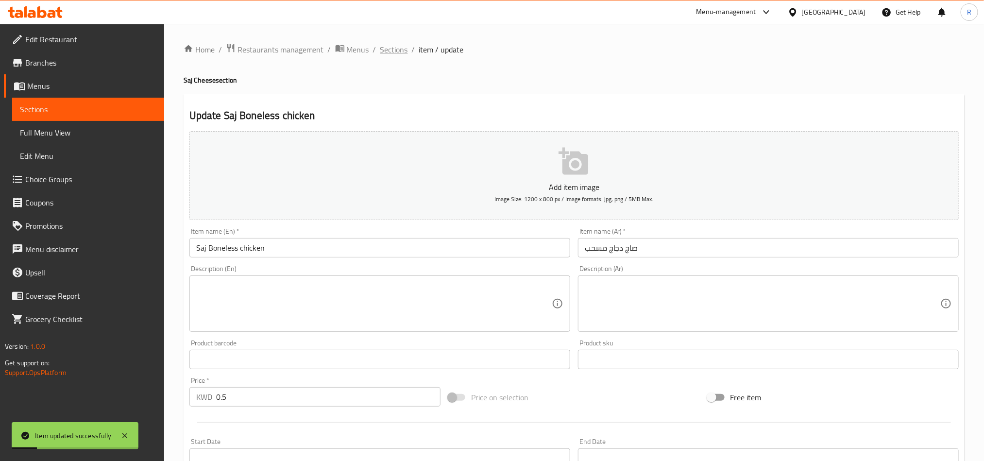
click at [382, 53] on span "Sections" at bounding box center [394, 50] width 28 height 12
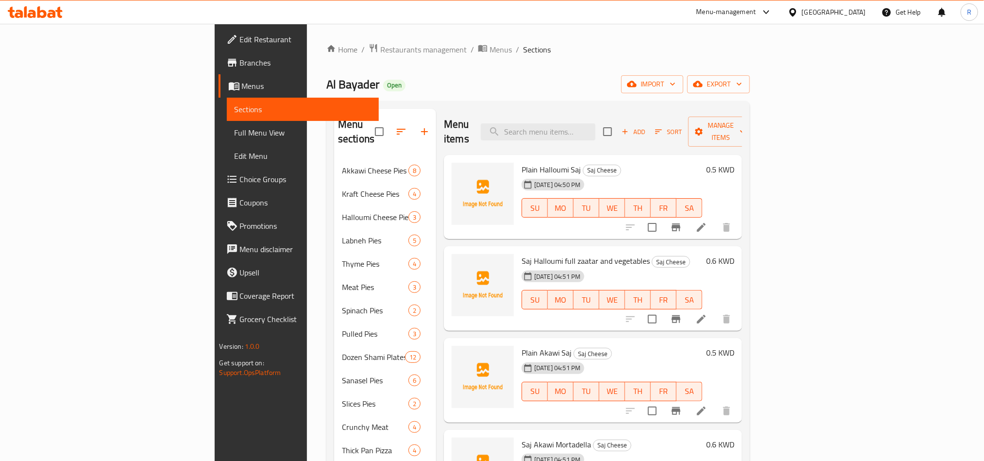
click at [585, 114] on div "Menu items Add Sort Manage items" at bounding box center [593, 132] width 298 height 46
click at [587, 124] on input "search" at bounding box center [538, 131] width 115 height 17
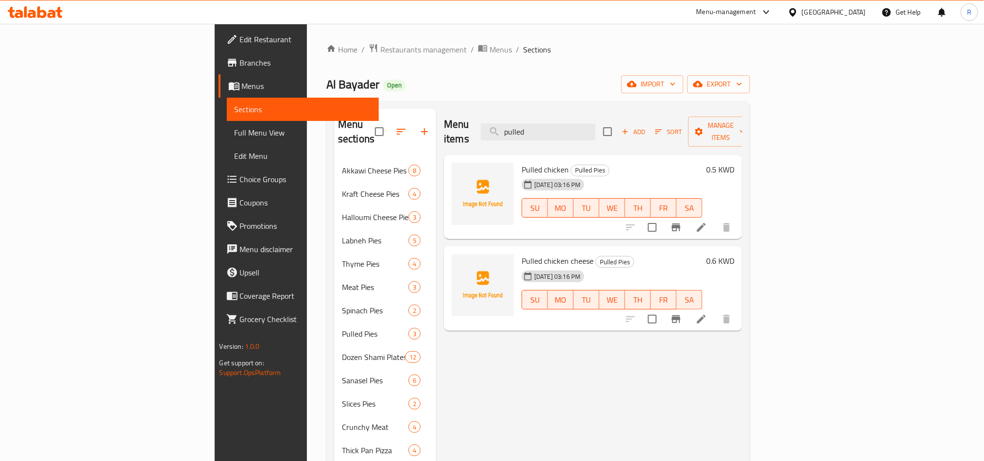
type input "pulled"
click at [715, 218] on li at bounding box center [700, 226] width 27 height 17
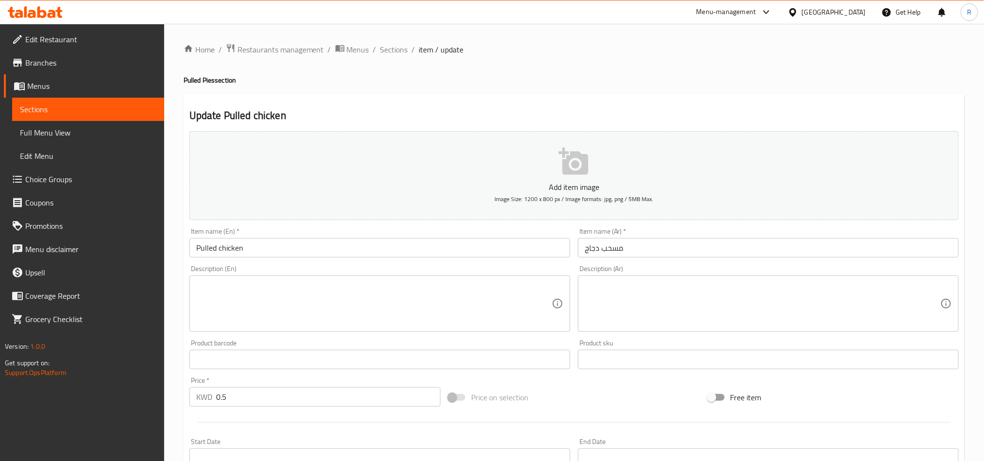
click at [203, 248] on input "Pulled chicken" at bounding box center [379, 247] width 381 height 19
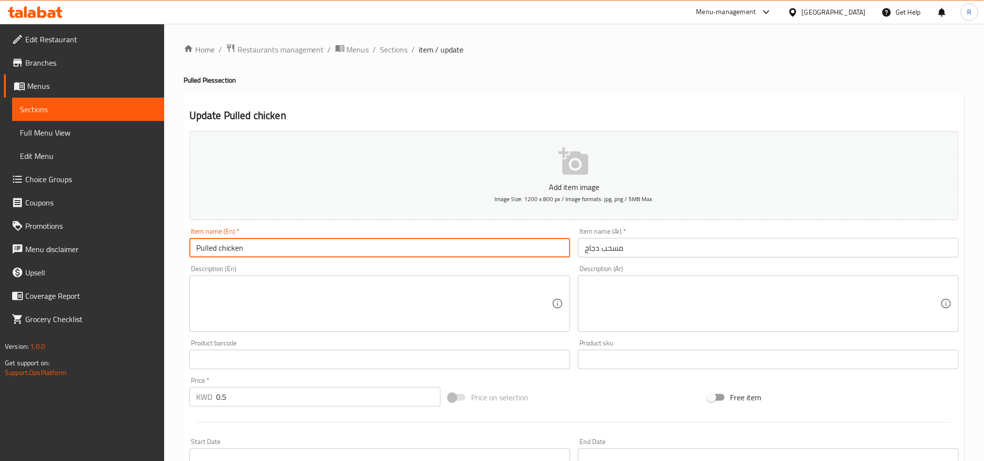
click at [203, 248] on input "Pulled chicken" at bounding box center [379, 247] width 381 height 19
paste input "Boneless"
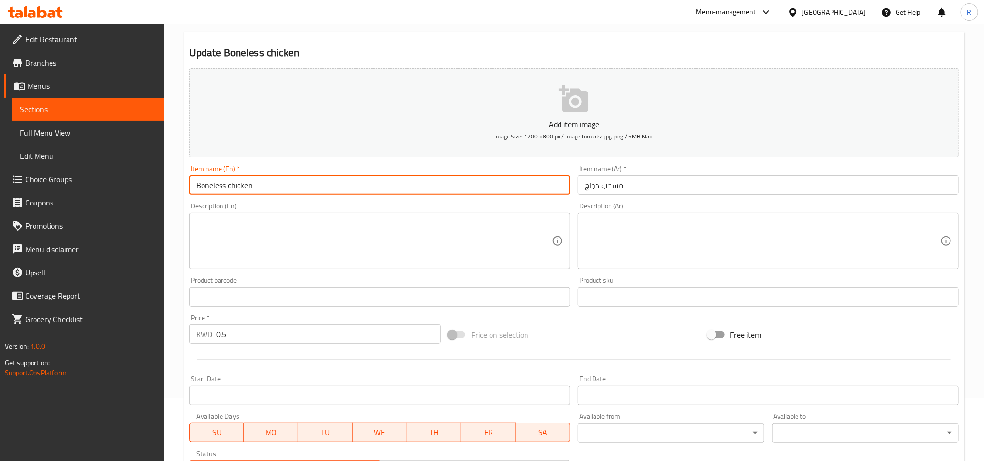
scroll to position [224, 0]
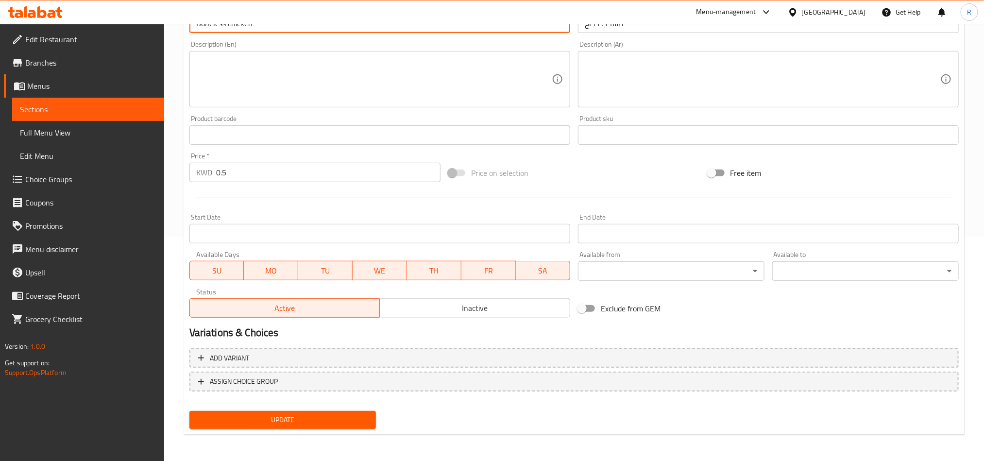
type input "Boneless chicken"
click at [296, 431] on div "Update" at bounding box center [282, 420] width 194 height 26
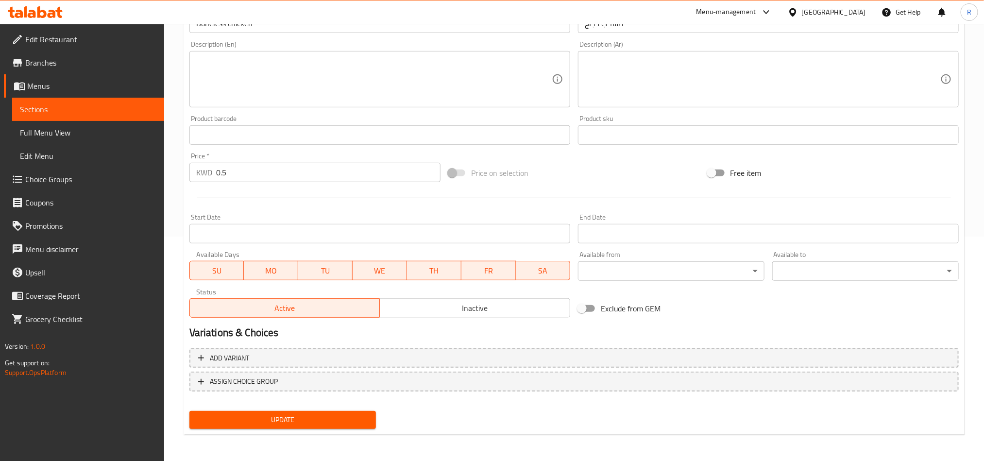
click at [294, 411] on button "Update" at bounding box center [282, 420] width 186 height 18
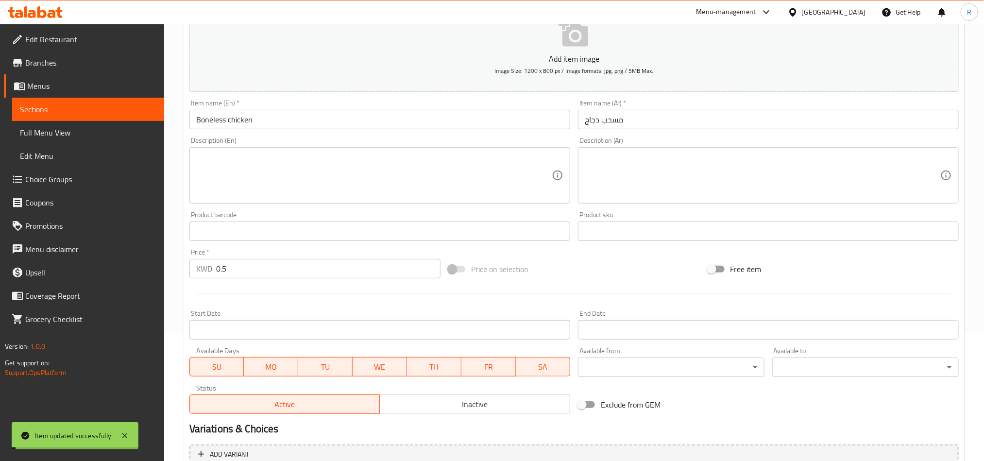
scroll to position [6, 0]
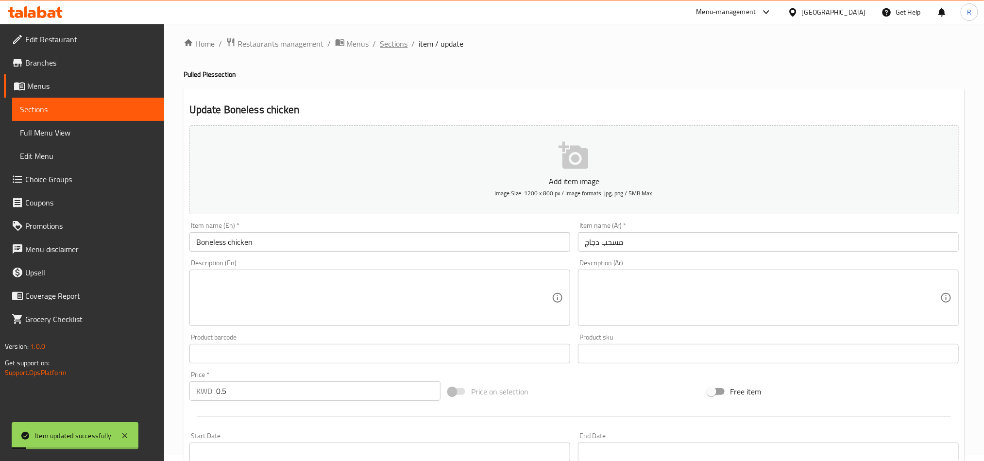
click at [396, 45] on span "Sections" at bounding box center [394, 44] width 28 height 12
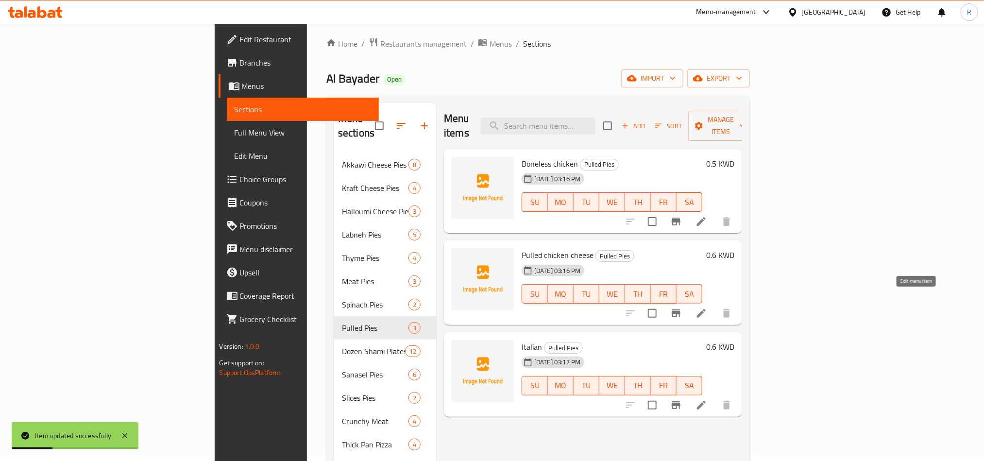
click at [707, 307] on icon at bounding box center [701, 313] width 12 height 12
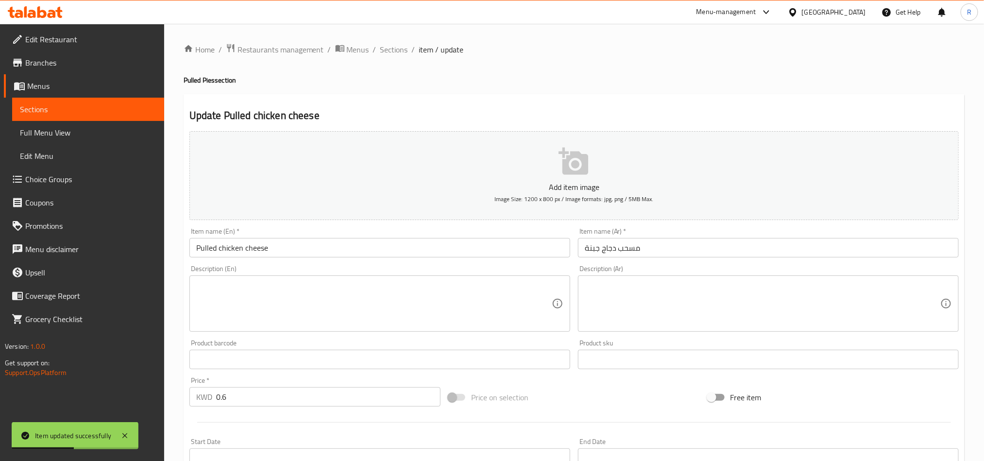
click at [206, 248] on input "Pulled chicken cheese" at bounding box center [379, 247] width 381 height 19
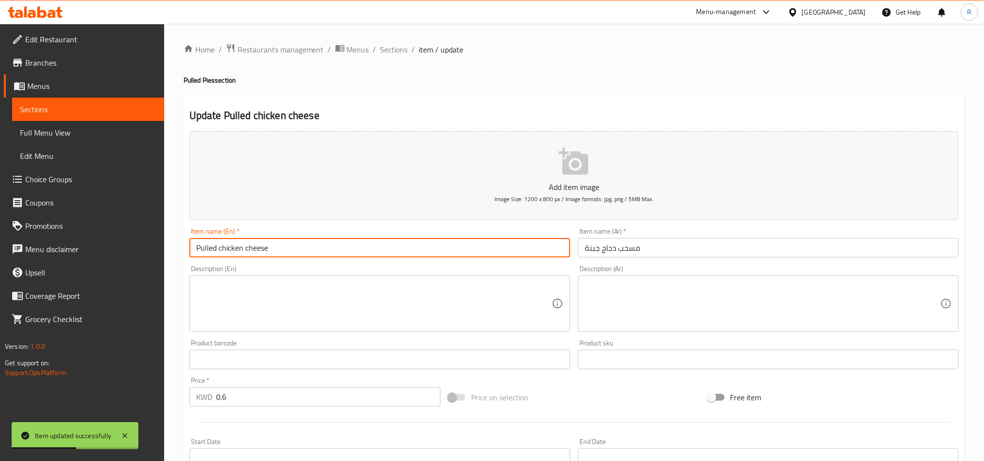
click at [206, 248] on input "Pulled chicken cheese" at bounding box center [379, 247] width 381 height 19
paste input "Boneless"
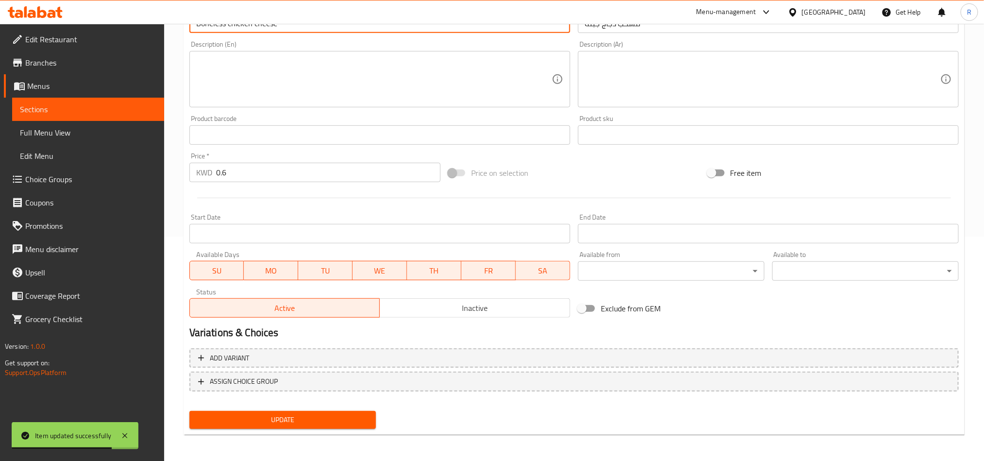
type input "Boneless chicken cheese"
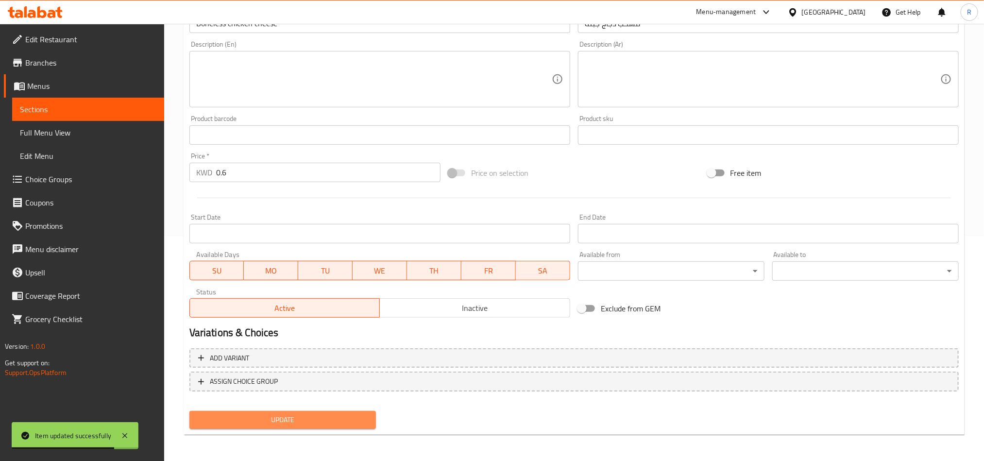
click at [326, 414] on span "Update" at bounding box center [282, 420] width 171 height 12
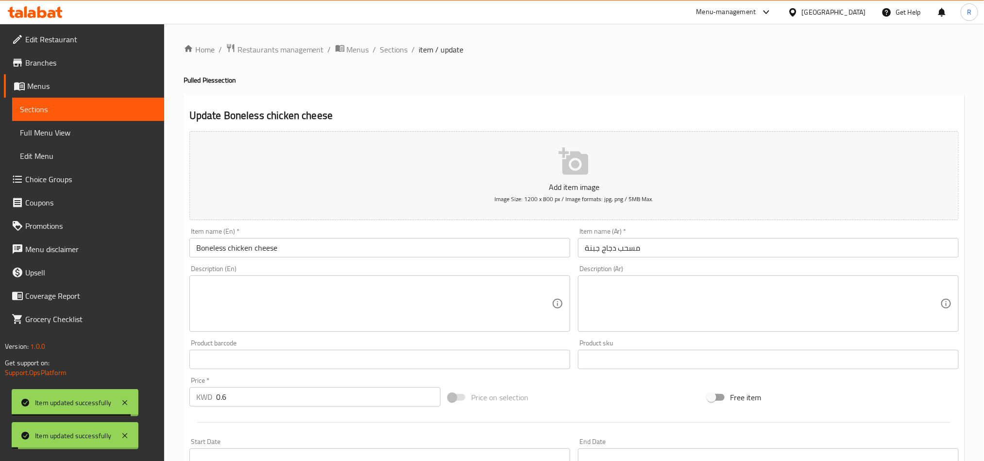
click at [408, 43] on ol "Home / Restaurants management / Menus / Sections / item / update" at bounding box center [574, 49] width 781 height 13
click at [401, 46] on span "Sections" at bounding box center [394, 50] width 28 height 12
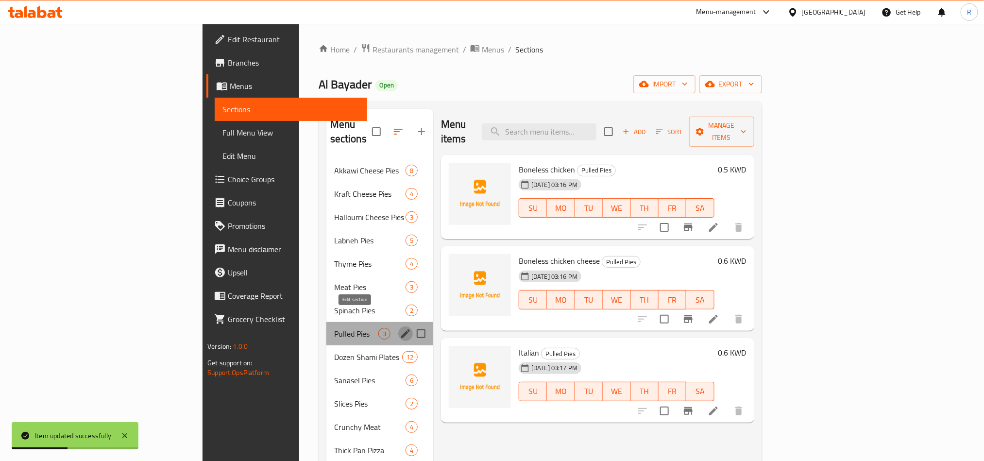
click at [400, 328] on icon "edit" at bounding box center [406, 334] width 12 height 12
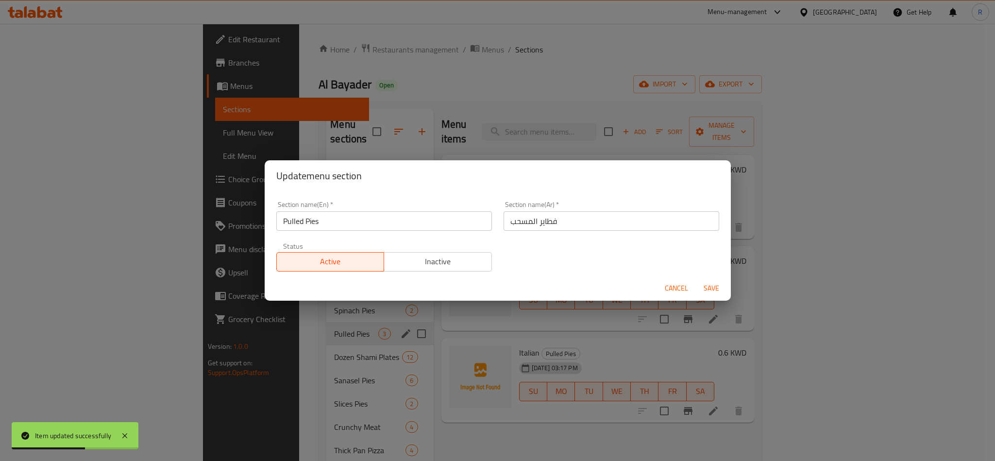
click at [288, 225] on input "Pulled Pies" at bounding box center [384, 220] width 216 height 19
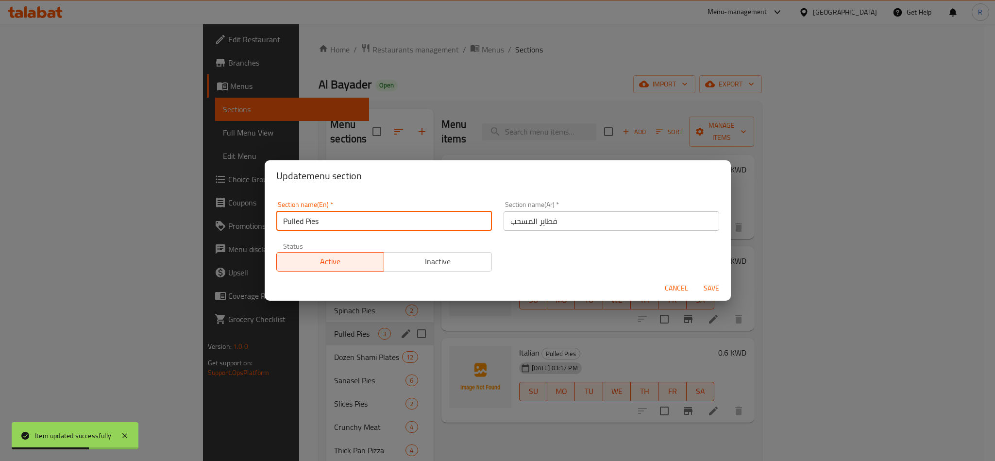
click at [288, 225] on input "Pulled Pies" at bounding box center [384, 220] width 216 height 19
paste input "Boneless"
type input "Boneless Pies"
click at [702, 282] on span "Save" at bounding box center [711, 288] width 23 height 12
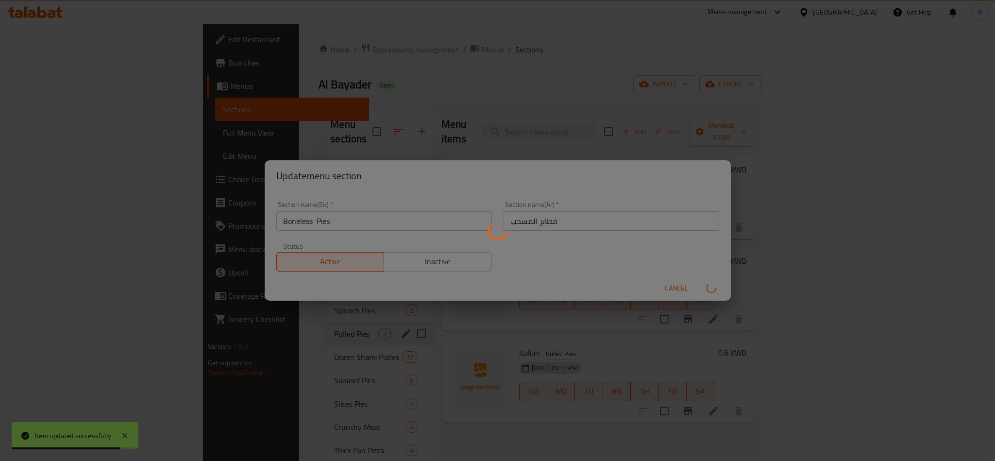
click at [704, 283] on div "Menu sections" at bounding box center [497, 230] width 995 height 461
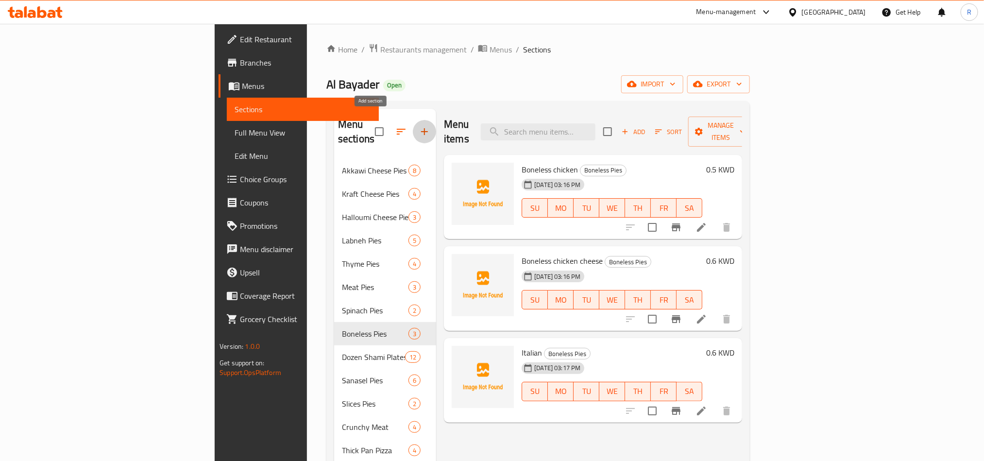
click at [418, 129] on icon "button" at bounding box center [424, 132] width 12 height 12
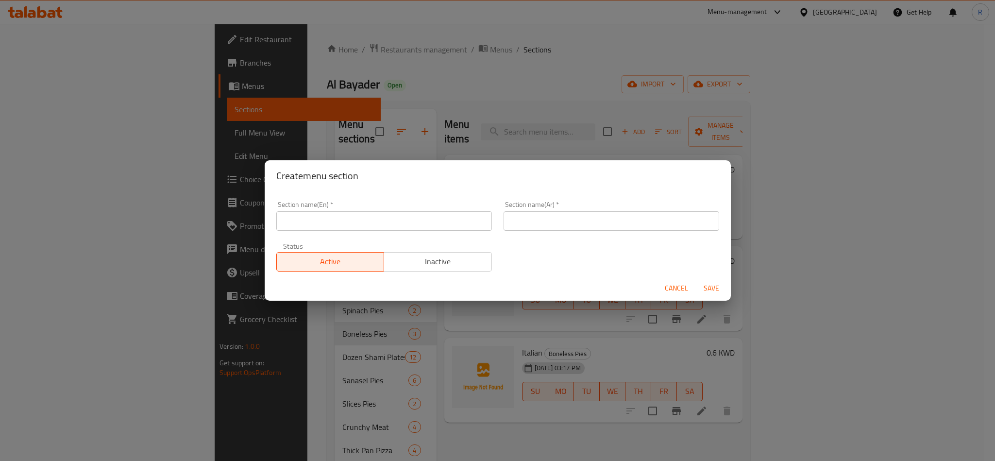
click at [406, 217] on input "text" at bounding box center [384, 220] width 216 height 19
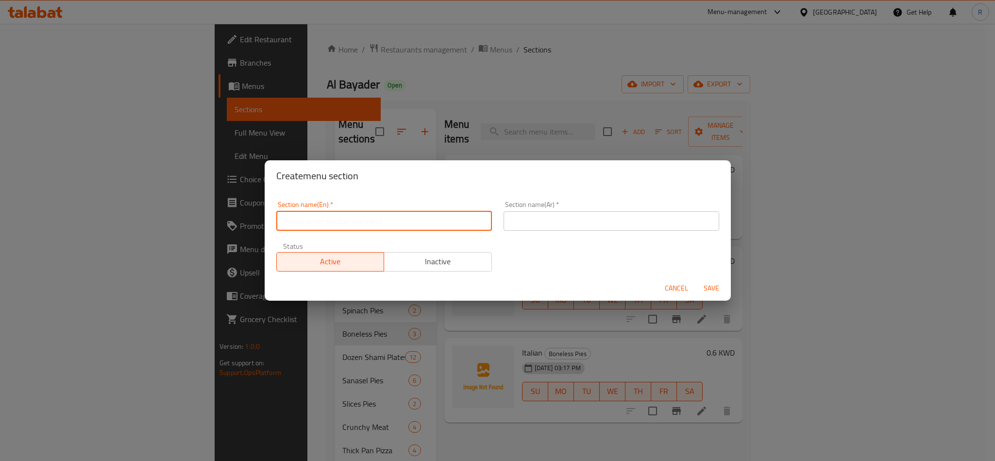
paste input "صاج حلو (Saj Sweets)"
drag, startPoint x: 311, startPoint y: 226, endPoint x: 265, endPoint y: 224, distance: 45.7
click at [265, 224] on div "Section name(En)   * صاج حلو (Saj Sweets) Section name(En) * Section name(Ar)  …" at bounding box center [498, 233] width 466 height 84
click at [328, 228] on input "Saj Sweets)" at bounding box center [384, 220] width 216 height 19
type input "Saj Sweets"
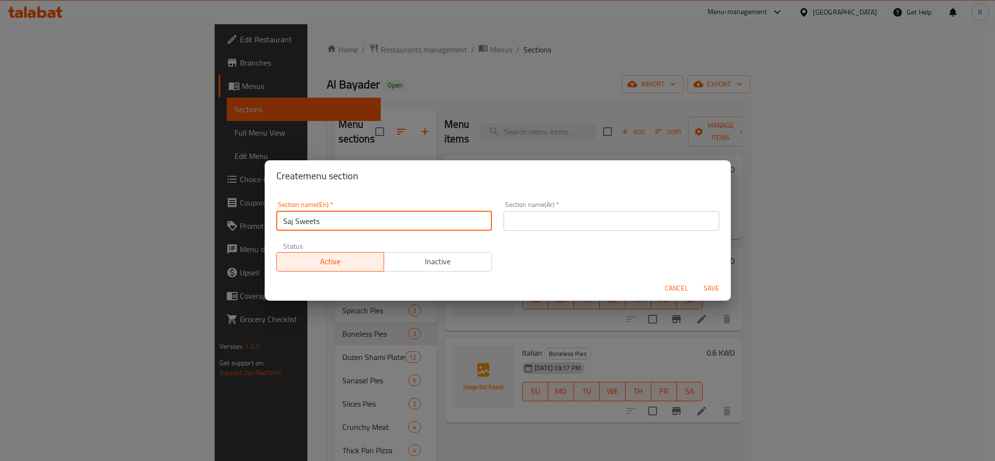
click at [623, 225] on input "text" at bounding box center [611, 220] width 216 height 19
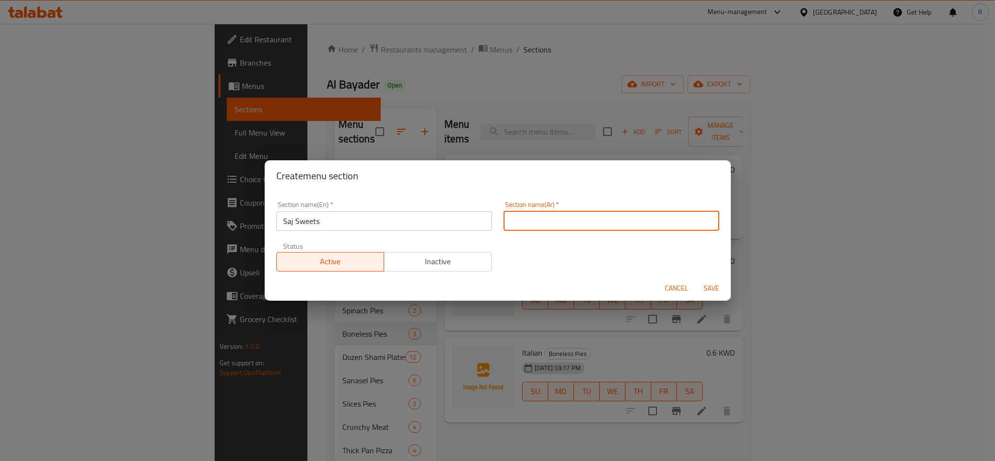
paste input "صاج حلو (Saj Sweets)"
drag, startPoint x: 674, startPoint y: 221, endPoint x: 669, endPoint y: 218, distance: 6.5
click at [669, 218] on input "صاج حلو (Saj Sweets)" at bounding box center [611, 220] width 216 height 19
click at [663, 220] on input "صاج حلو s)" at bounding box center [611, 220] width 216 height 19
type input "صاج حلو"
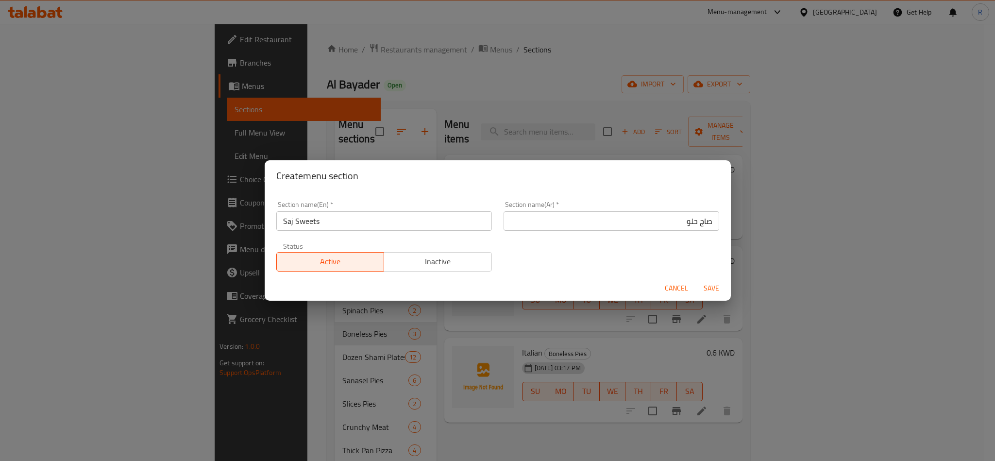
click at [715, 274] on div "Section name(En)   * Saj Sweets Section name(En) * Section name(Ar)   * صاج حلو…" at bounding box center [498, 233] width 466 height 84
click at [714, 280] on button "Save" at bounding box center [711, 288] width 31 height 18
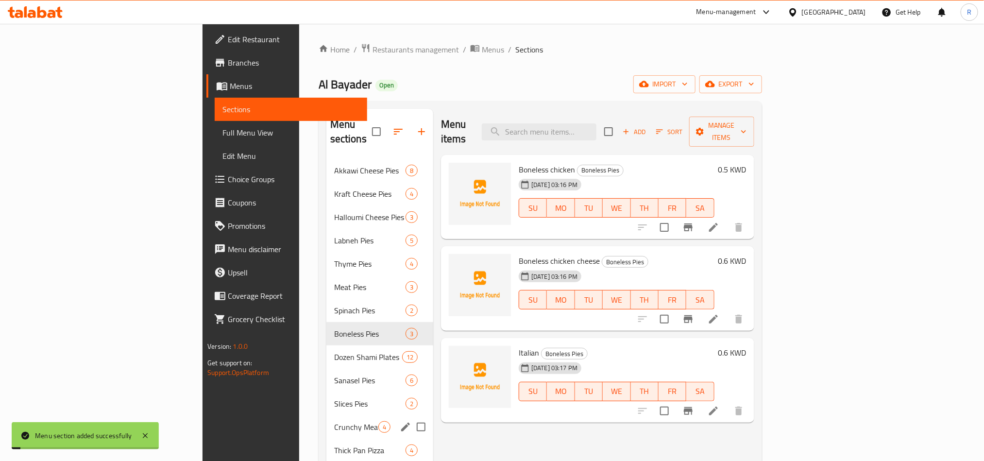
scroll to position [157, 0]
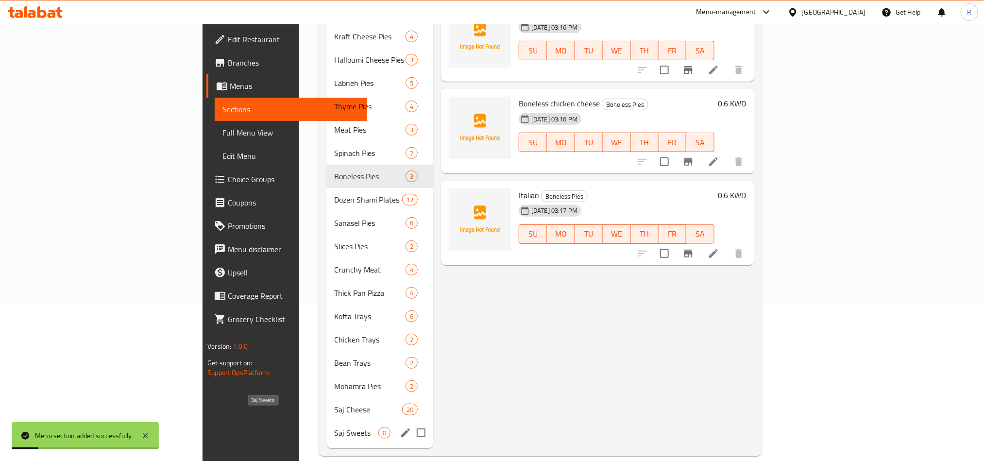
click at [334, 427] on span "Saj Sweets" at bounding box center [356, 433] width 44 height 12
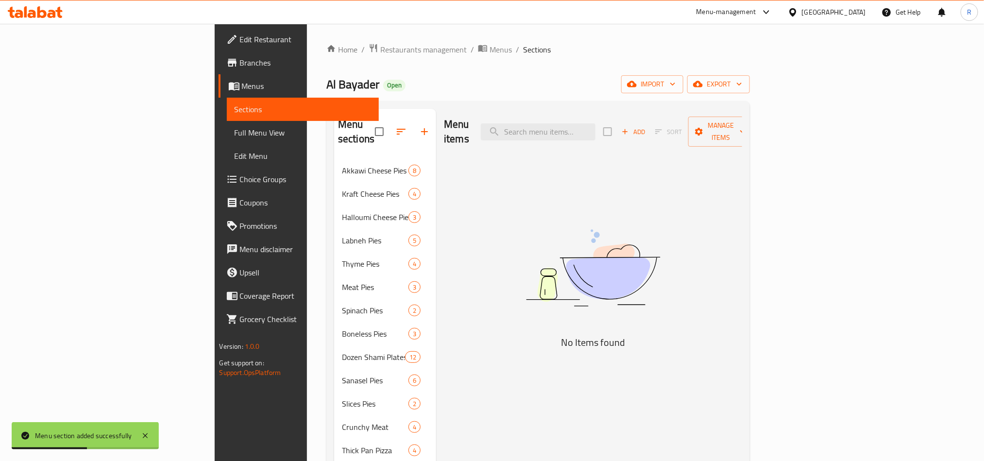
click at [629, 128] on icon "button" at bounding box center [624, 131] width 9 height 9
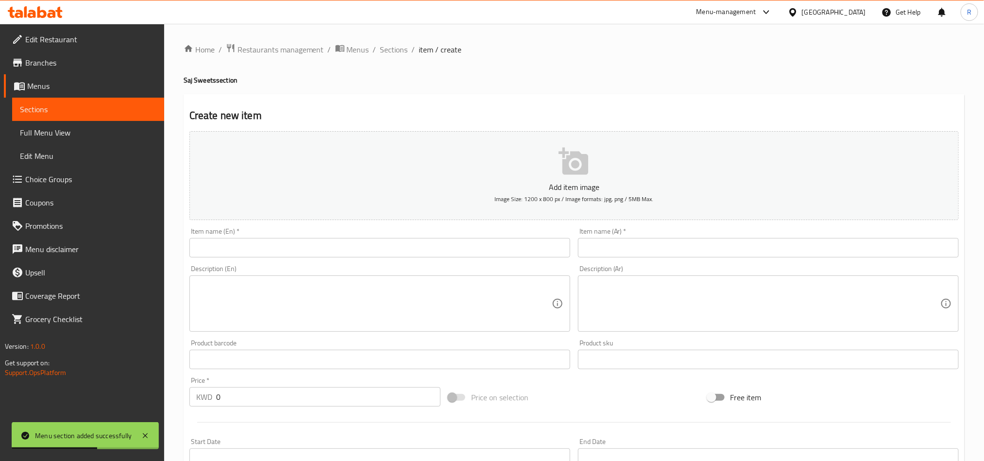
click at [740, 257] on input "text" at bounding box center [768, 247] width 381 height 19
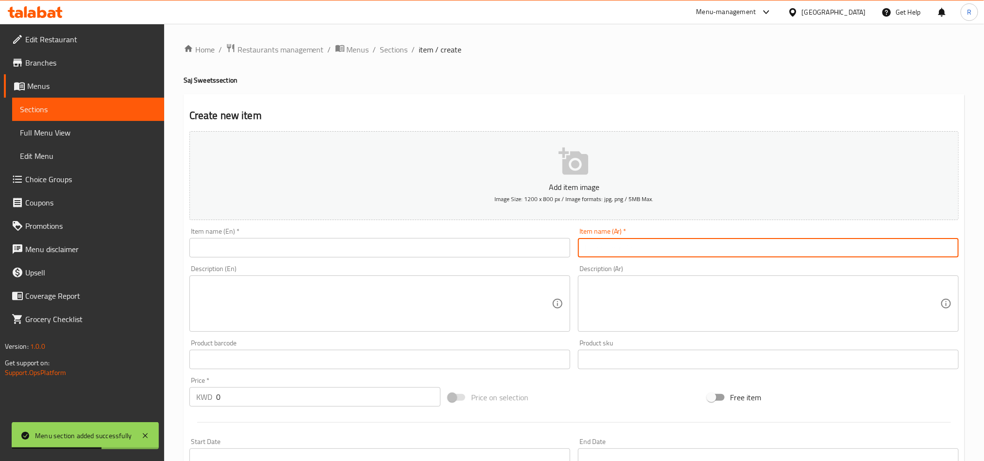
paste input "صاج لبنة و عسل"
type input "صاج لبنة و عسل"
click at [338, 239] on input "text" at bounding box center [379, 247] width 381 height 19
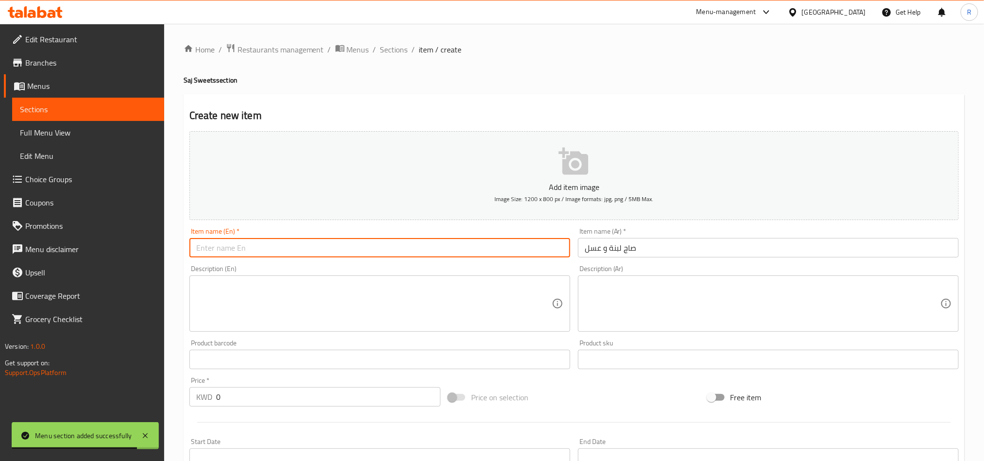
paste input "Saj honey Labneh"
type input "Saj honey Labneh"
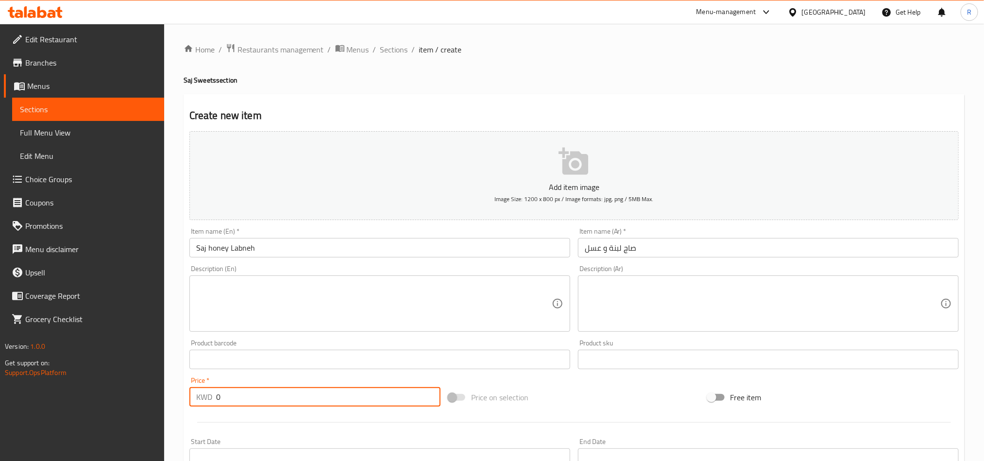
click at [215, 402] on div "KWD 0 Price *" at bounding box center [314, 396] width 251 height 19
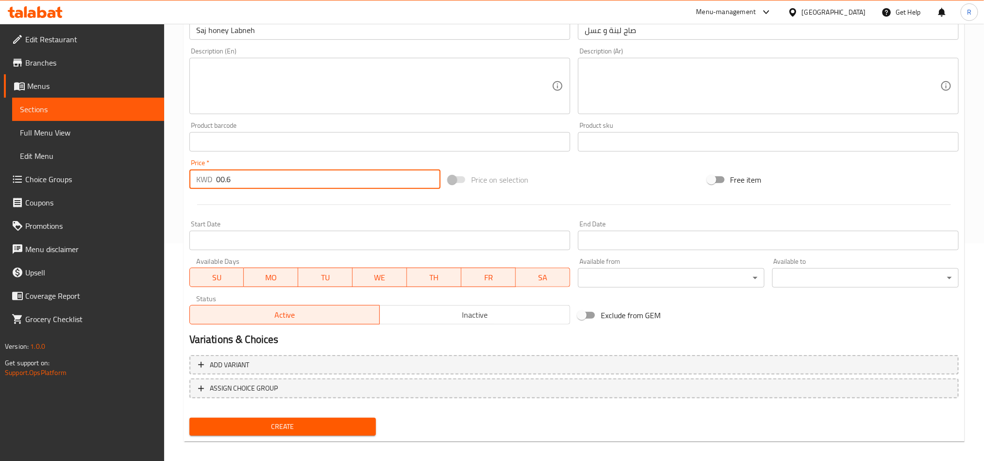
scroll to position [224, 0]
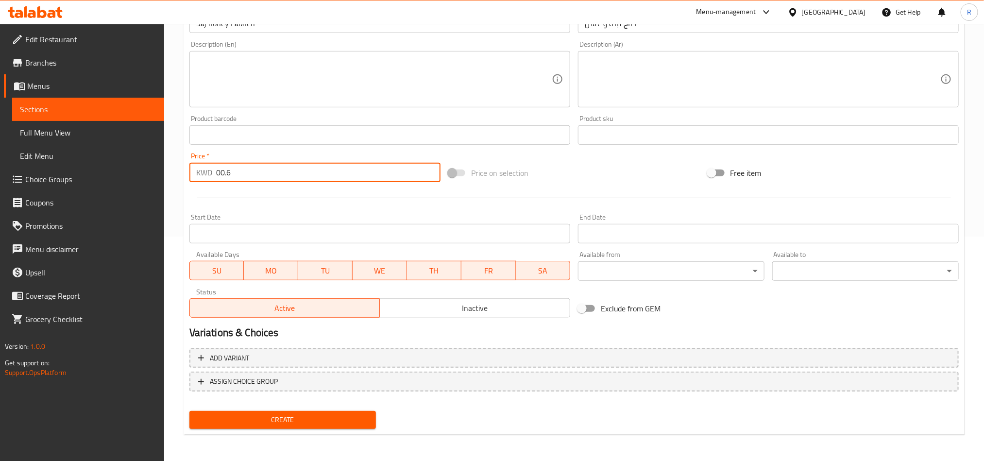
type input "00.6"
click at [328, 414] on span "Create" at bounding box center [282, 420] width 171 height 12
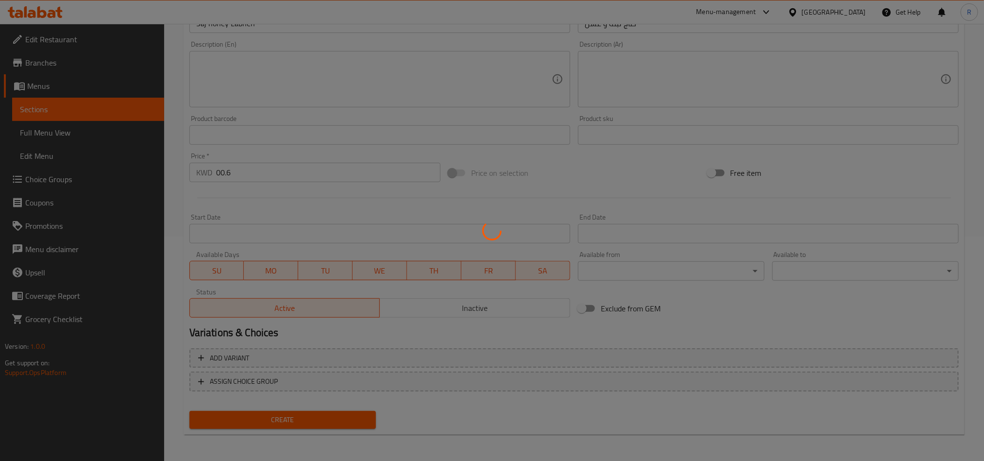
type input "0"
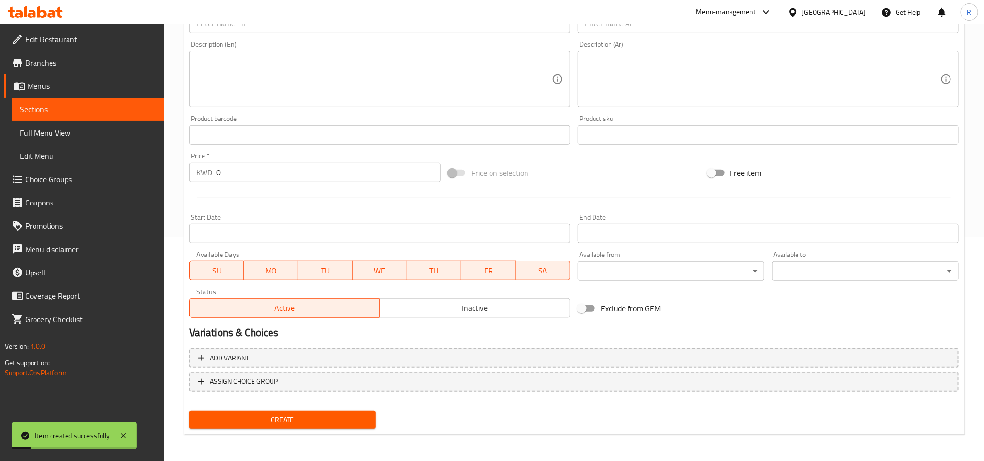
scroll to position [79, 0]
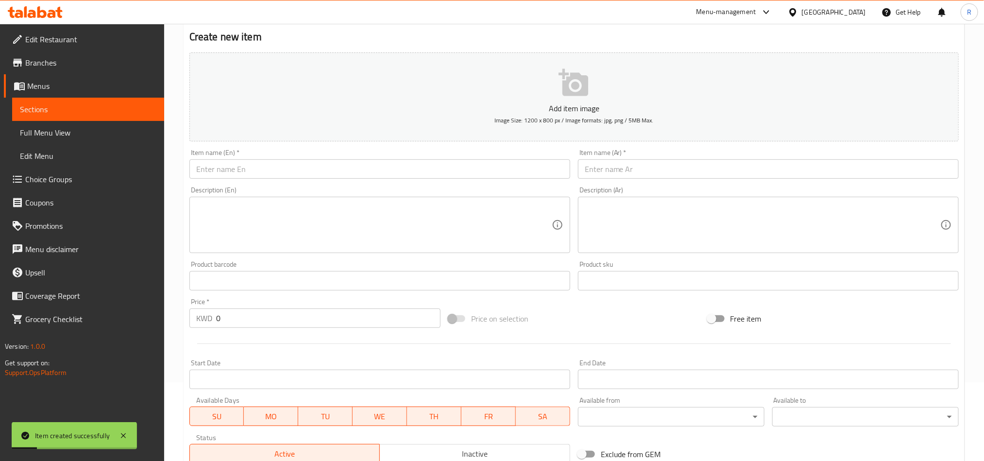
click at [665, 167] on input "text" at bounding box center [768, 168] width 381 height 19
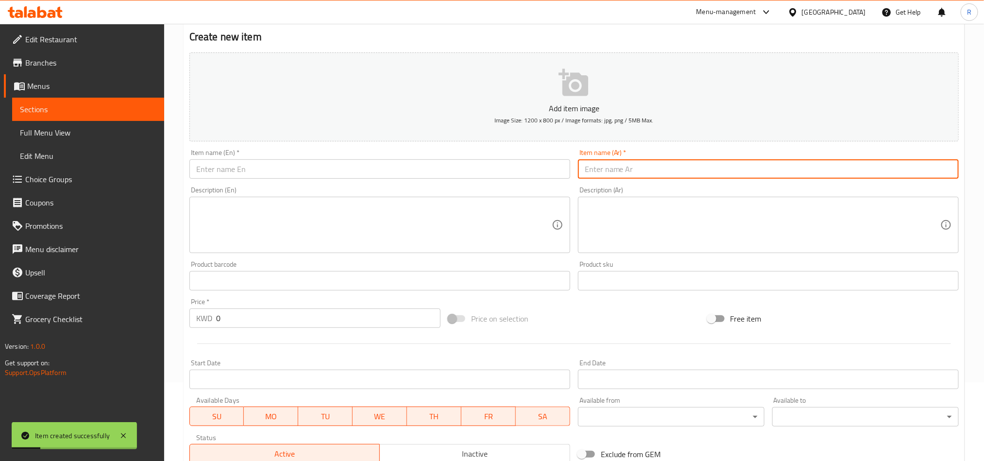
paste input "صاج قيمر و عسل"
type input "صاج قيمر و عسل"
click at [243, 175] on input "text" at bounding box center [379, 168] width 381 height 19
paste input "Saj Cream and honey"
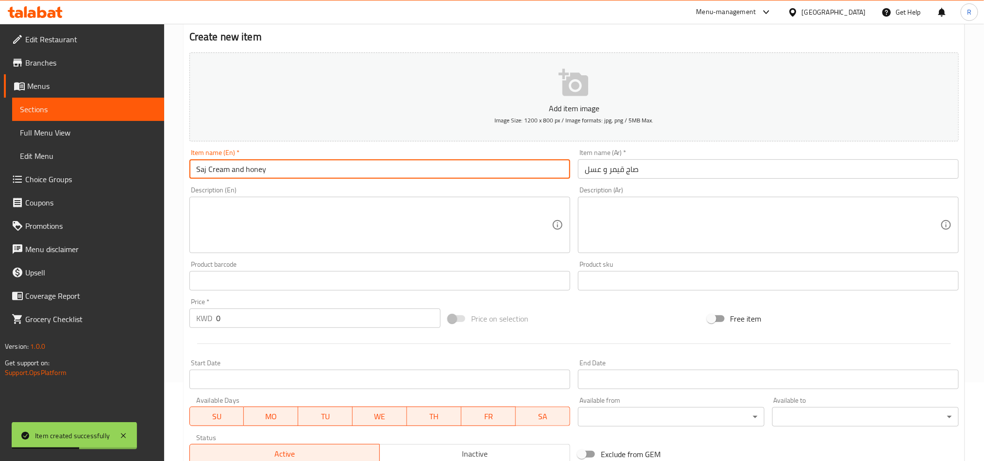
type input "Saj Cream and honey"
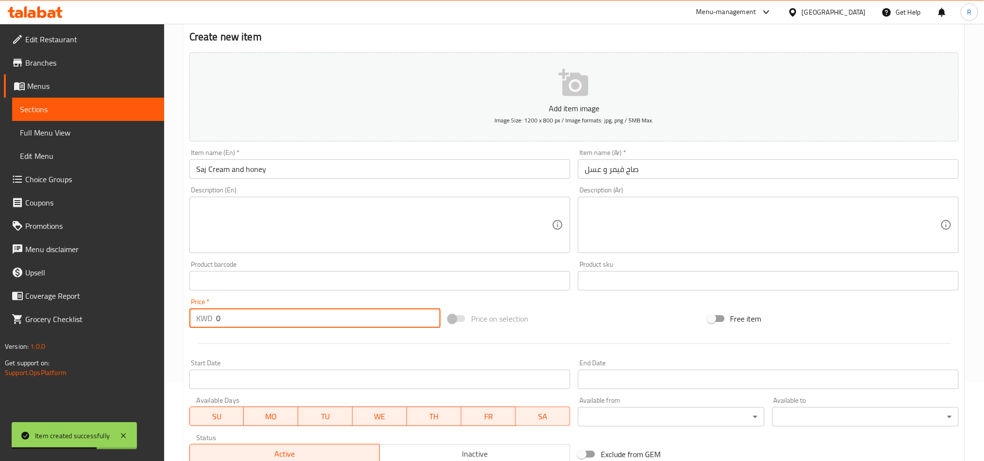
drag, startPoint x: 223, startPoint y: 317, endPoint x: 210, endPoint y: 318, distance: 12.7
click at [212, 317] on div "KWD 0 Price *" at bounding box center [314, 317] width 251 height 19
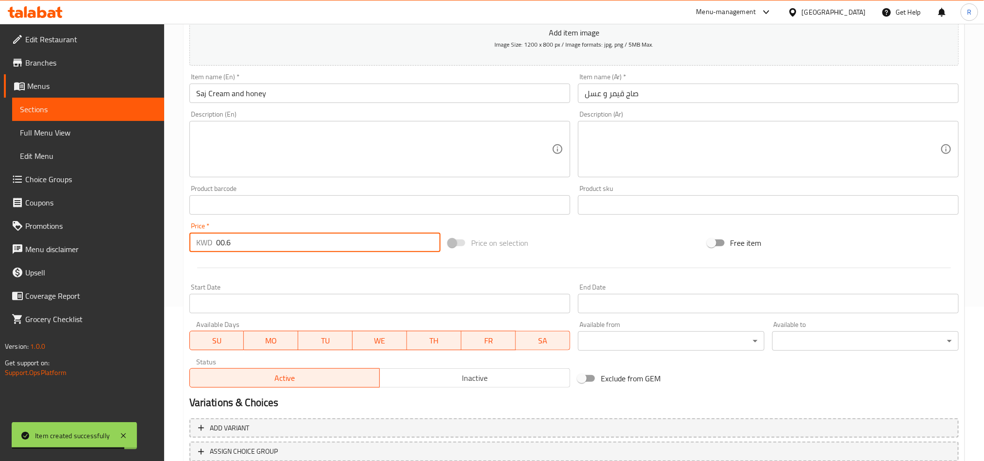
scroll to position [224, 0]
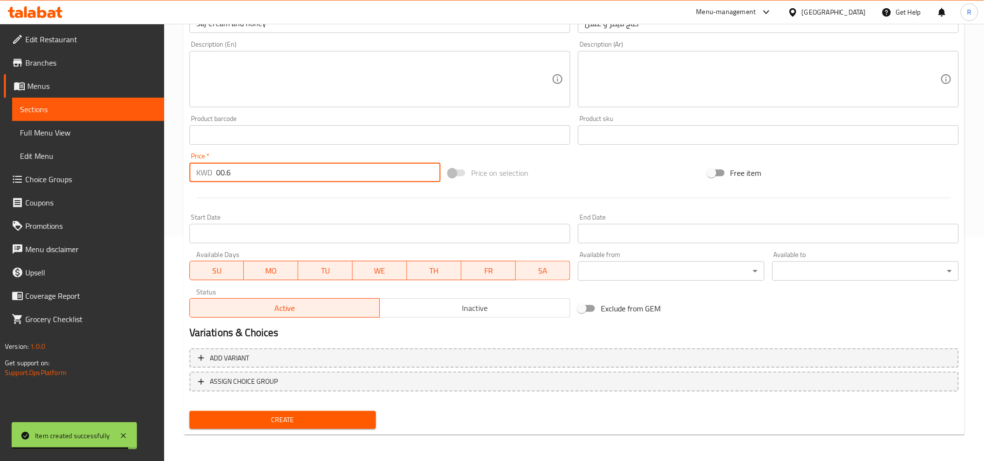
type input "00.6"
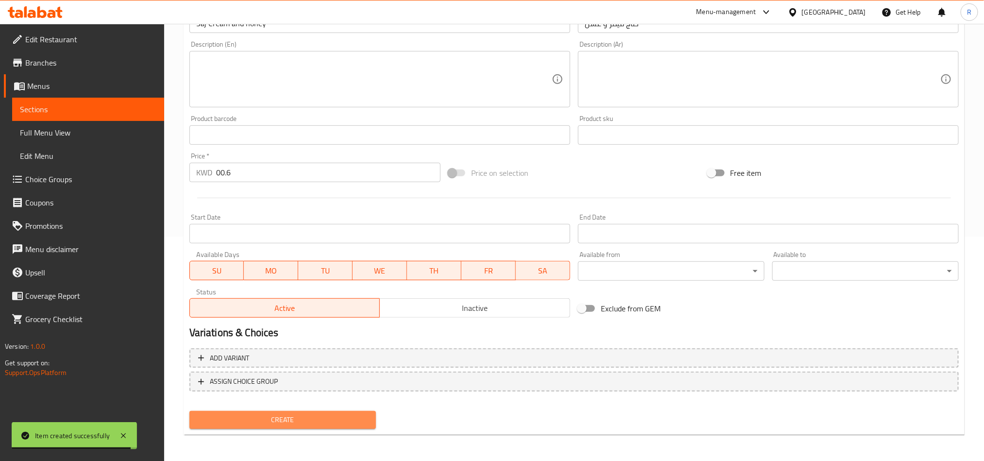
click at [320, 414] on span "Create" at bounding box center [282, 420] width 171 height 12
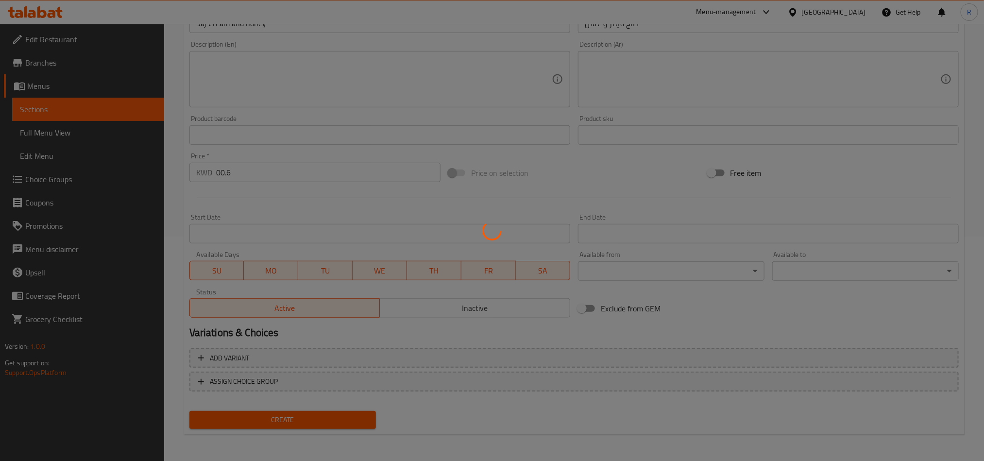
type input "0"
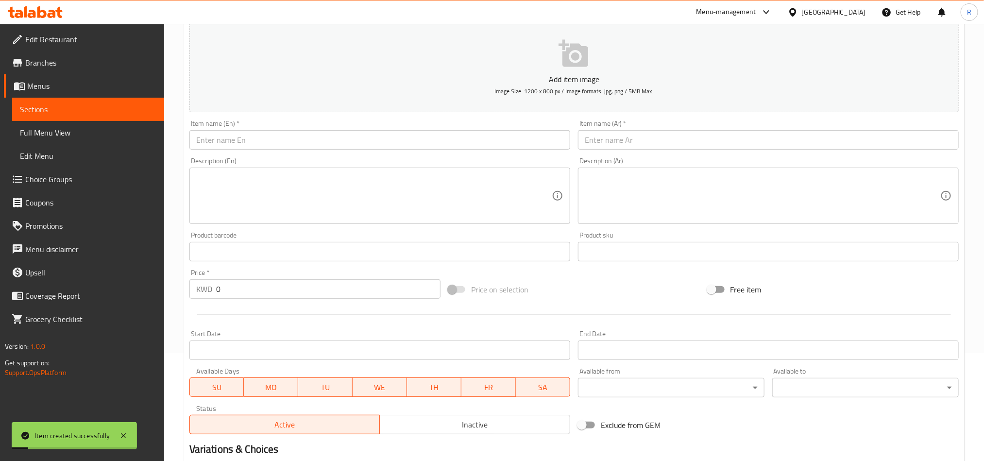
scroll to position [6, 0]
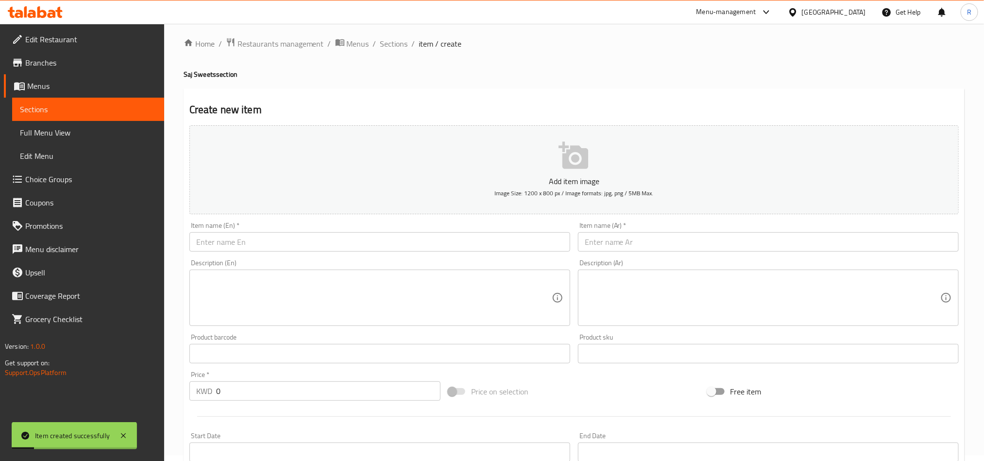
click at [257, 234] on input "text" at bounding box center [379, 241] width 381 height 19
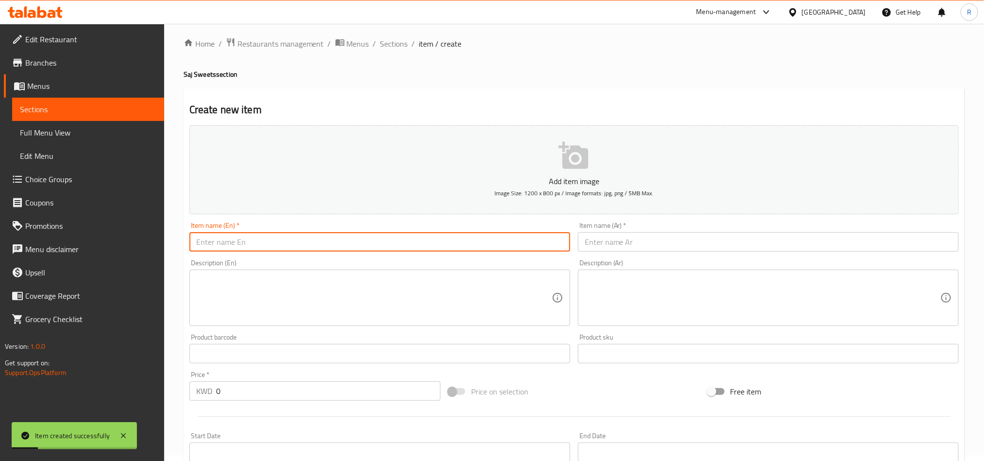
paste input "Saj Nutella"
type input "Saj Nutella"
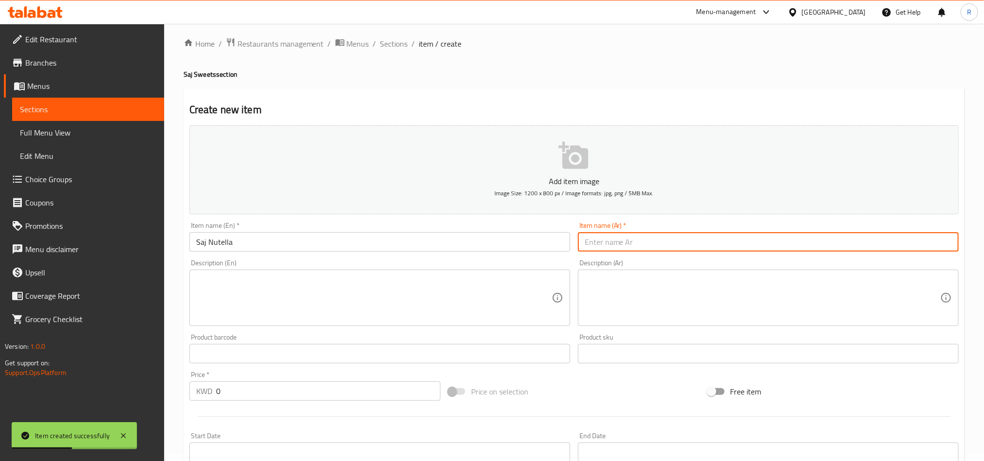
click at [622, 237] on input "text" at bounding box center [768, 241] width 381 height 19
paste input "صاج نوتيلا"
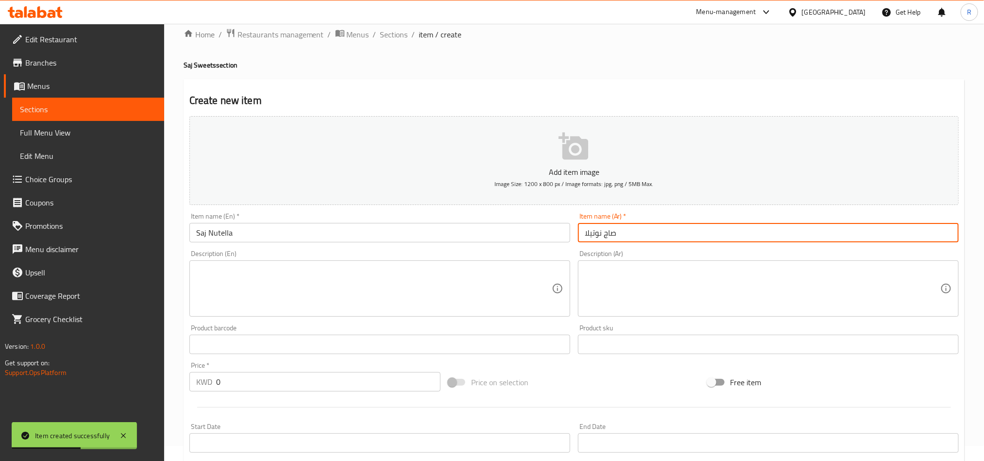
scroll to position [151, 0]
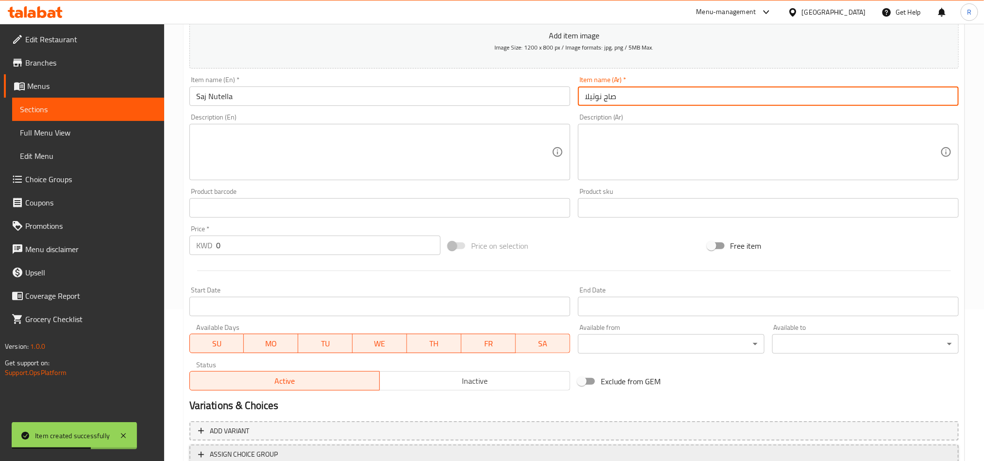
type input "صاج نوتيلا"
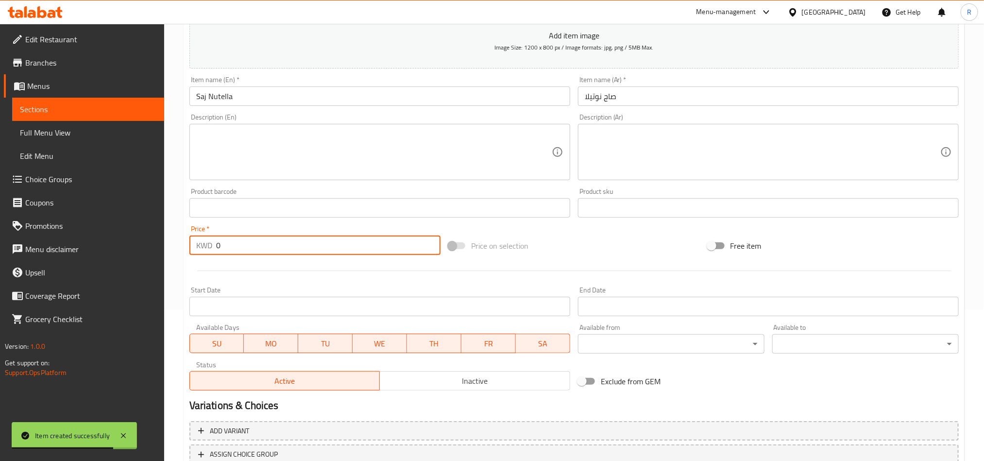
drag, startPoint x: 218, startPoint y: 248, endPoint x: 211, endPoint y: 249, distance: 7.3
click at [211, 249] on div "KWD 0 Price *" at bounding box center [314, 244] width 251 height 19
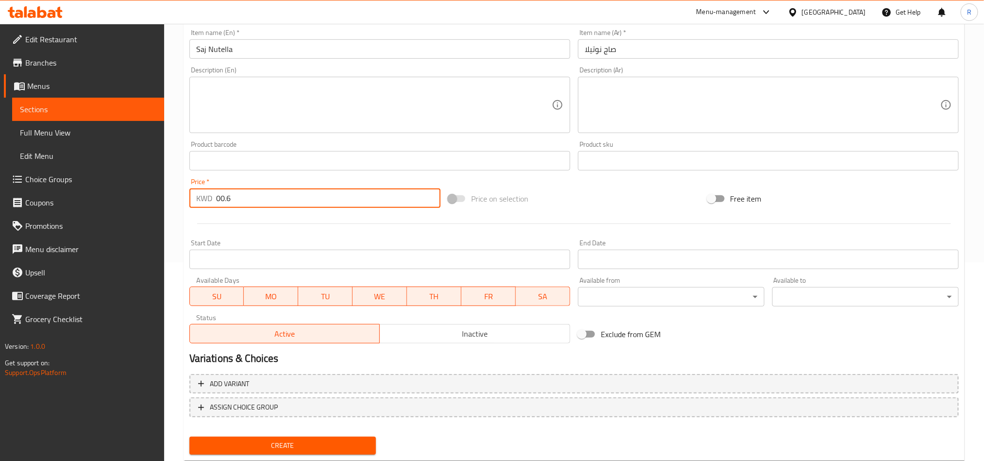
scroll to position [224, 0]
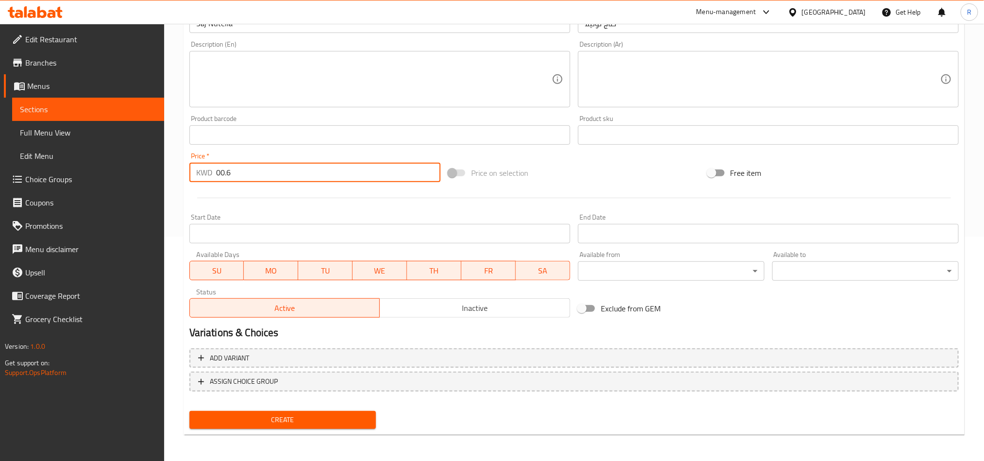
type input "00.6"
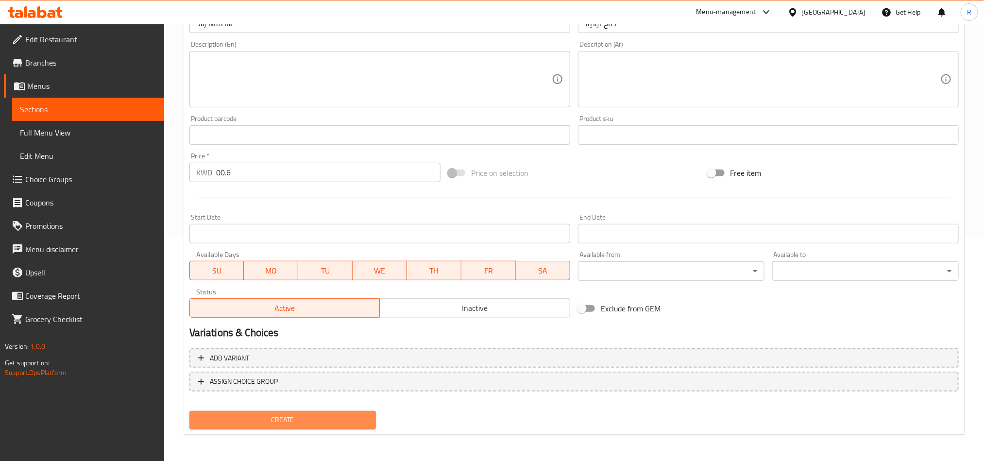
click at [315, 421] on span "Create" at bounding box center [282, 420] width 171 height 12
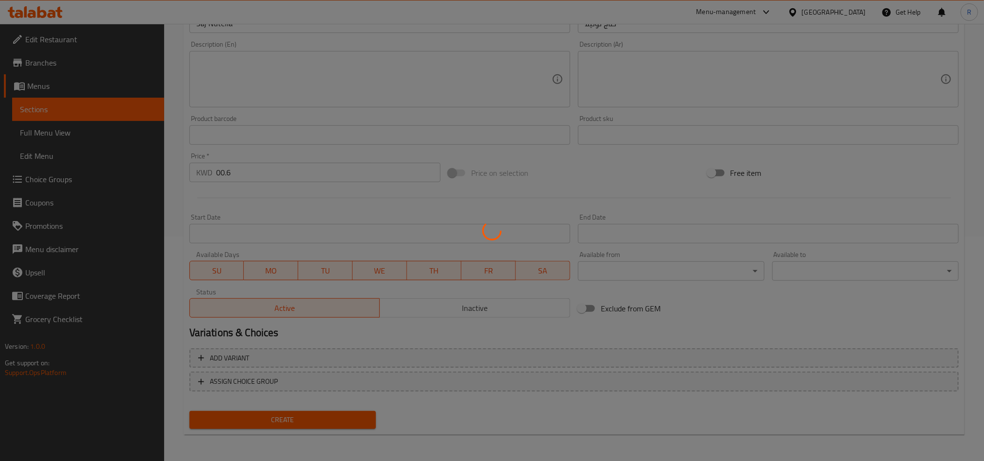
type input "0"
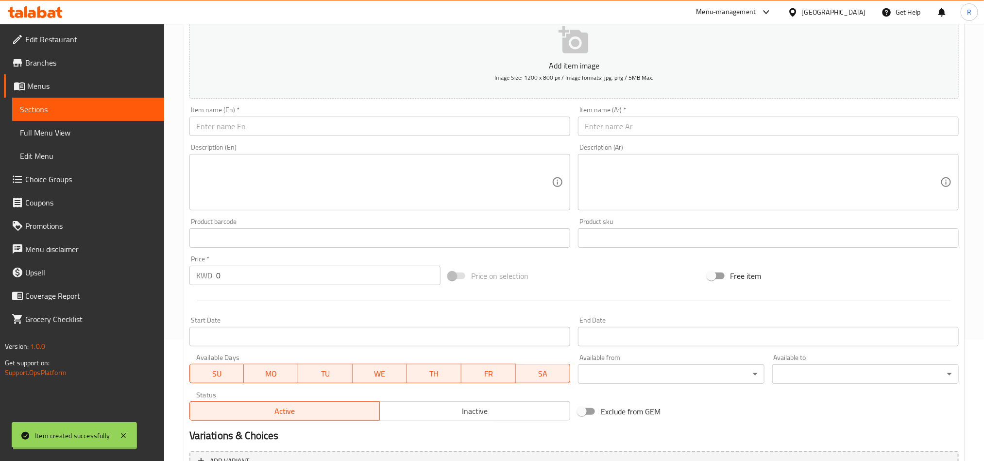
scroll to position [0, 0]
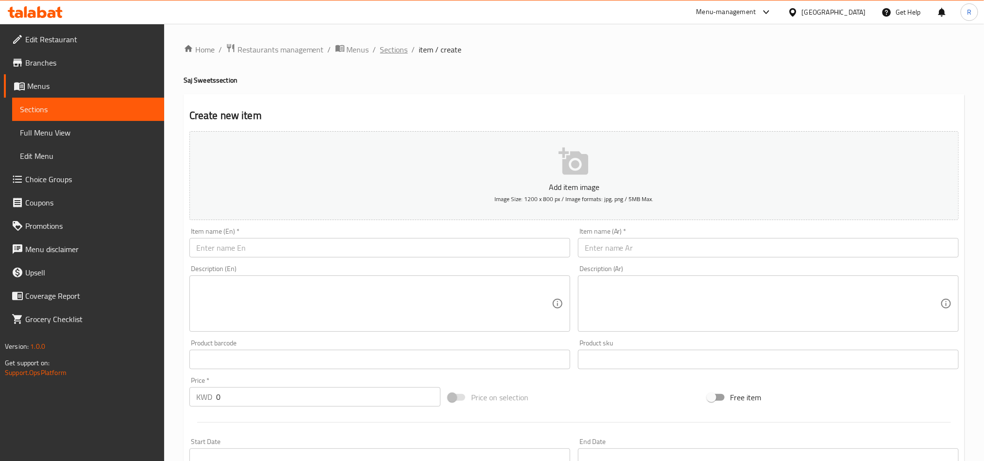
click at [390, 54] on span "Sections" at bounding box center [394, 50] width 28 height 12
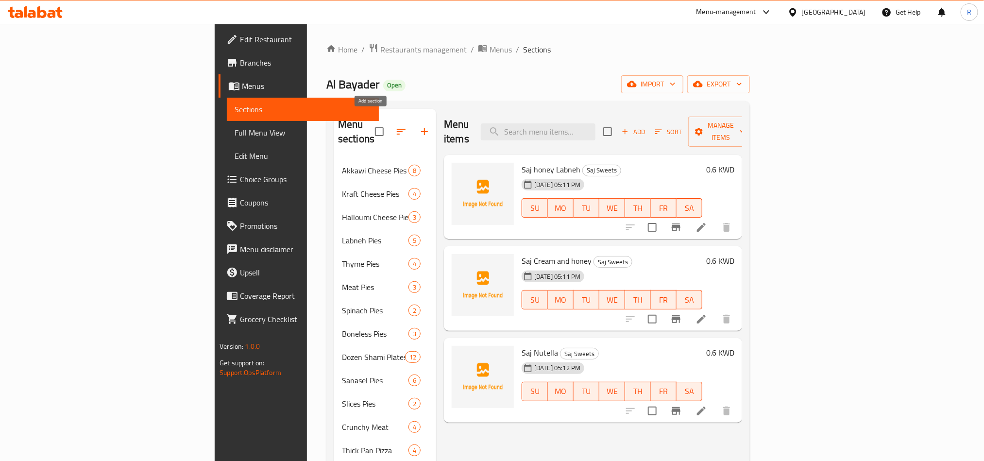
click at [413, 130] on button "button" at bounding box center [424, 131] width 23 height 23
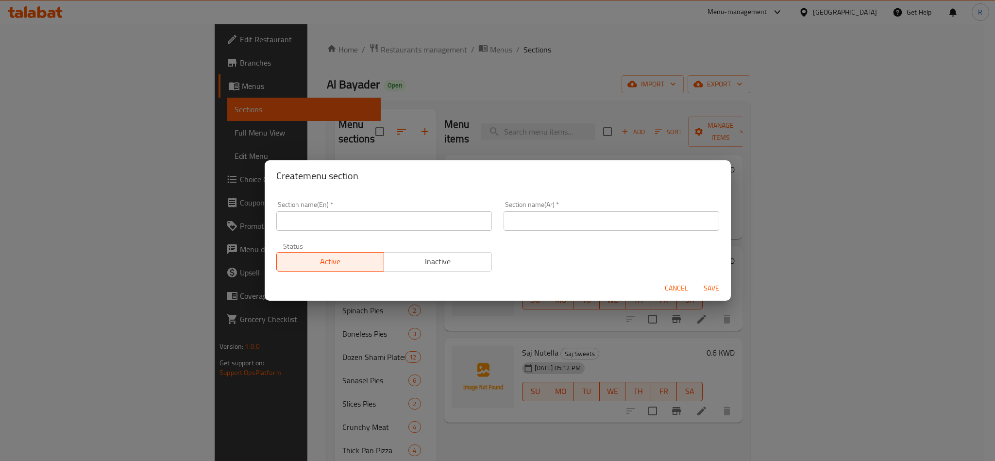
click at [426, 219] on input "text" at bounding box center [384, 220] width 216 height 19
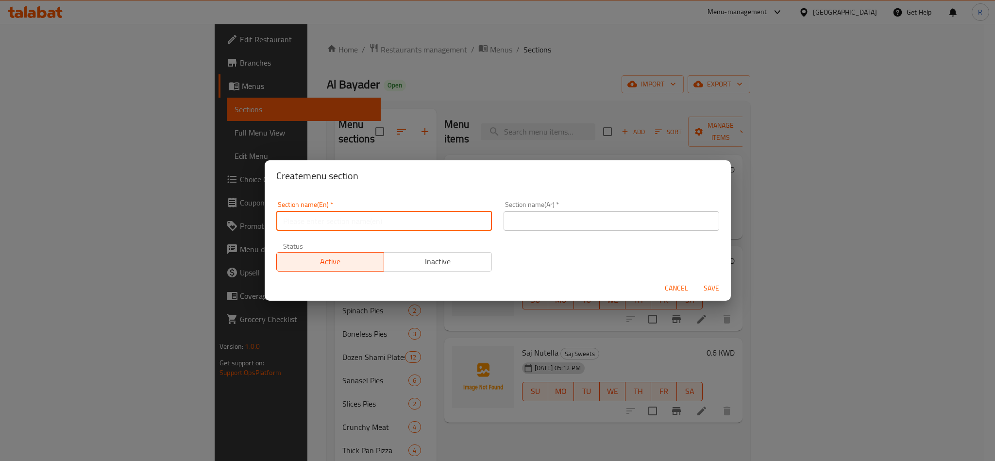
paste input "Al-Bayader Sweets"
type input "Al-Bayader Sweets"
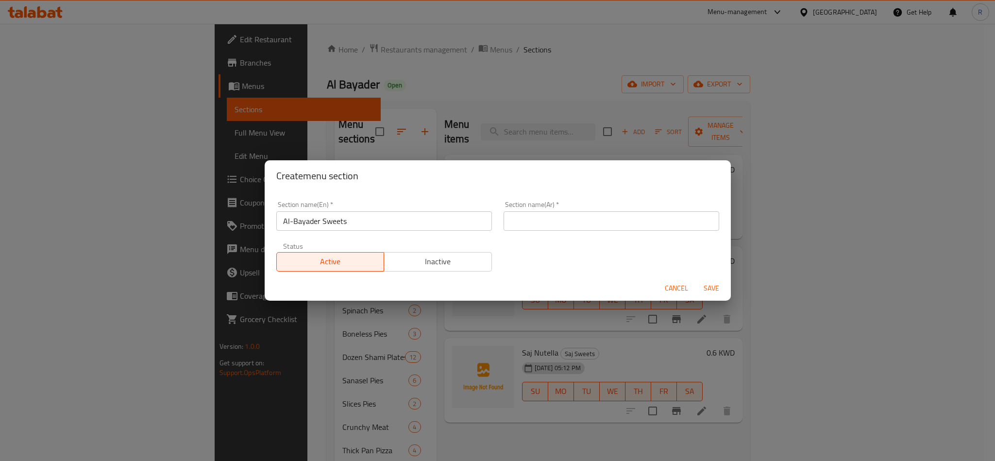
click at [432, 228] on input "Al-Bayader Sweets" at bounding box center [384, 220] width 216 height 19
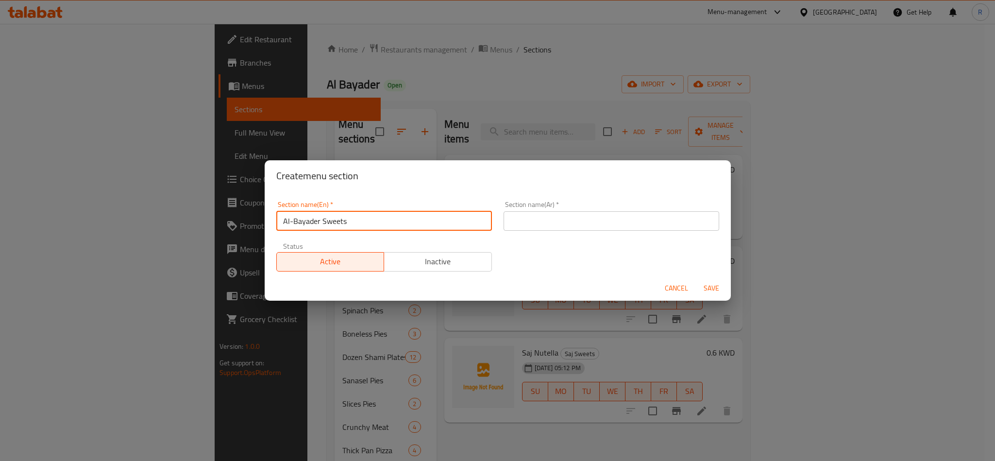
click at [543, 229] on input "text" at bounding box center [611, 220] width 216 height 19
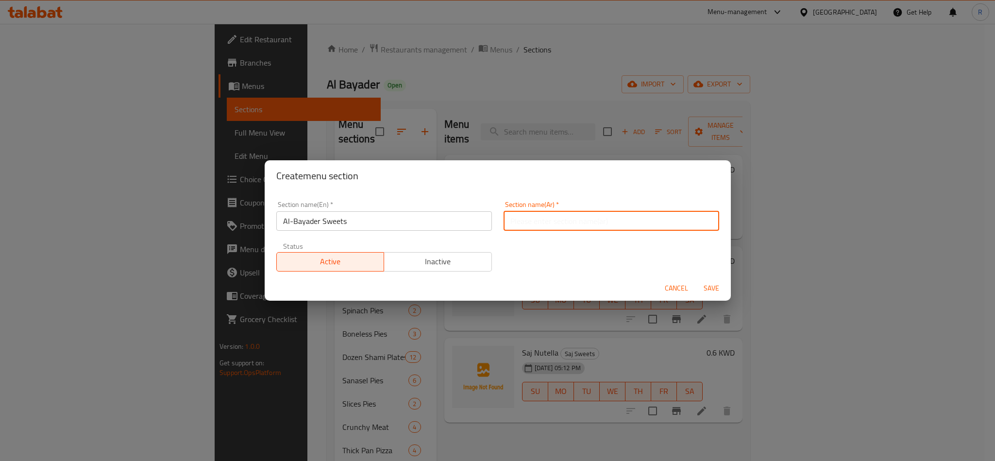
paste input "حلويات البيادر"
type input "حلويات البيادر"
click at [705, 283] on span "Save" at bounding box center [711, 288] width 23 height 12
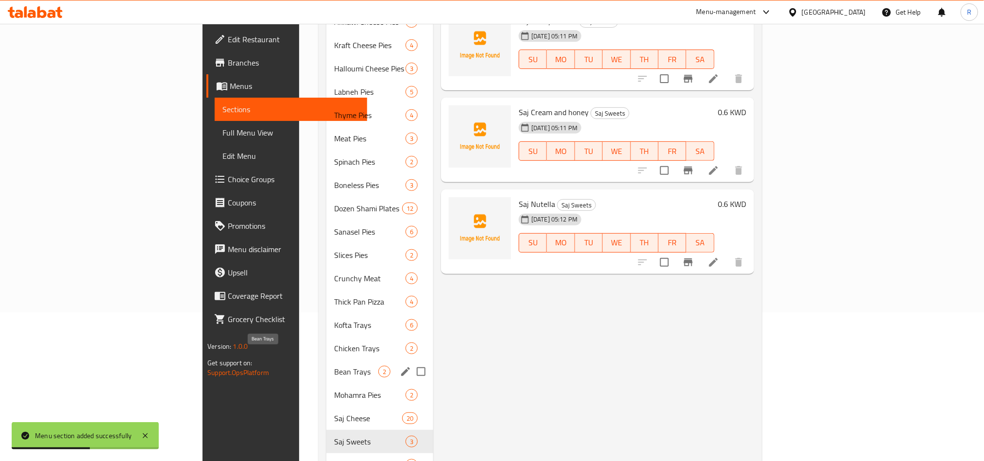
scroll to position [180, 0]
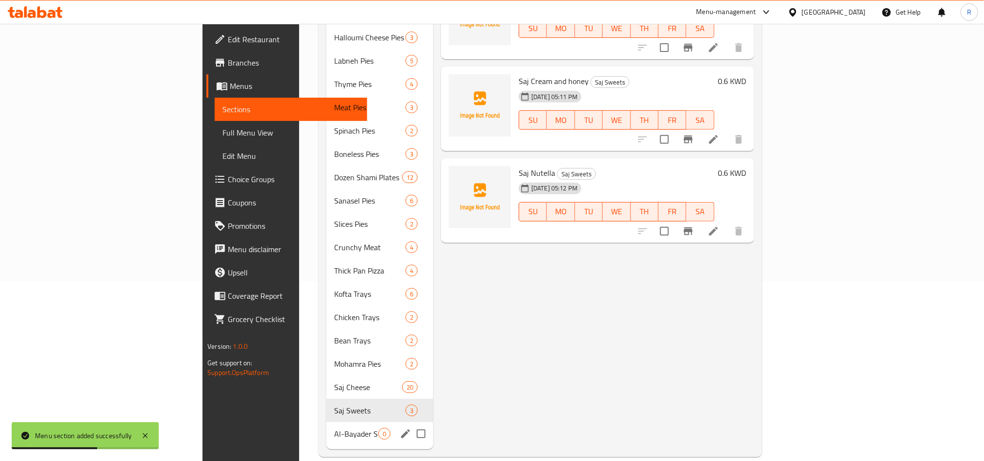
click at [334, 428] on span "Al-Bayader Sweets" at bounding box center [356, 434] width 44 height 12
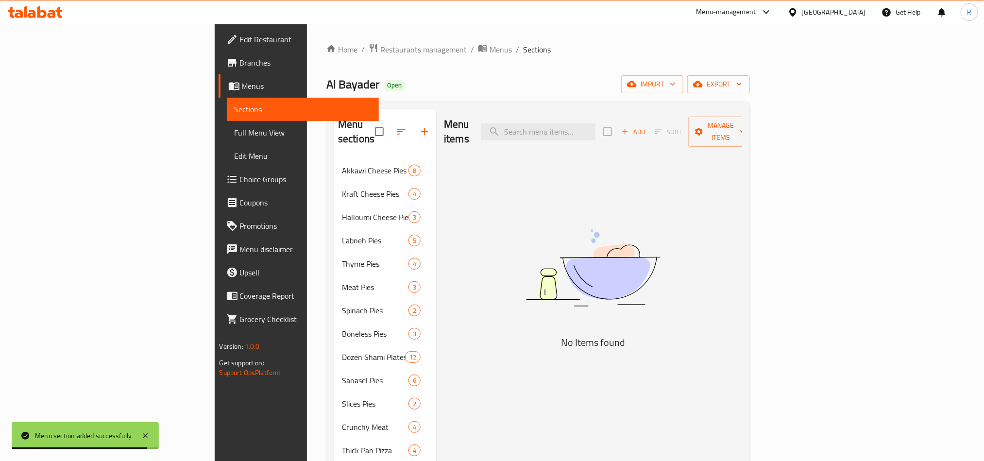
click at [646, 130] on span "Add" at bounding box center [633, 131] width 26 height 11
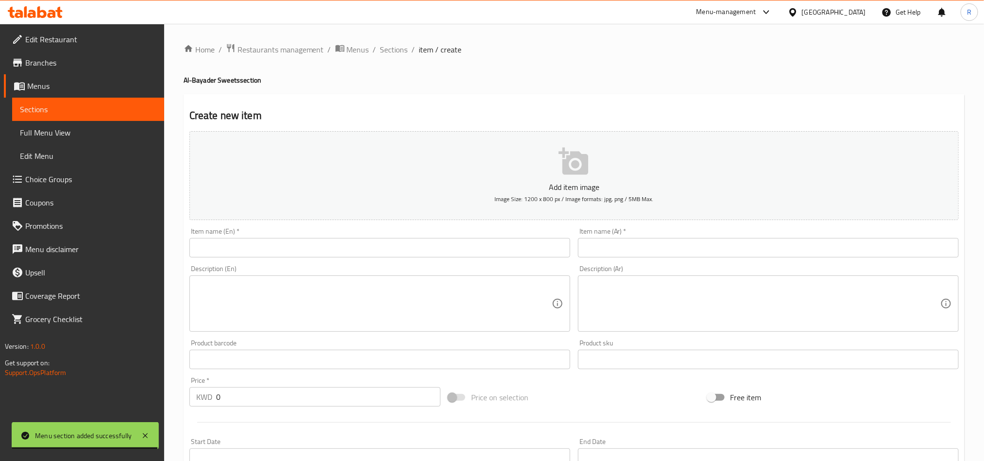
drag, startPoint x: 426, startPoint y: 252, endPoint x: 507, endPoint y: 374, distance: 146.6
click at [426, 252] on input "text" at bounding box center [379, 247] width 381 height 19
paste input "Nutella"
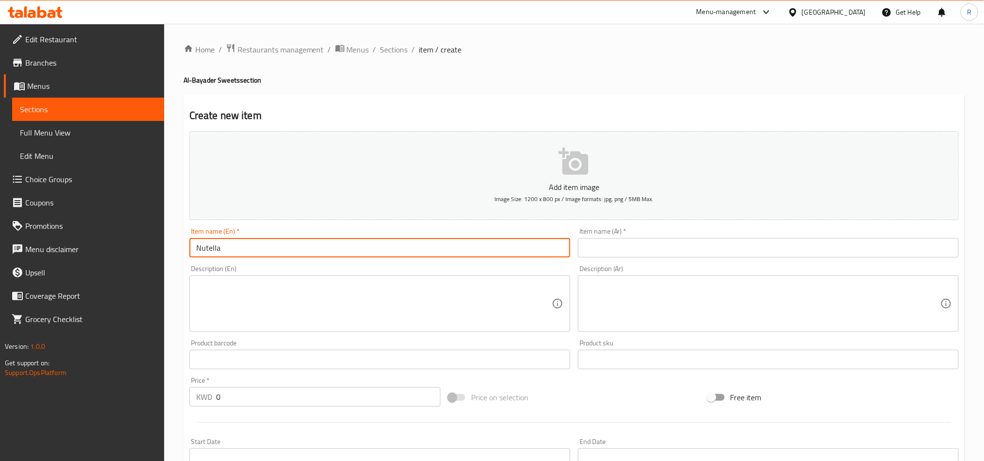
type input "Nutella"
click at [634, 249] on input "text" at bounding box center [768, 247] width 381 height 19
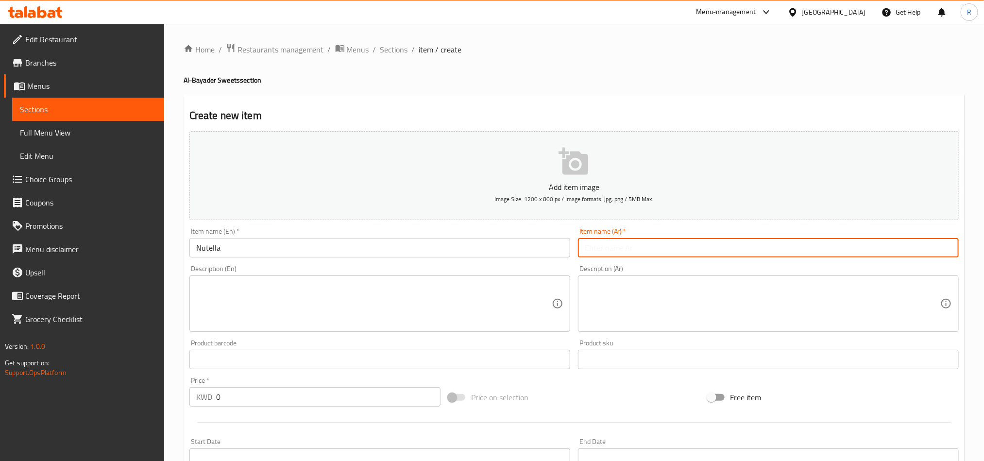
paste input "نوتيلا"
type input "نوتيلا"
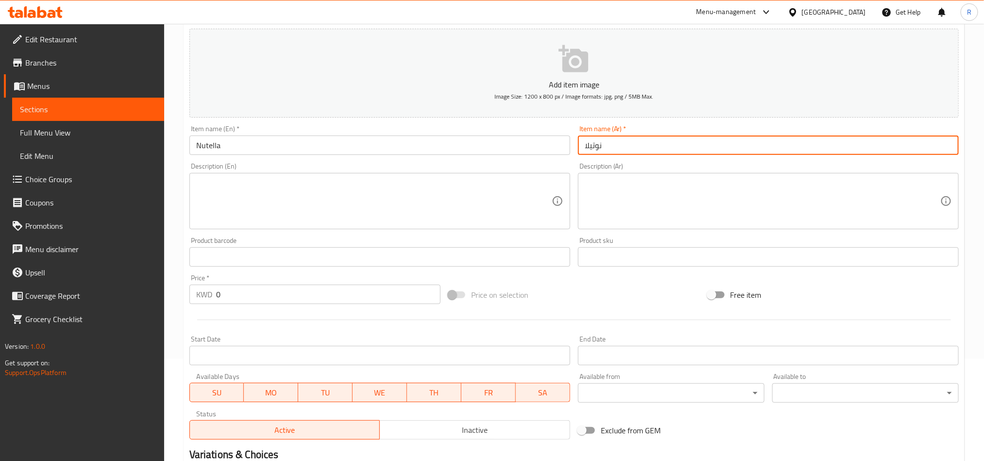
scroll to position [218, 0]
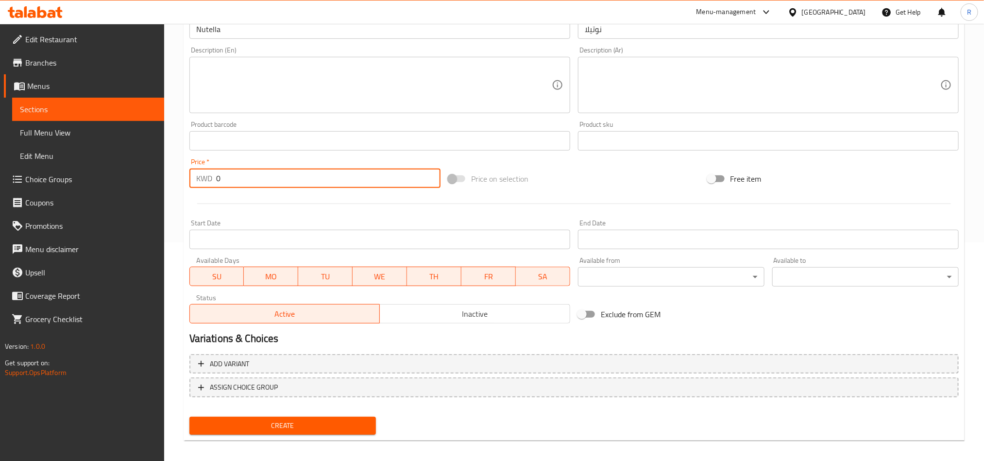
drag, startPoint x: 222, startPoint y: 184, endPoint x: 209, endPoint y: 184, distance: 13.1
click at [209, 184] on div "KWD 0 Price *" at bounding box center [314, 177] width 251 height 19
type input "00.5"
click at [300, 419] on span "Create" at bounding box center [282, 425] width 171 height 12
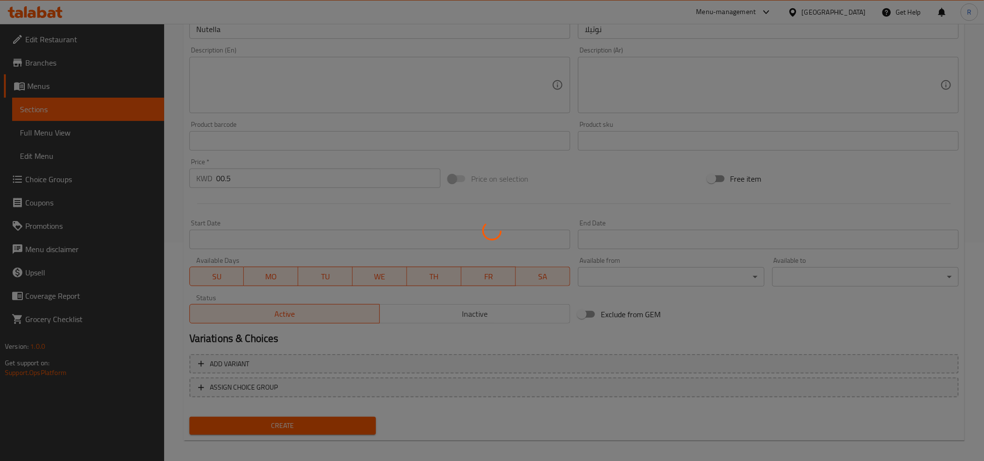
scroll to position [0, 0]
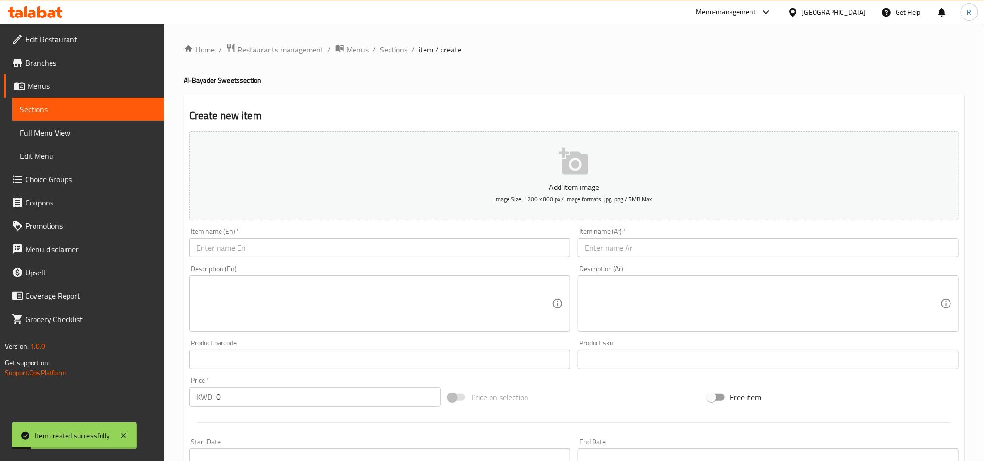
click at [351, 248] on input "text" at bounding box center [379, 247] width 381 height 19
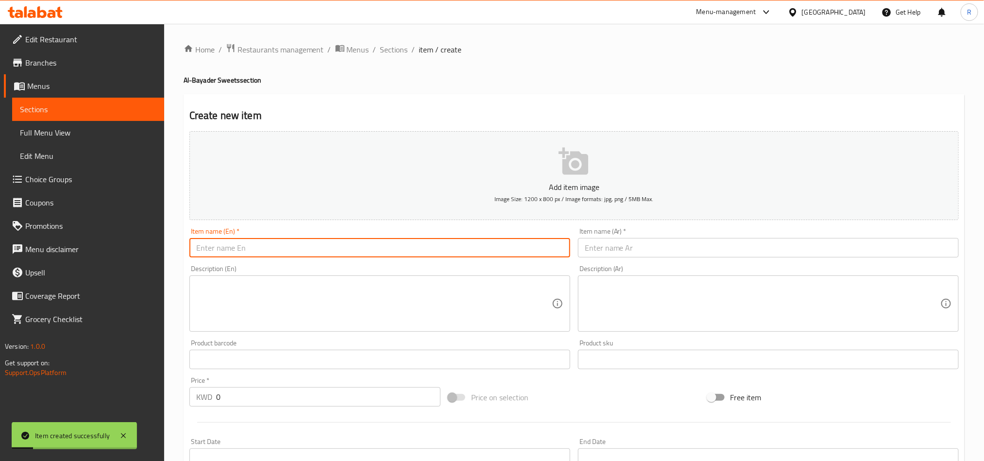
paste input "Kinder"
click at [632, 249] on input "text" at bounding box center [768, 247] width 381 height 19
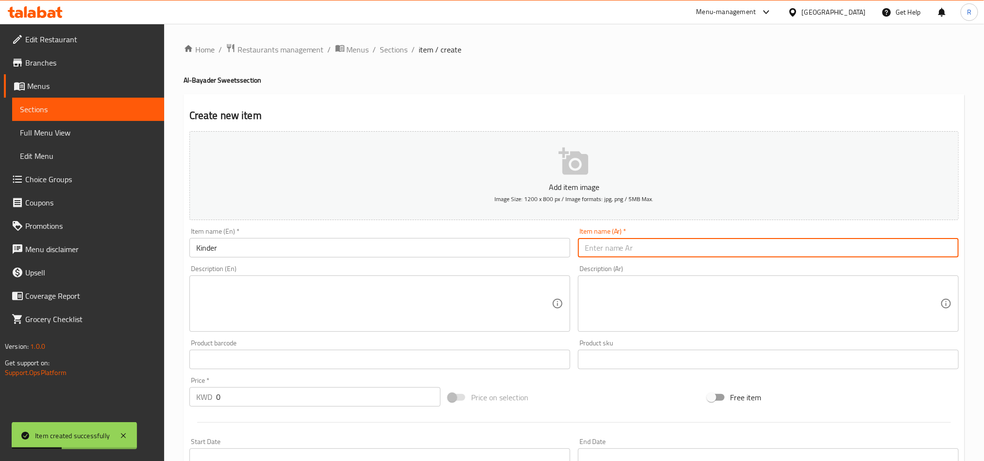
paste input "كندر"
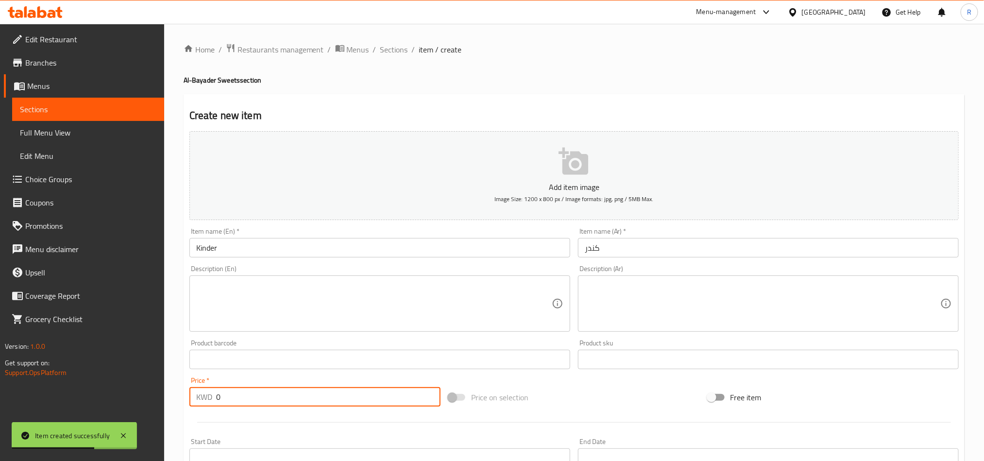
drag, startPoint x: 223, startPoint y: 398, endPoint x: 215, endPoint y: 399, distance: 8.3
click at [215, 399] on div "KWD 0 Price *" at bounding box center [314, 396] width 251 height 19
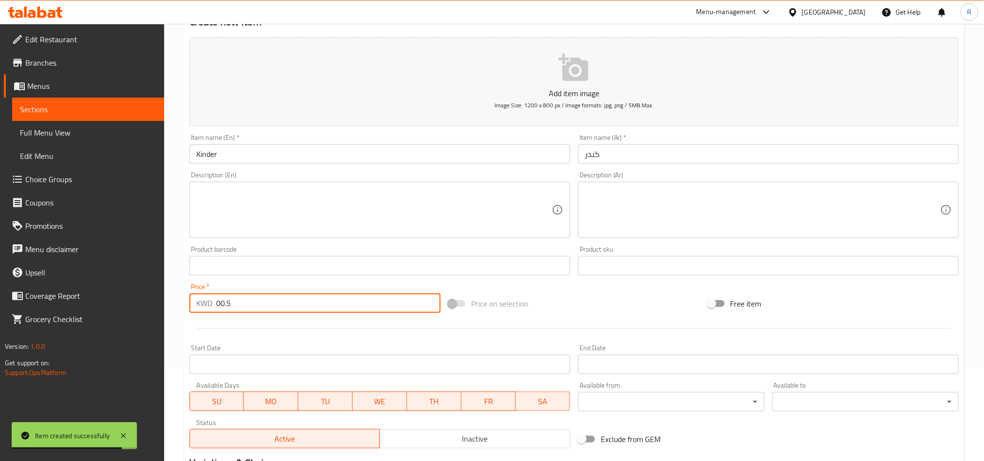
scroll to position [224, 0]
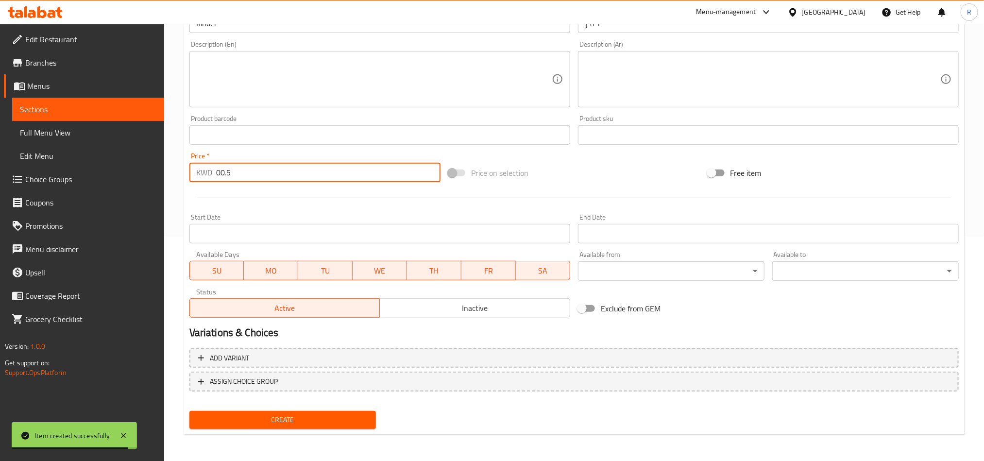
click at [350, 421] on span "Create" at bounding box center [282, 420] width 171 height 12
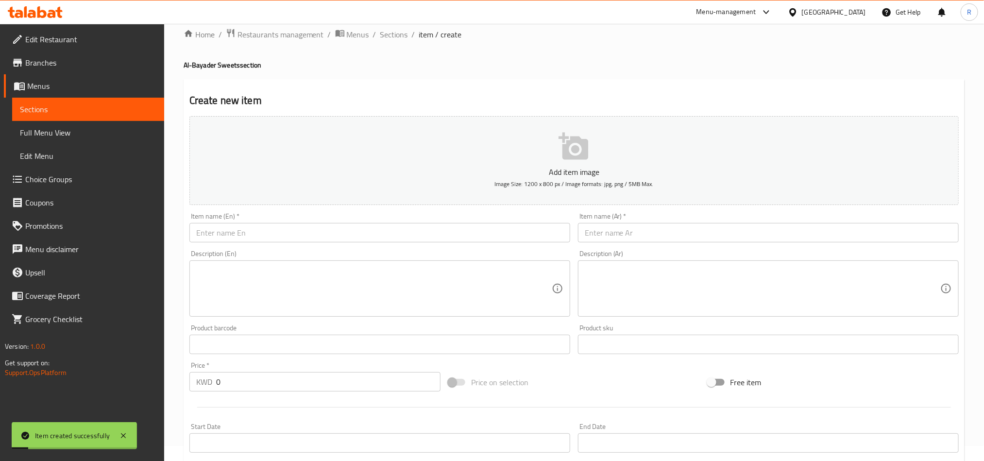
scroll to position [0, 0]
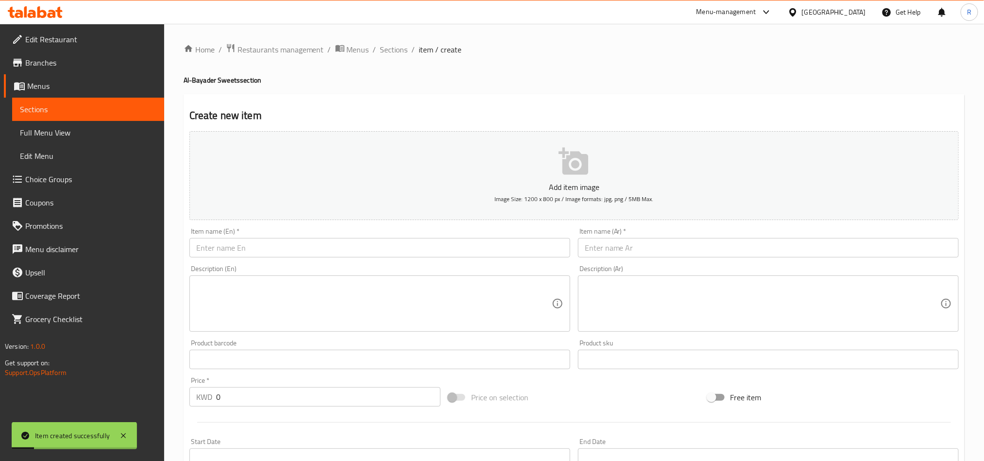
click at [297, 256] on input "text" at bounding box center [379, 247] width 381 height 19
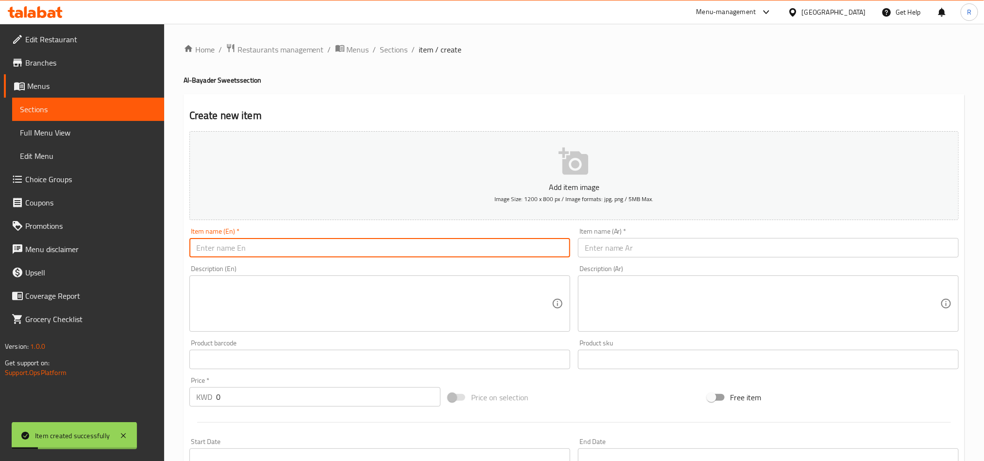
paste input "Oreo"
click at [644, 244] on input "text" at bounding box center [768, 247] width 381 height 19
paste input "اوريو"
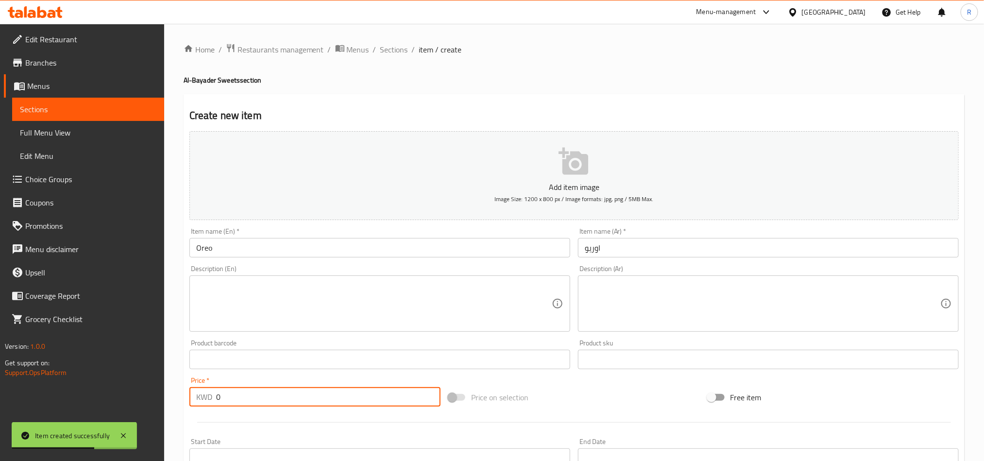
click at [196, 398] on div "KWD 0 Price *" at bounding box center [314, 396] width 251 height 19
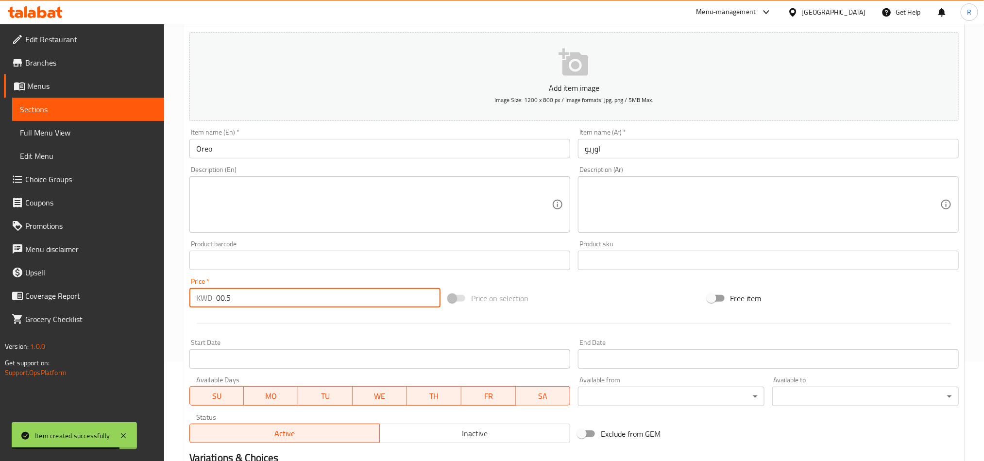
scroll to position [224, 0]
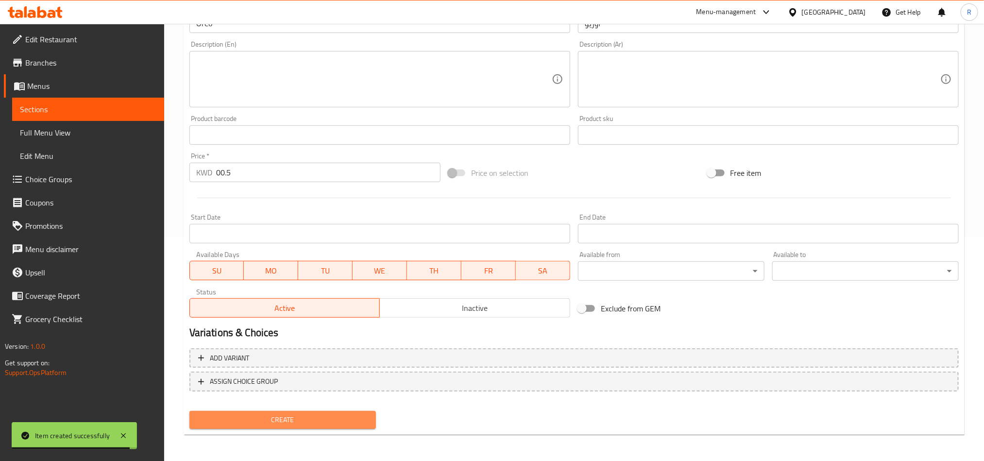
click at [302, 419] on span "Create" at bounding box center [282, 420] width 171 height 12
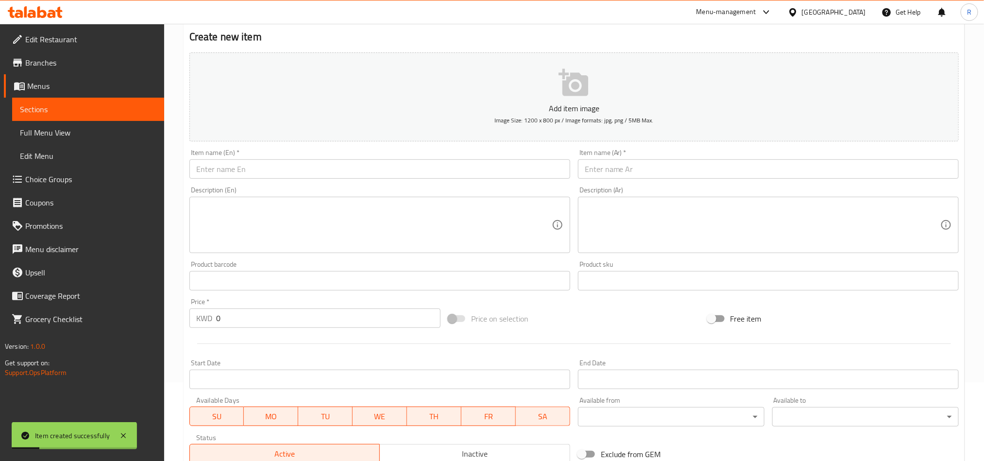
click at [242, 175] on input "text" at bounding box center [379, 168] width 381 height 19
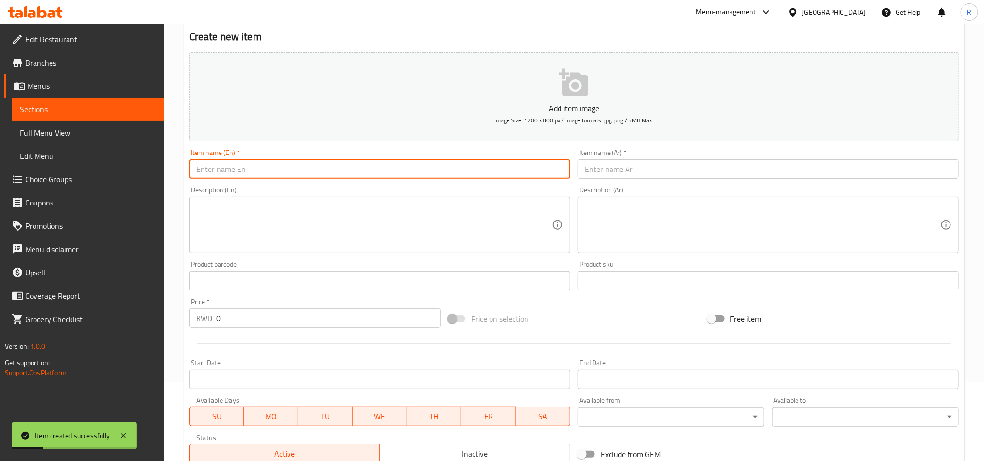
paste input "succariyeh small"
click at [630, 172] on input "text" at bounding box center [768, 168] width 381 height 19
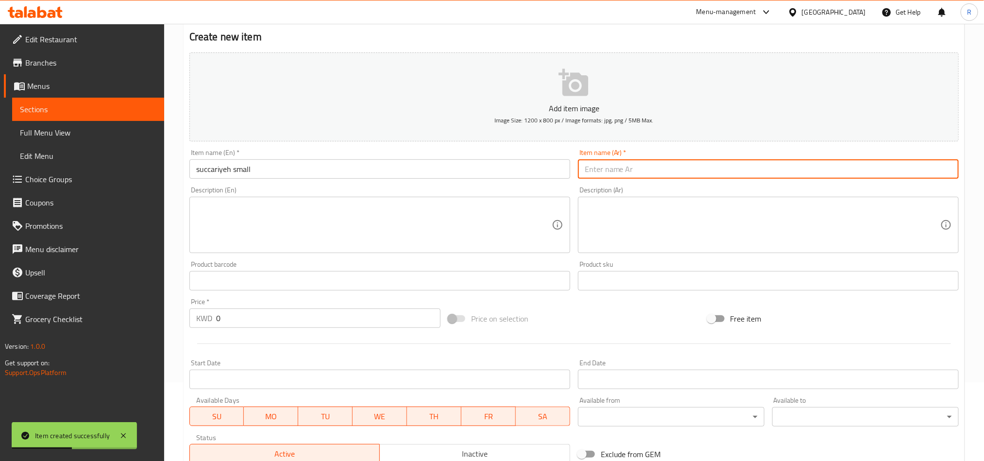
paste input "سكرية صغيرة"
click at [241, 325] on input "0" at bounding box center [328, 317] width 224 height 19
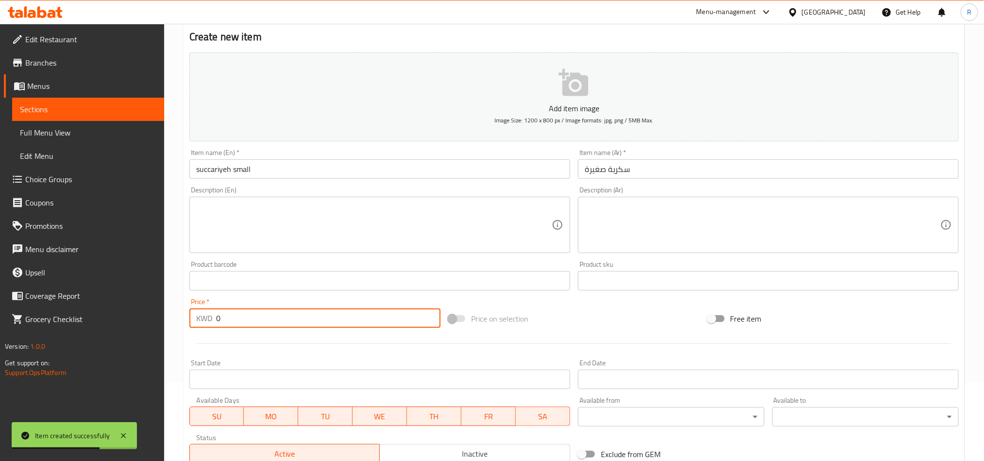
click at [241, 325] on input "0" at bounding box center [328, 317] width 224 height 19
paste input "1.00"
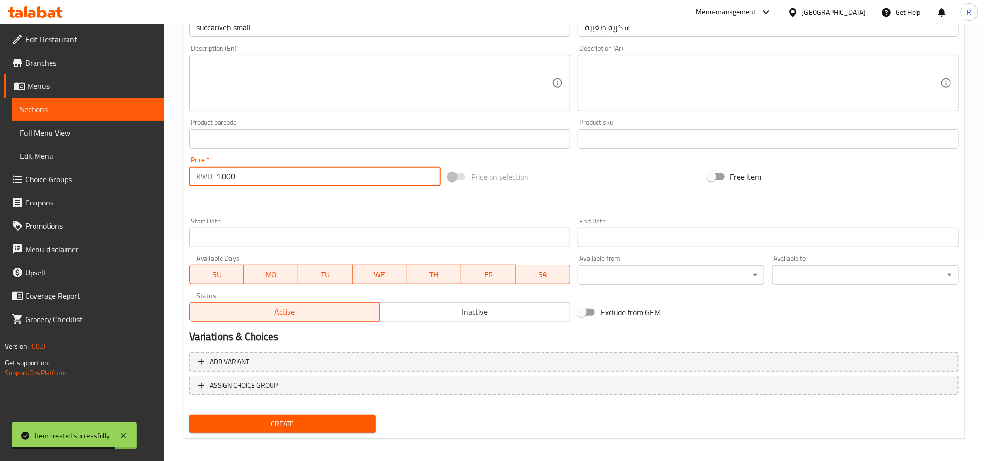
scroll to position [224, 0]
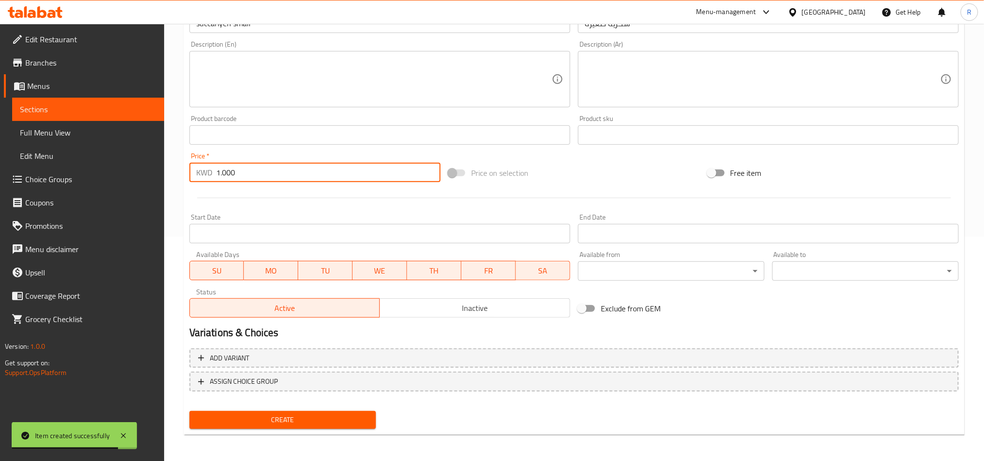
click at [293, 414] on span "Create" at bounding box center [282, 420] width 171 height 12
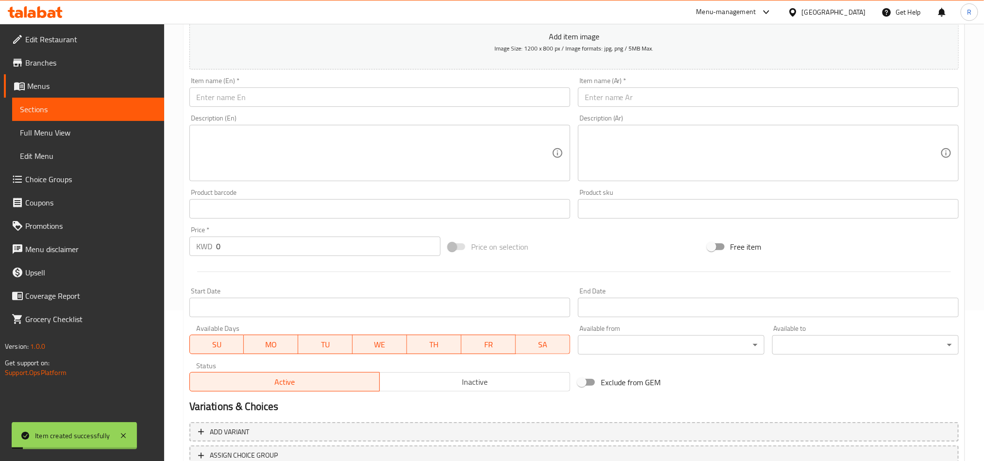
scroll to position [6, 0]
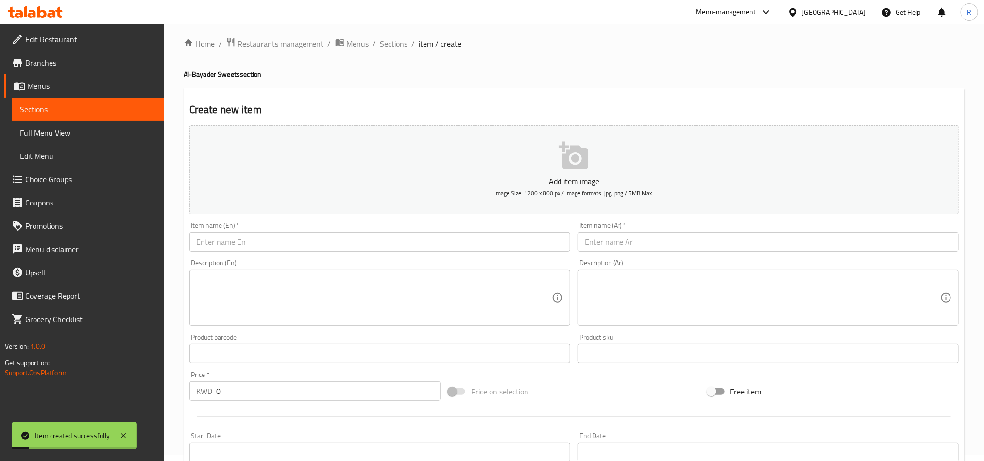
click at [269, 237] on input "text" at bounding box center [379, 241] width 381 height 19
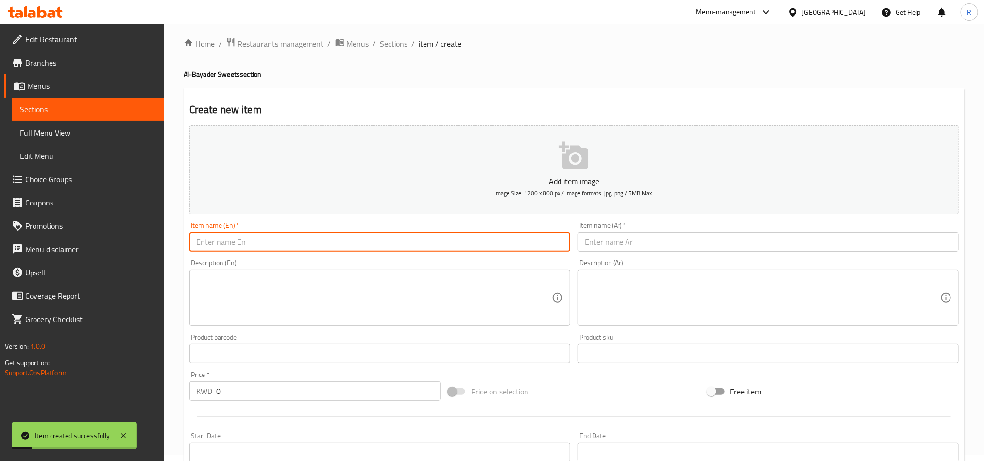
paste input "succariyeh medium"
click at [607, 240] on input "text" at bounding box center [768, 241] width 381 height 19
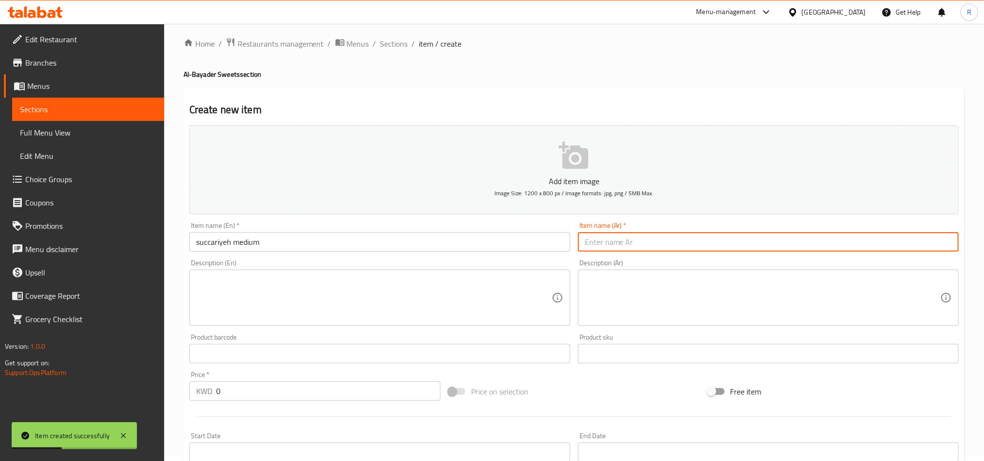
paste input "سكرية وسط"
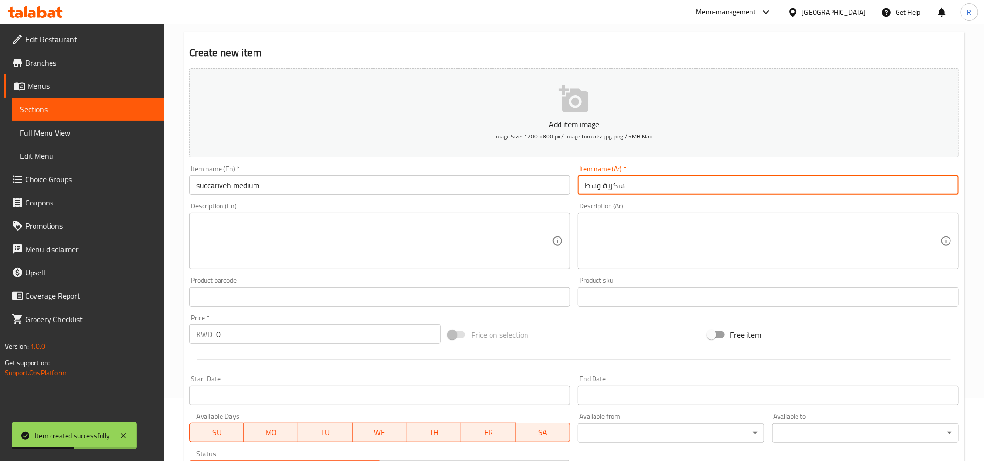
scroll to position [79, 0]
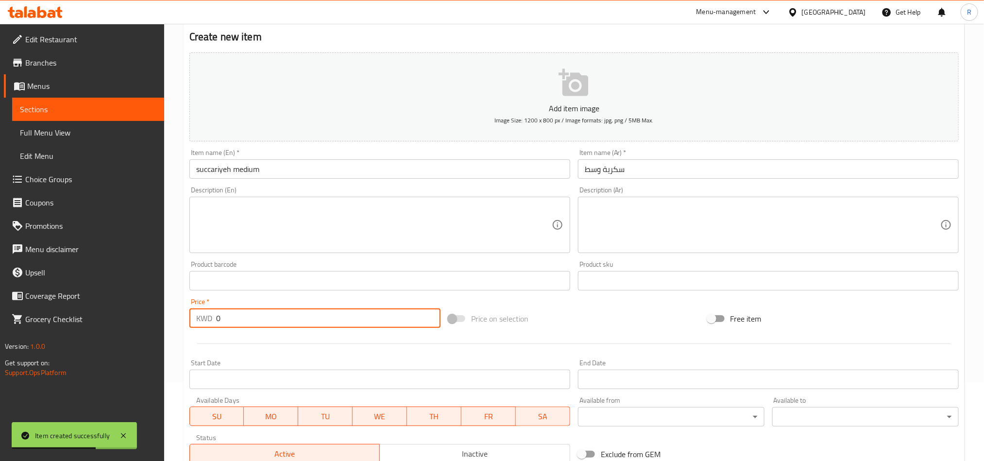
click at [212, 322] on div "KWD 0 Price *" at bounding box center [314, 317] width 251 height 19
paste input "1.50"
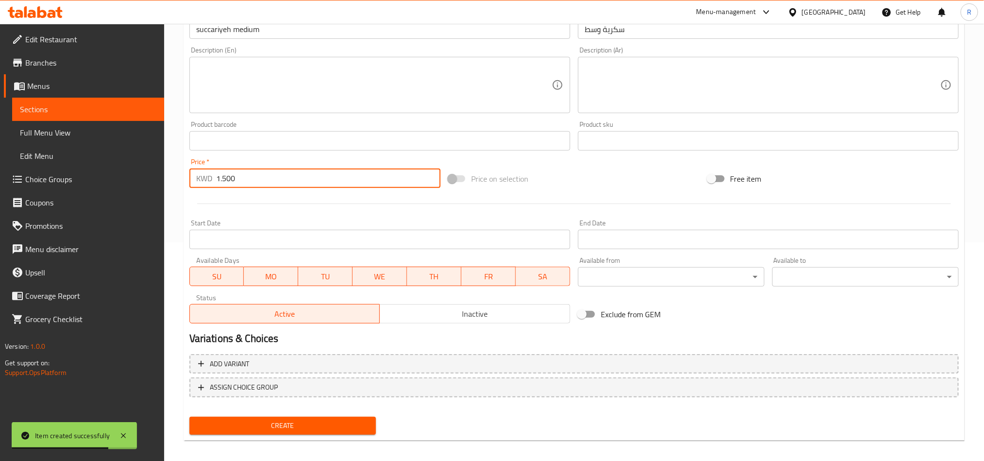
scroll to position [224, 0]
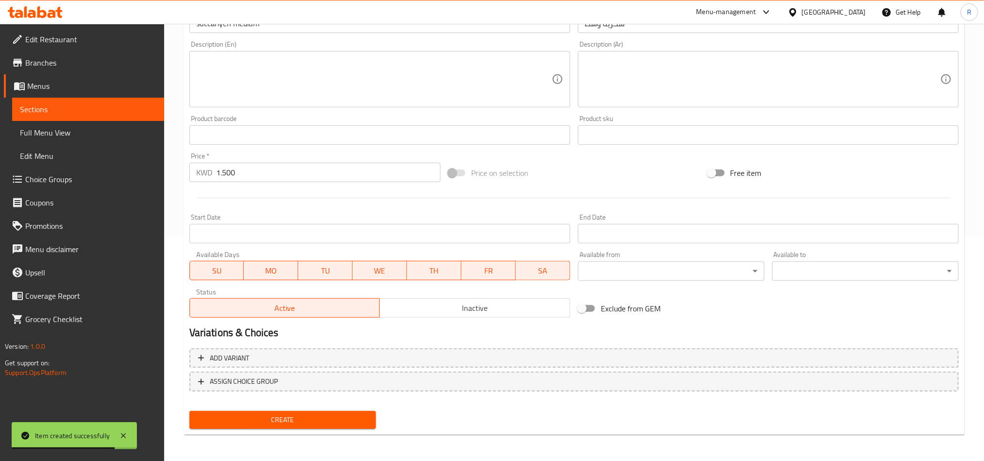
click at [297, 408] on div "Create" at bounding box center [282, 420] width 194 height 26
click at [297, 416] on span "Create" at bounding box center [282, 420] width 171 height 12
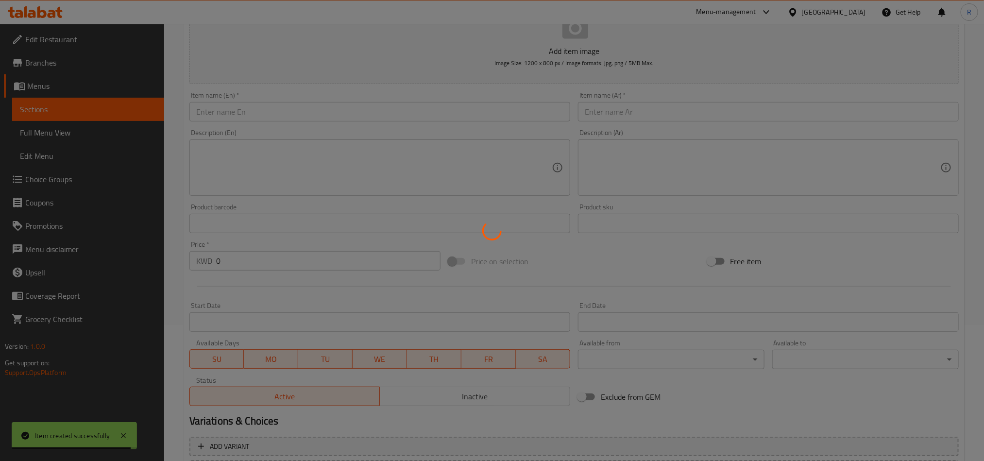
scroll to position [0, 0]
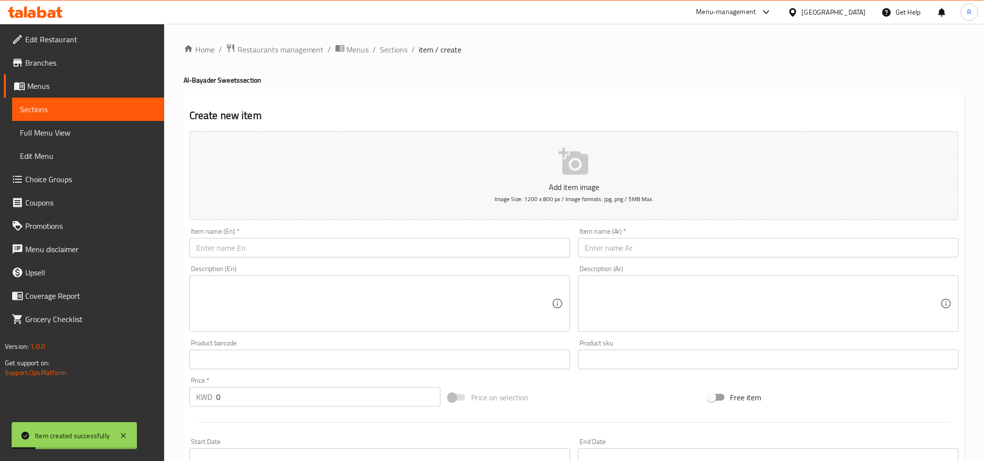
click at [315, 239] on input "text" at bounding box center [379, 247] width 381 height 19
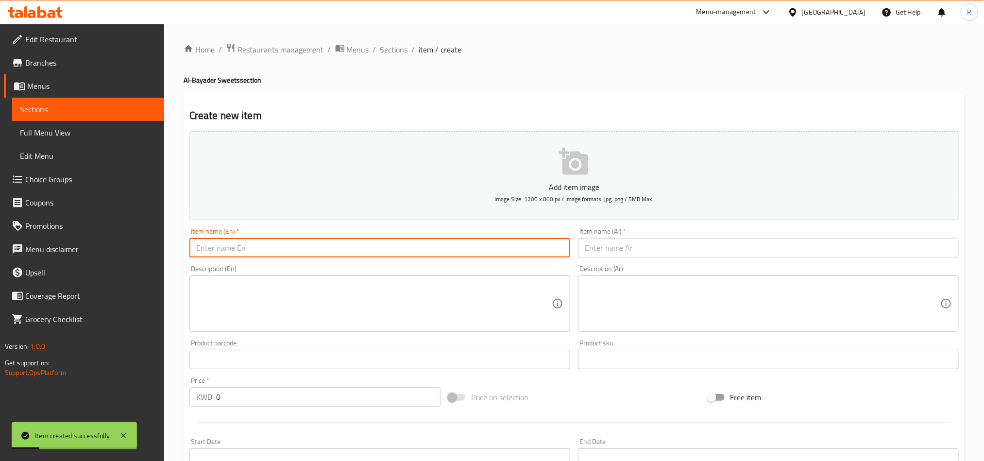
paste input "succariyeh Large"
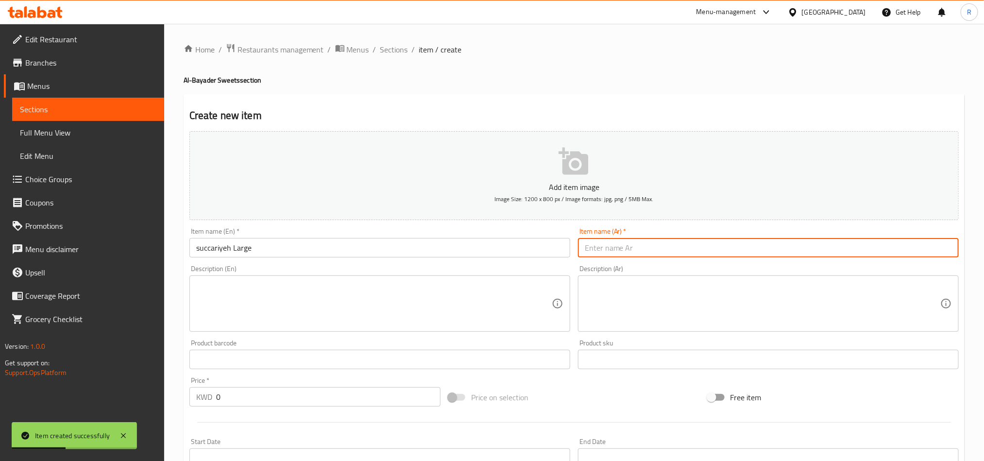
click at [653, 251] on input "text" at bounding box center [768, 247] width 381 height 19
paste input "سكرية لارج"
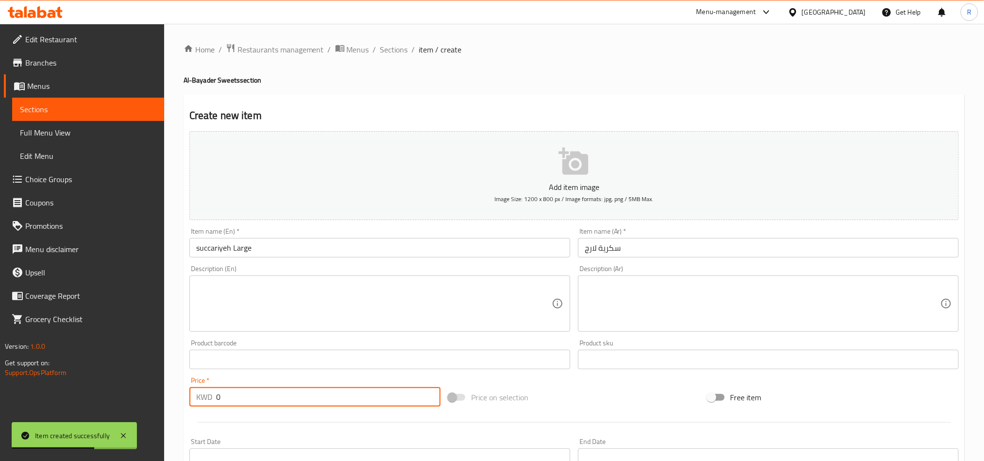
drag, startPoint x: 228, startPoint y: 394, endPoint x: 205, endPoint y: 393, distance: 22.3
click at [205, 393] on div "KWD 0 Price *" at bounding box center [314, 396] width 251 height 19
paste input "2.00"
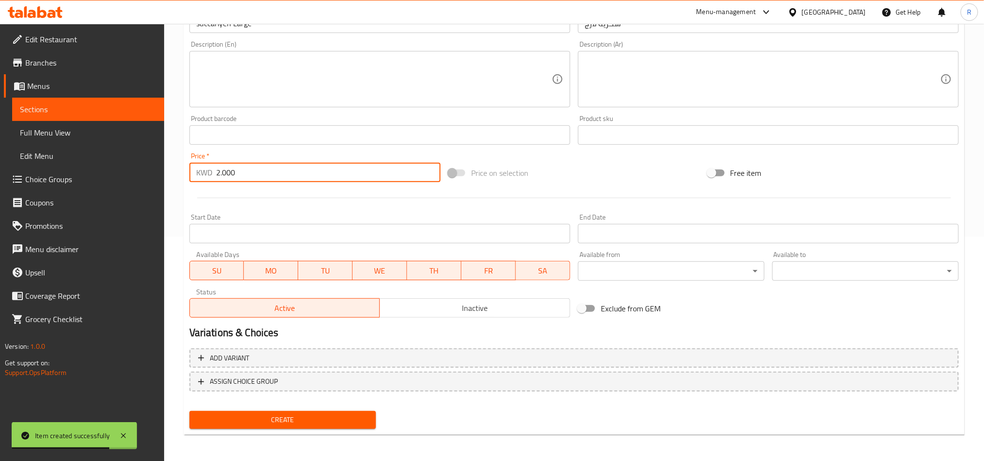
click at [304, 429] on div "Create" at bounding box center [282, 420] width 194 height 26
click at [302, 424] on span "Create" at bounding box center [282, 420] width 171 height 12
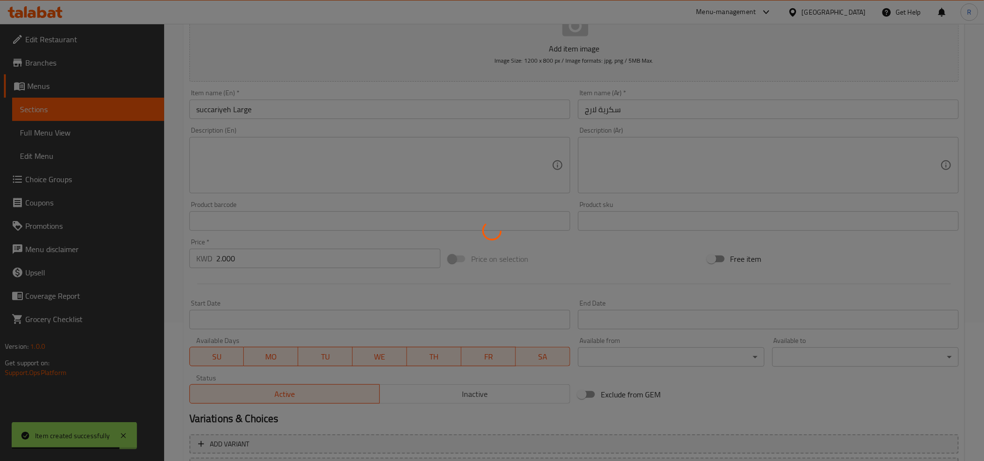
scroll to position [0, 0]
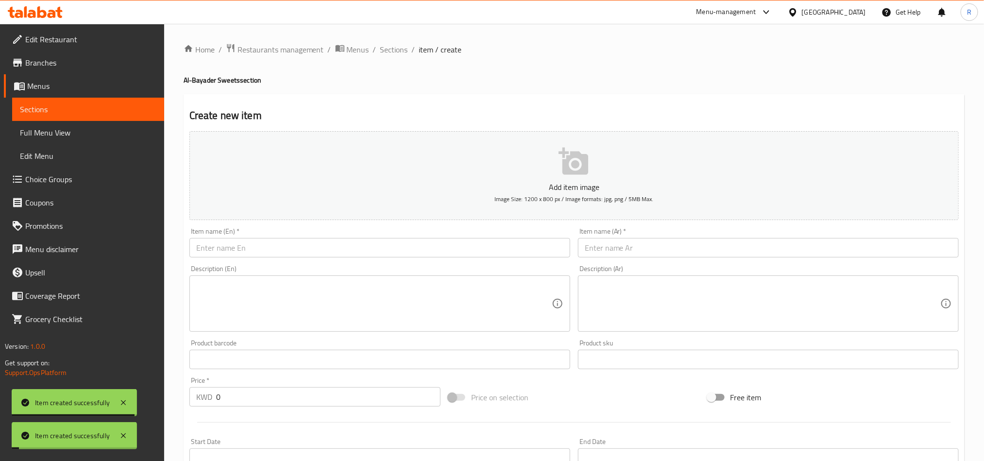
click at [382, 57] on div "Home / Restaurants management / Menus / Sections / item / create Al-Bayader Swe…" at bounding box center [574, 354] width 781 height 623
click at [384, 49] on span "Sections" at bounding box center [394, 50] width 28 height 12
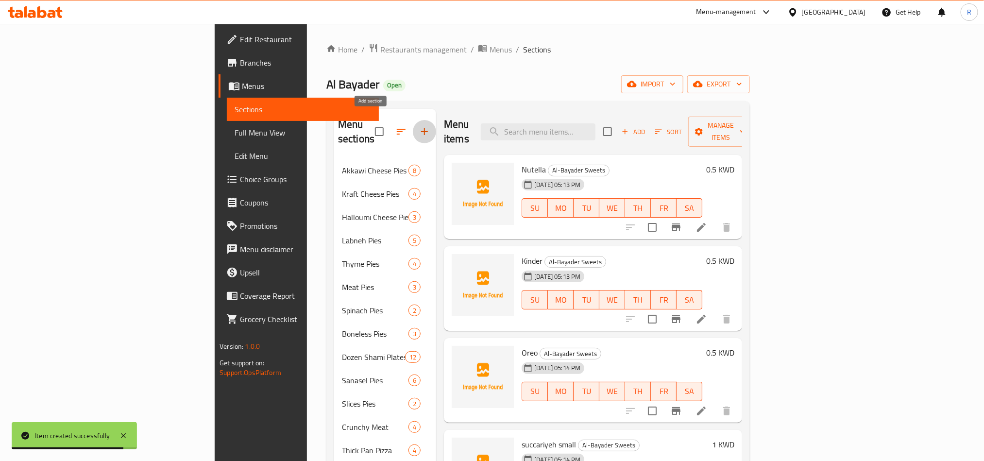
click at [421, 128] on icon "button" at bounding box center [424, 131] width 7 height 7
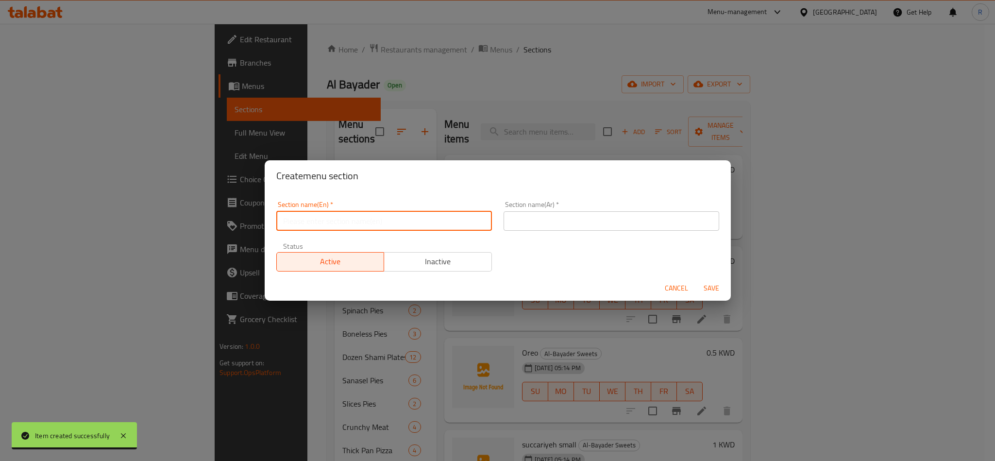
click at [335, 226] on input "text" at bounding box center [384, 220] width 216 height 19
click at [696, 279] on button "Save" at bounding box center [711, 288] width 31 height 18
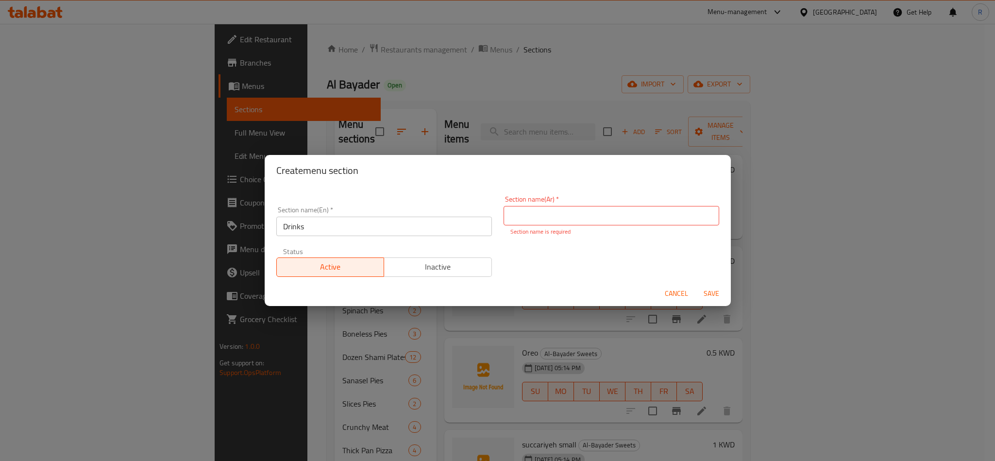
click at [617, 204] on div "Section name(Ar)   * Section name(Ar) * Section name is required" at bounding box center [611, 216] width 216 height 40
click at [618, 210] on input "text" at bounding box center [611, 215] width 216 height 19
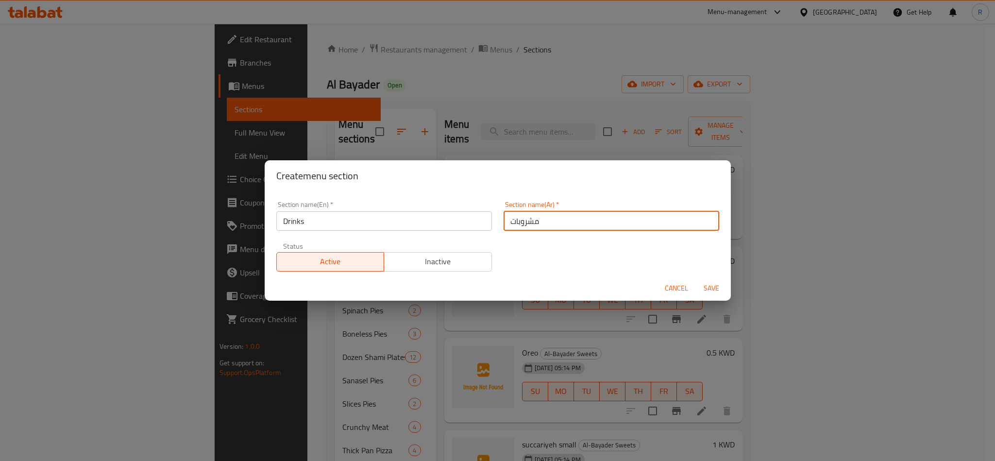
drag, startPoint x: 715, startPoint y: 287, endPoint x: 713, endPoint y: 291, distance: 5.0
click at [715, 287] on span "Save" at bounding box center [711, 288] width 23 height 12
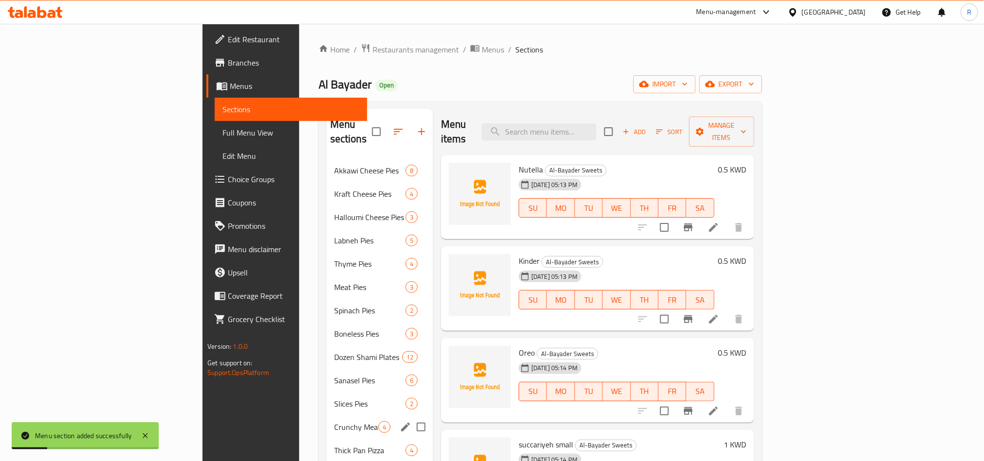
scroll to position [203, 0]
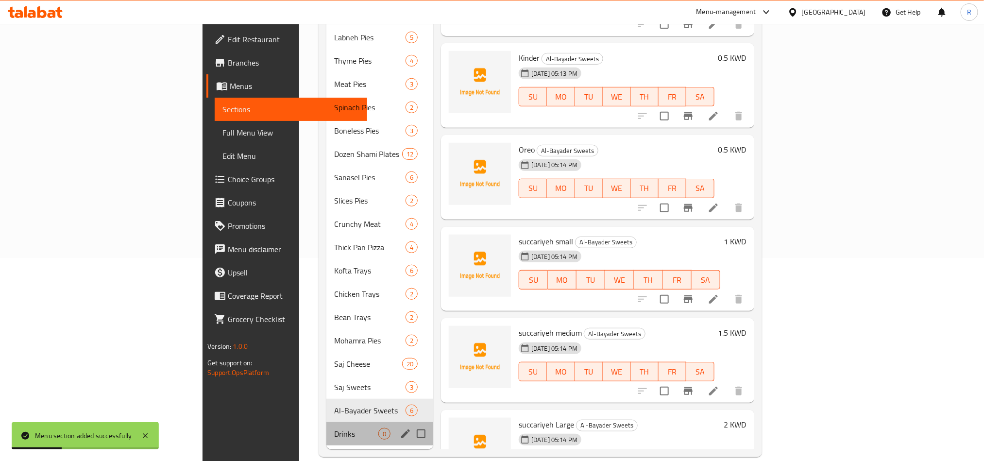
click at [326, 422] on div "Drinks 0" at bounding box center [379, 433] width 107 height 23
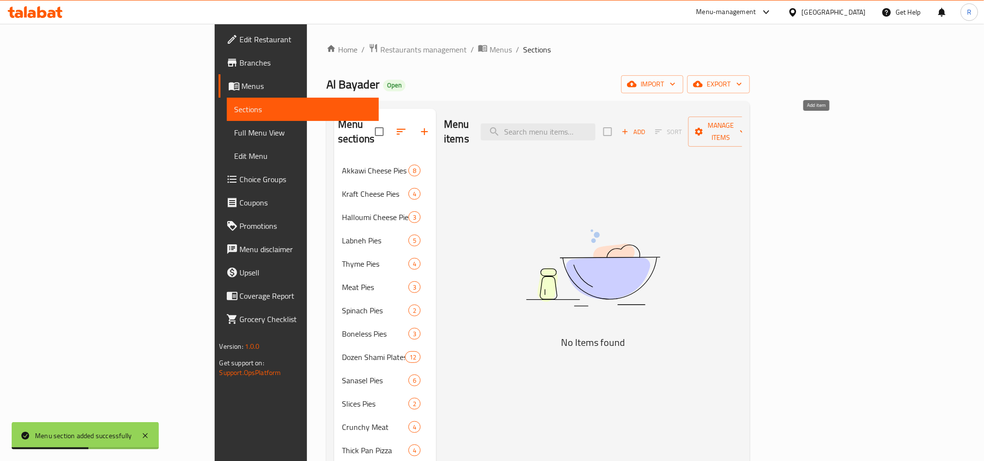
click at [649, 131] on button "Add" at bounding box center [633, 131] width 31 height 15
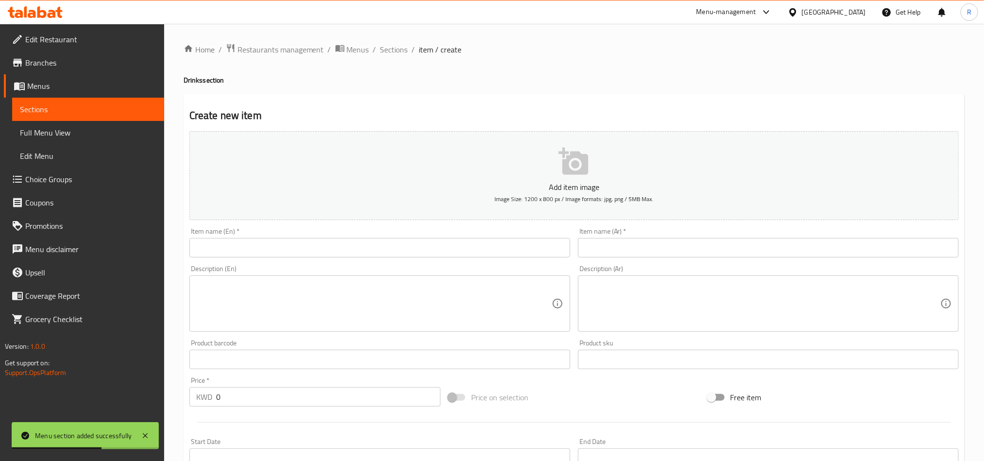
click at [439, 252] on input "text" at bounding box center [379, 247] width 381 height 19
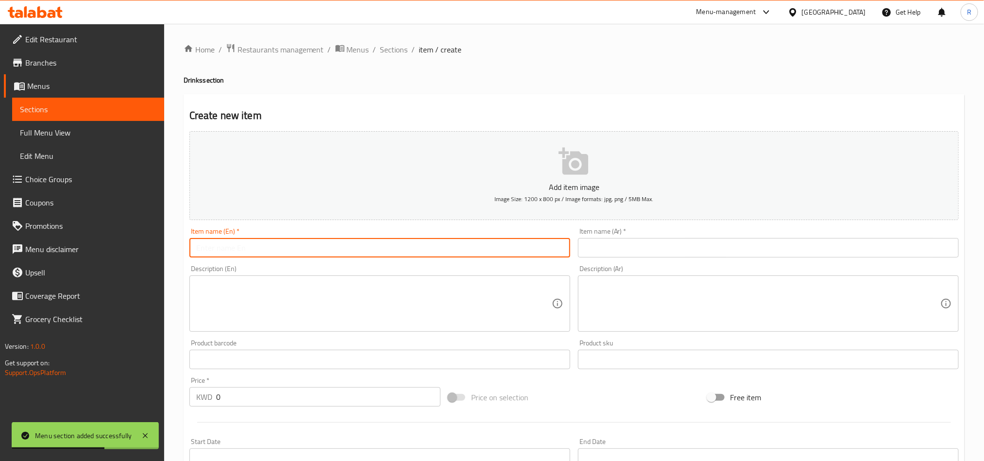
paste input "Mango juice"
click at [631, 242] on input "text" at bounding box center [768, 247] width 381 height 19
paste input "عصير مانجا"
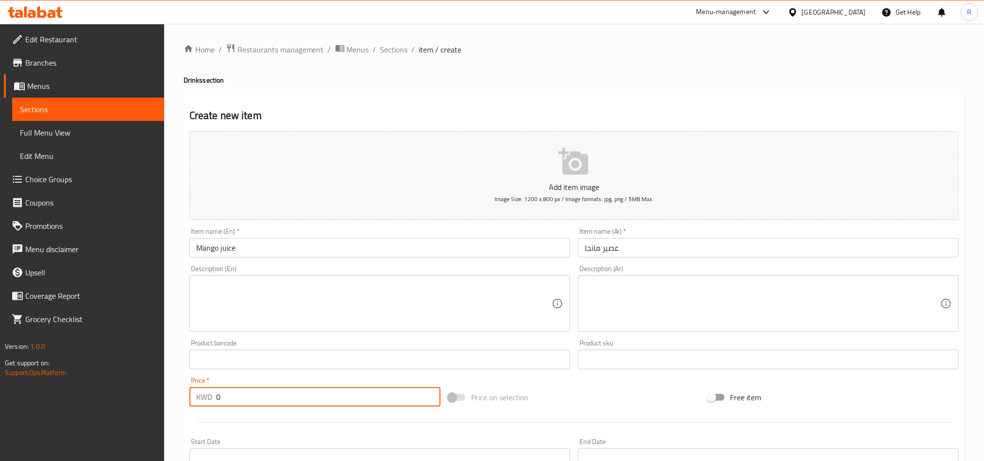
drag, startPoint x: 209, startPoint y: 398, endPoint x: 202, endPoint y: 398, distance: 6.3
click at [202, 398] on div "KWD 0 Price *" at bounding box center [314, 396] width 251 height 19
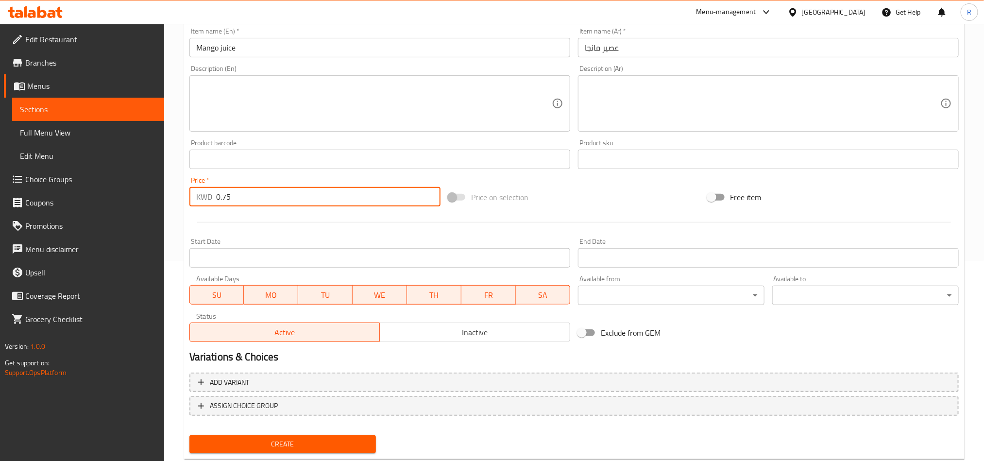
scroll to position [224, 0]
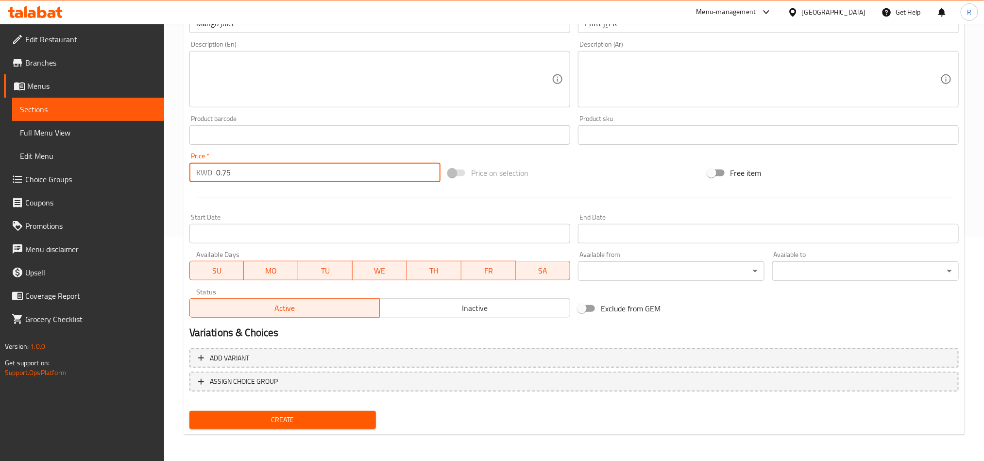
click at [328, 411] on button "Create" at bounding box center [282, 420] width 186 height 18
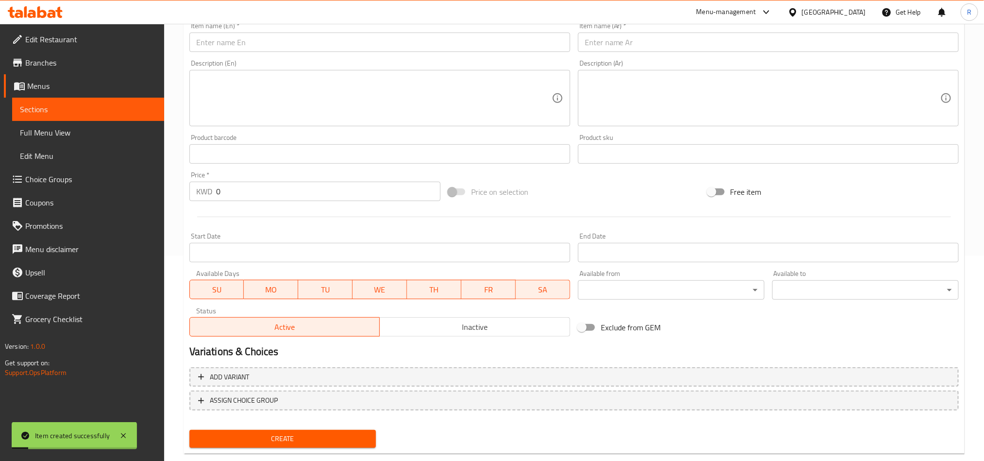
scroll to position [6, 0]
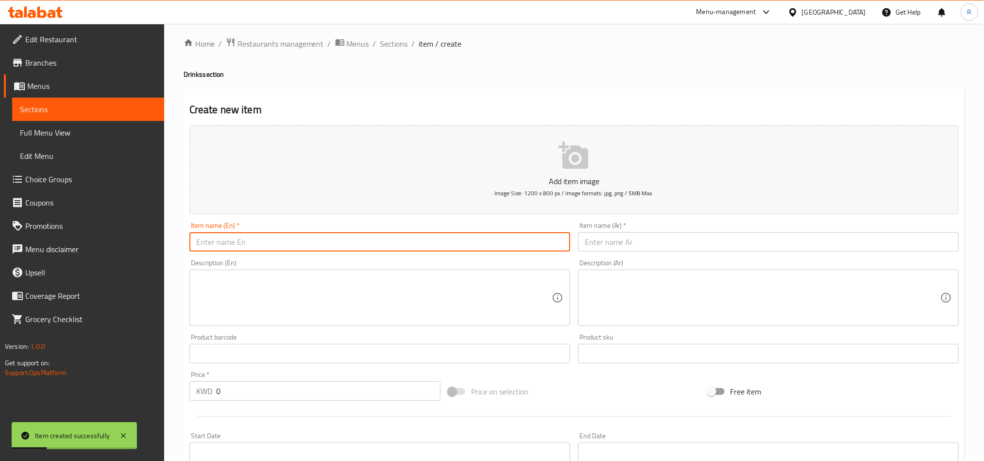
paste
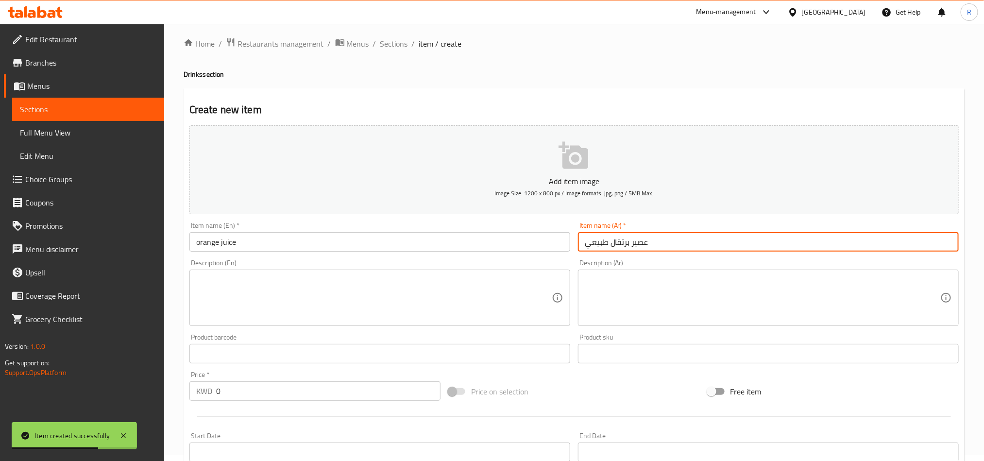
click at [306, 241] on input "orange juice" at bounding box center [379, 241] width 381 height 19
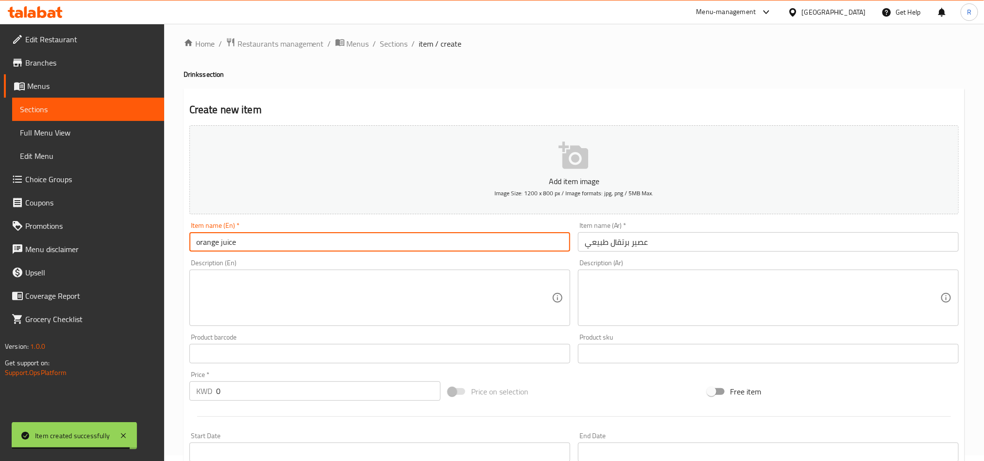
click at [194, 243] on input "orange juice" at bounding box center [379, 241] width 381 height 19
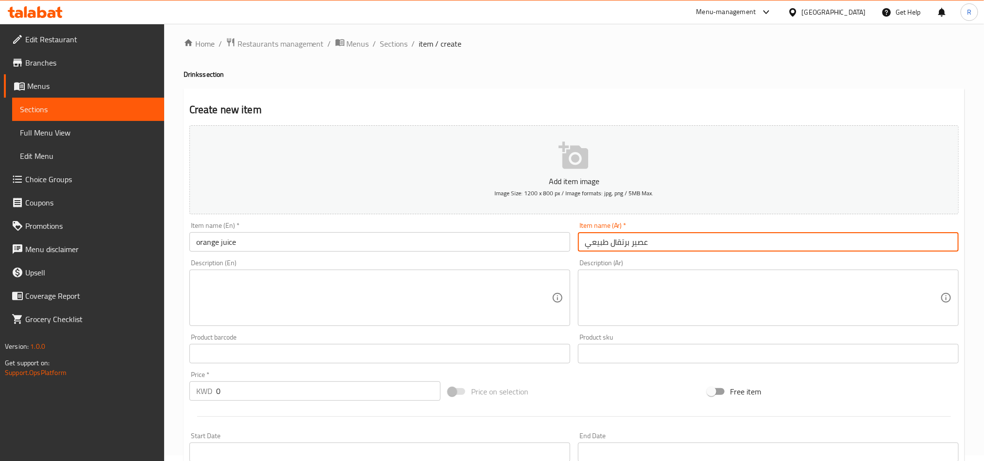
click at [638, 242] on input "عصير برتقال طبيعي" at bounding box center [768, 241] width 381 height 19
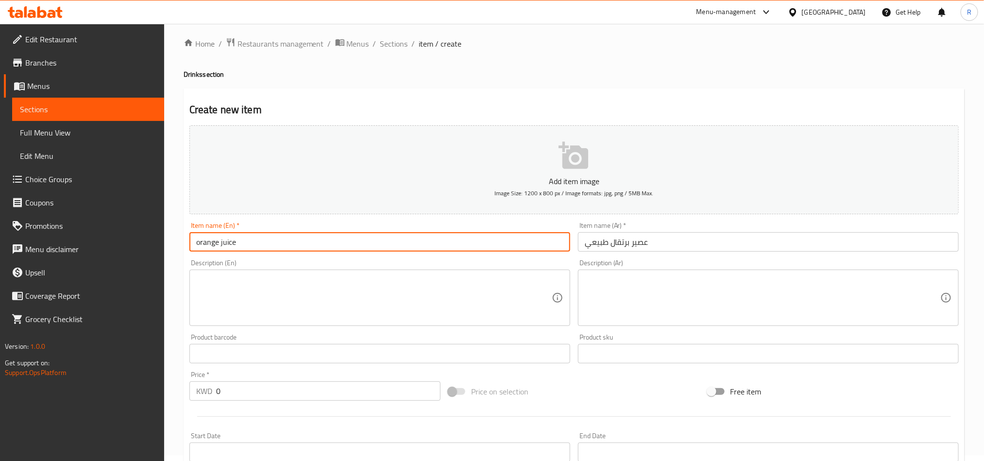
click at [197, 241] on input "orange juice" at bounding box center [379, 241] width 381 height 19
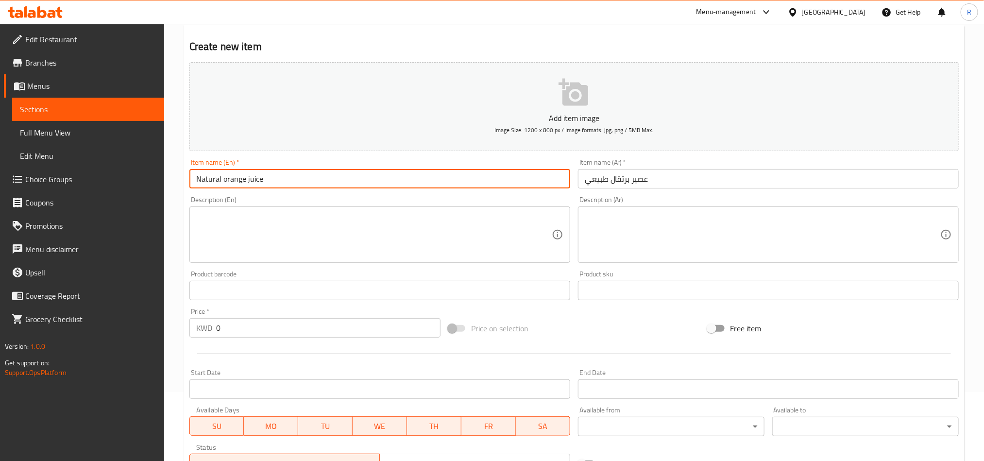
scroll to position [151, 0]
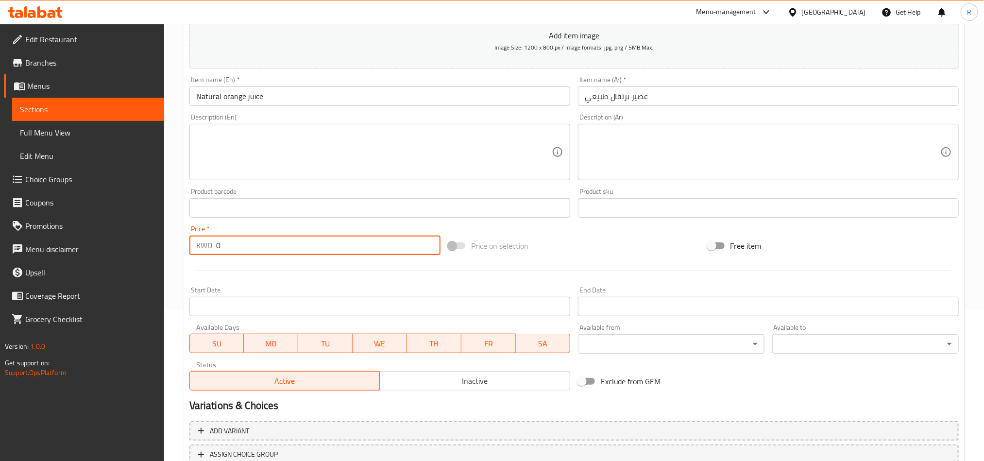
drag, startPoint x: 227, startPoint y: 242, endPoint x: 203, endPoint y: 242, distance: 24.3
click at [203, 242] on div "KWD 0 Price *" at bounding box center [314, 244] width 251 height 19
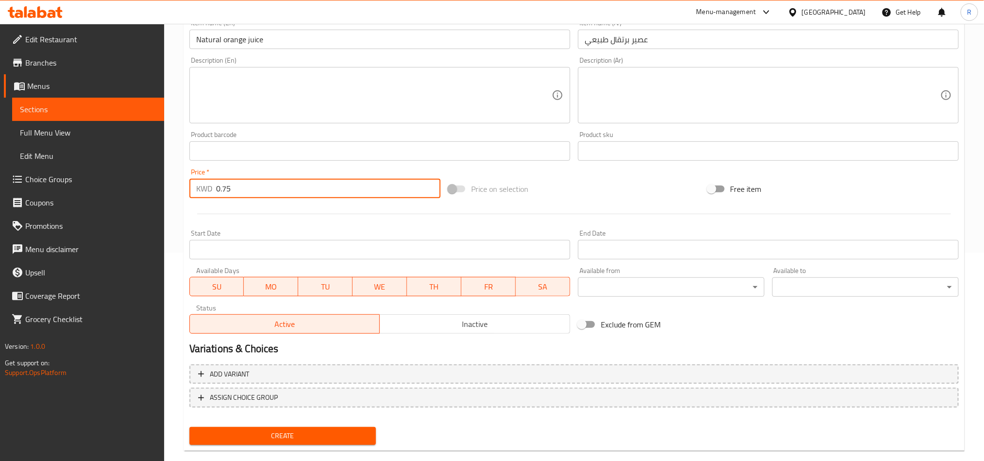
scroll to position [224, 0]
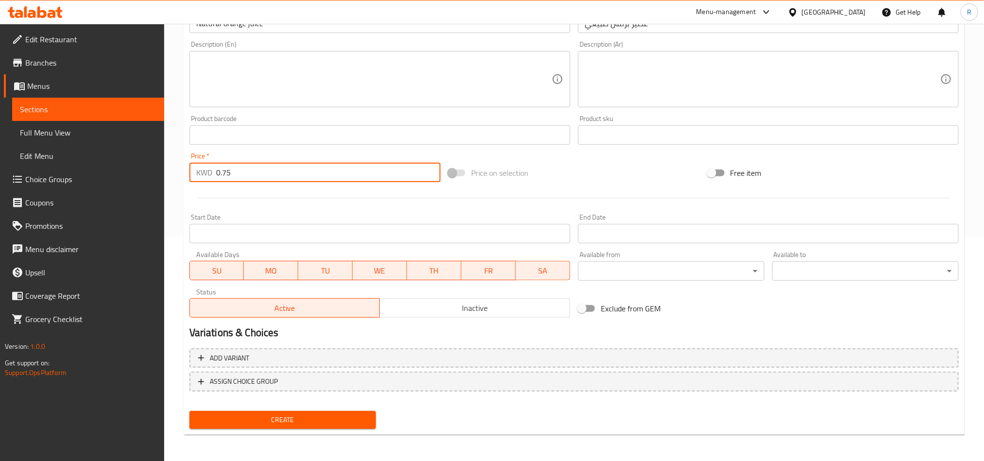
click at [330, 414] on span "Create" at bounding box center [282, 420] width 171 height 12
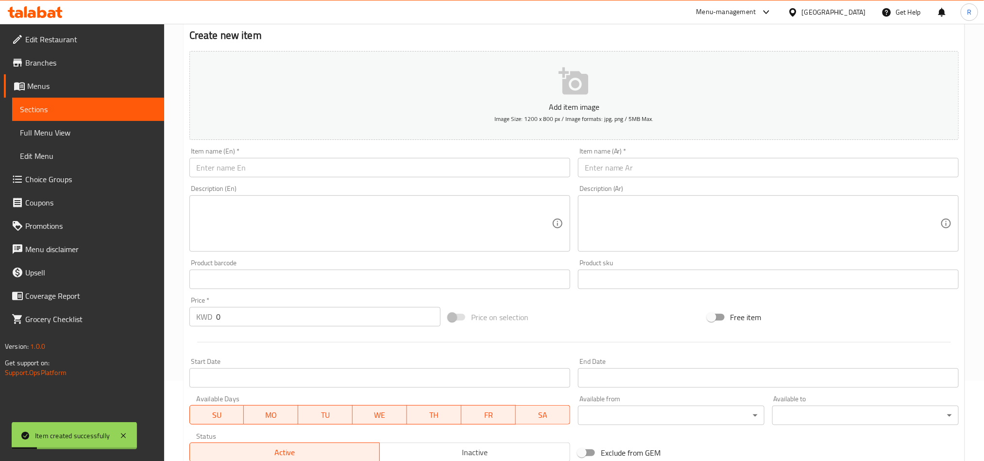
scroll to position [79, 0]
click at [274, 173] on input "text" at bounding box center [379, 168] width 381 height 19
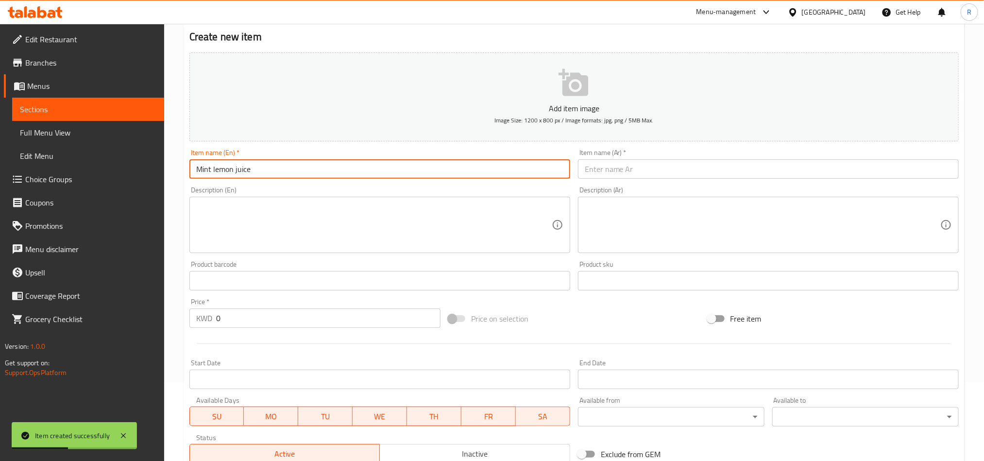
click at [666, 163] on input "text" at bounding box center [768, 168] width 381 height 19
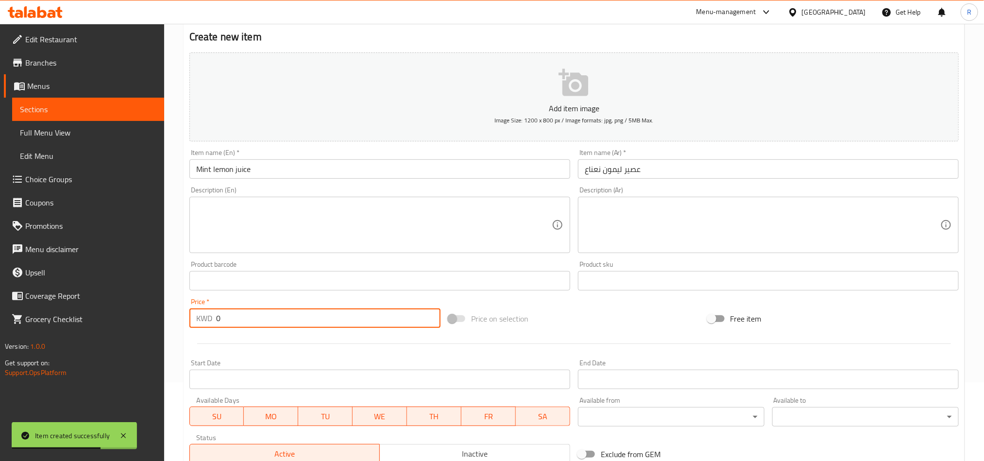
drag, startPoint x: 217, startPoint y: 322, endPoint x: 214, endPoint y: 315, distance: 8.0
click at [206, 320] on div "KWD 0 Price *" at bounding box center [314, 317] width 251 height 19
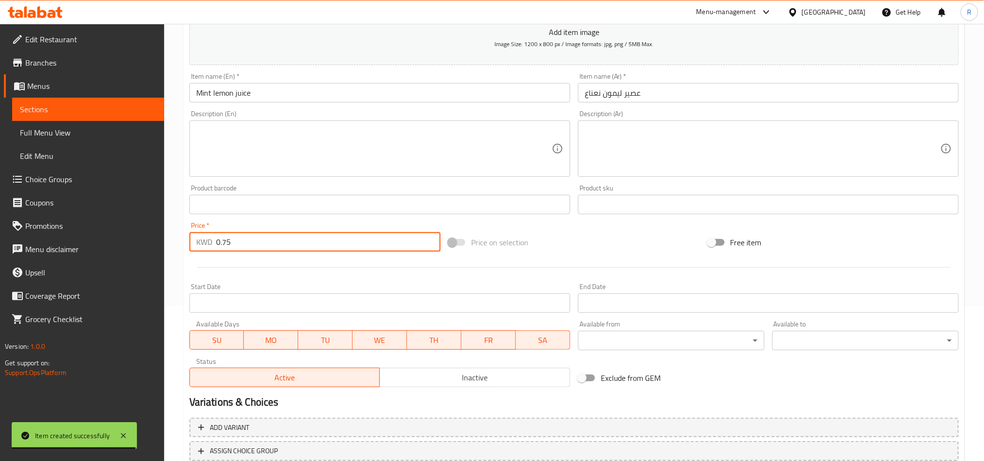
scroll to position [224, 0]
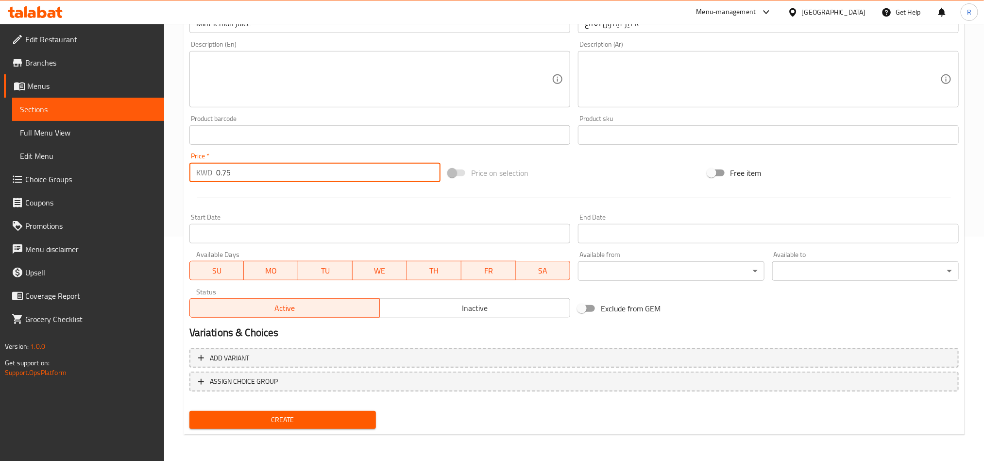
click at [315, 421] on span "Create" at bounding box center [282, 420] width 171 height 12
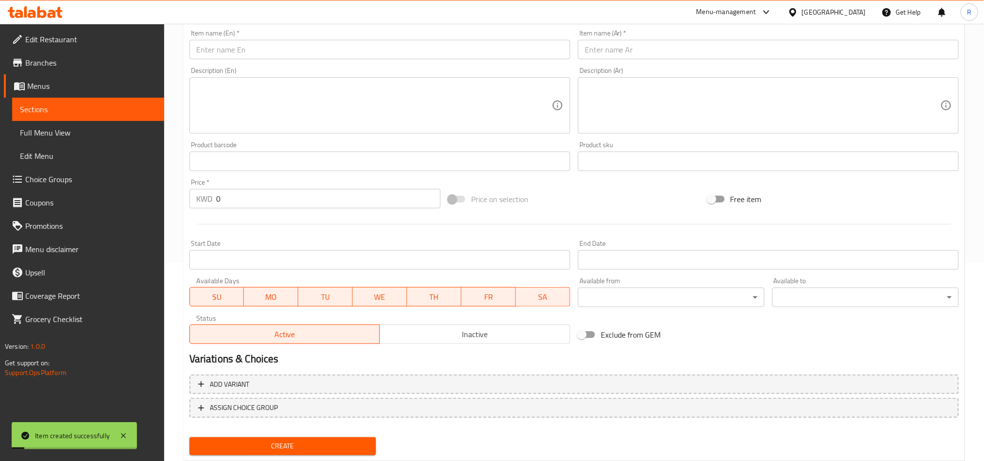
scroll to position [6, 0]
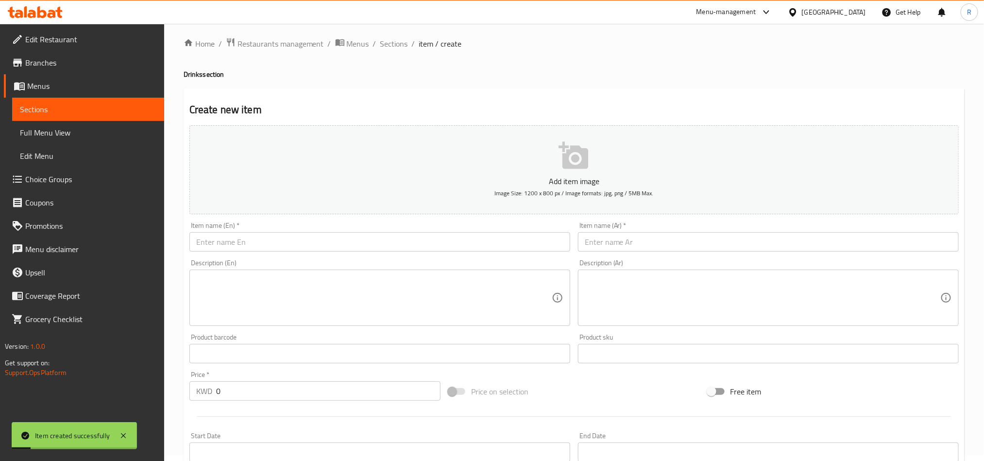
click at [286, 242] on input "text" at bounding box center [379, 241] width 381 height 19
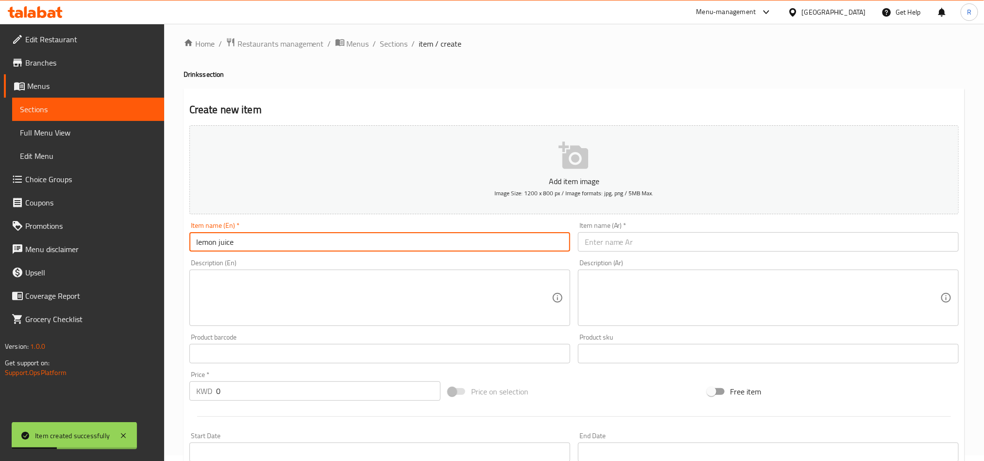
click at [669, 244] on input "text" at bounding box center [768, 241] width 381 height 19
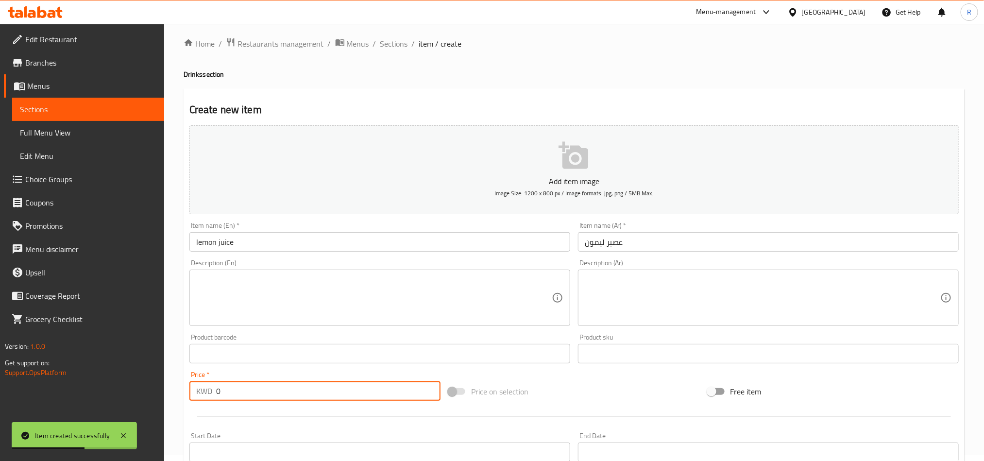
click at [181, 387] on div "Home / Restaurants management / Menus / Sections / item / create Drinks section…" at bounding box center [573, 349] width 819 height 662
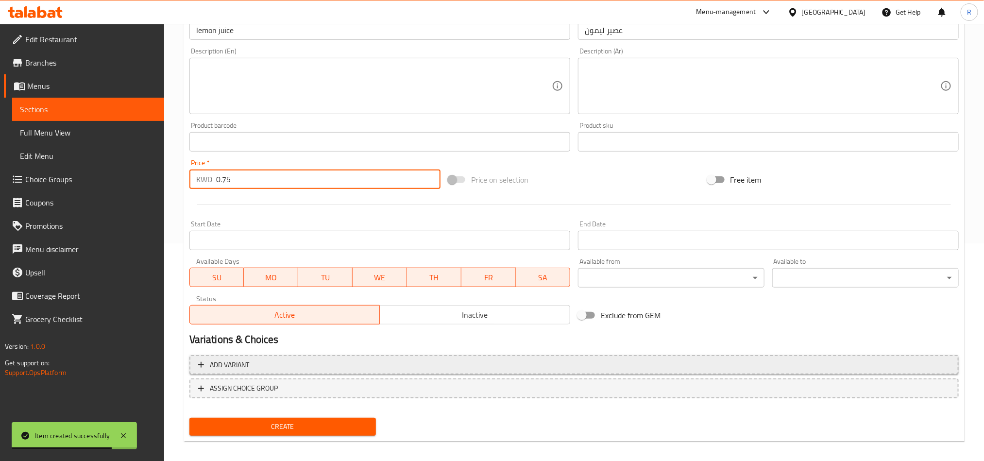
scroll to position [224, 0]
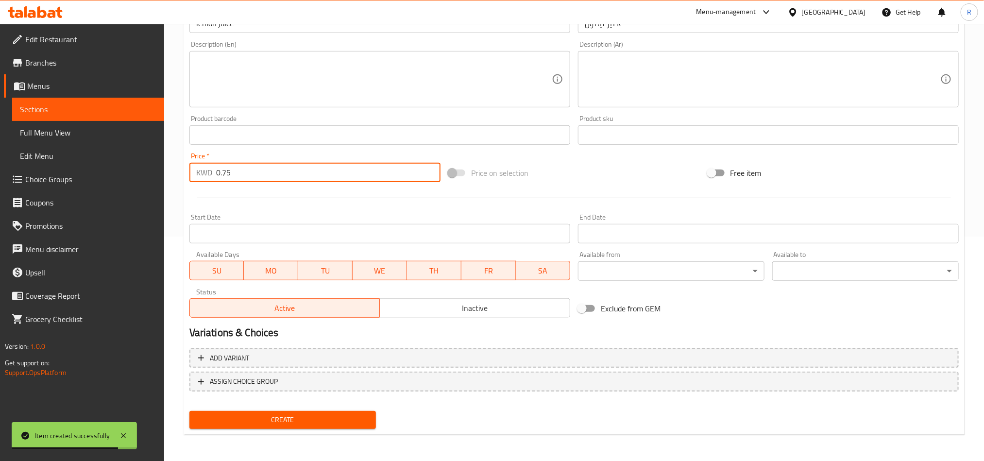
click at [318, 416] on span "Create" at bounding box center [282, 420] width 171 height 12
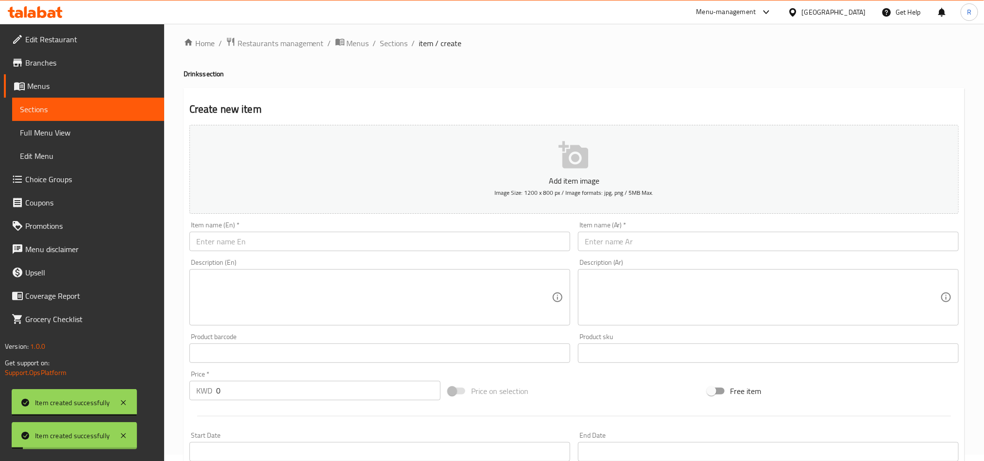
scroll to position [6, 0]
click at [259, 248] on input "text" at bounding box center [379, 241] width 381 height 19
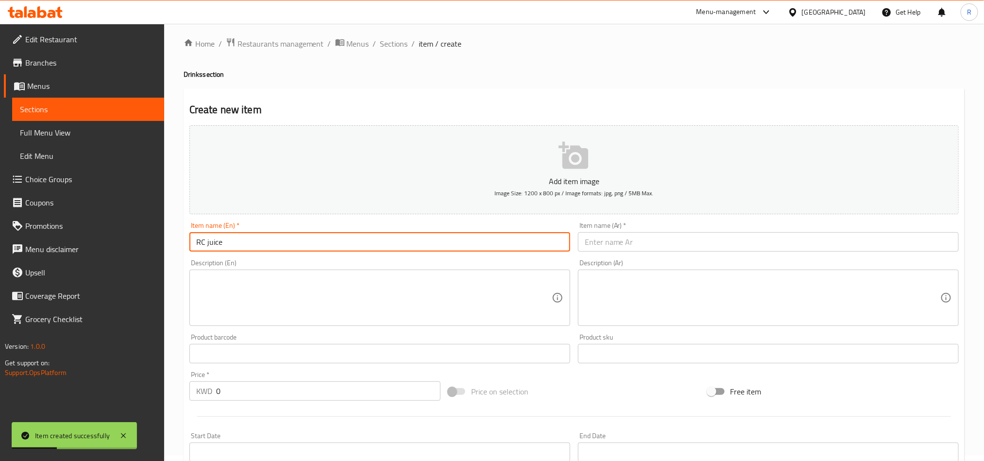
click at [644, 246] on input "text" at bounding box center [768, 241] width 381 height 19
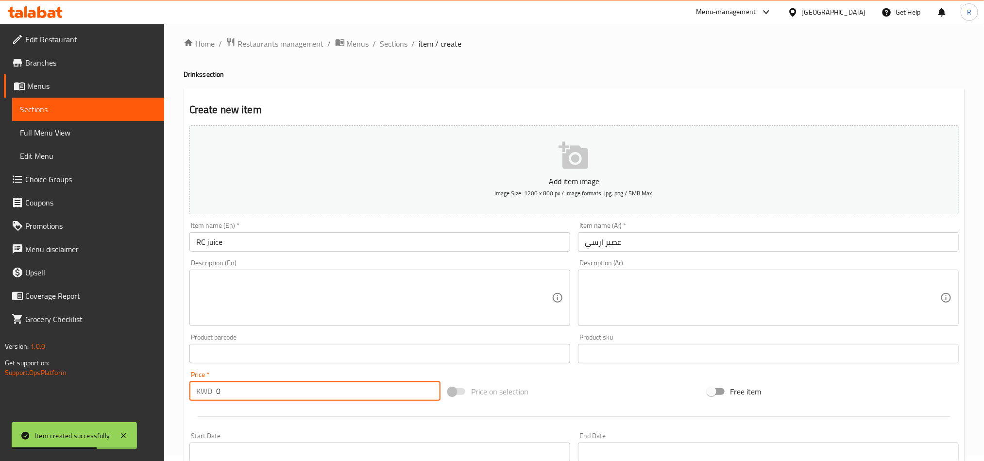
drag, startPoint x: 207, startPoint y: 392, endPoint x: 201, endPoint y: 392, distance: 5.8
click at [200, 392] on div "KWD 0 Price *" at bounding box center [314, 390] width 251 height 19
drag, startPoint x: 227, startPoint y: 392, endPoint x: 207, endPoint y: 392, distance: 20.4
click at [207, 392] on div "KWD 150 Price *" at bounding box center [314, 390] width 251 height 19
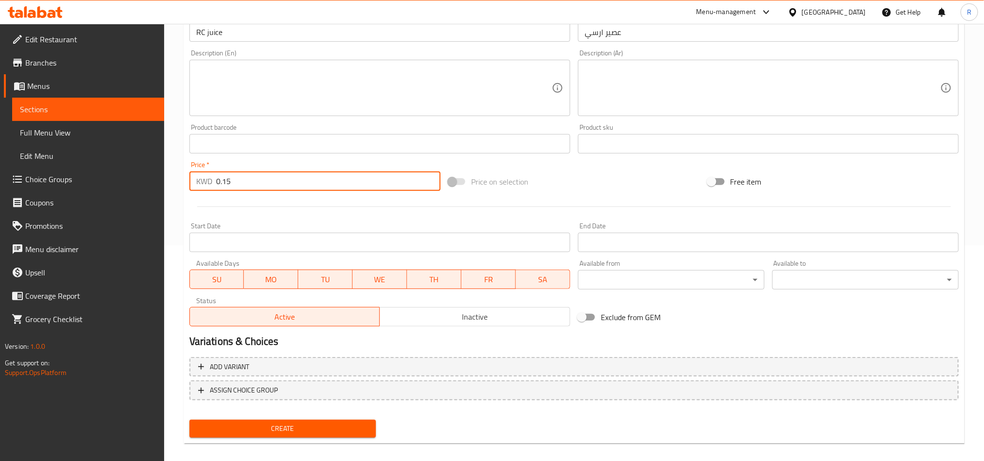
scroll to position [224, 0]
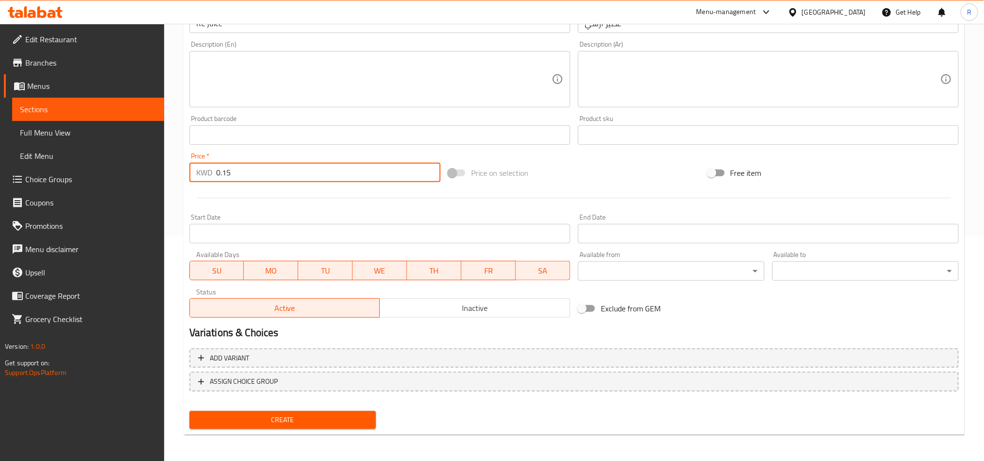
click at [341, 421] on span "Create" at bounding box center [282, 420] width 171 height 12
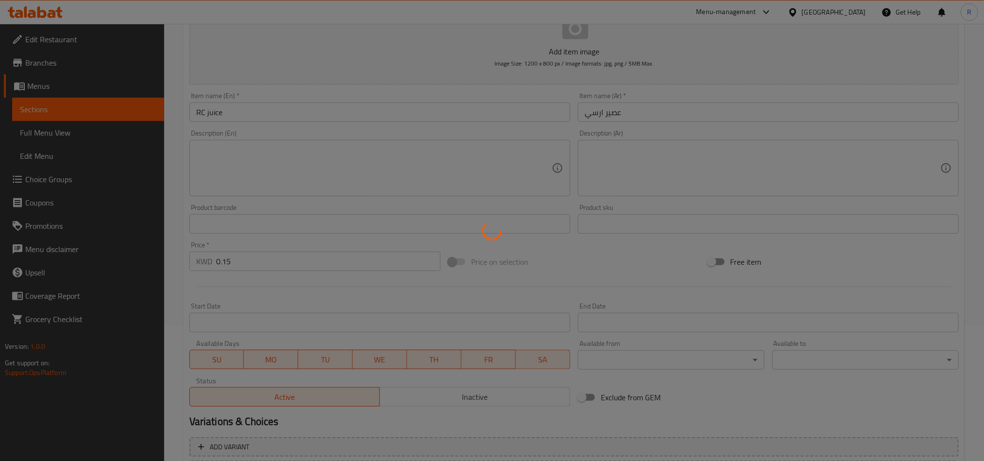
scroll to position [0, 0]
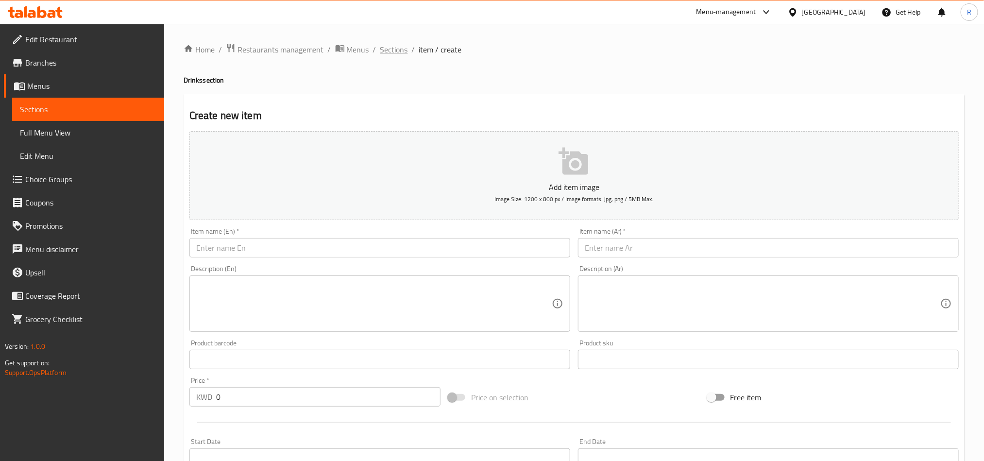
click at [401, 55] on span "Sections" at bounding box center [394, 50] width 28 height 12
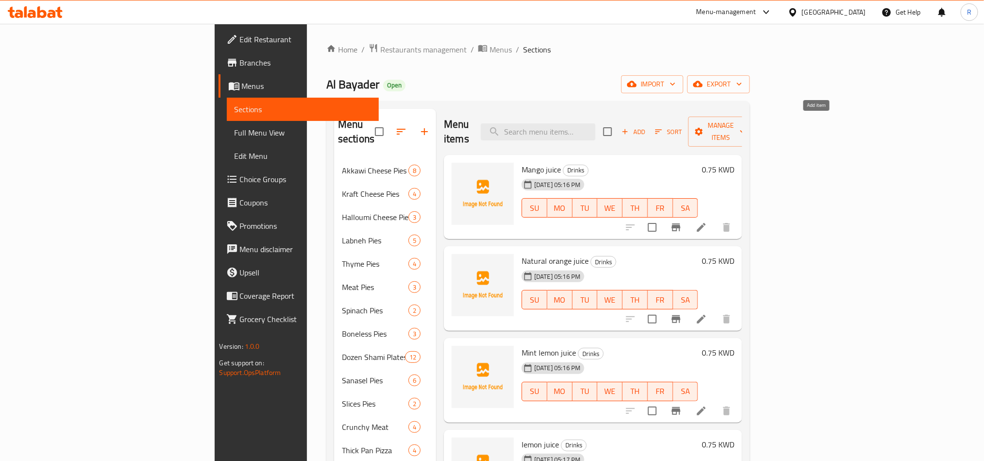
click at [646, 126] on span "Add" at bounding box center [633, 131] width 26 height 11
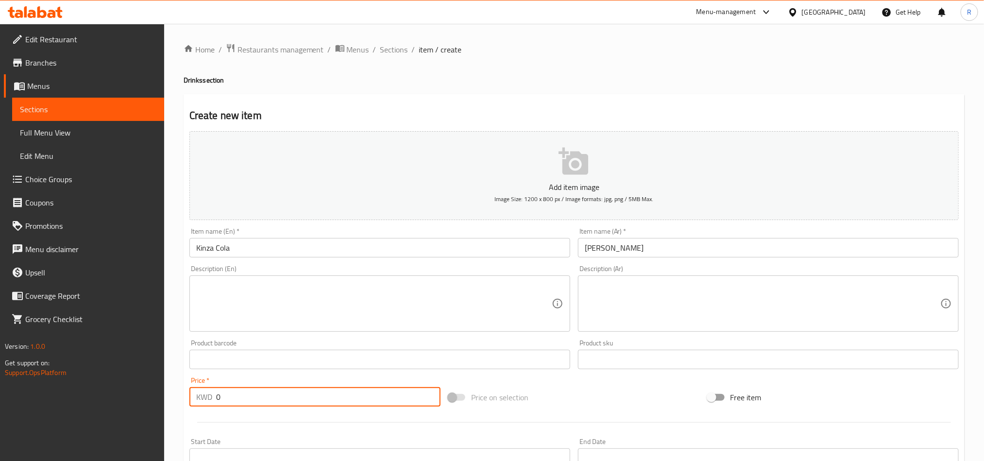
drag, startPoint x: 225, startPoint y: 403, endPoint x: 200, endPoint y: 406, distance: 24.9
click at [200, 406] on div "KWD 0 Price *" at bounding box center [314, 396] width 251 height 19
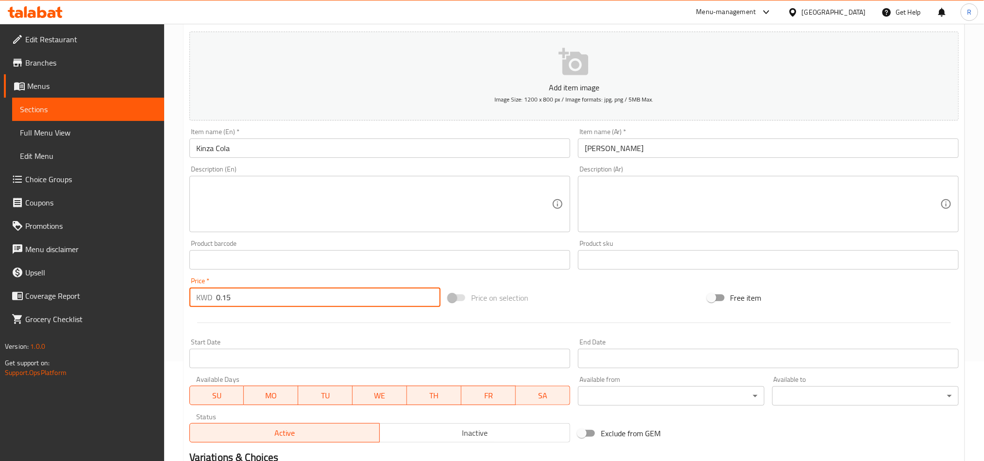
scroll to position [224, 0]
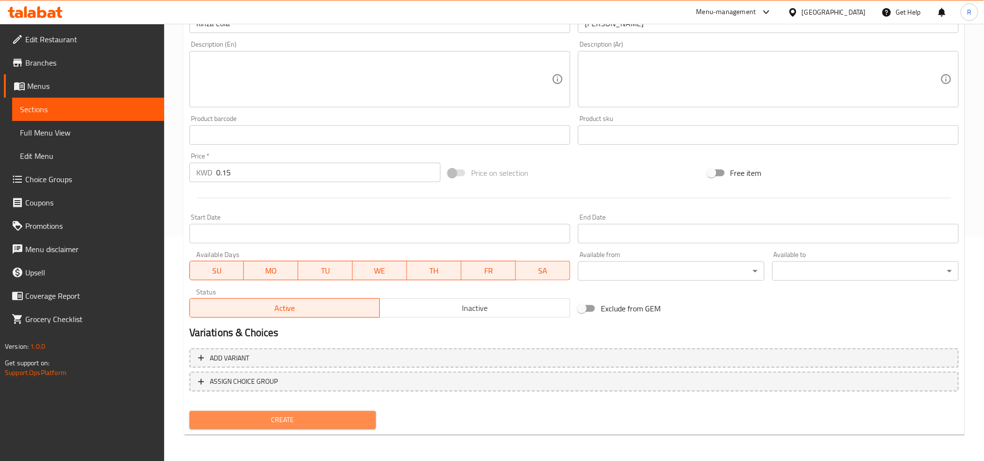
click at [344, 411] on button "Create" at bounding box center [282, 420] width 186 height 18
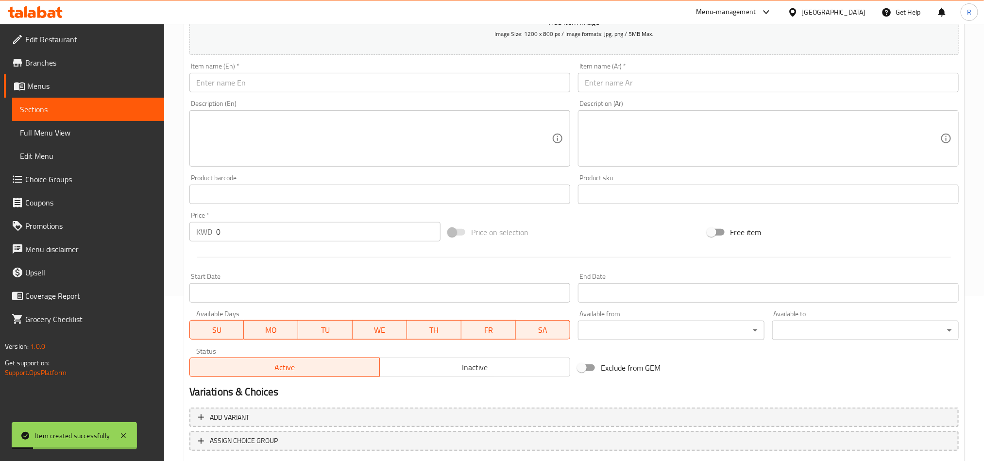
scroll to position [79, 0]
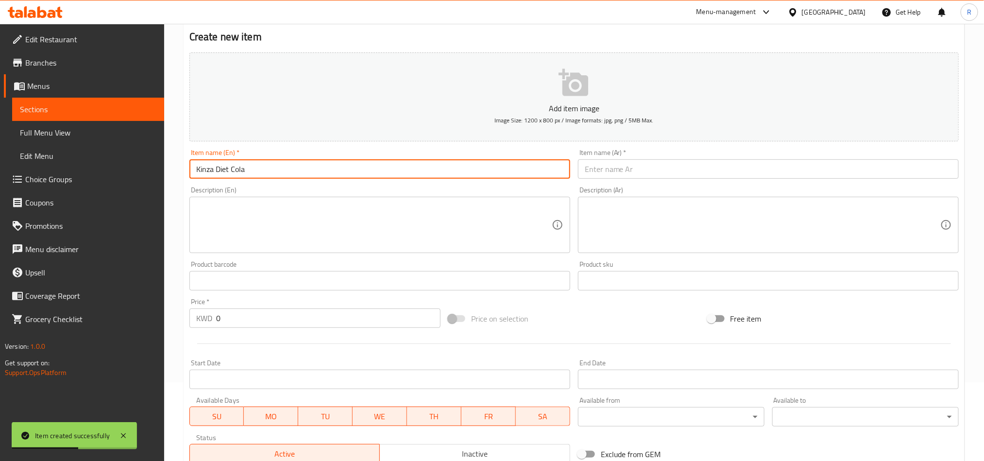
click at [617, 170] on input "text" at bounding box center [768, 168] width 381 height 19
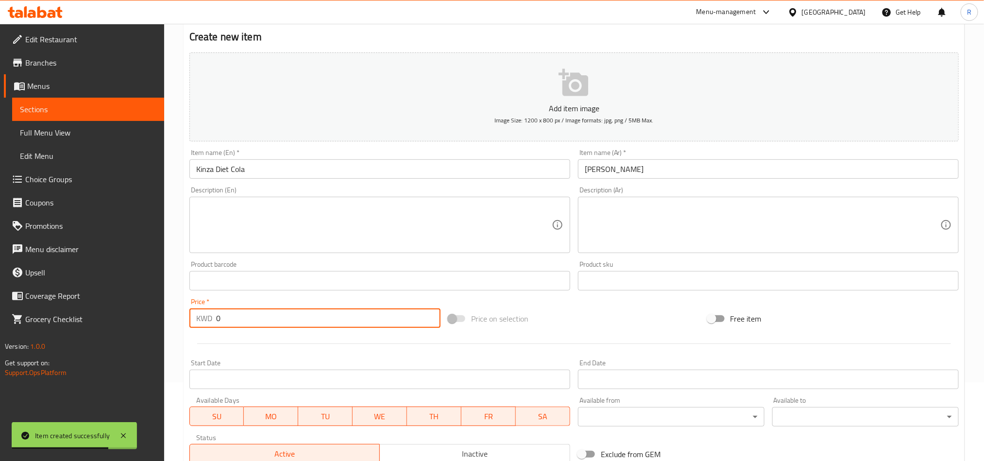
drag, startPoint x: 220, startPoint y: 321, endPoint x: 208, endPoint y: 322, distance: 12.2
click at [208, 322] on div "KWD 0 Price *" at bounding box center [314, 317] width 251 height 19
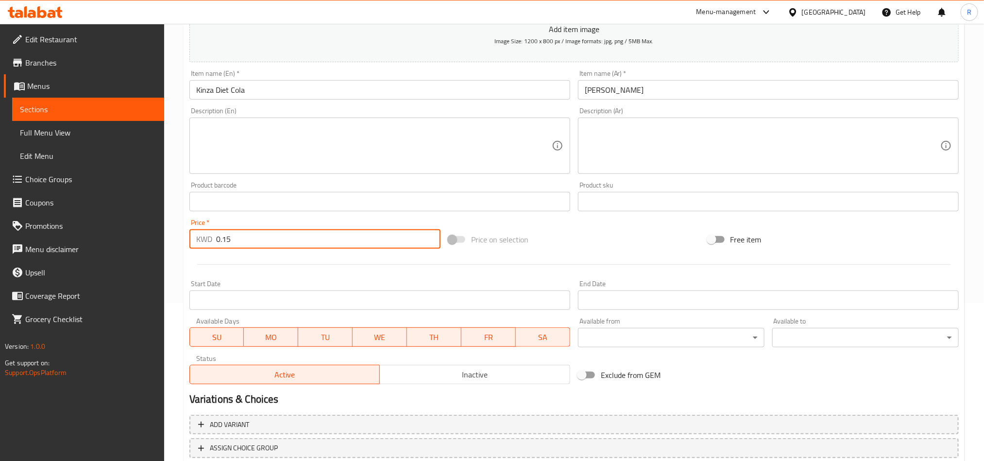
scroll to position [224, 0]
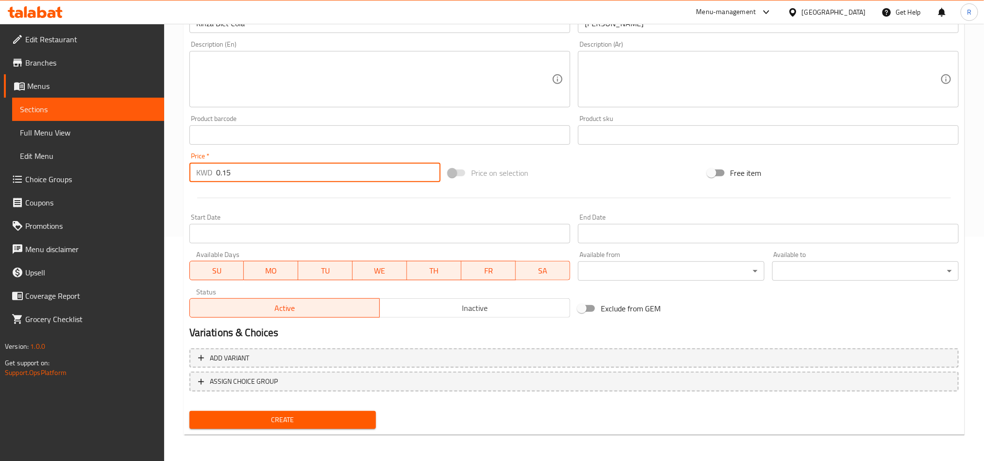
click at [328, 424] on span "Create" at bounding box center [282, 420] width 171 height 12
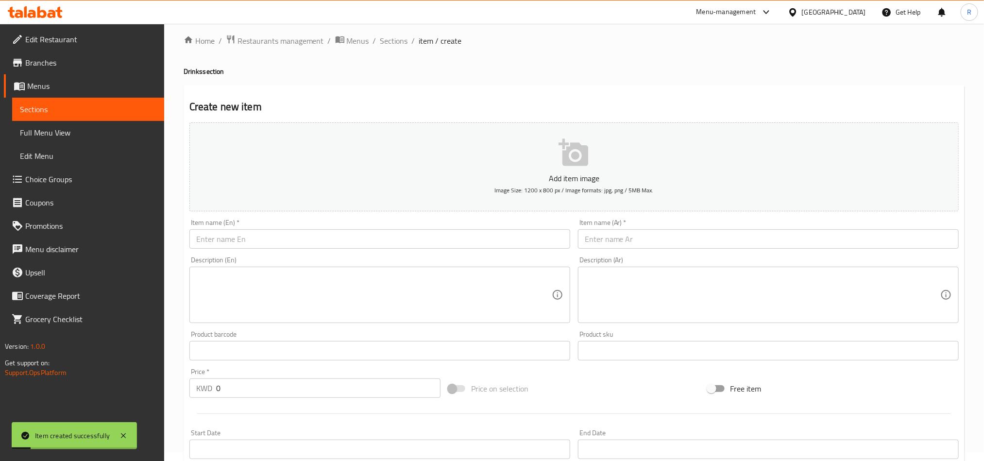
scroll to position [0, 0]
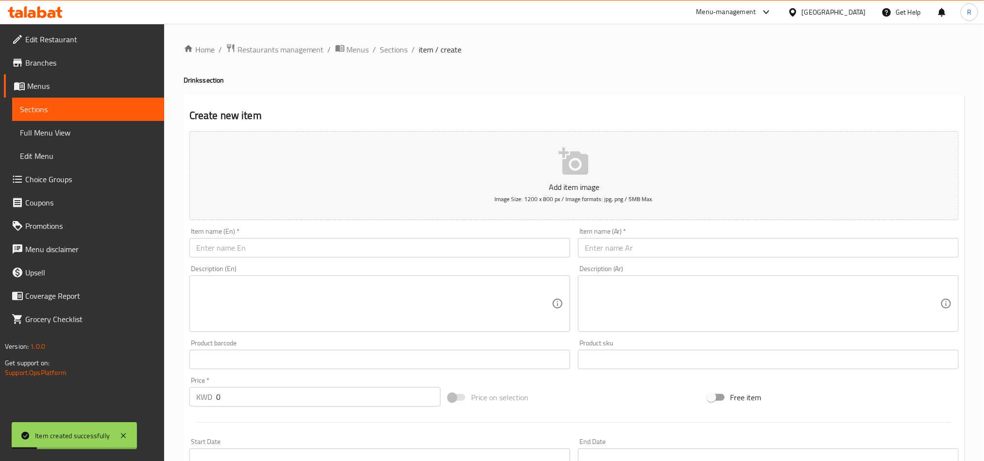
click at [252, 253] on input "text" at bounding box center [379, 247] width 381 height 19
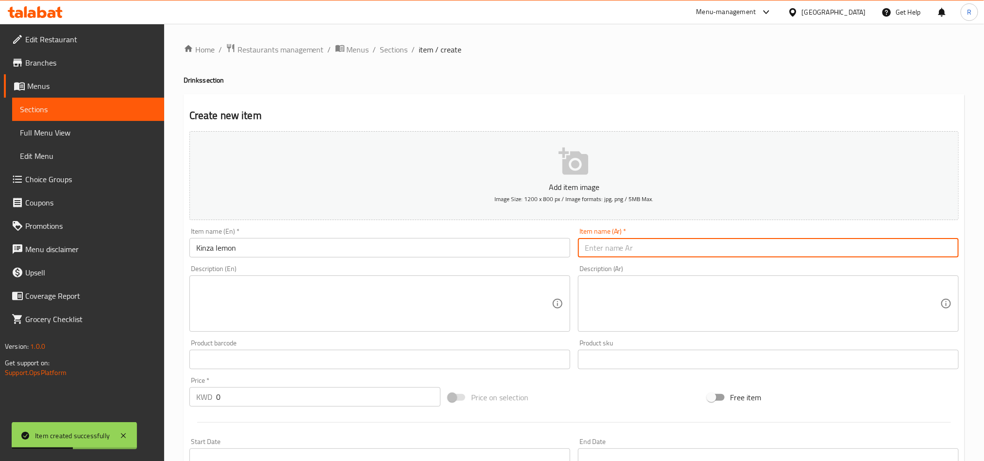
click at [622, 254] on input "text" at bounding box center [768, 247] width 381 height 19
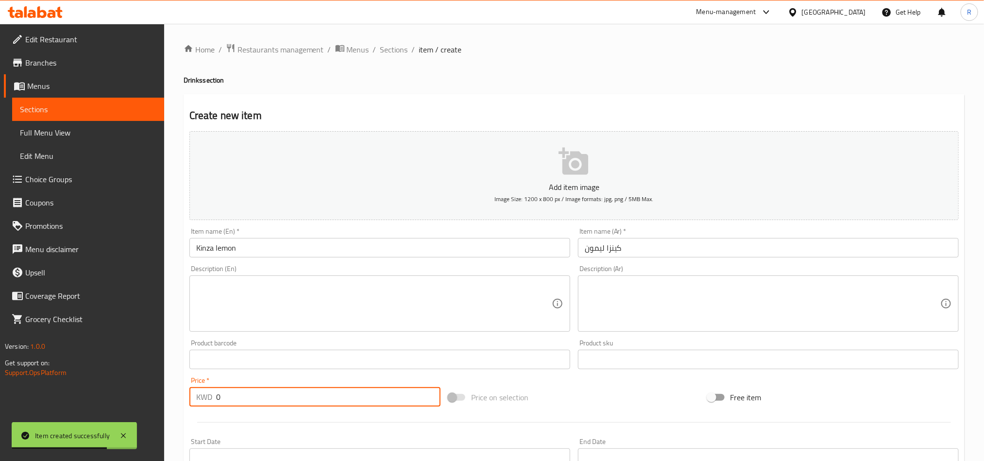
drag, startPoint x: 229, startPoint y: 402, endPoint x: 178, endPoint y: 402, distance: 50.5
click at [178, 402] on div "Home / Restaurants management / Menus / Sections / item / create Drinks section…" at bounding box center [573, 355] width 819 height 662
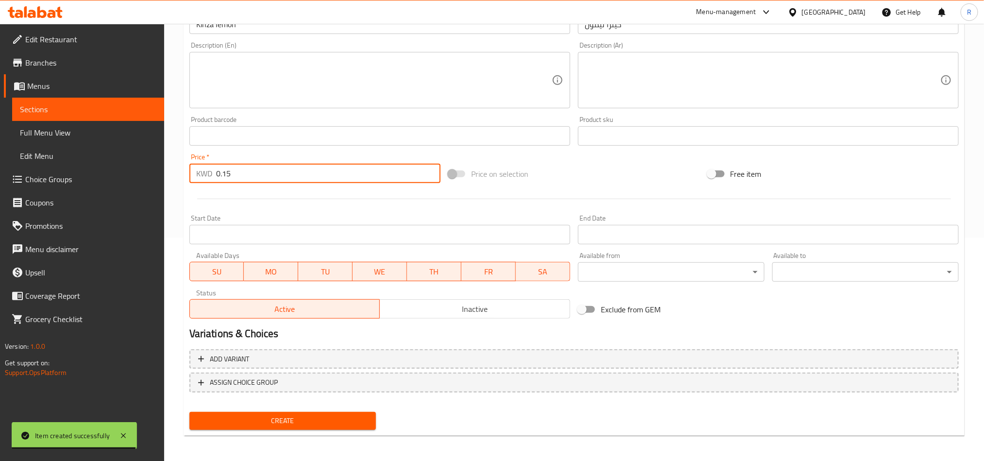
scroll to position [224, 0]
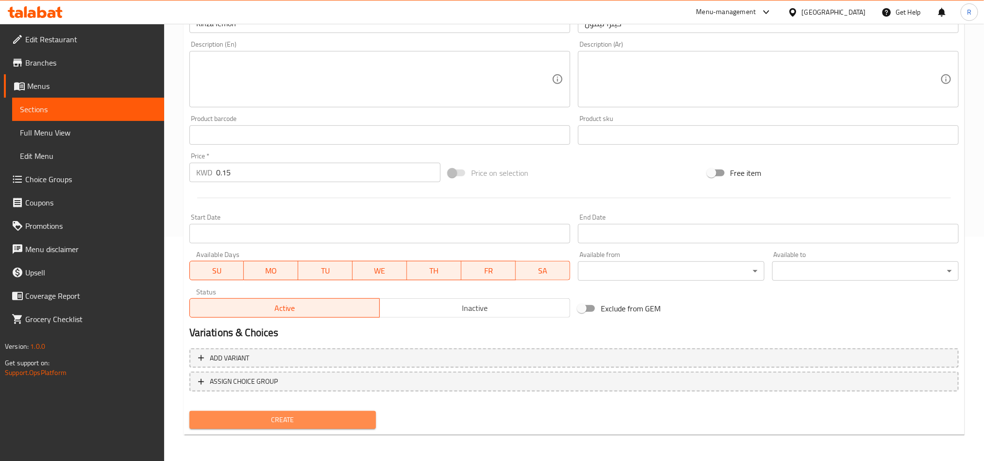
click at [315, 417] on span "Create" at bounding box center [282, 420] width 171 height 12
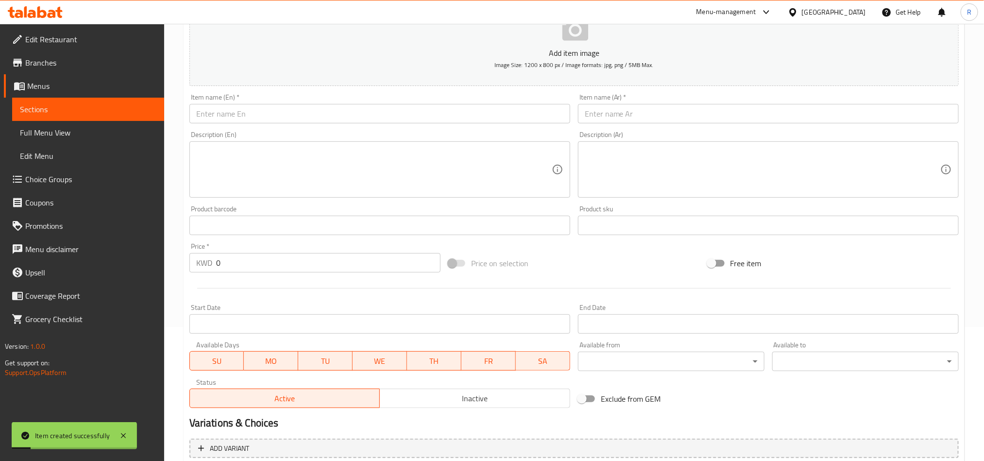
scroll to position [6, 0]
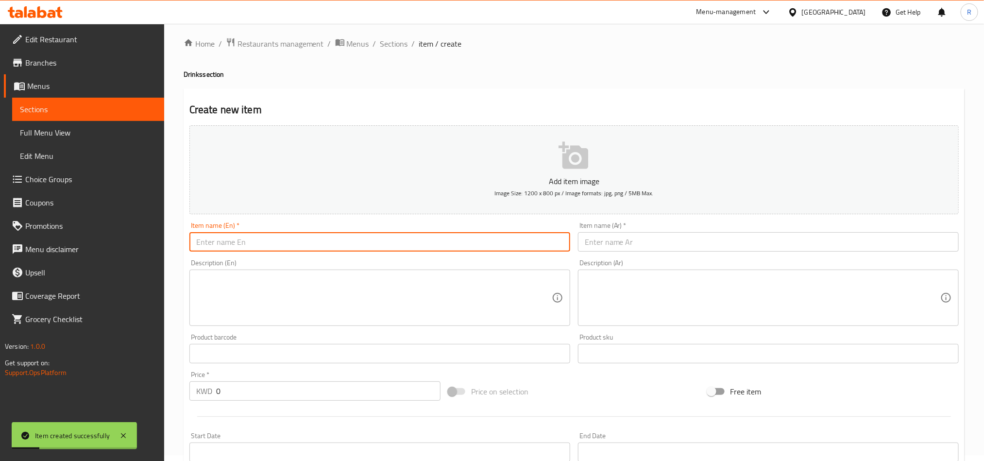
click at [216, 248] on input "text" at bounding box center [379, 241] width 381 height 19
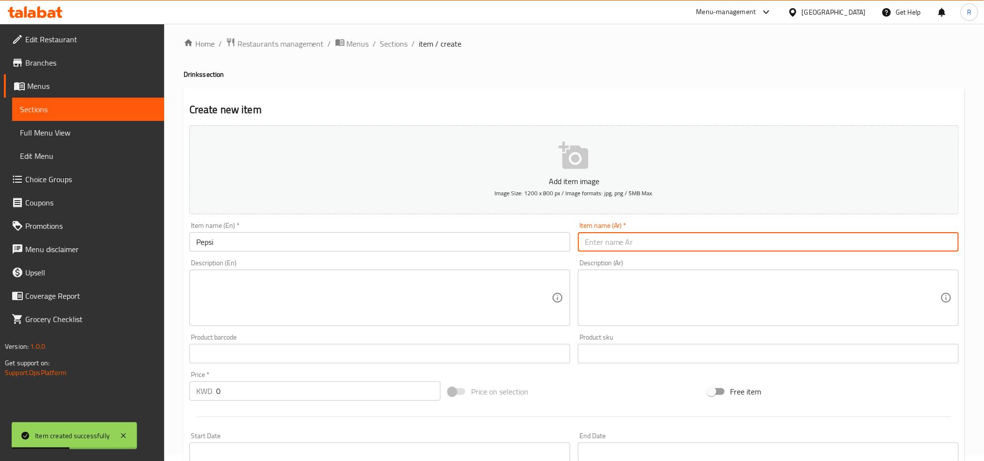
click at [632, 248] on input "text" at bounding box center [768, 241] width 381 height 19
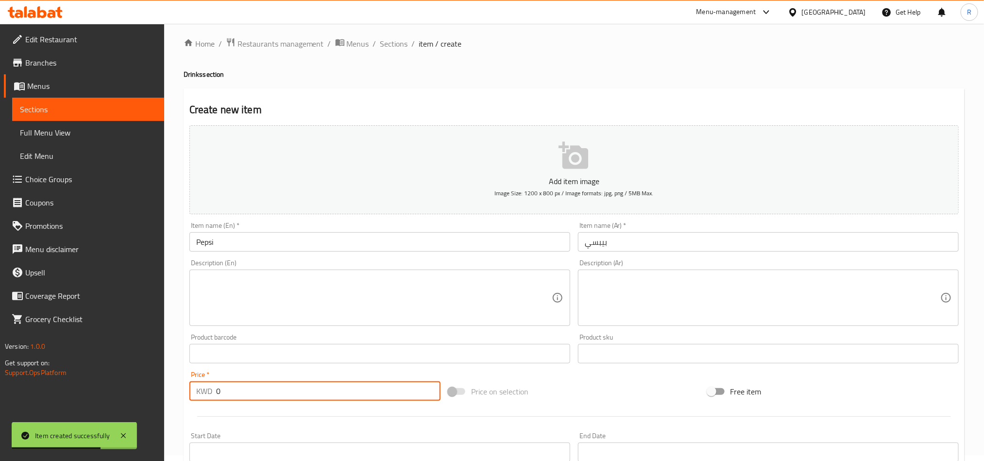
drag, startPoint x: 220, startPoint y: 389, endPoint x: 207, endPoint y: 393, distance: 14.1
click at [207, 393] on div "KWD 0 Price *" at bounding box center [314, 390] width 251 height 19
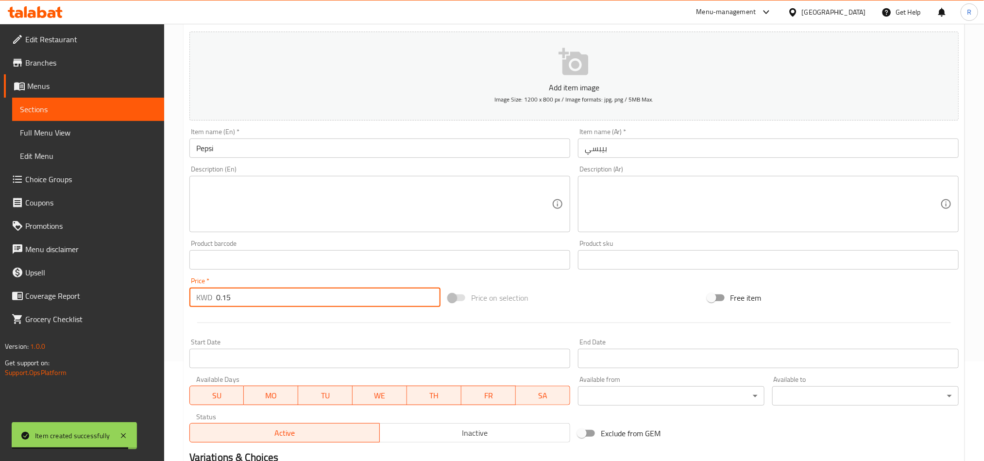
scroll to position [224, 0]
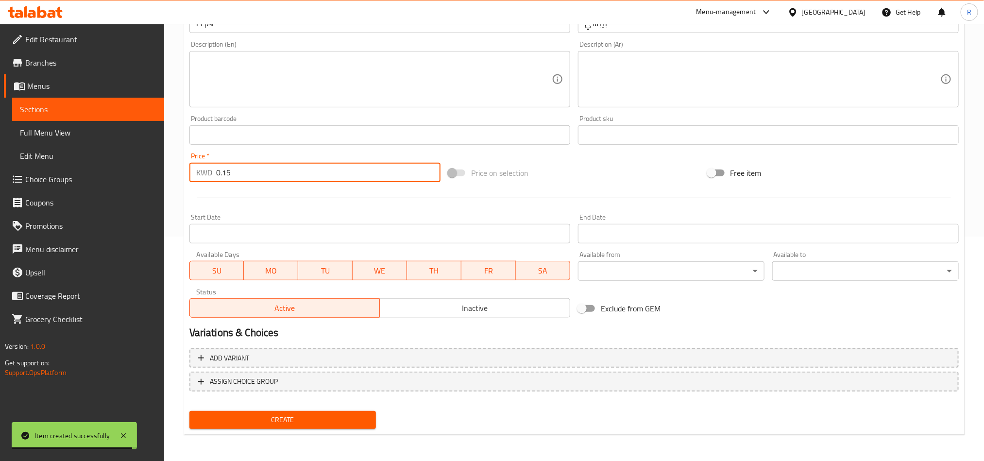
click at [330, 418] on span "Create" at bounding box center [282, 420] width 171 height 12
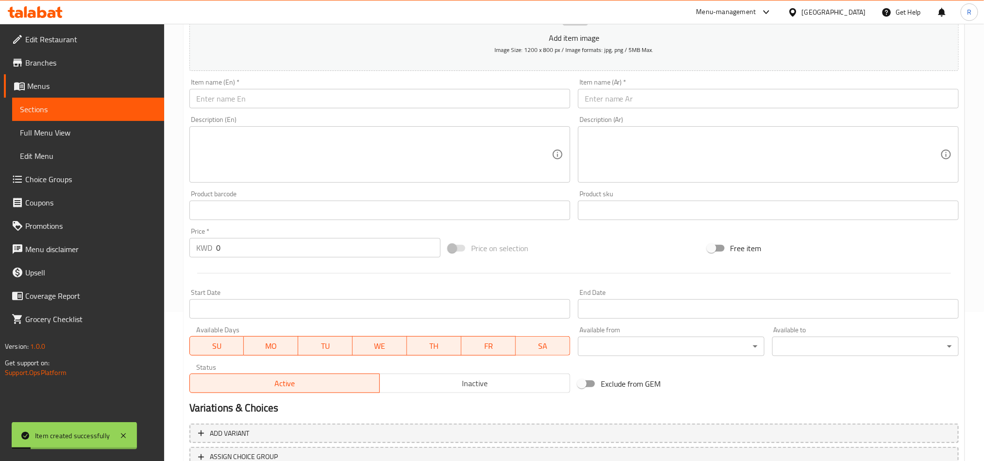
scroll to position [79, 0]
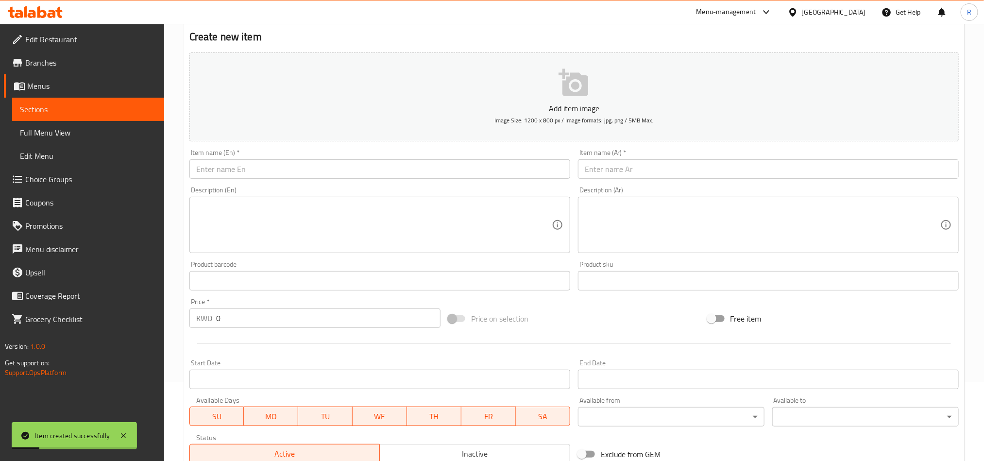
click at [235, 171] on input "text" at bounding box center [379, 168] width 381 height 19
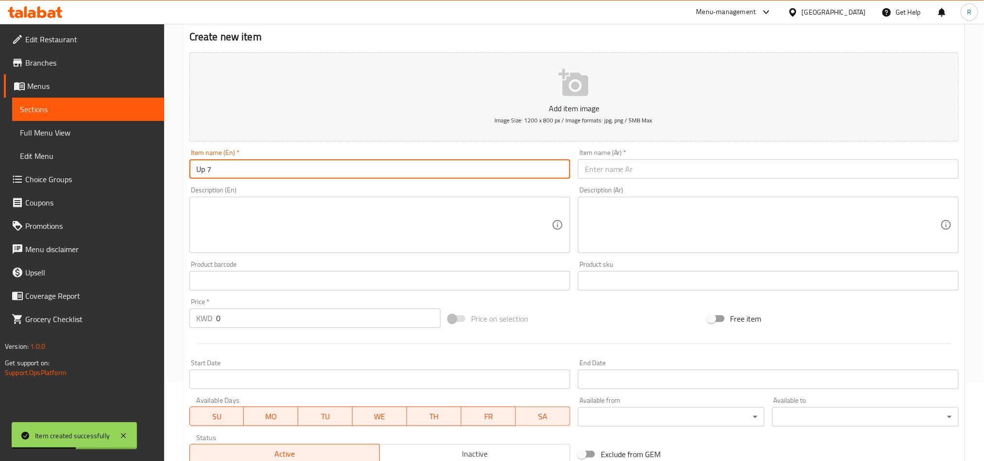
click at [611, 156] on div "Item name (Ar)   * Item name (Ar) *" at bounding box center [768, 164] width 381 height 30
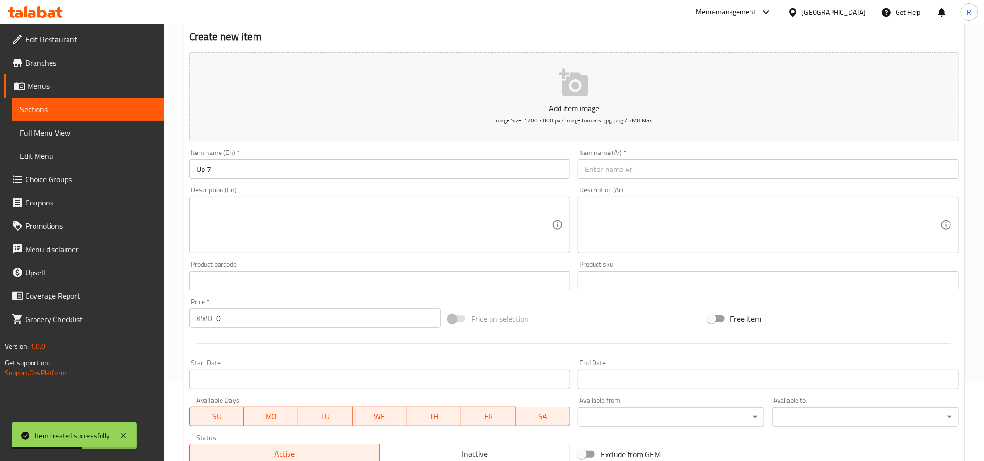
click at [612, 169] on input "text" at bounding box center [768, 168] width 381 height 19
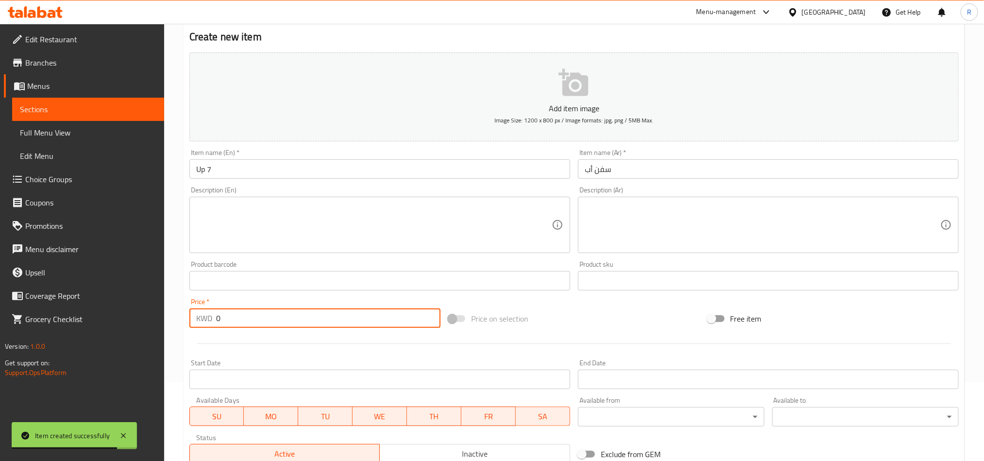
drag, startPoint x: 220, startPoint y: 321, endPoint x: 206, endPoint y: 323, distance: 14.8
click at [206, 323] on div "KWD 0 Price *" at bounding box center [314, 317] width 251 height 19
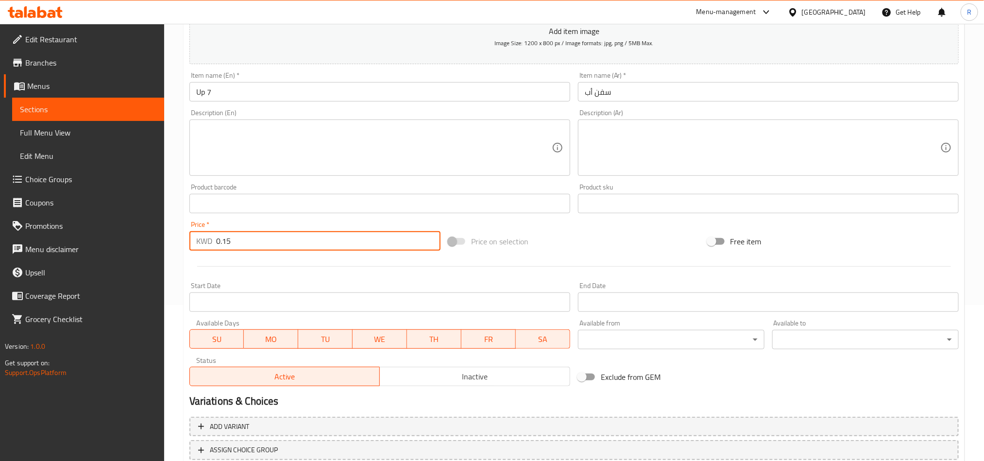
scroll to position [224, 0]
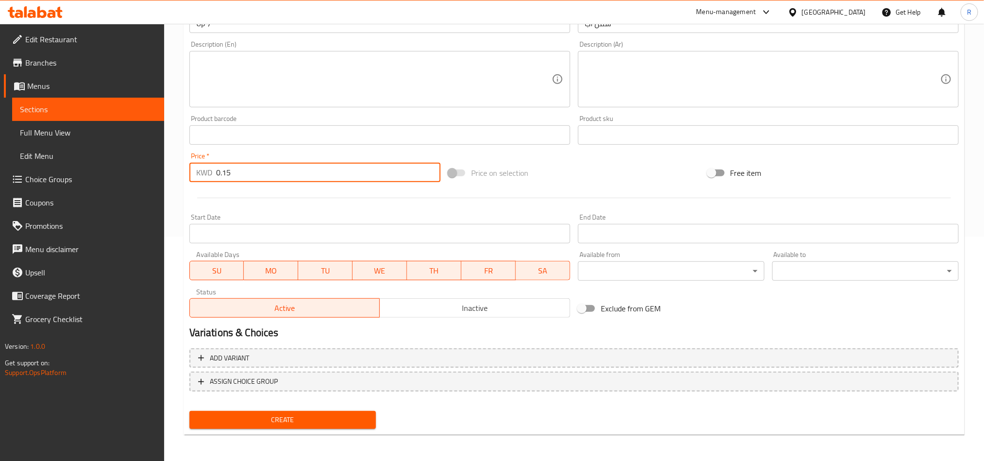
click at [357, 419] on span "Create" at bounding box center [282, 420] width 171 height 12
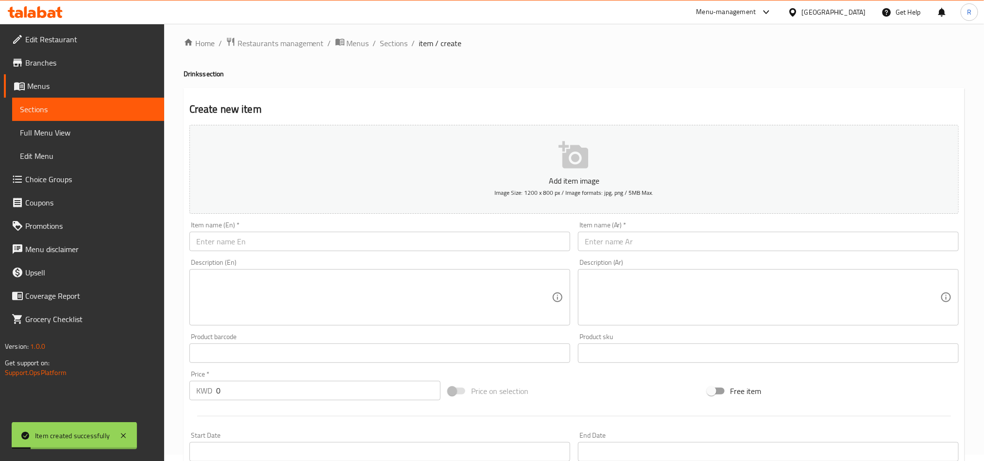
scroll to position [6, 0]
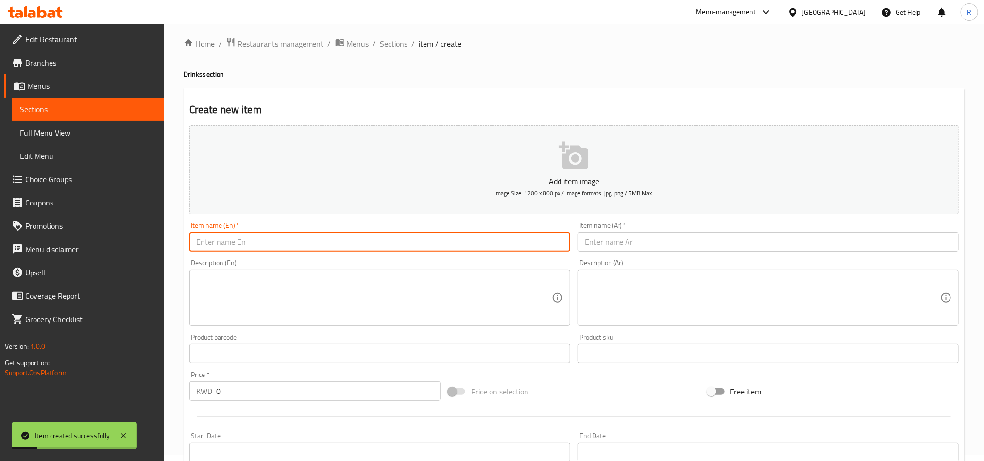
click at [265, 240] on input "text" at bounding box center [379, 241] width 381 height 19
click at [602, 245] on input "text" at bounding box center [768, 241] width 381 height 19
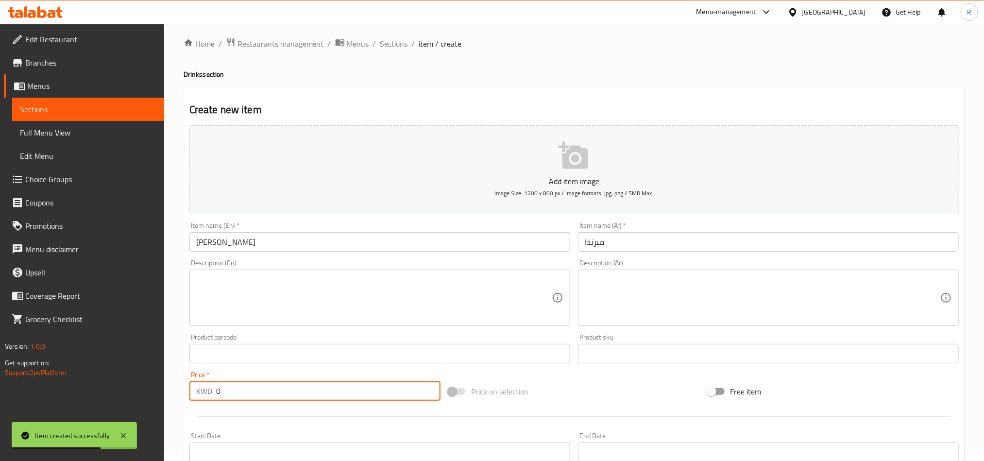
click at [209, 397] on div "KWD 0 Price *" at bounding box center [314, 390] width 251 height 19
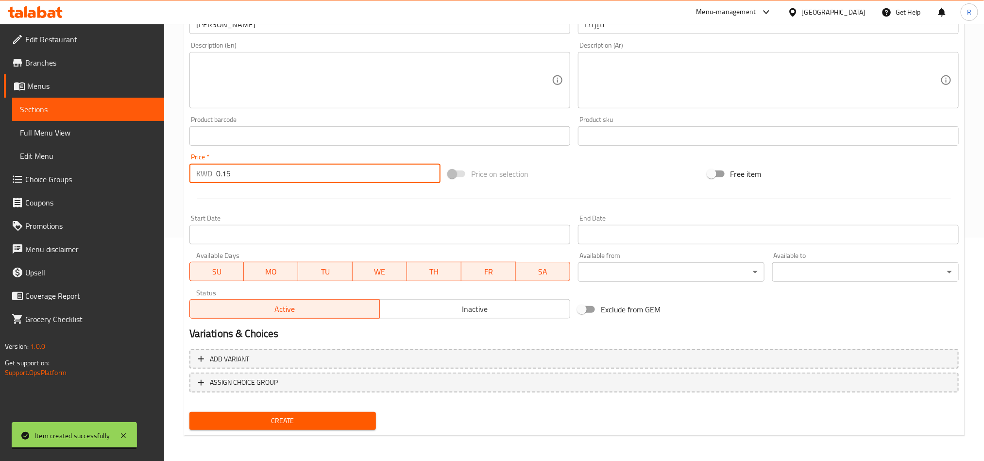
scroll to position [224, 0]
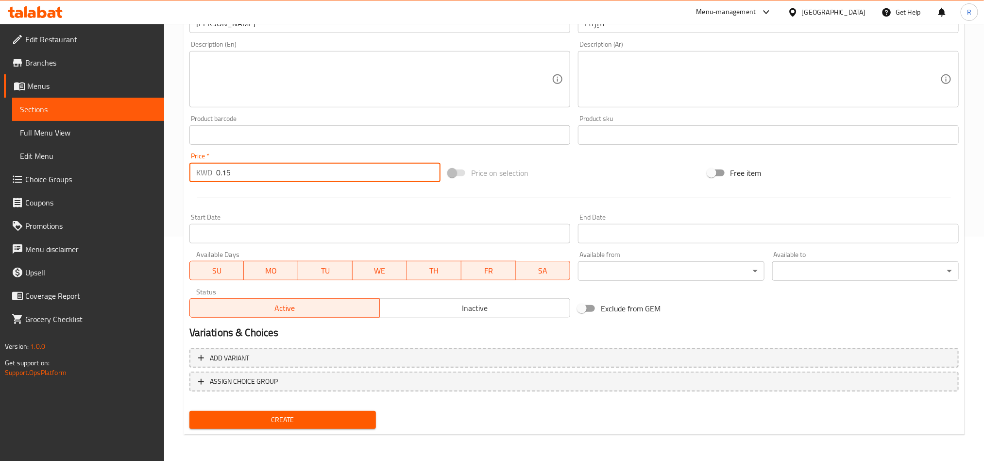
click at [310, 418] on span "Create" at bounding box center [282, 420] width 171 height 12
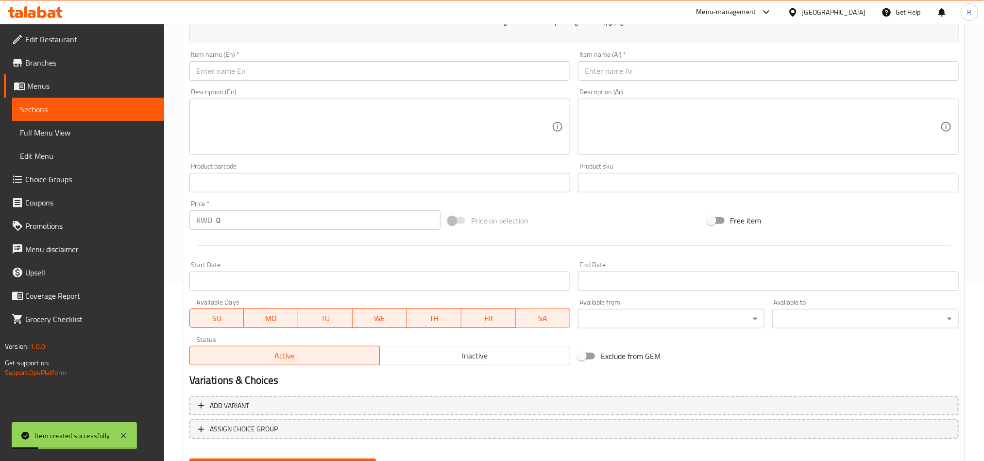
scroll to position [151, 0]
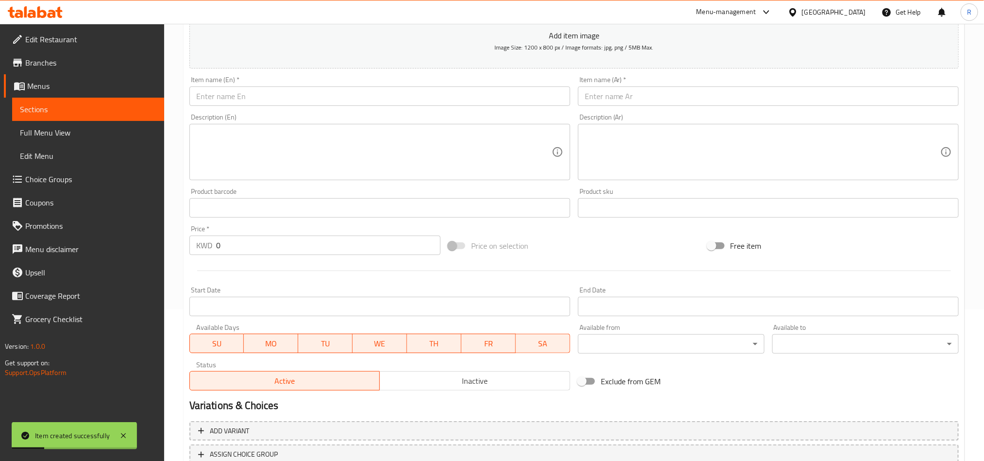
click at [227, 89] on input "text" at bounding box center [379, 95] width 381 height 19
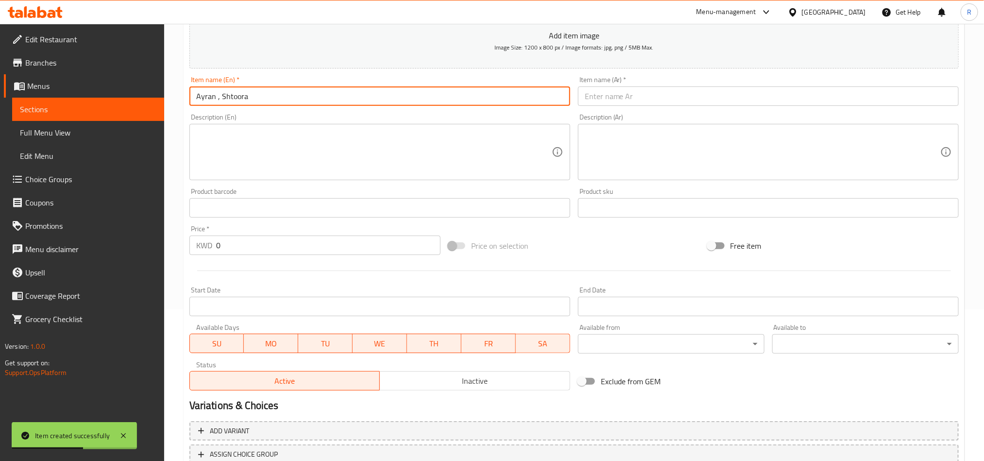
click at [615, 90] on input "text" at bounding box center [768, 95] width 381 height 19
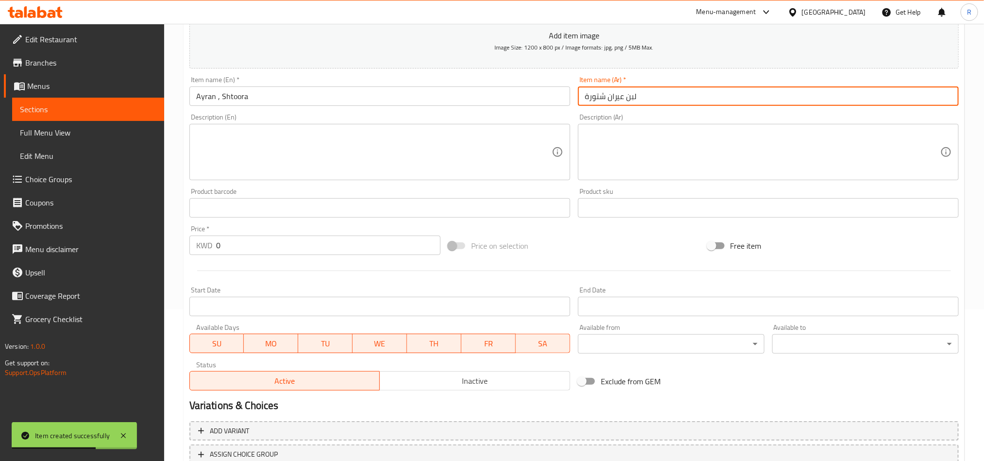
click at [286, 99] on input "Ayran , Shtoora" at bounding box center [379, 95] width 381 height 19
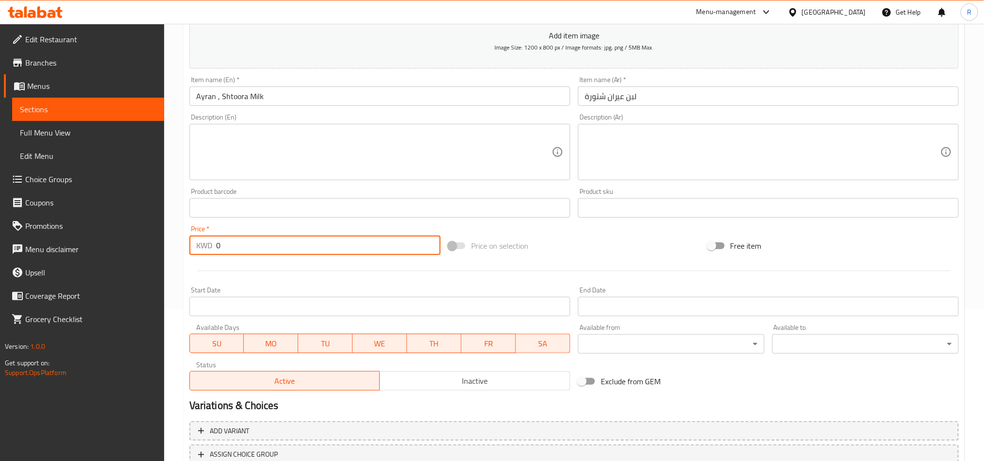
drag, startPoint x: 223, startPoint y: 247, endPoint x: 209, endPoint y: 243, distance: 15.0
click at [210, 244] on div "KWD 0 Price *" at bounding box center [314, 244] width 251 height 19
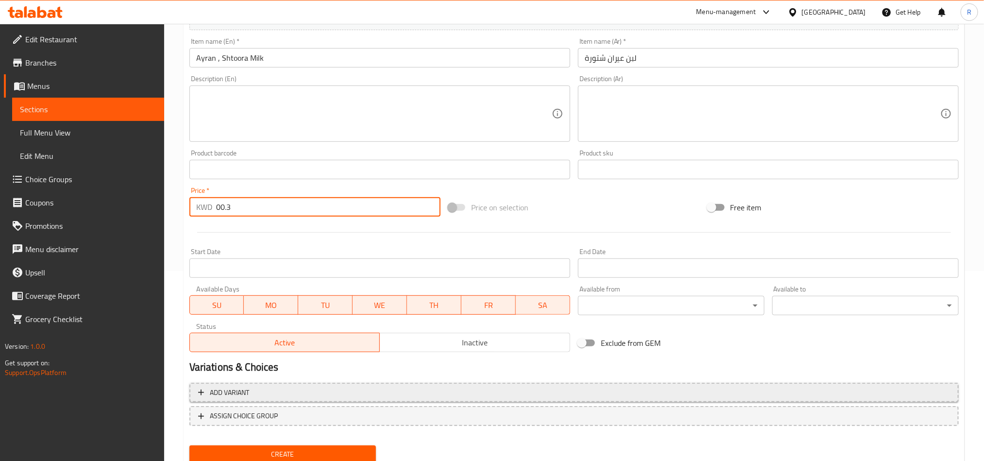
scroll to position [224, 0]
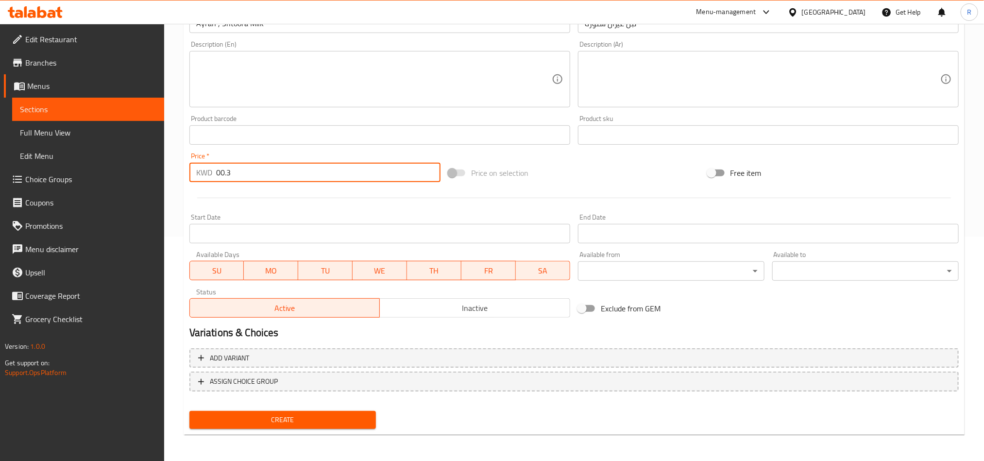
click at [318, 419] on span "Create" at bounding box center [282, 420] width 171 height 12
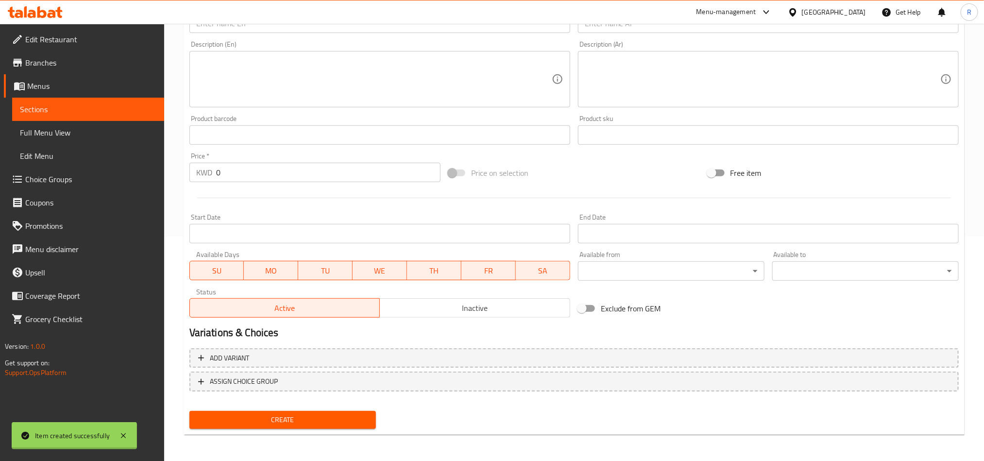
scroll to position [0, 0]
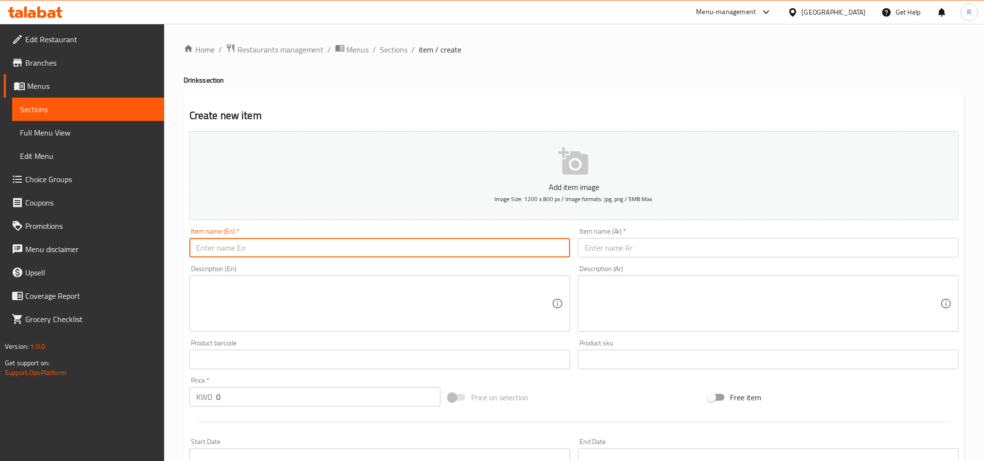
click at [293, 248] on input "text" at bounding box center [379, 247] width 381 height 19
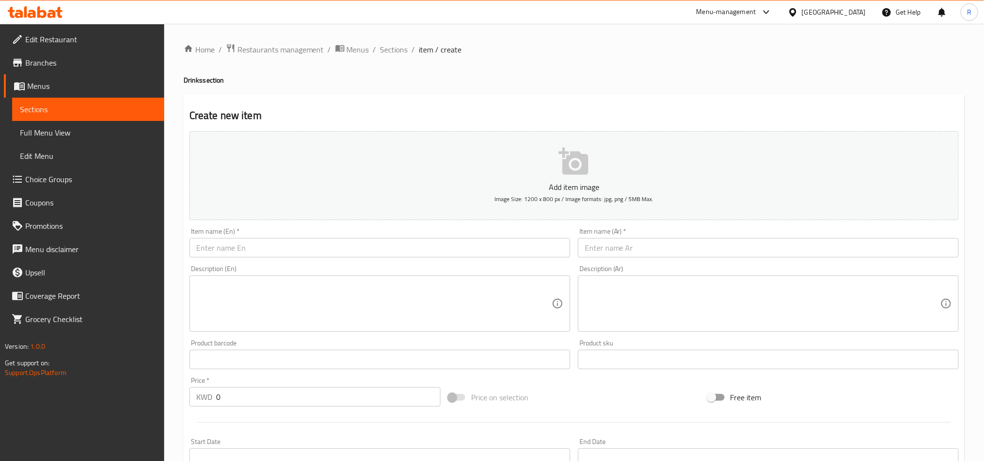
drag, startPoint x: 315, startPoint y: 265, endPoint x: 314, endPoint y: 255, distance: 10.2
click at [315, 264] on div "Description (En) Description (En)" at bounding box center [379, 298] width 388 height 74
click at [314, 255] on input "text" at bounding box center [379, 247] width 381 height 19
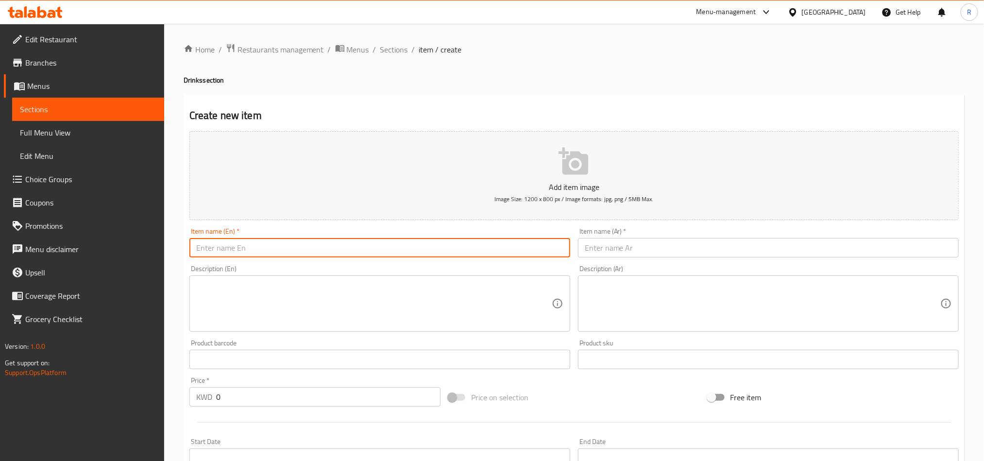
click at [220, 252] on input "text" at bounding box center [379, 247] width 381 height 19
click at [338, 251] on input "text" at bounding box center [379, 247] width 381 height 19
drag, startPoint x: 232, startPoint y: 245, endPoint x: 293, endPoint y: 247, distance: 61.2
click at [298, 247] on input "Yogurt RobYogurt Rob" at bounding box center [379, 247] width 381 height 19
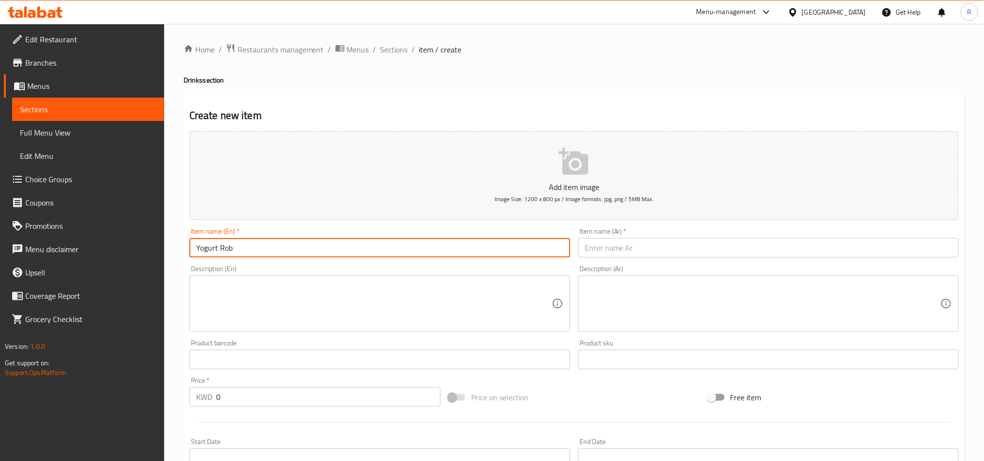
click at [632, 240] on input "text" at bounding box center [768, 247] width 381 height 19
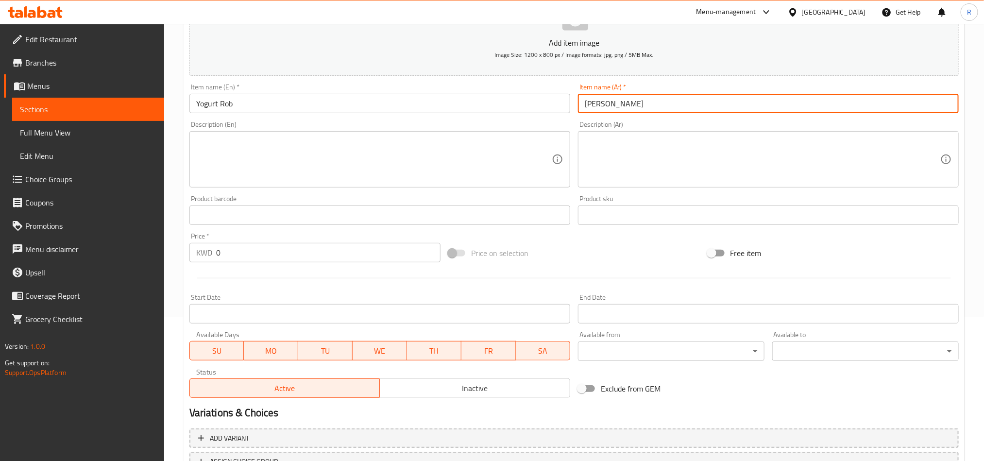
scroll to position [146, 0]
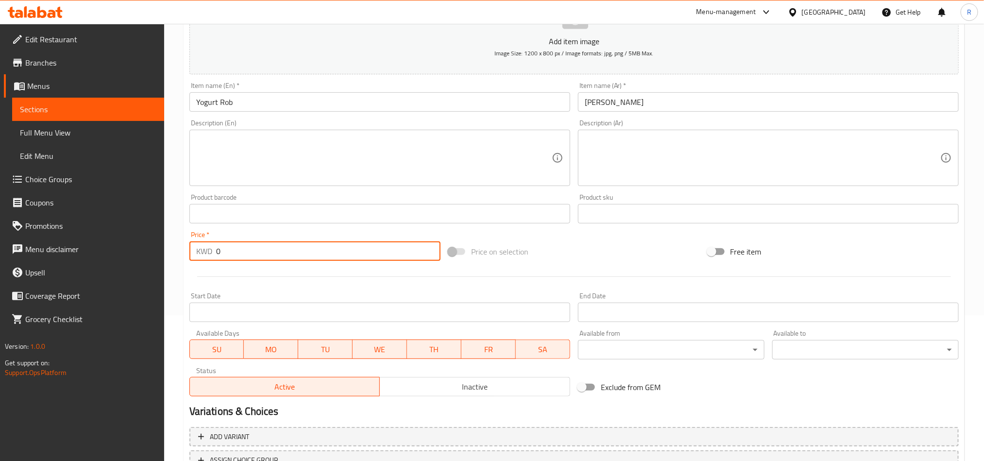
drag, startPoint x: 229, startPoint y: 250, endPoint x: 197, endPoint y: 250, distance: 32.5
click at [197, 250] on div "KWD 0 Price *" at bounding box center [314, 250] width 251 height 19
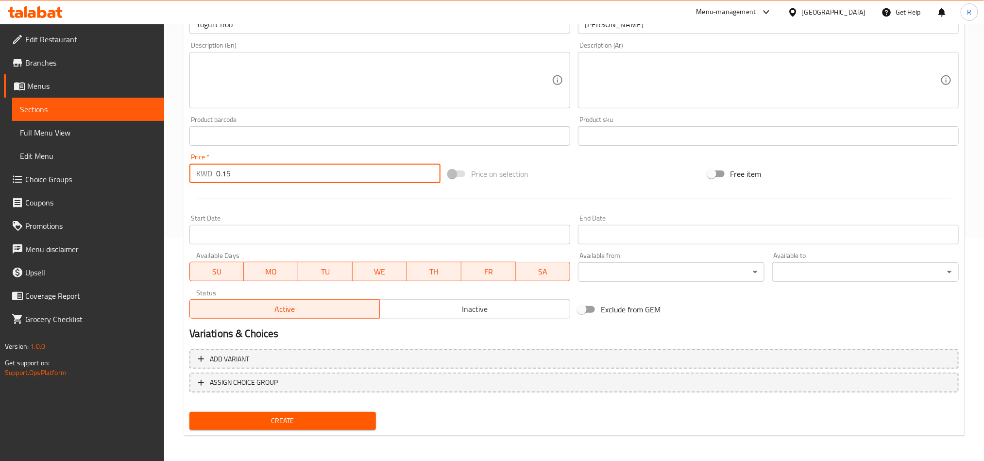
scroll to position [224, 0]
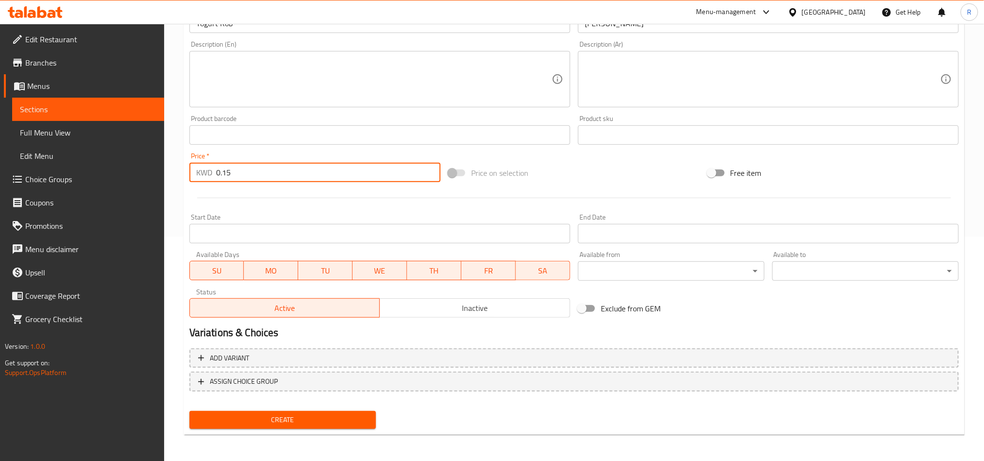
click at [340, 421] on span "Create" at bounding box center [282, 420] width 171 height 12
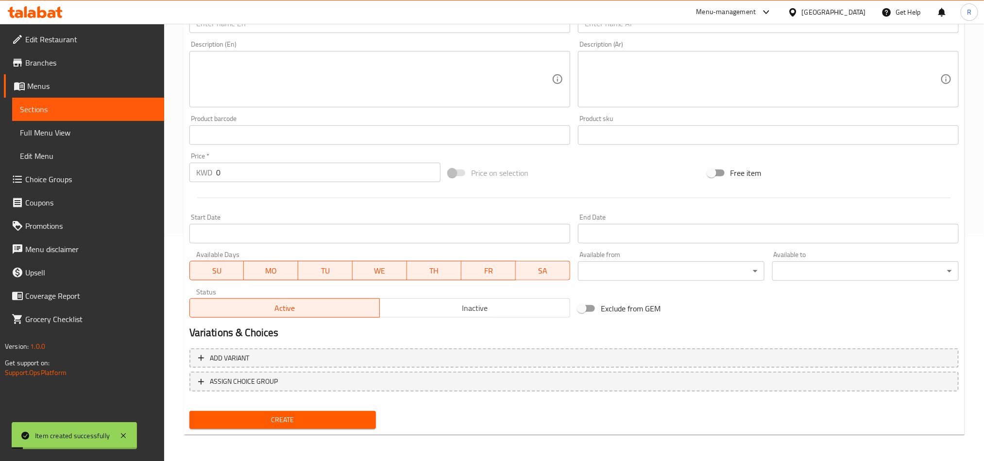
scroll to position [0, 0]
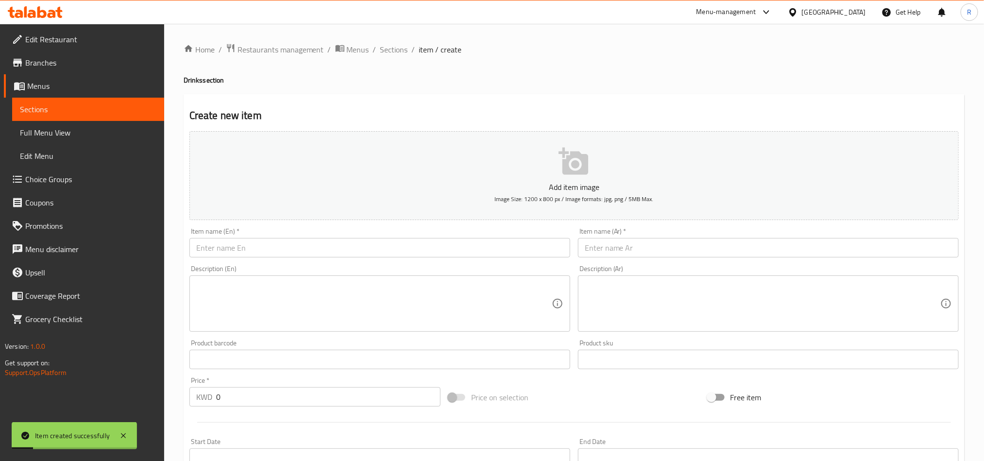
click at [270, 243] on input "text" at bounding box center [379, 247] width 381 height 19
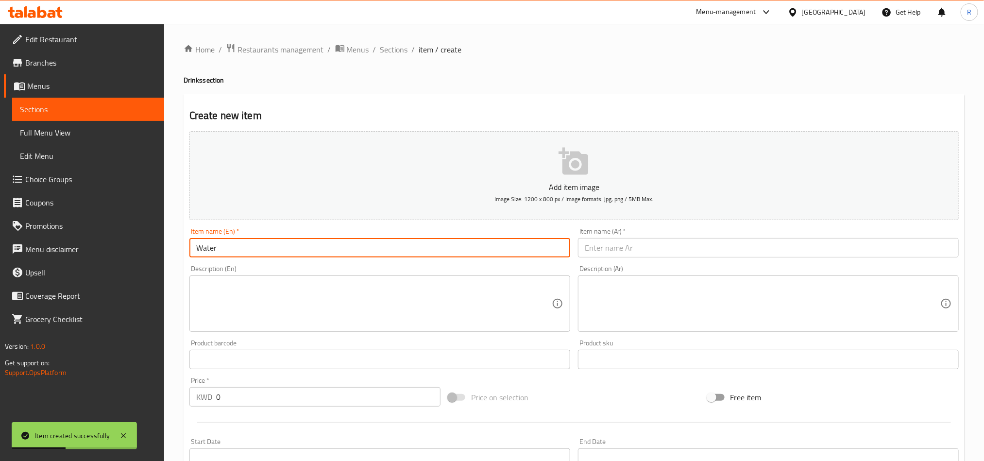
click at [599, 252] on input "text" at bounding box center [768, 247] width 381 height 19
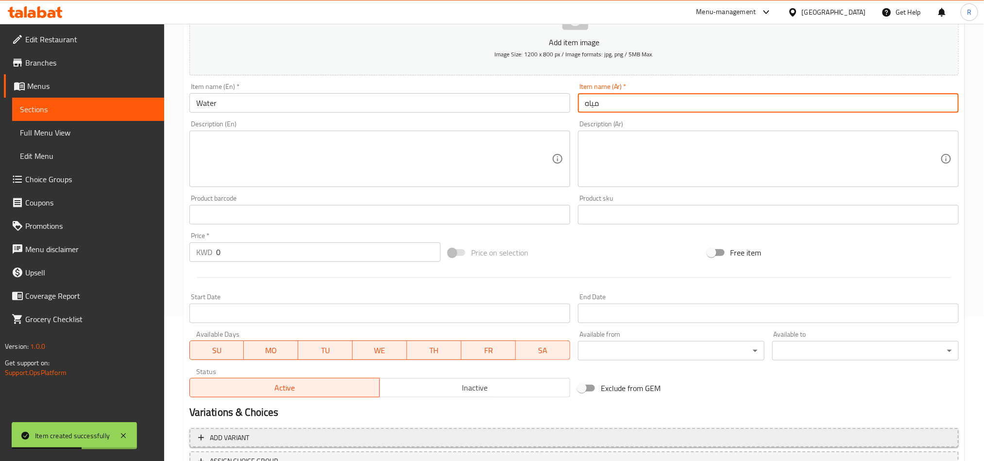
scroll to position [146, 0]
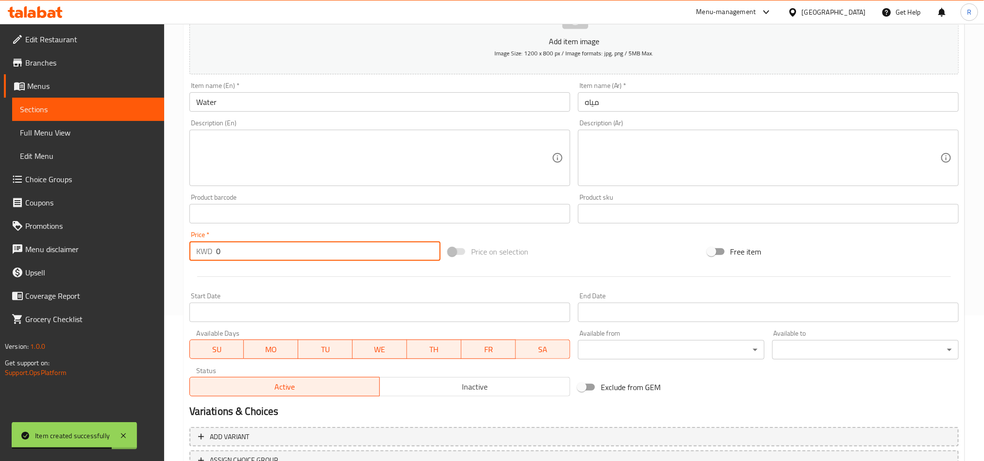
drag, startPoint x: 222, startPoint y: 251, endPoint x: 197, endPoint y: 254, distance: 25.4
click at [197, 254] on div "KWD 0 Price *" at bounding box center [314, 250] width 251 height 19
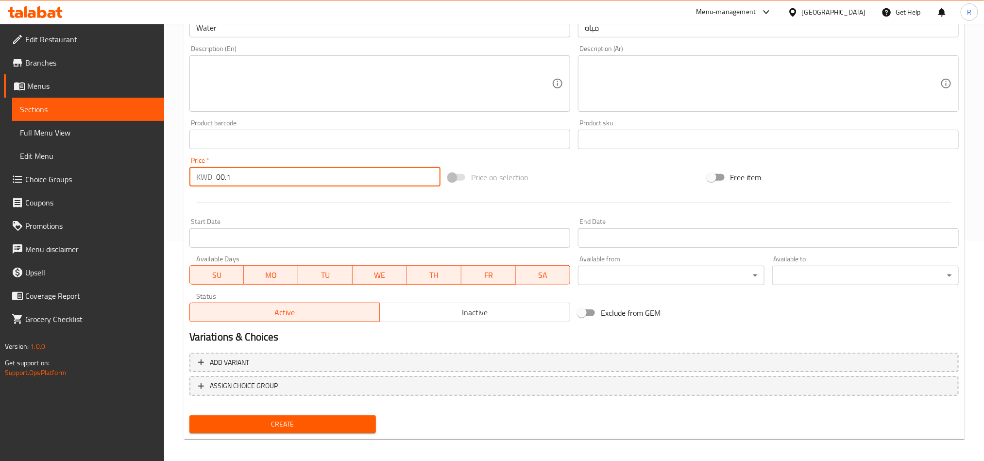
scroll to position [224, 0]
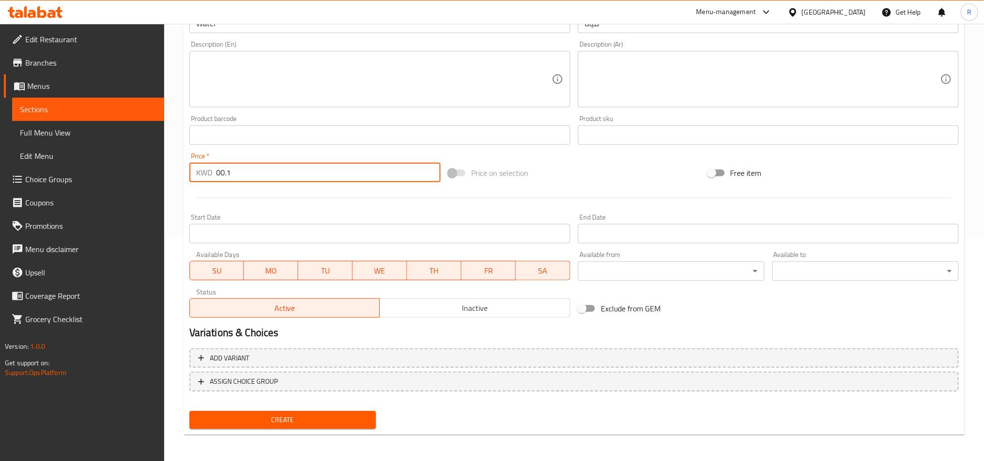
click at [334, 427] on button "Create" at bounding box center [282, 420] width 186 height 18
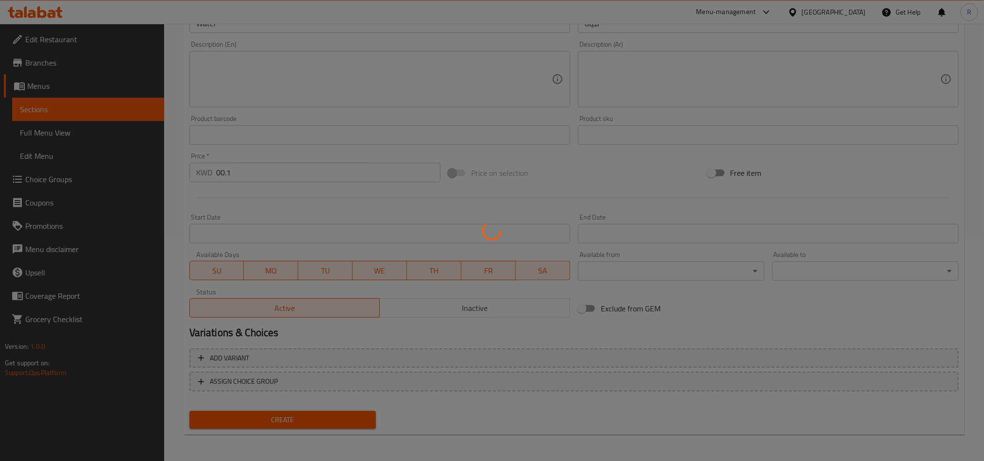
scroll to position [0, 0]
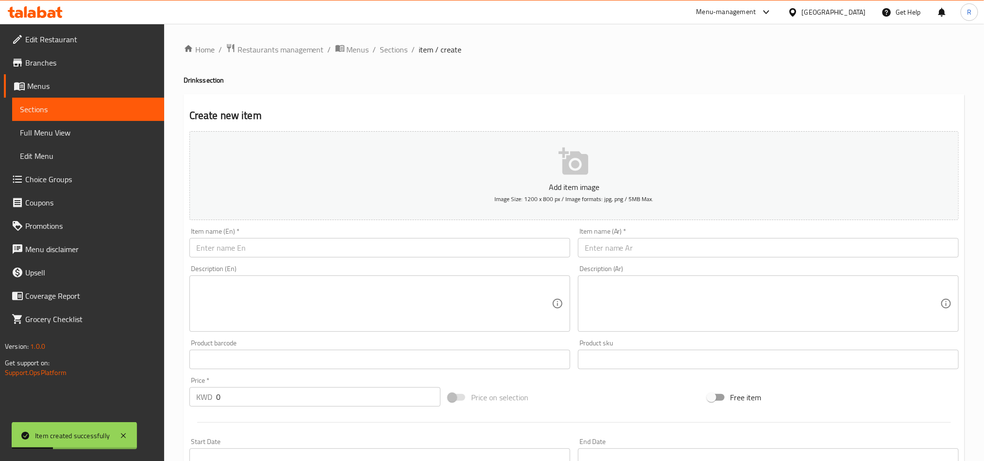
drag, startPoint x: 399, startPoint y: 46, endPoint x: 410, endPoint y: 100, distance: 54.9
click at [399, 46] on span "Sections" at bounding box center [394, 50] width 28 height 12
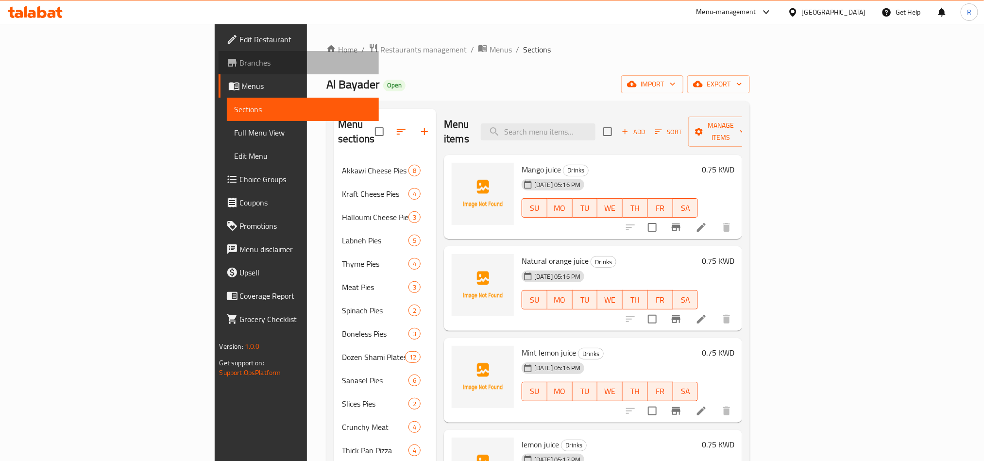
click at [240, 63] on span "Branches" at bounding box center [305, 63] width 131 height 12
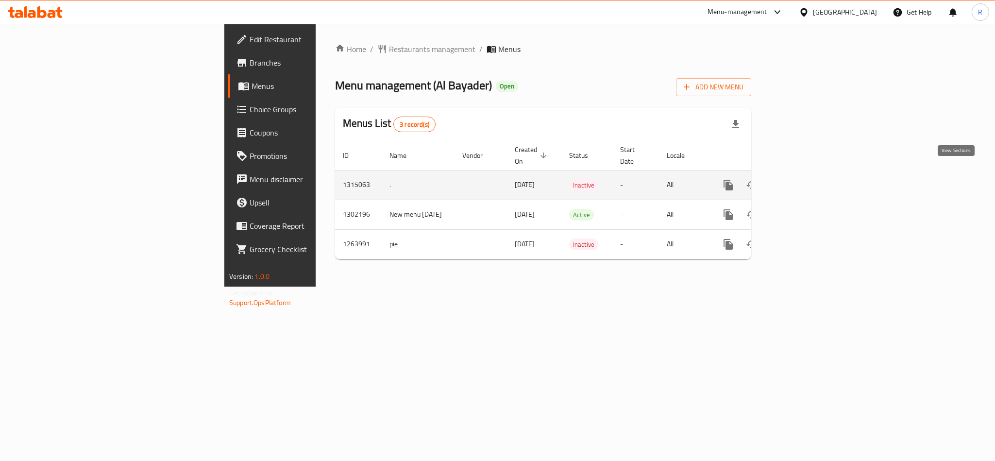
click at [804, 179] on icon "enhanced table" at bounding box center [798, 185] width 12 height 12
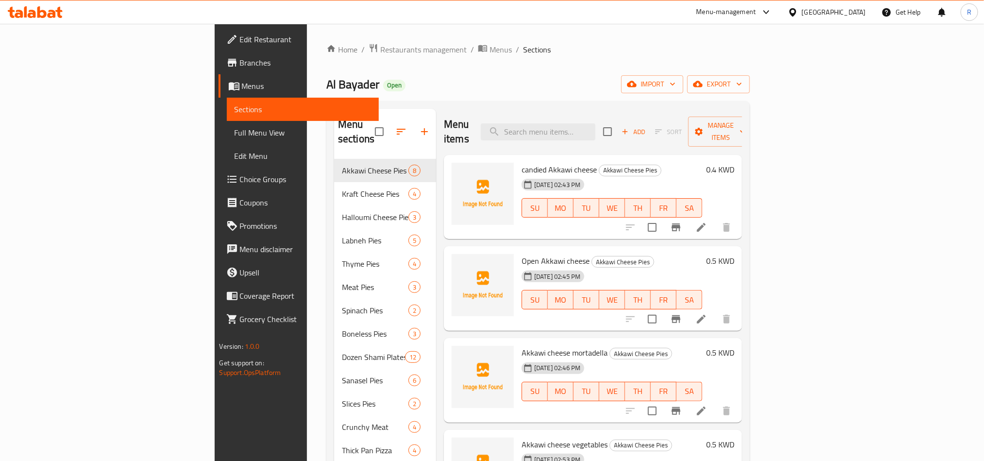
click at [750, 73] on div "Home / Restaurants management / Menus / Sections Al Bayader Open import export …" at bounding box center [537, 351] width 423 height 617
click at [742, 78] on span "export" at bounding box center [718, 84] width 47 height 12
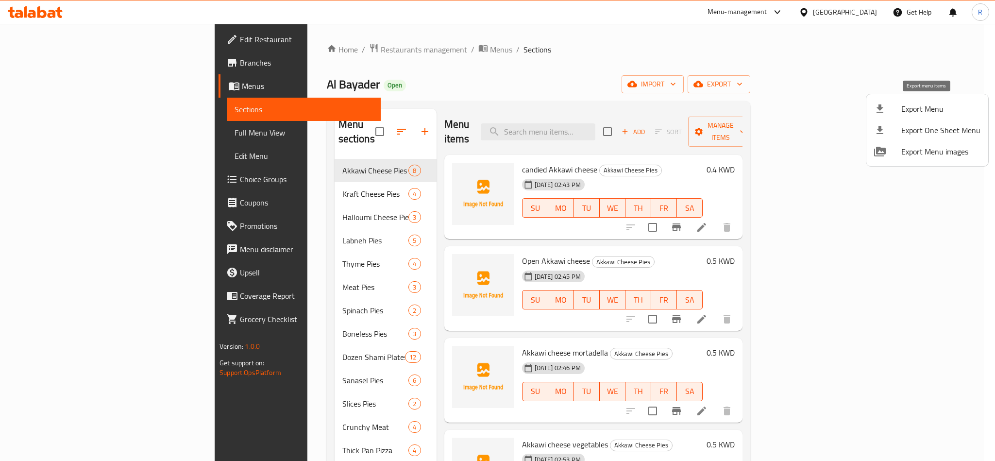
click at [907, 106] on span "Export Menu" at bounding box center [940, 109] width 79 height 12
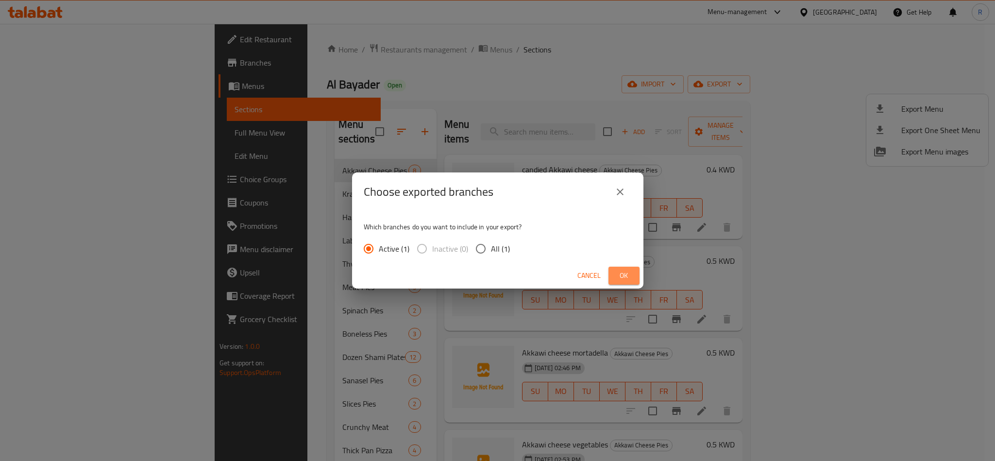
click at [616, 271] on span "Ok" at bounding box center [624, 275] width 16 height 12
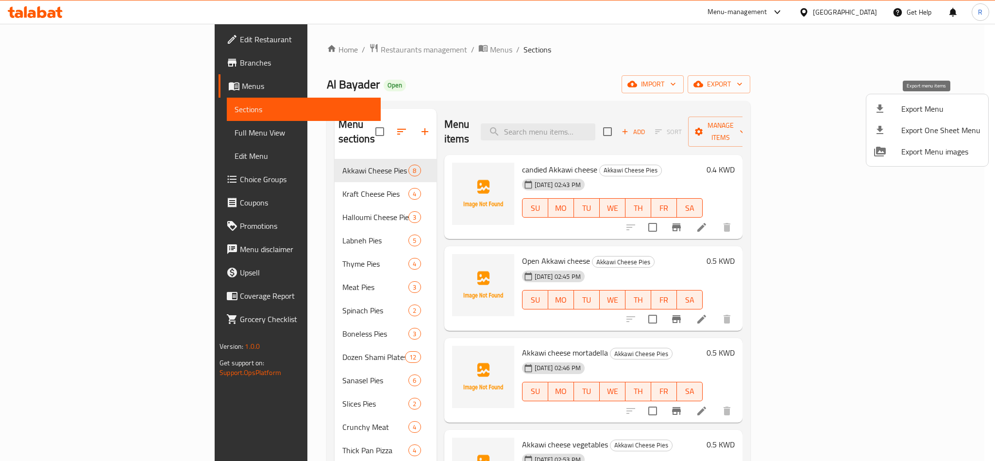
click at [918, 103] on span "Export Menu" at bounding box center [940, 109] width 79 height 12
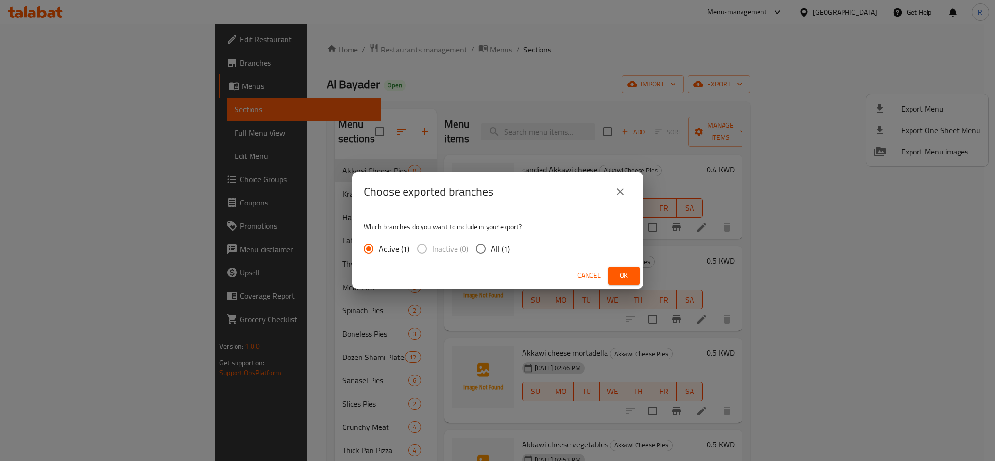
click at [618, 189] on icon "close" at bounding box center [620, 191] width 7 height 7
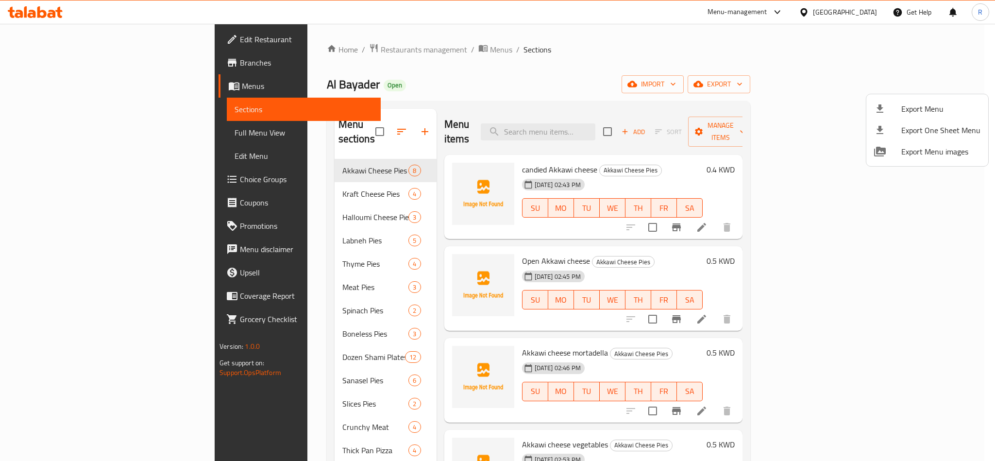
click at [695, 91] on div at bounding box center [497, 230] width 995 height 461
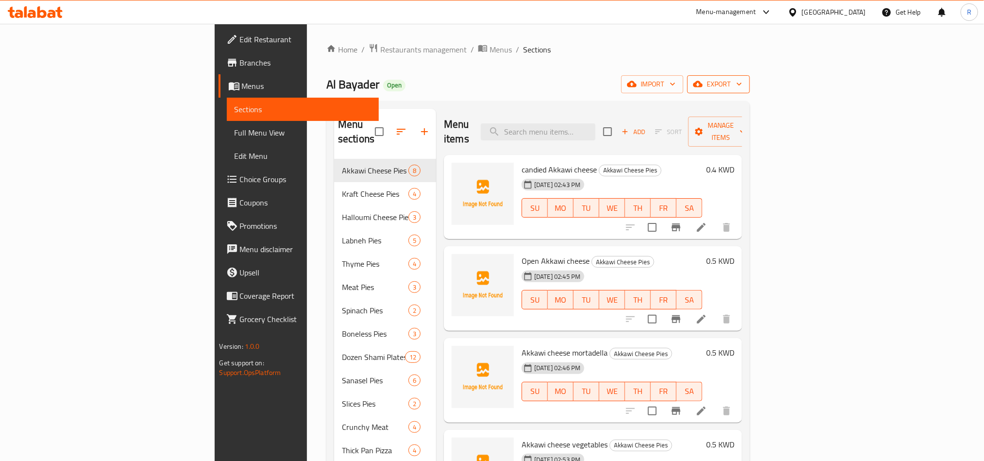
click at [742, 86] on span "export" at bounding box center [718, 84] width 47 height 12
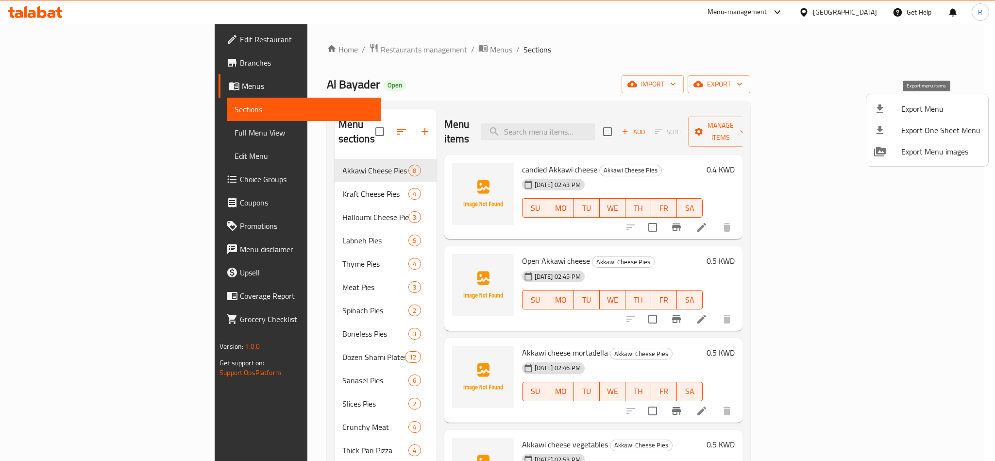
click at [937, 115] on span "Export Menu" at bounding box center [940, 109] width 79 height 12
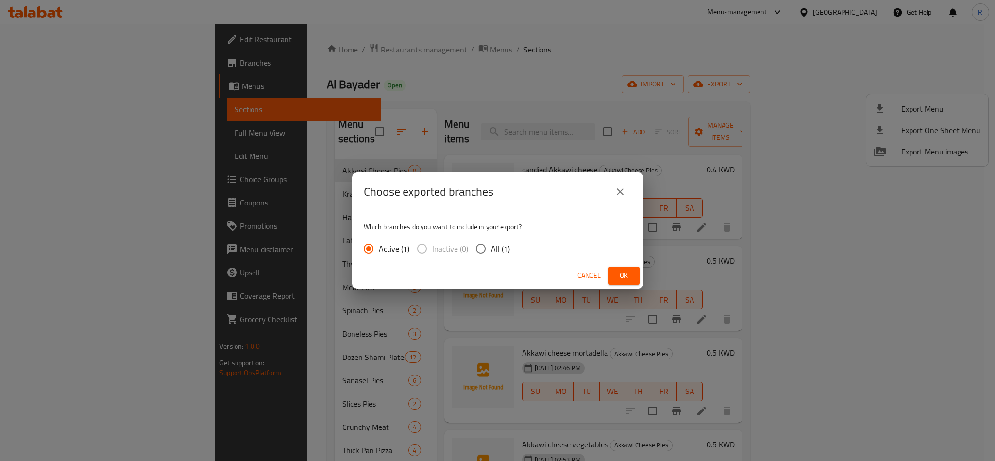
click at [618, 191] on icon "close" at bounding box center [620, 192] width 12 height 12
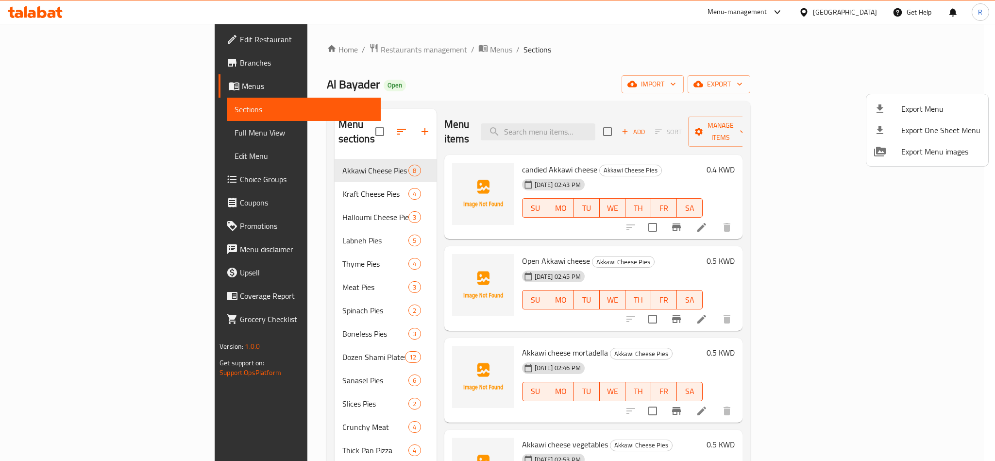
drag, startPoint x: 363, startPoint y: 49, endPoint x: 382, endPoint y: 67, distance: 26.8
click at [362, 49] on div at bounding box center [497, 230] width 995 height 461
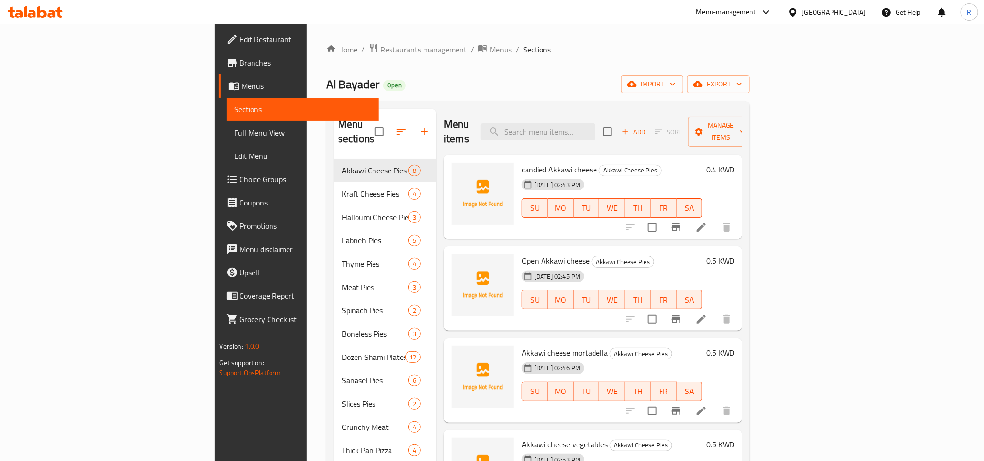
drag, startPoint x: 360, startPoint y: 50, endPoint x: 362, endPoint y: 65, distance: 15.1
click at [489, 50] on span "Menus" at bounding box center [500, 50] width 22 height 12
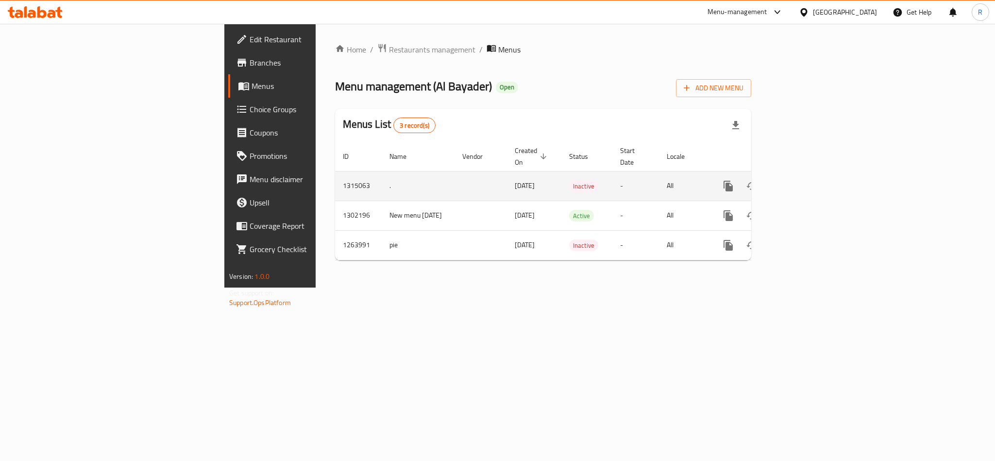
click at [335, 175] on td "1315063" at bounding box center [358, 186] width 47 height 30
copy td "1315063"
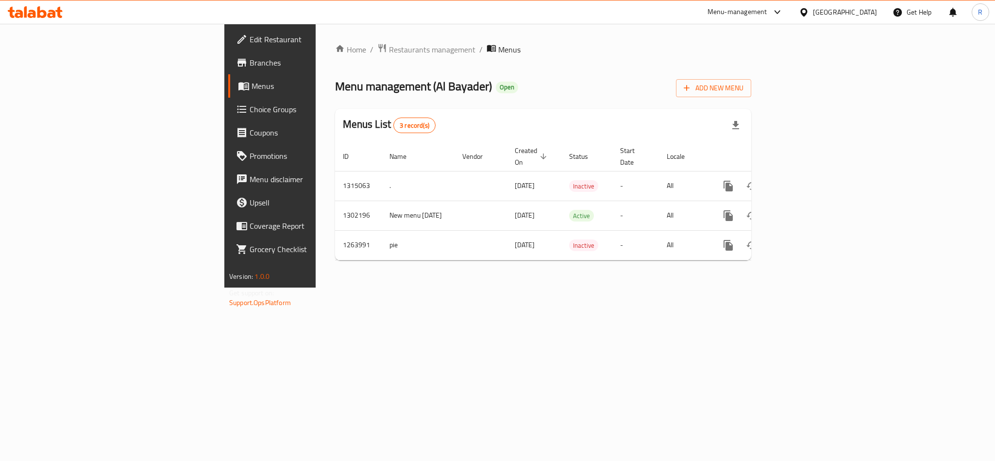
click at [864, 15] on div "Kuwait" at bounding box center [845, 12] width 64 height 11
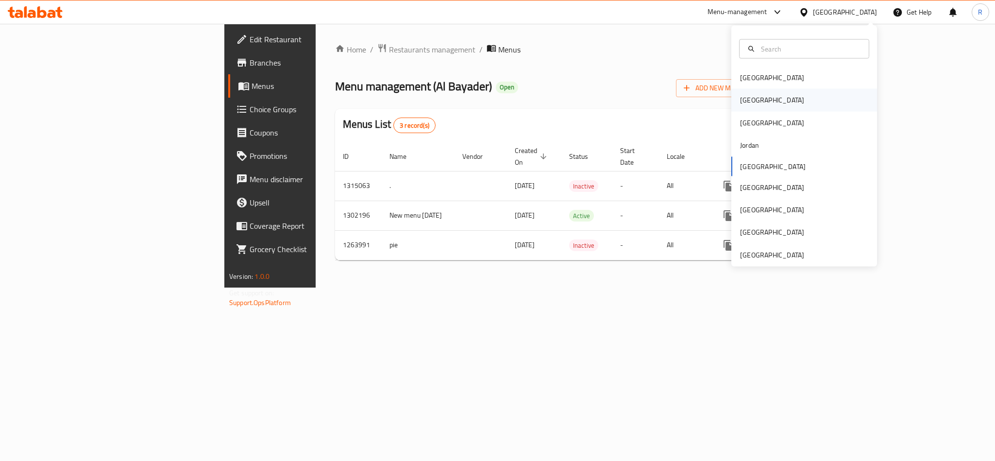
click at [740, 104] on div "Egypt" at bounding box center [772, 100] width 64 height 11
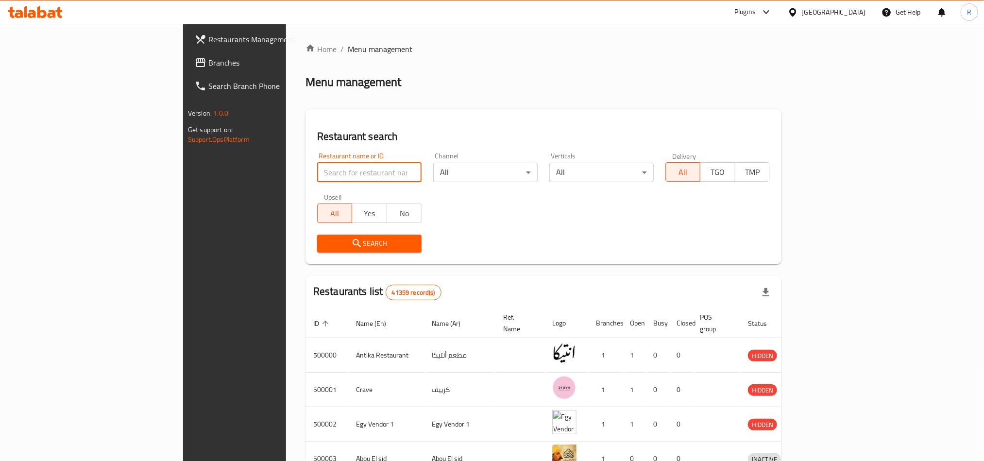
paste input "771885"
type input "771885"
click at [325, 241] on span "Search" at bounding box center [369, 243] width 89 height 12
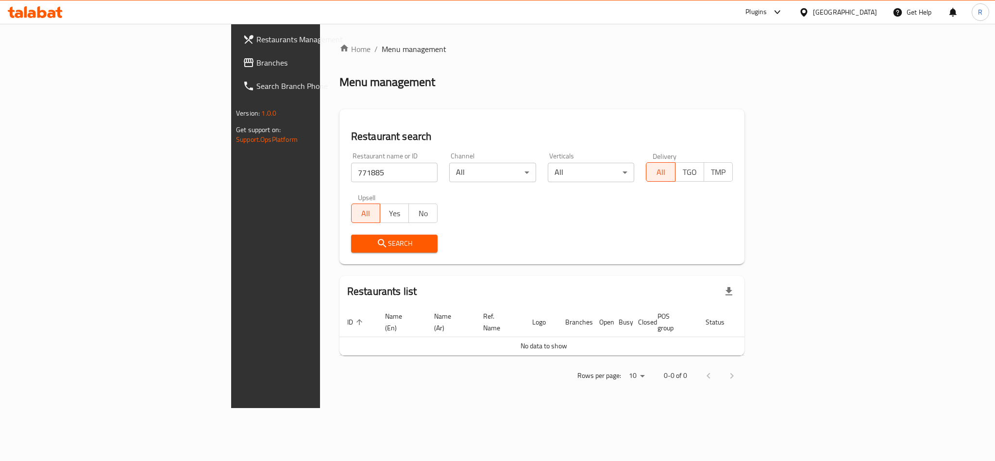
click at [256, 60] on span "Branches" at bounding box center [322, 63] width 133 height 12
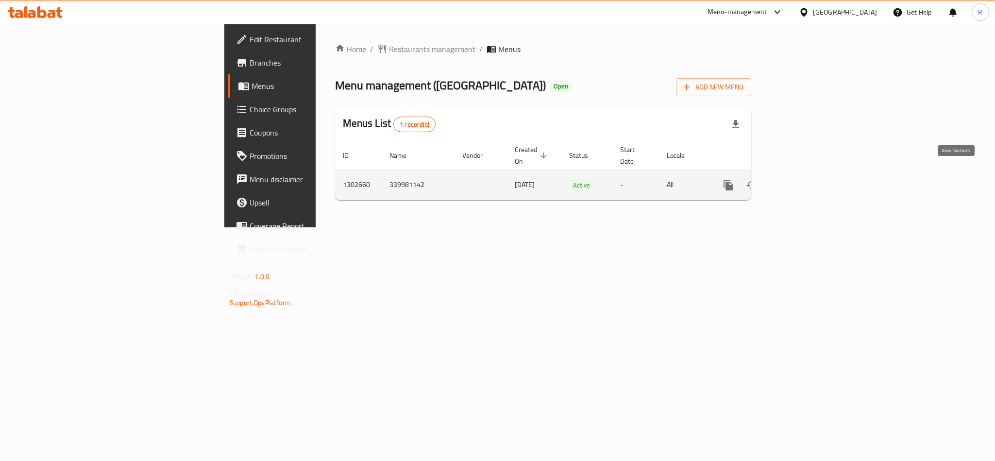
click at [810, 173] on link "enhanced table" at bounding box center [797, 184] width 23 height 23
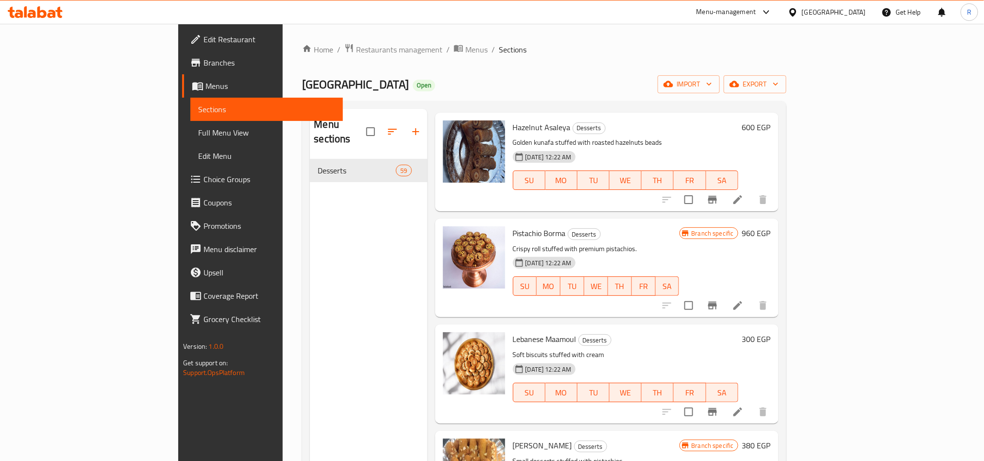
scroll to position [1602, 0]
